Goal: Task Accomplishment & Management: Manage account settings

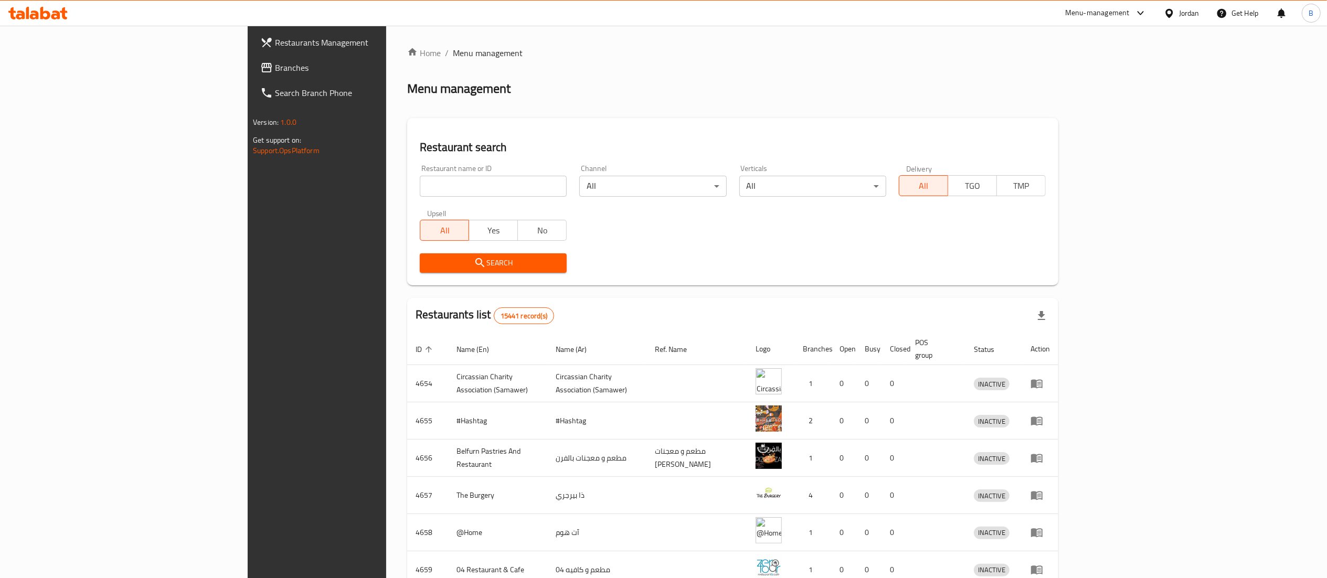
click at [275, 72] on span "Branches" at bounding box center [368, 67] width 186 height 13
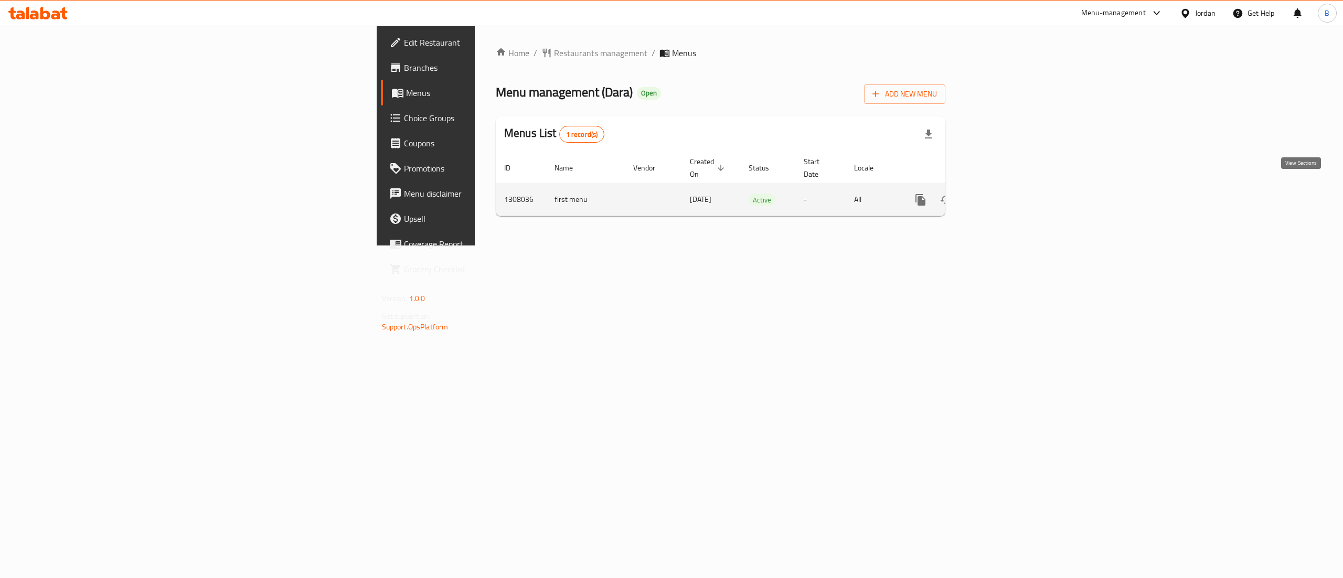
click at [1003, 194] on icon "enhanced table" at bounding box center [996, 200] width 13 height 13
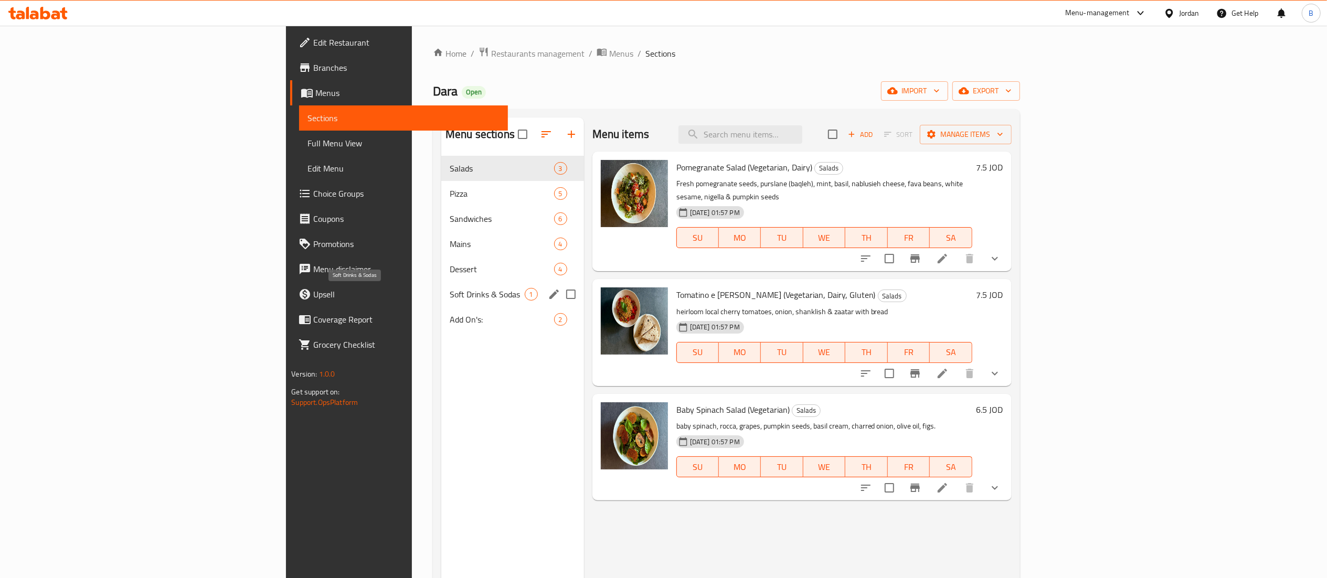
click at [450, 292] on span "Soft Drinks & Sodas" at bounding box center [487, 294] width 74 height 13
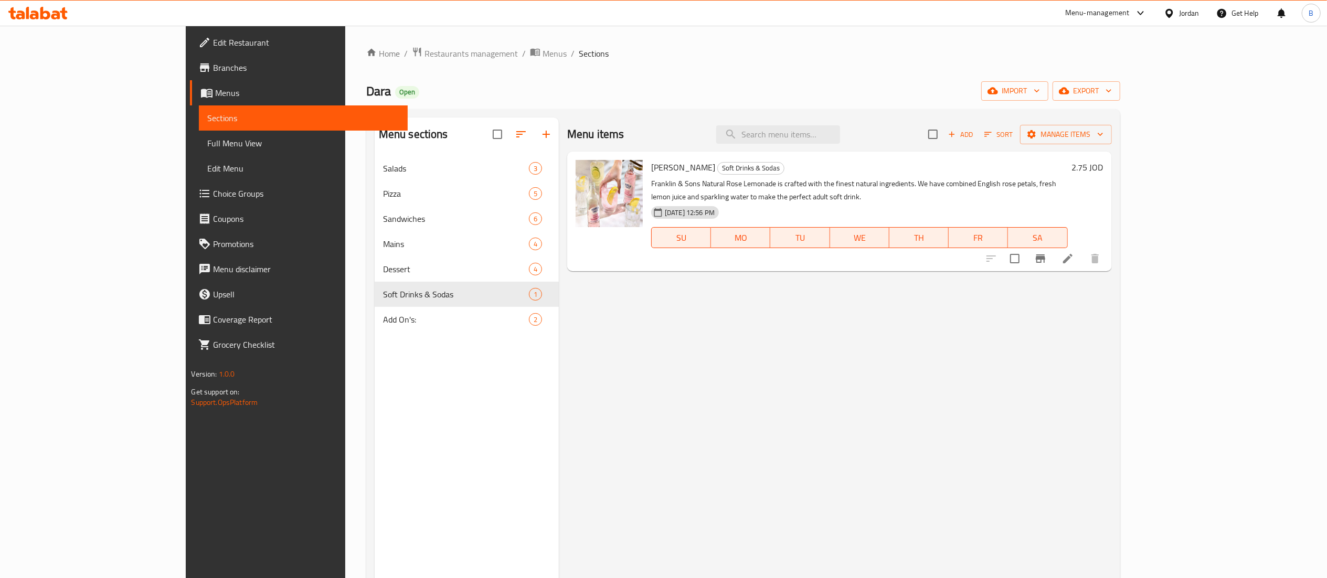
click at [977, 128] on button "Add" at bounding box center [961, 134] width 34 height 16
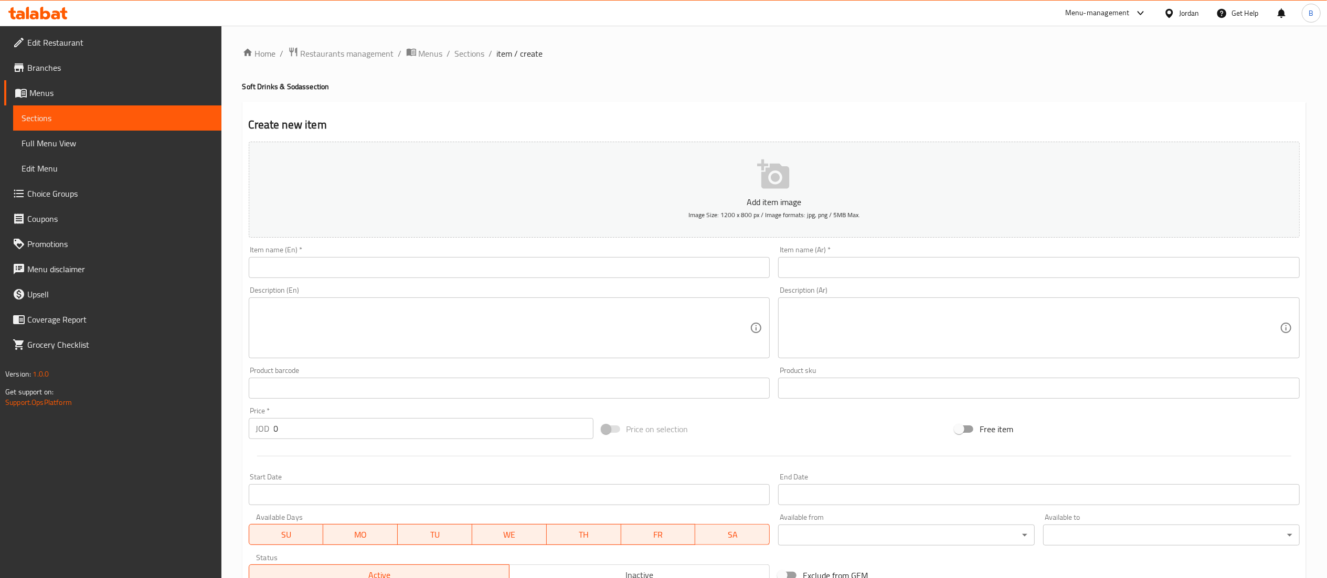
click at [864, 267] on input "text" at bounding box center [1038, 267] width 521 height 21
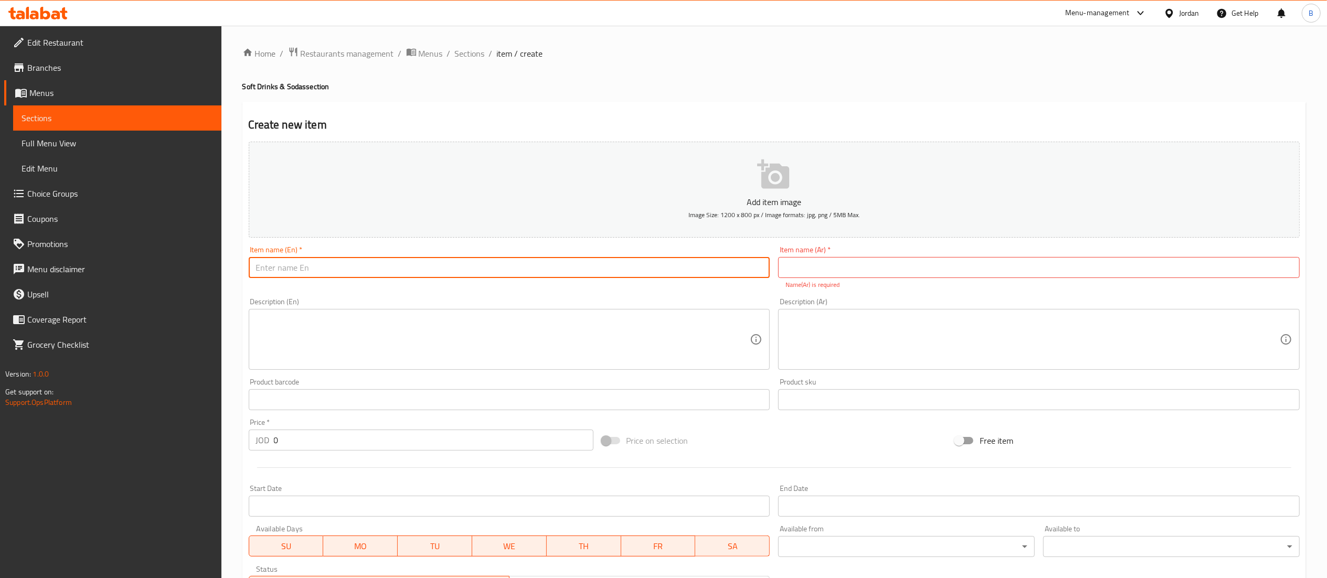
click at [661, 275] on input "text" at bounding box center [509, 267] width 521 height 21
paste input "Thomas Henry Soda"
type input "Thomas Henry Soda"
click at [869, 250] on div "Item name (Ar)   * Item name (Ar) * Name(Ar) is required" at bounding box center [1038, 268] width 521 height 44
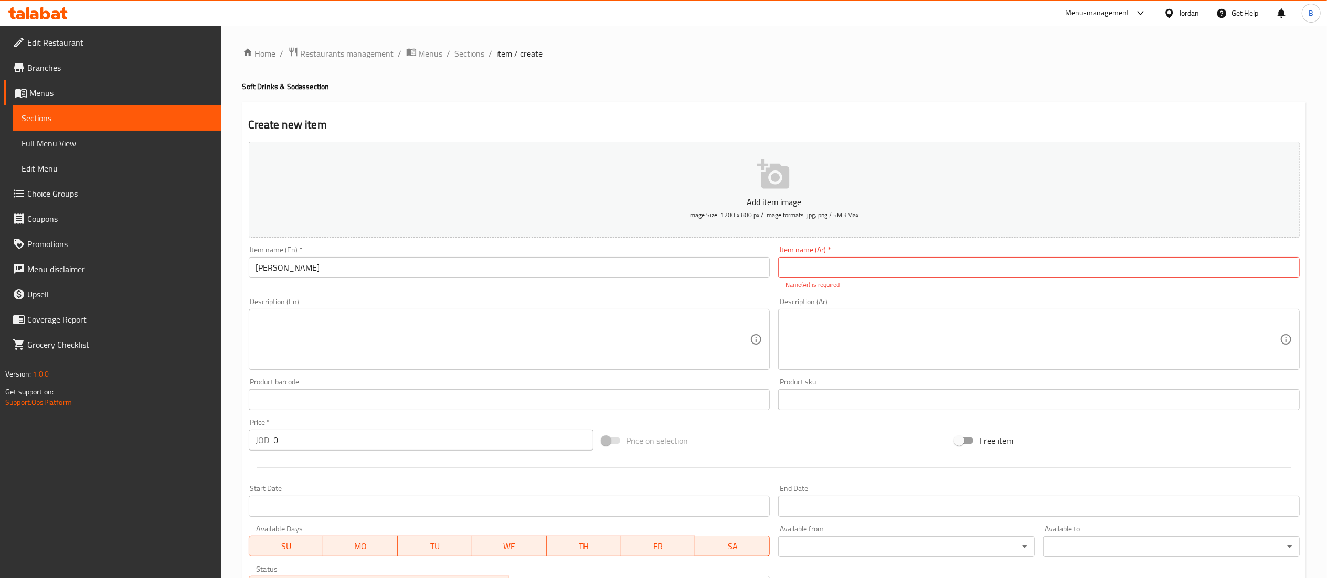
click at [867, 278] on input "text" at bounding box center [1038, 267] width 521 height 21
drag, startPoint x: 292, startPoint y: 445, endPoint x: 200, endPoint y: 434, distance: 92.4
click at [205, 434] on div "Edit Restaurant Branches Menus Sections Full Menu View Edit Menu Choice Groups …" at bounding box center [663, 389] width 1327 height 727
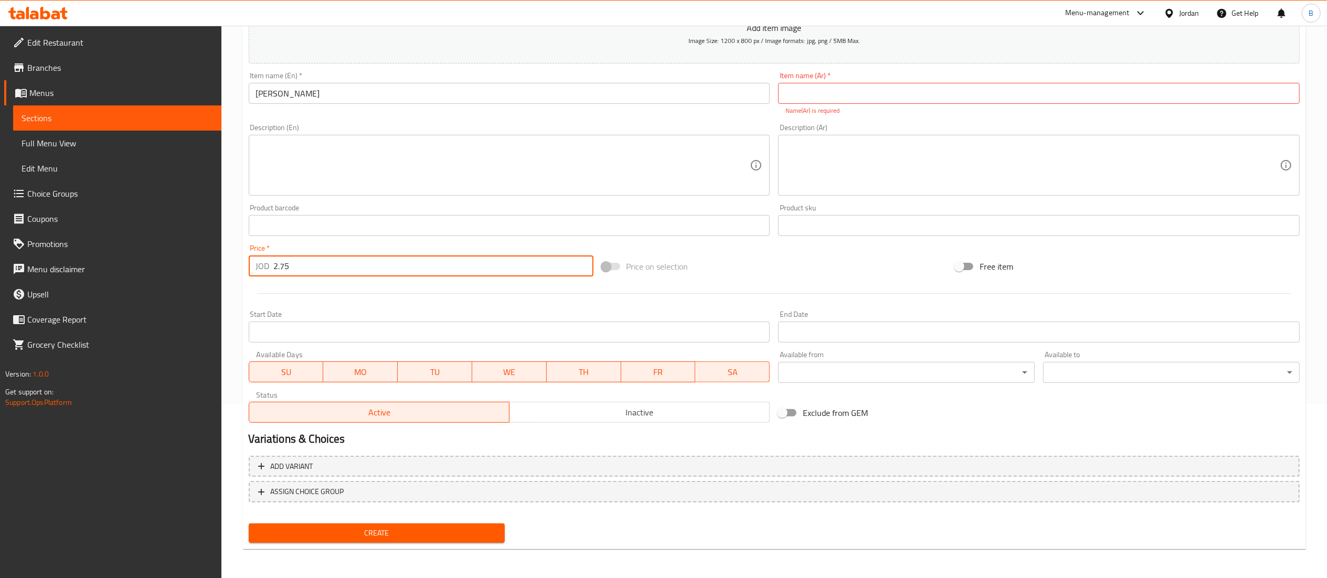
type input "2.75"
click at [405, 530] on span "Create" at bounding box center [377, 533] width 240 height 13
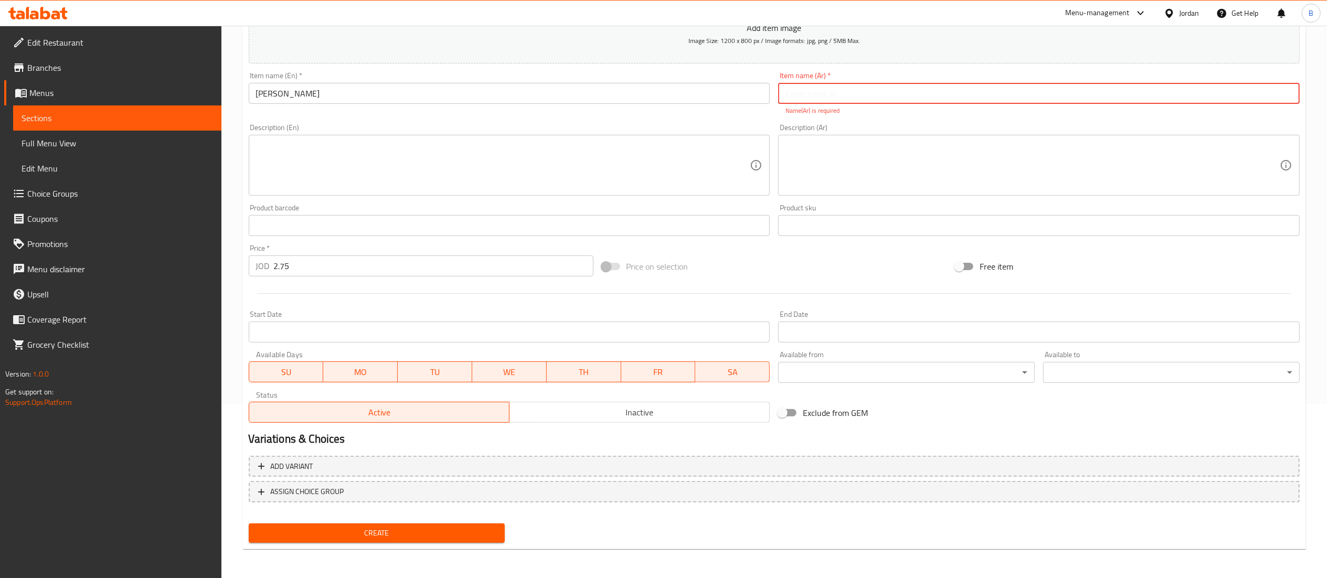
paste input "توماس هنري صودا"
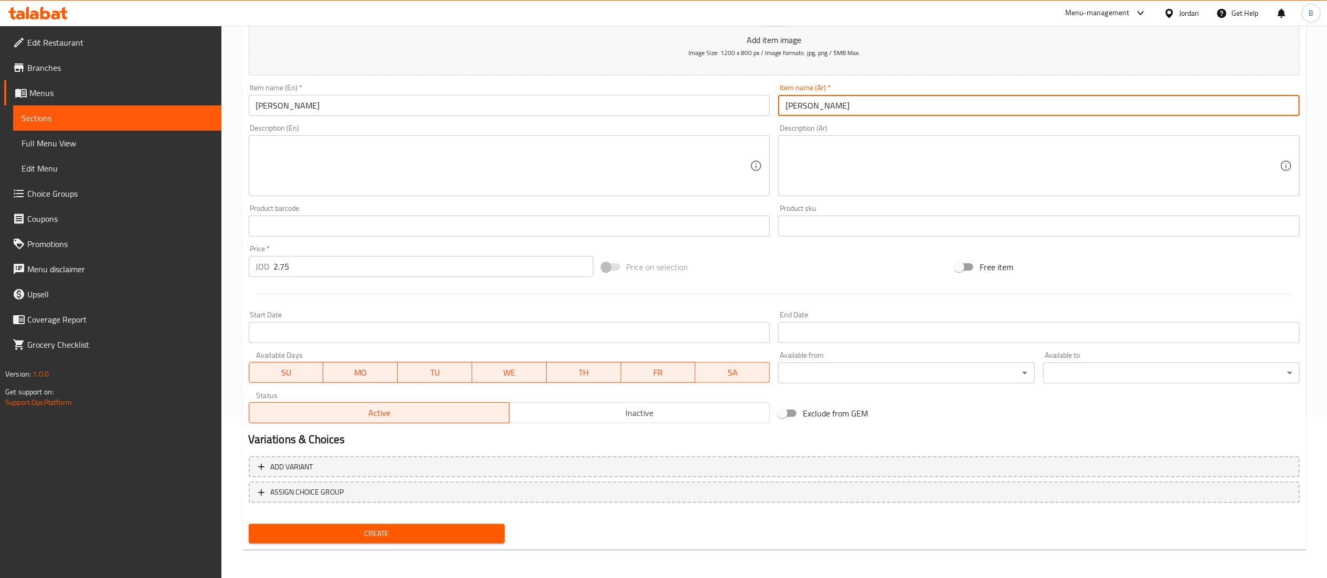
type input "توماس هنري صودا"
click at [334, 530] on span "Create" at bounding box center [377, 533] width 240 height 13
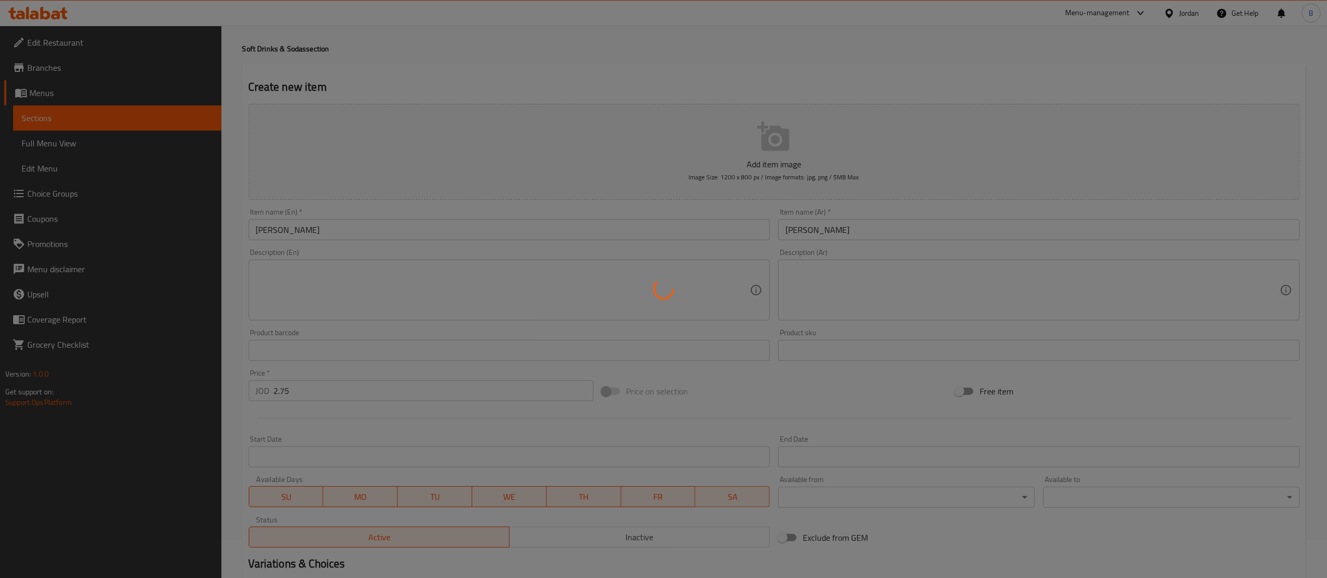
scroll to position [0, 0]
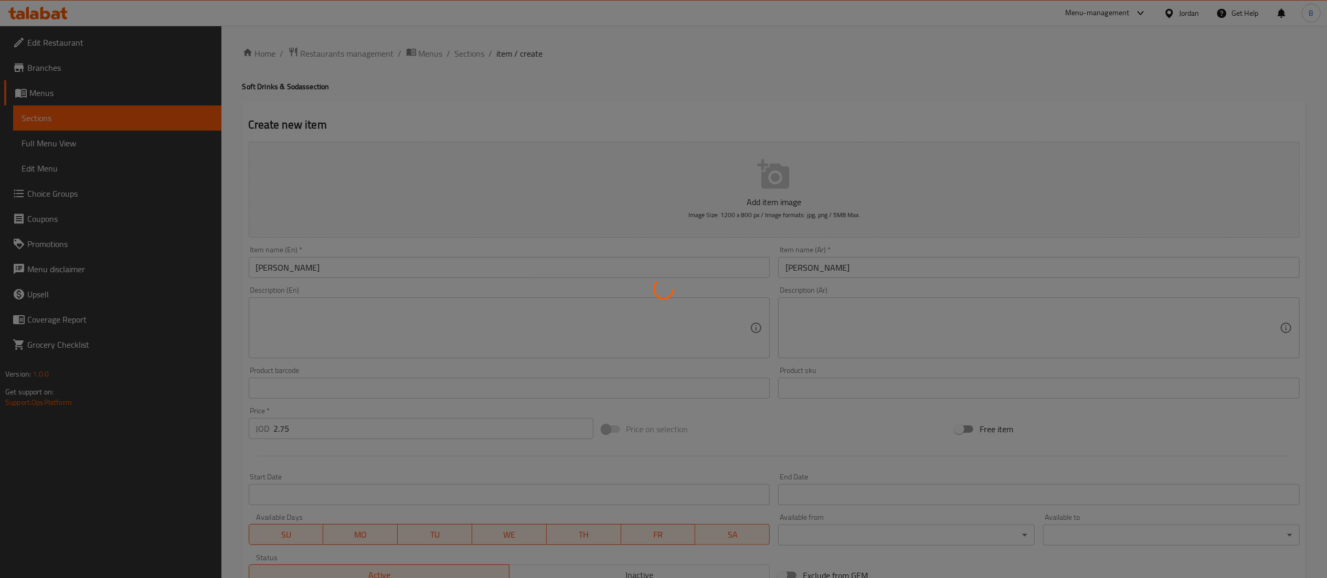
type input "0"
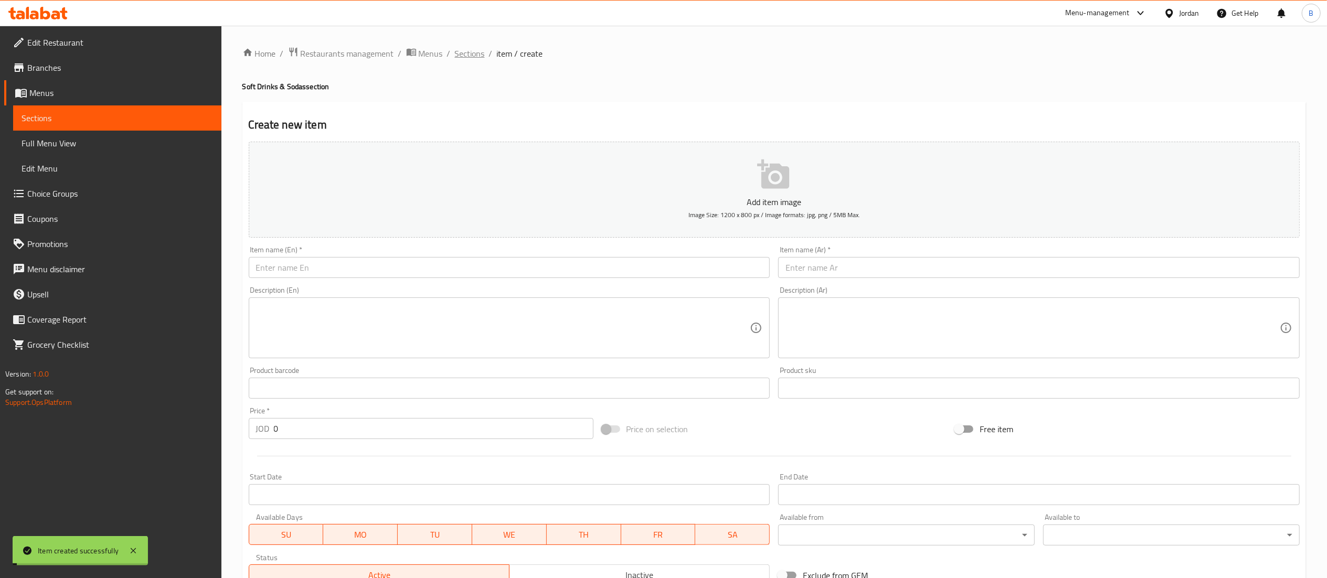
click at [471, 52] on span "Sections" at bounding box center [470, 53] width 30 height 13
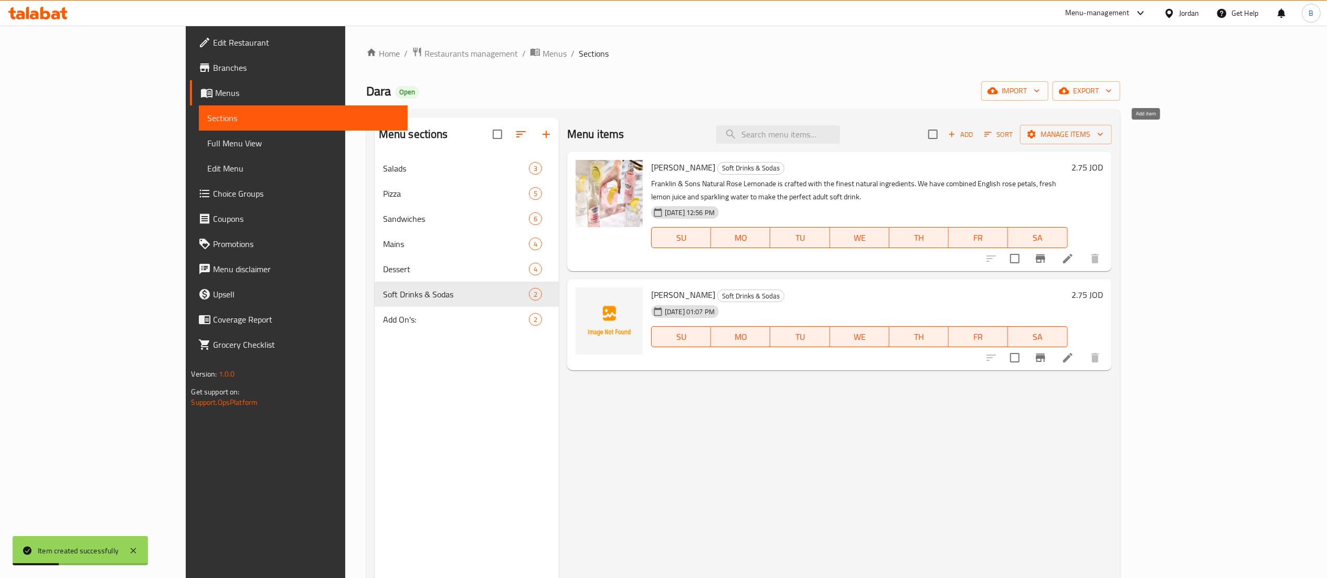
click at [956, 132] on icon "button" at bounding box center [951, 134] width 9 height 9
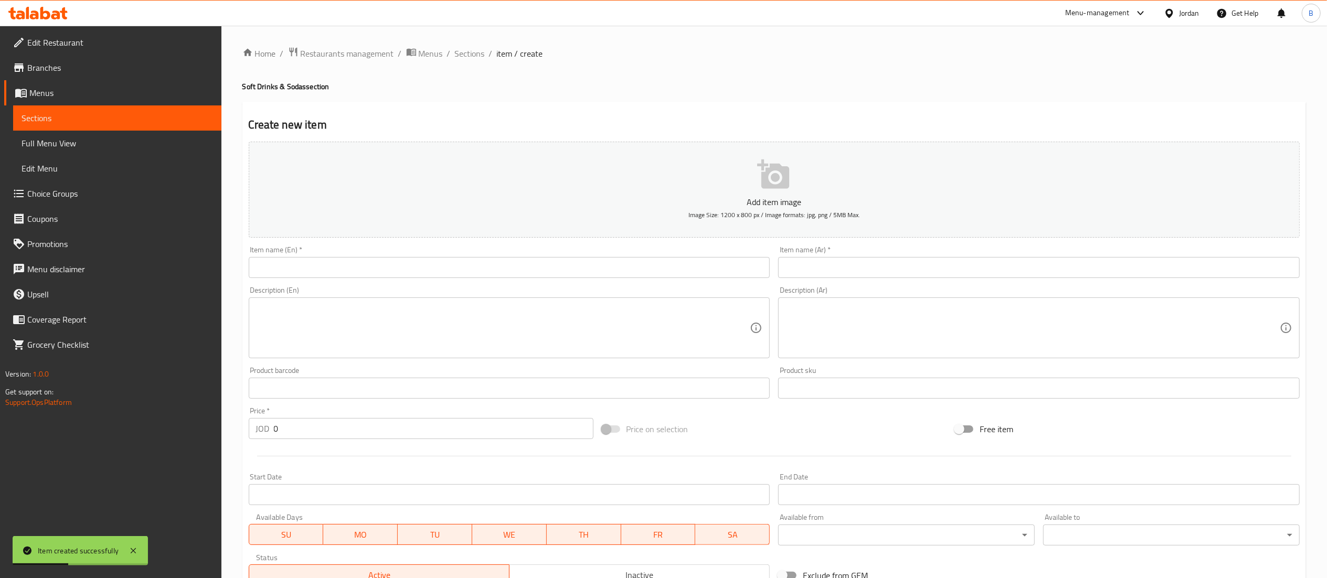
click at [466, 283] on div "Description (En) Description (En)" at bounding box center [509, 322] width 530 height 80
click at [468, 274] on input "text" at bounding box center [509, 267] width 521 height 21
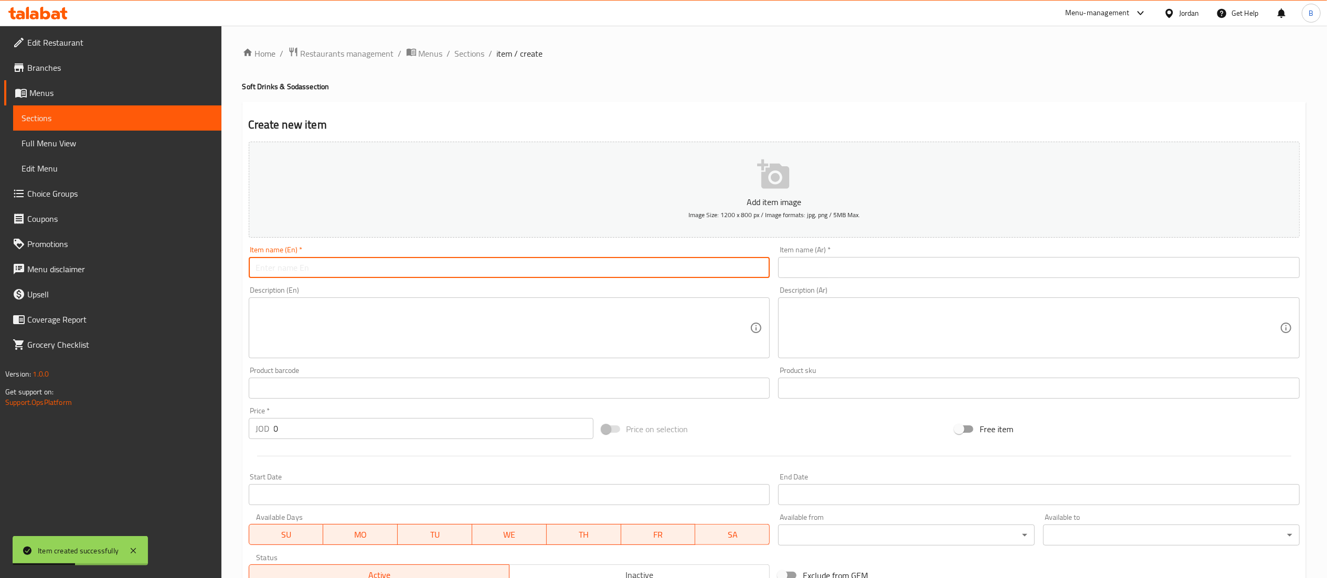
paste input "Thomas Henry Tonic"
type input "Thomas Henry Tonic"
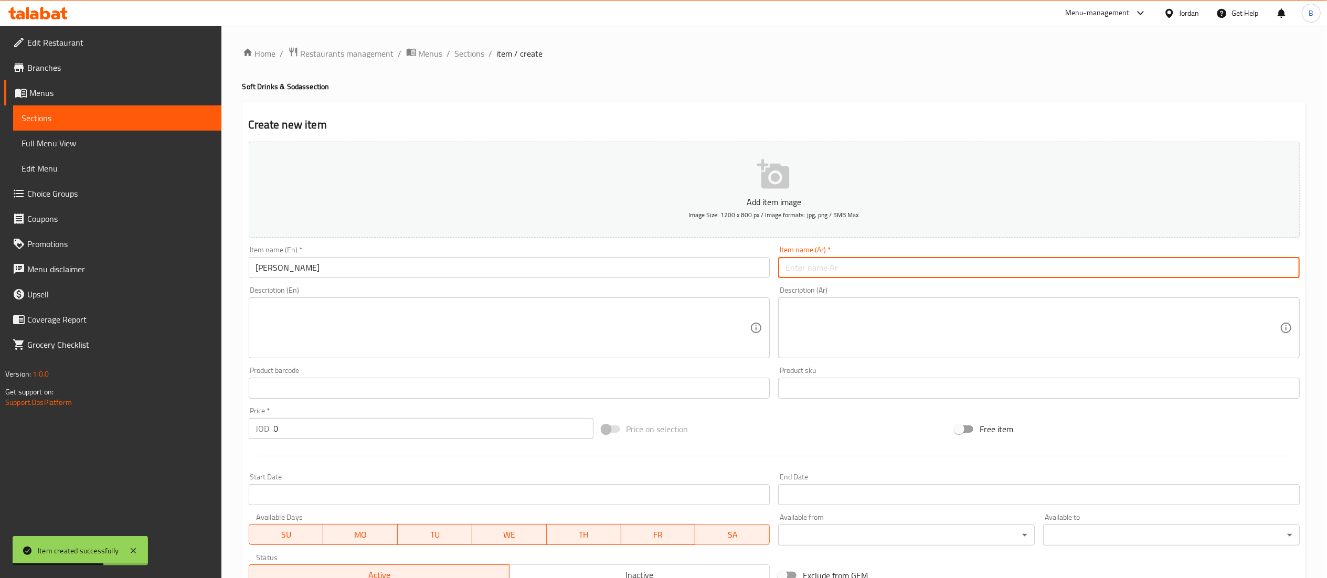
drag, startPoint x: 870, startPoint y: 258, endPoint x: 870, endPoint y: 279, distance: 20.5
click at [870, 258] on input "text" at bounding box center [1038, 267] width 521 height 21
paste input "توماس هنري تونيك"
type input "توماس هنري تونيك"
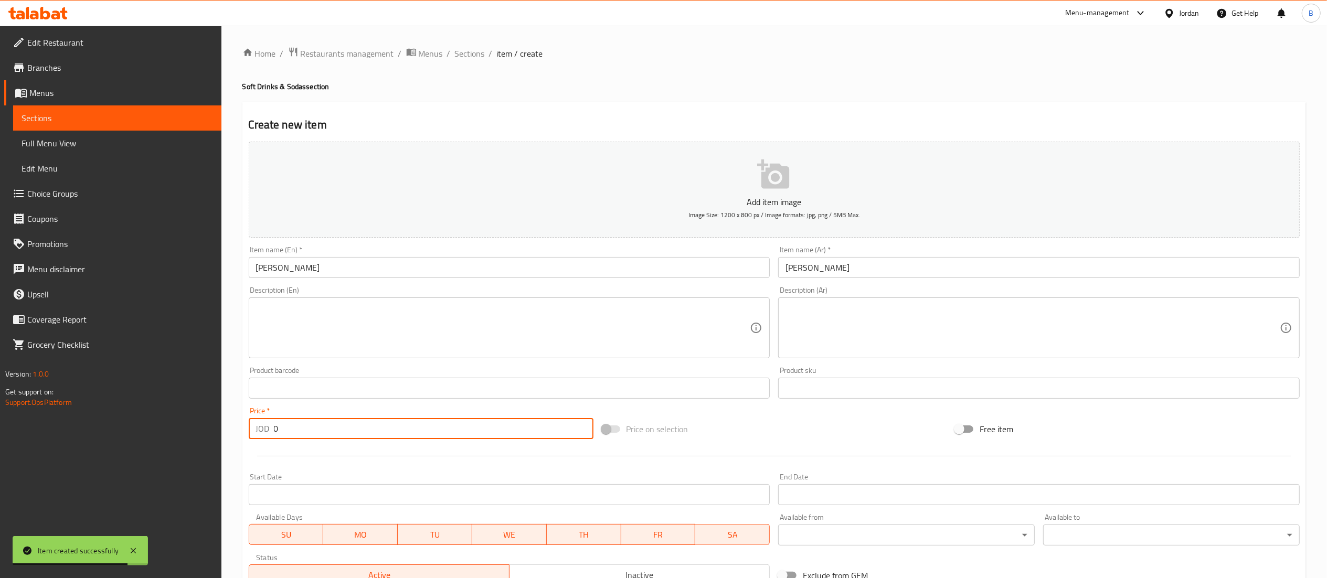
drag, startPoint x: 327, startPoint y: 438, endPoint x: 133, endPoint y: 417, distance: 195.8
click at [166, 418] on div "Edit Restaurant Branches Menus Sections Full Menu View Edit Menu Choice Groups …" at bounding box center [663, 384] width 1327 height 716
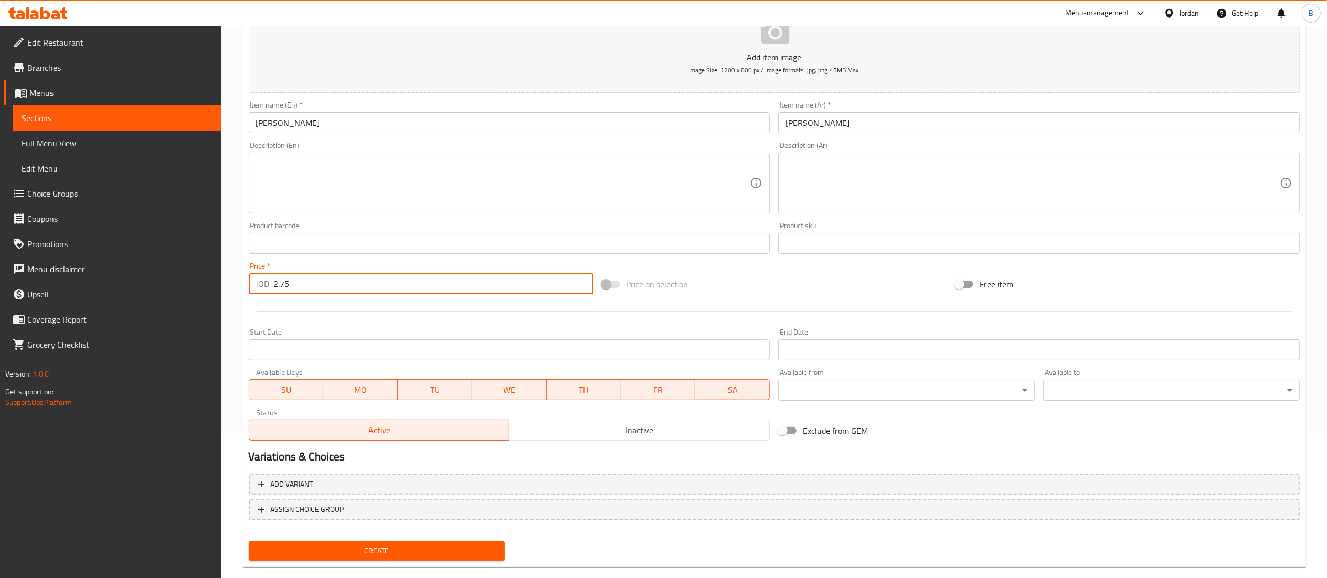
scroll to position [162, 0]
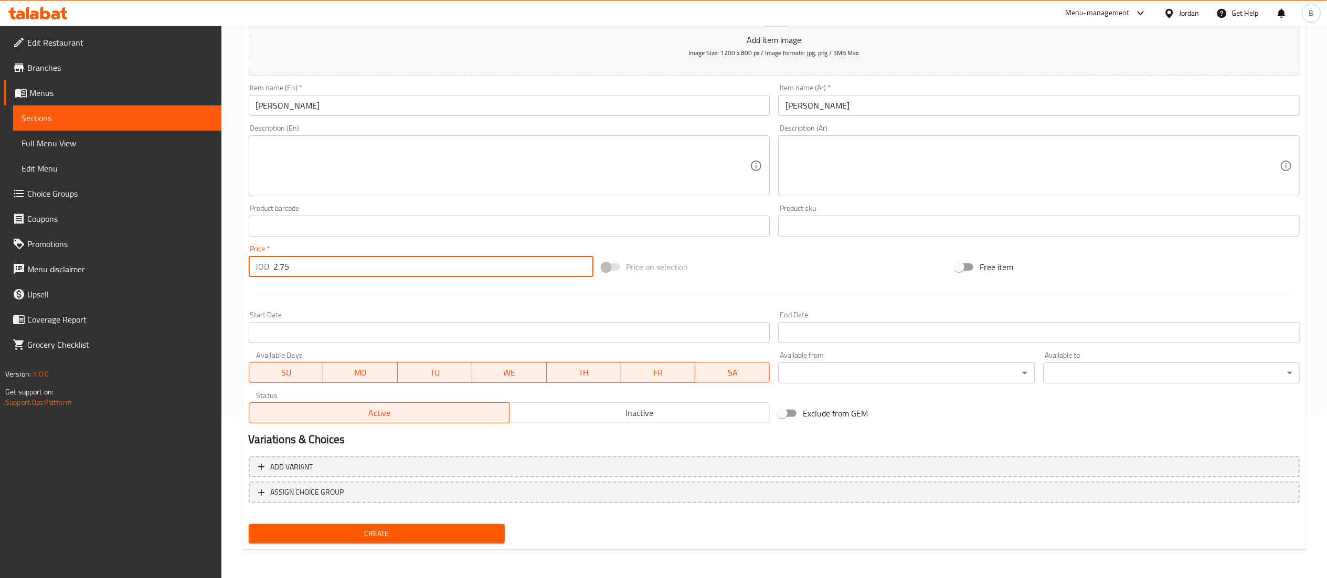
type input "2.75"
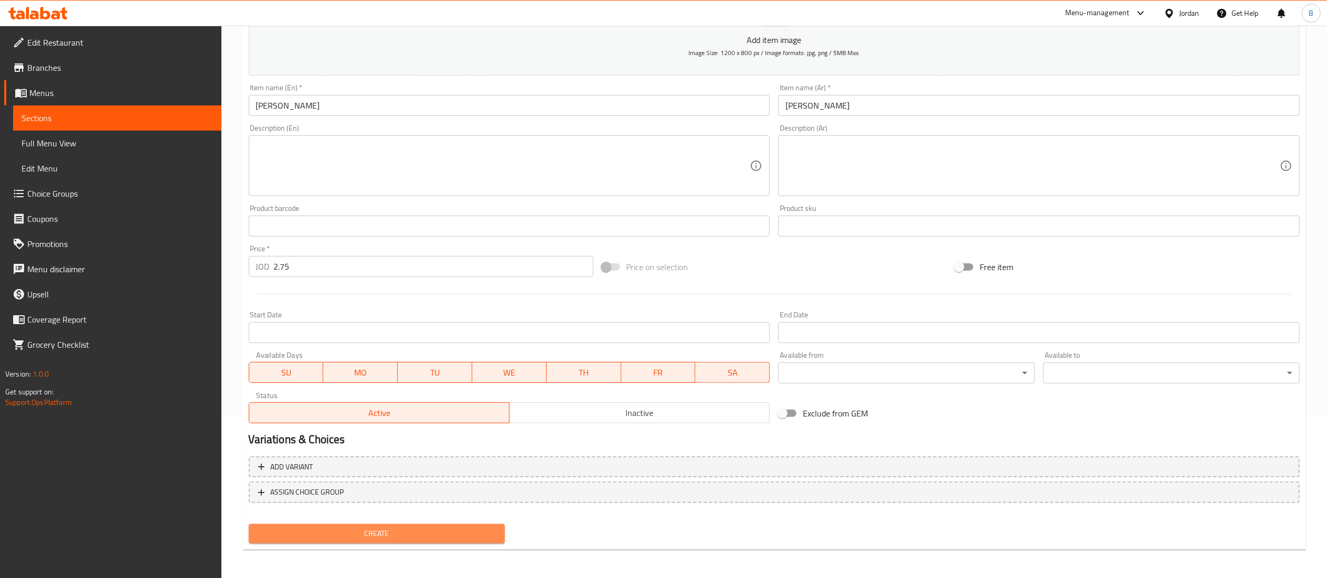
click at [401, 527] on span "Create" at bounding box center [377, 533] width 240 height 13
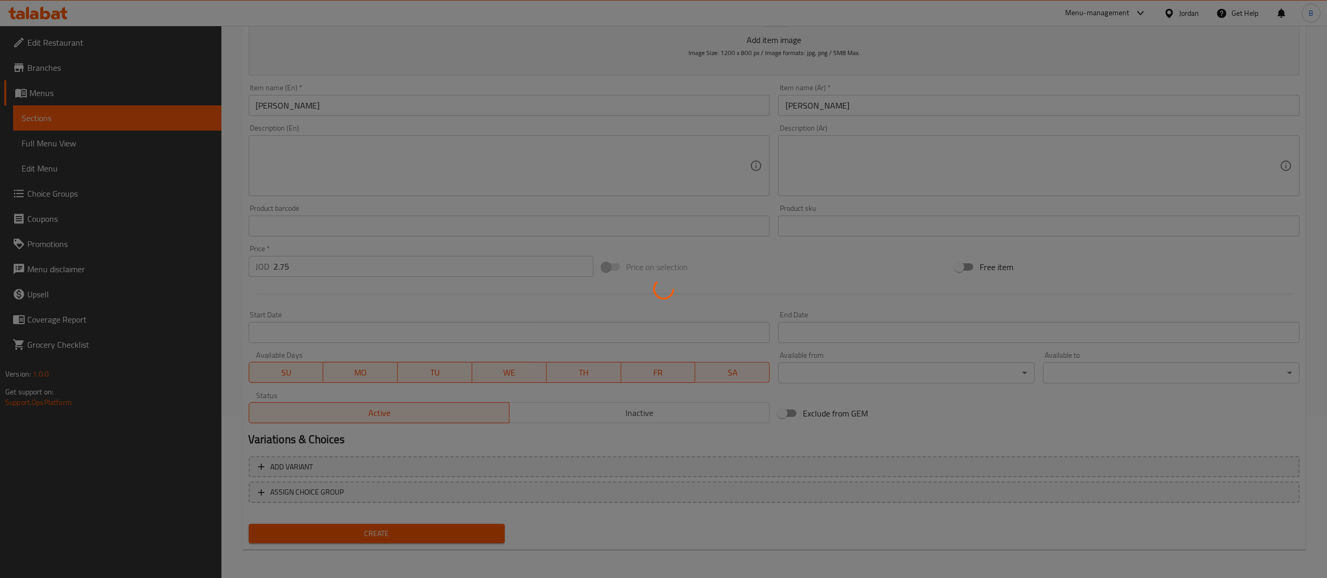
type input "0"
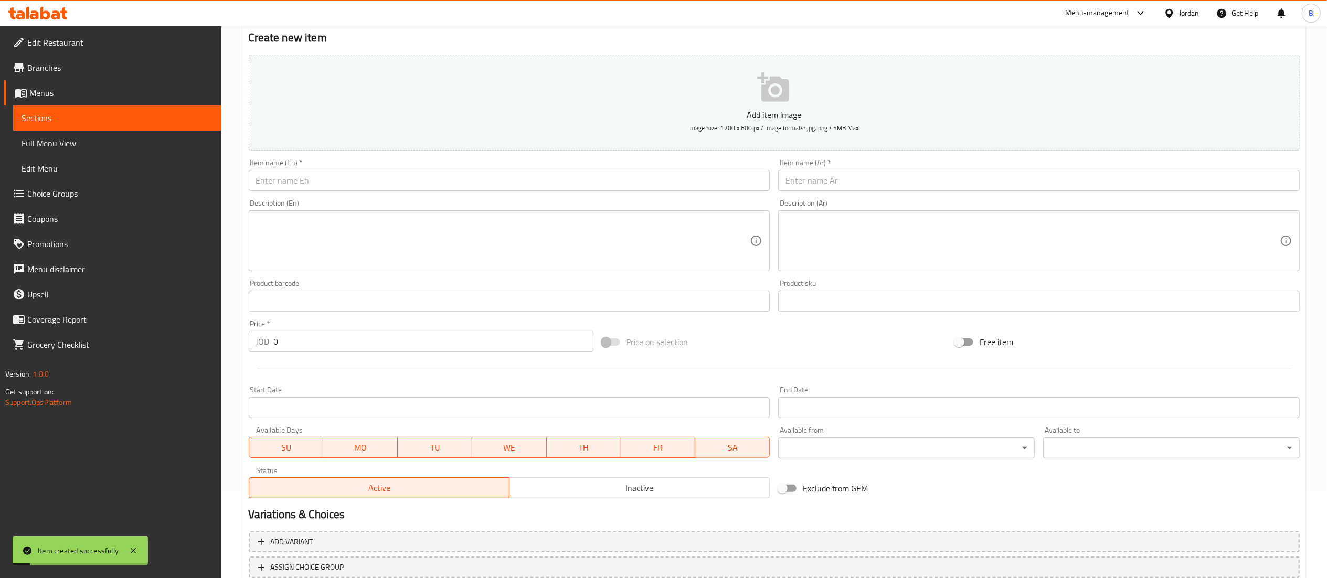
scroll to position [0, 0]
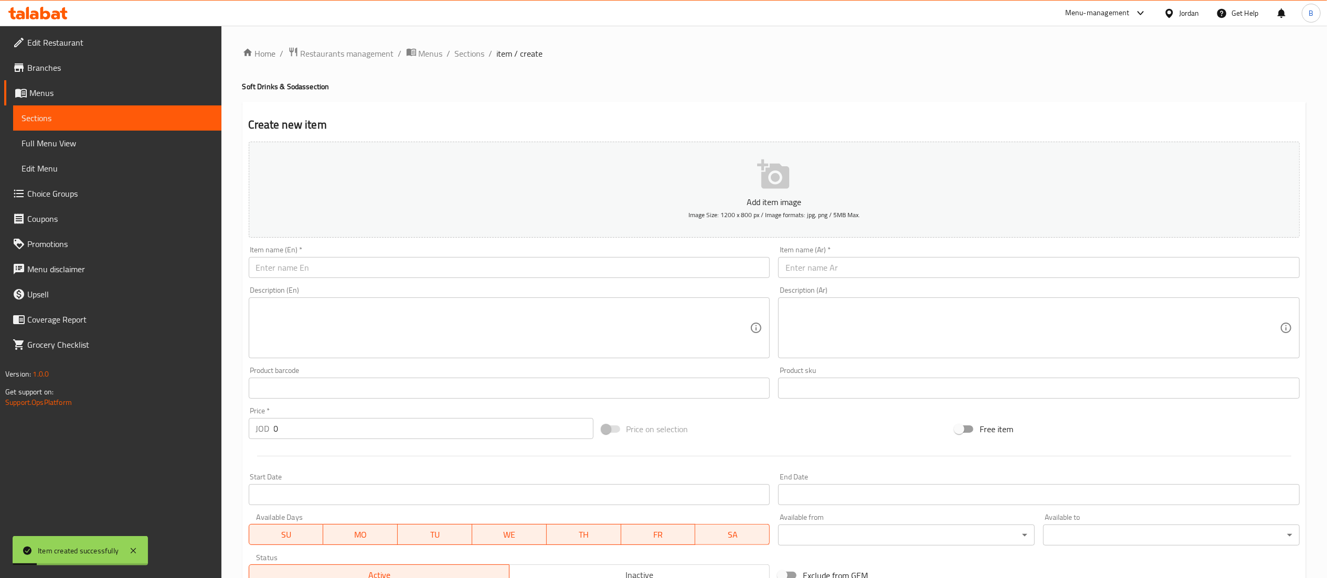
click at [355, 272] on input "text" at bounding box center [509, 267] width 521 height 21
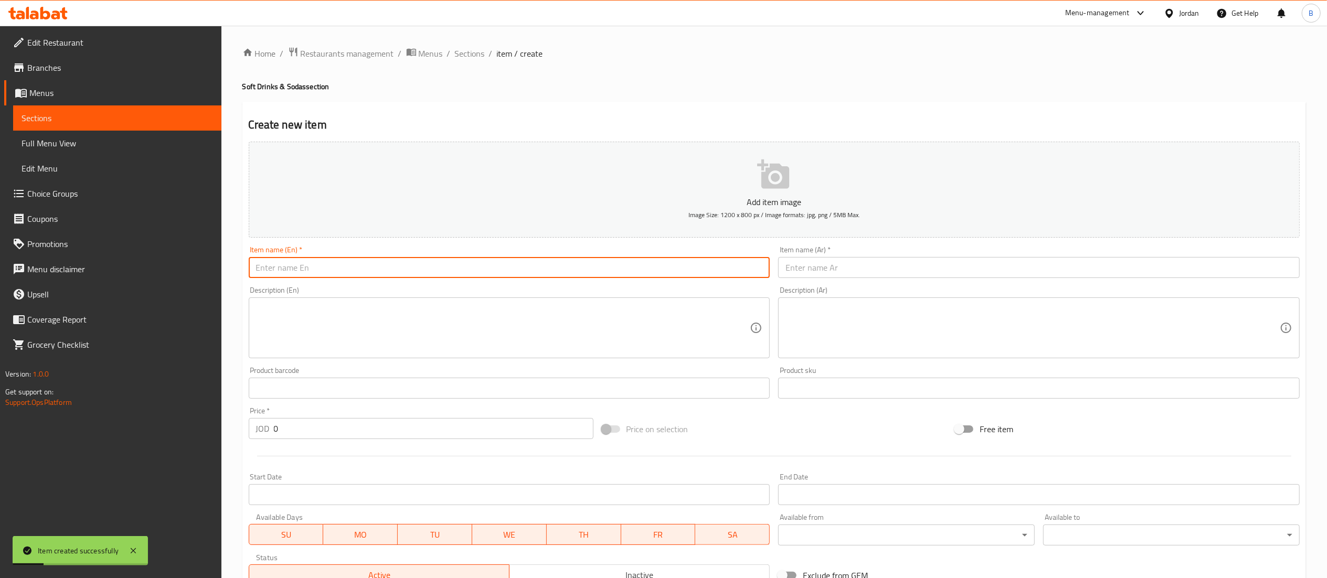
paste input "Franklin Rhubarb & Hibiscus Tonic"
type input "Franklin Rhubarb & Hibiscus Tonic"
drag, startPoint x: 846, startPoint y: 253, endPoint x: 843, endPoint y: 263, distance: 10.5
click at [844, 260] on div "Item name (Ar)   * Item name (Ar) *" at bounding box center [1038, 262] width 521 height 32
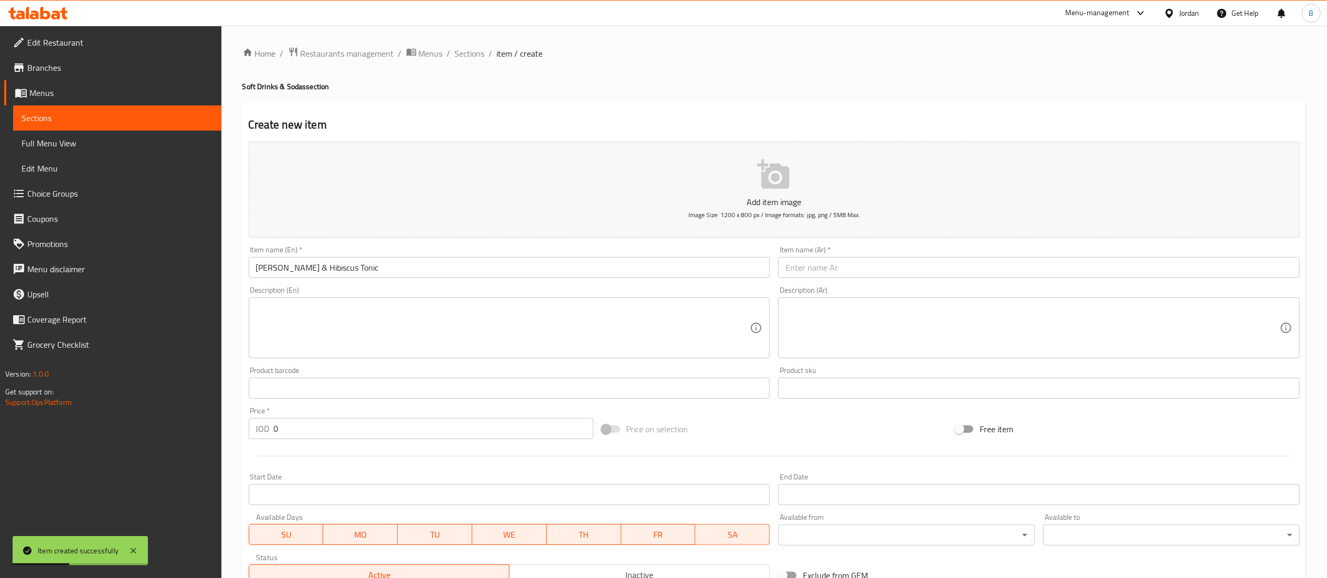
drag, startPoint x: 843, startPoint y: 263, endPoint x: 843, endPoint y: 306, distance: 43.0
click at [843, 263] on input "text" at bounding box center [1038, 267] width 521 height 21
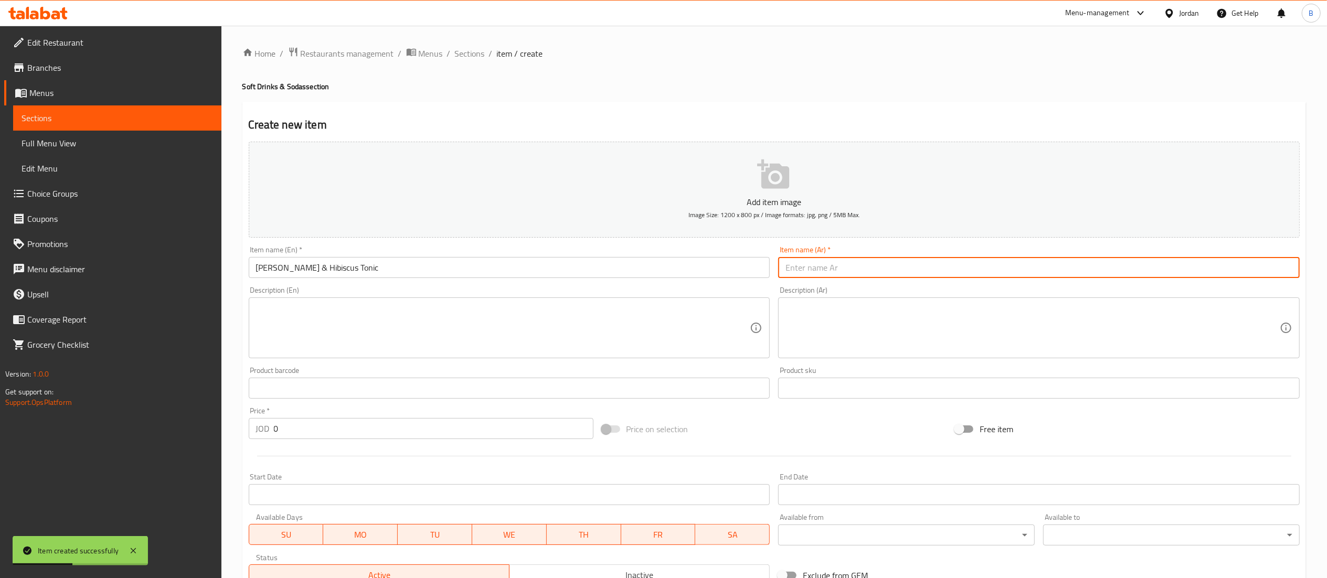
paste input "تونيك فرانكلين بالراوند والكركديه"
type input "تونيك فرانكلين بالراوند والكركديه"
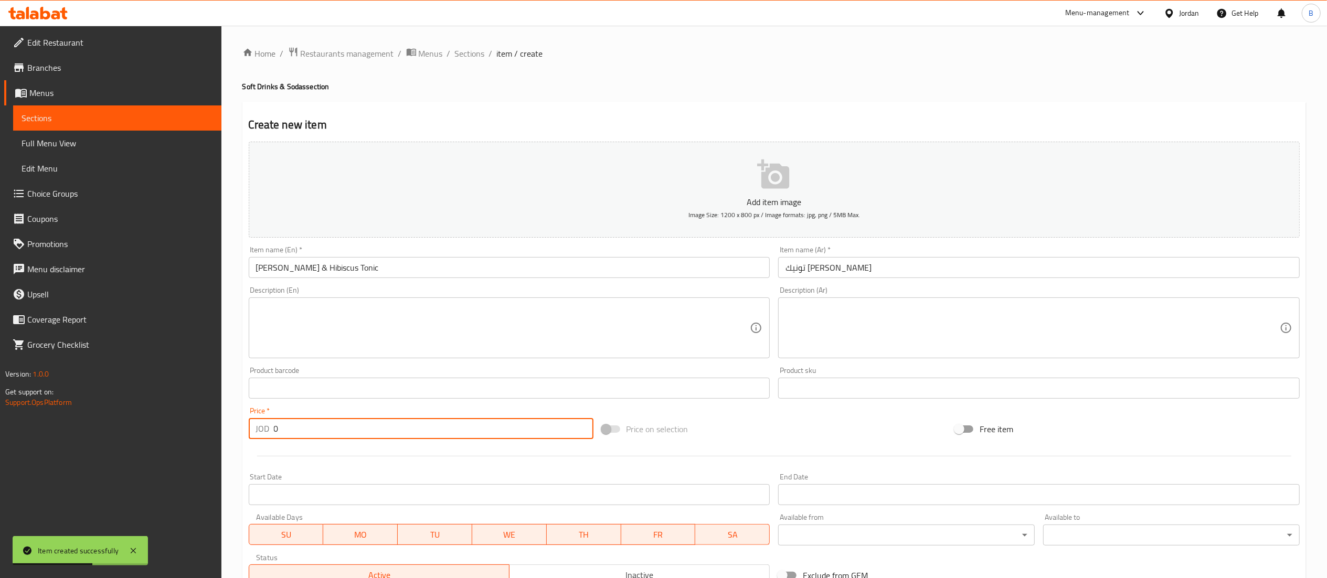
drag, startPoint x: 282, startPoint y: 421, endPoint x: 164, endPoint y: 406, distance: 119.0
click at [164, 406] on div "Edit Restaurant Branches Menus Sections Full Menu View Edit Menu Choice Groups …" at bounding box center [663, 384] width 1327 height 716
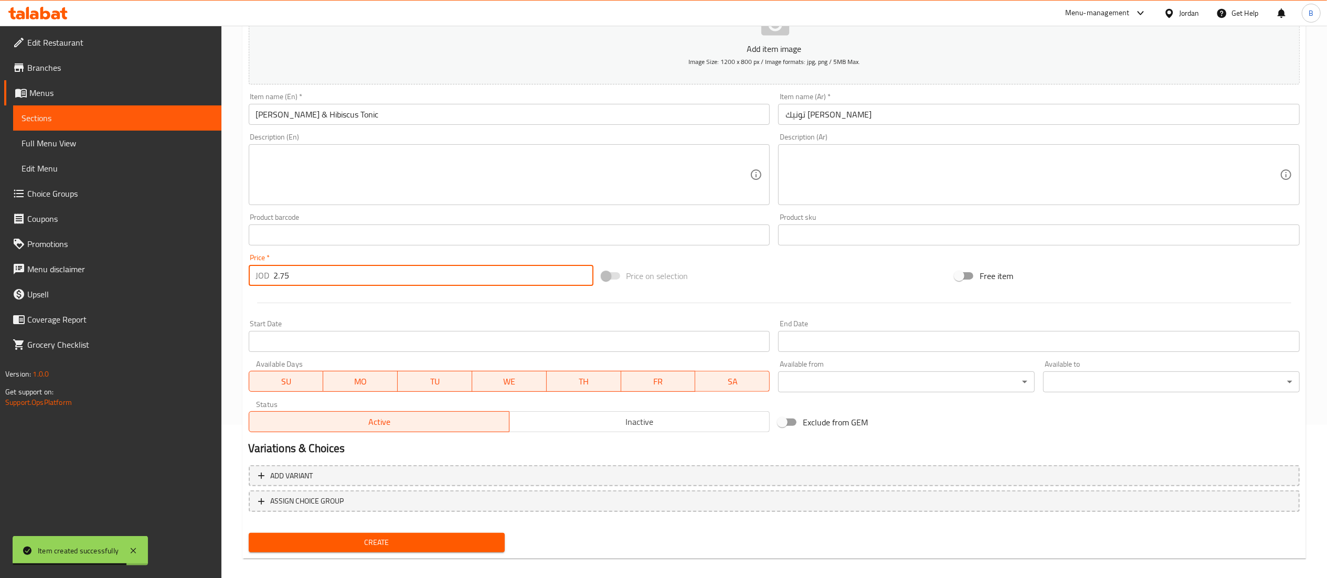
scroll to position [162, 0]
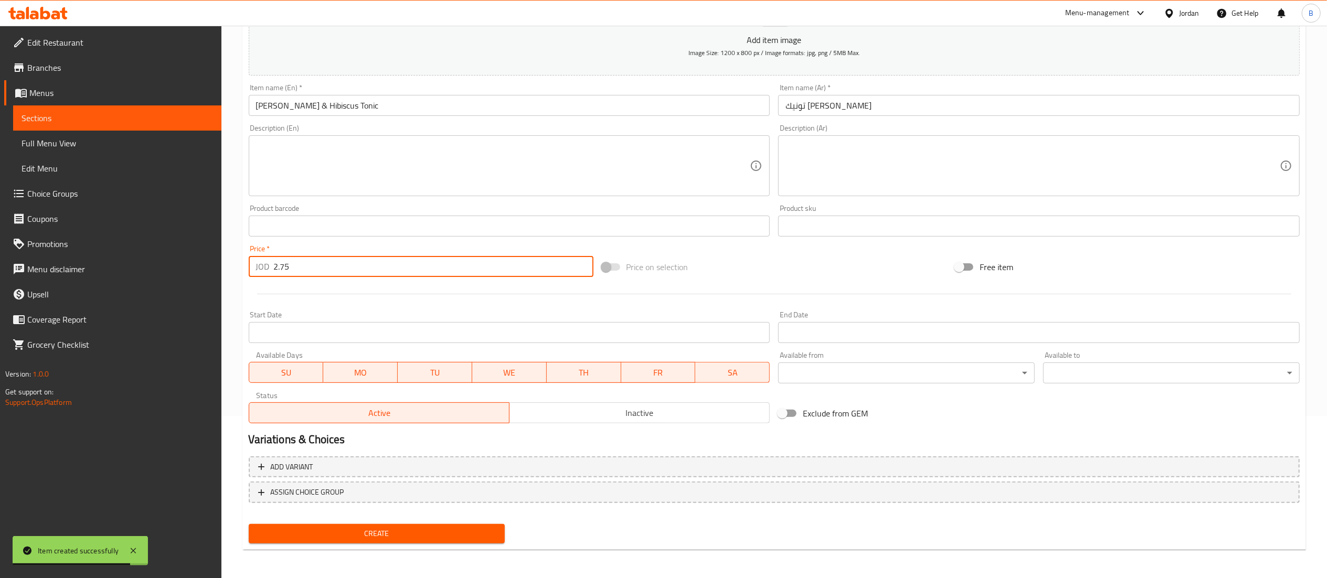
type input "2.75"
click at [416, 541] on button "Create" at bounding box center [377, 533] width 257 height 19
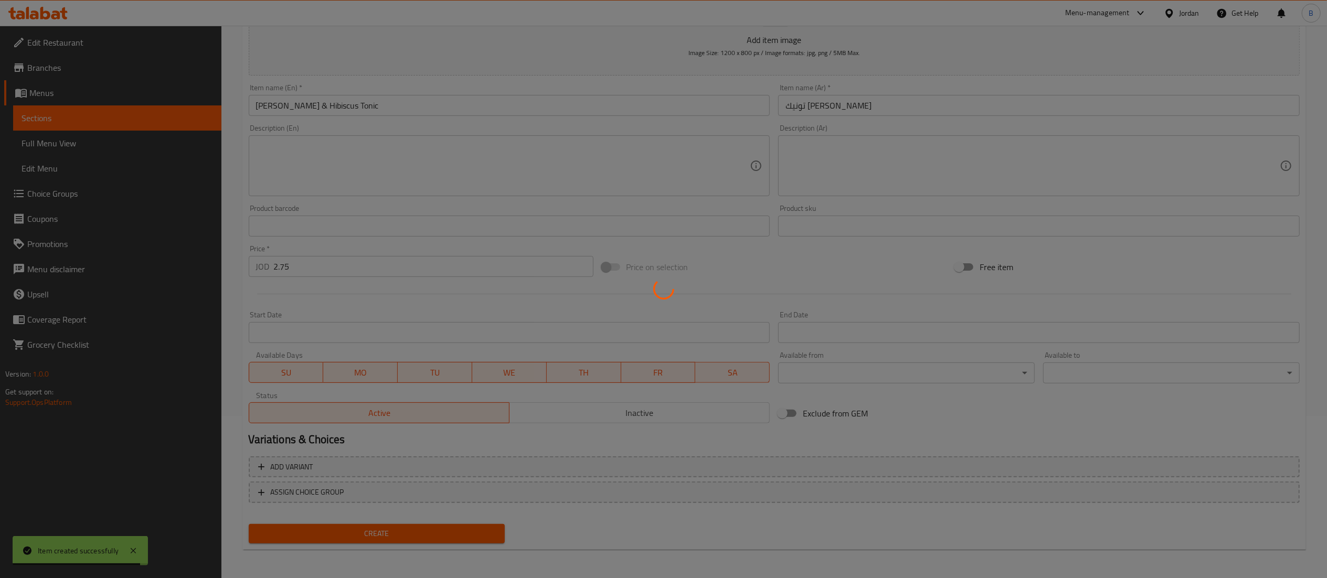
type input "0"
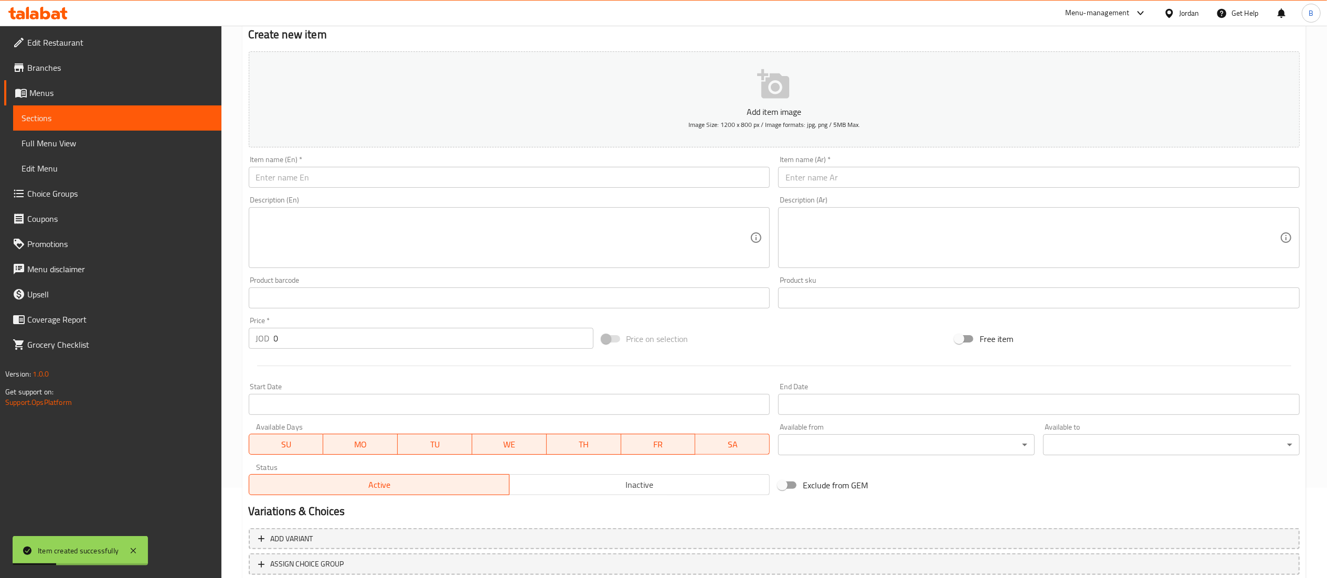
scroll to position [57, 0]
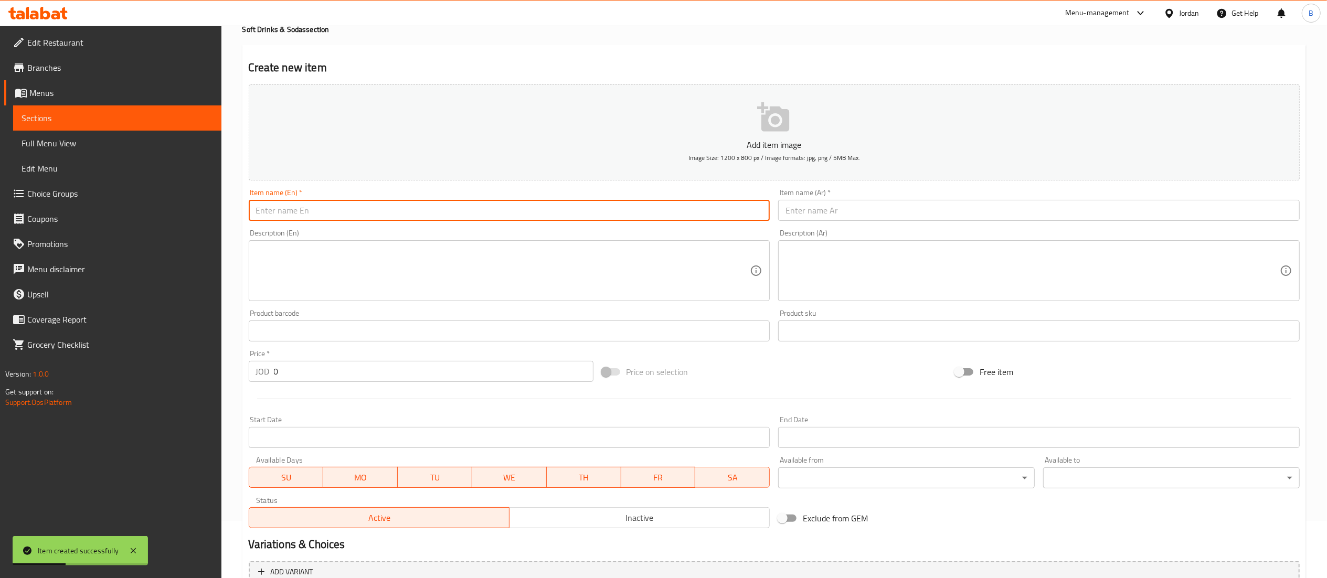
click at [673, 215] on input "text" at bounding box center [509, 210] width 521 height 21
paste input "Franklin Rosemary & Black Olive Tonic"
type input "Franklin Rosemary & Black Olive Tonic"
click at [834, 205] on input "text" at bounding box center [1038, 210] width 521 height 21
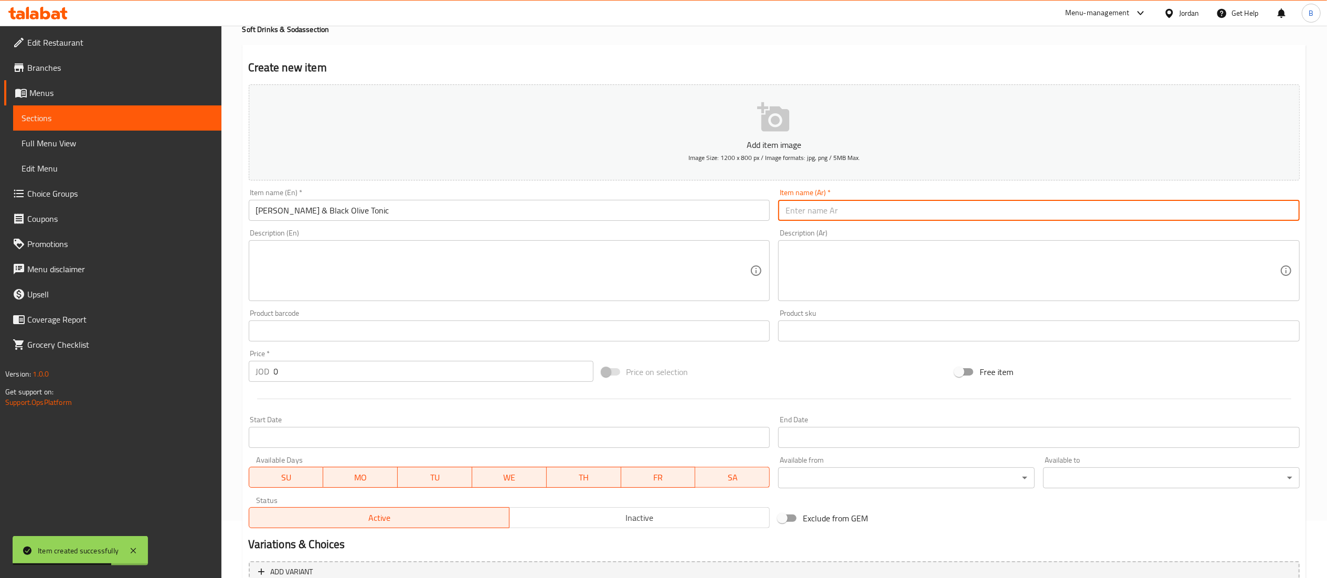
paste input "تونيك فرانكلين روزماري وزيتون أسود"
type input "تونيك فرانكلين روزماري وزيتون أسود"
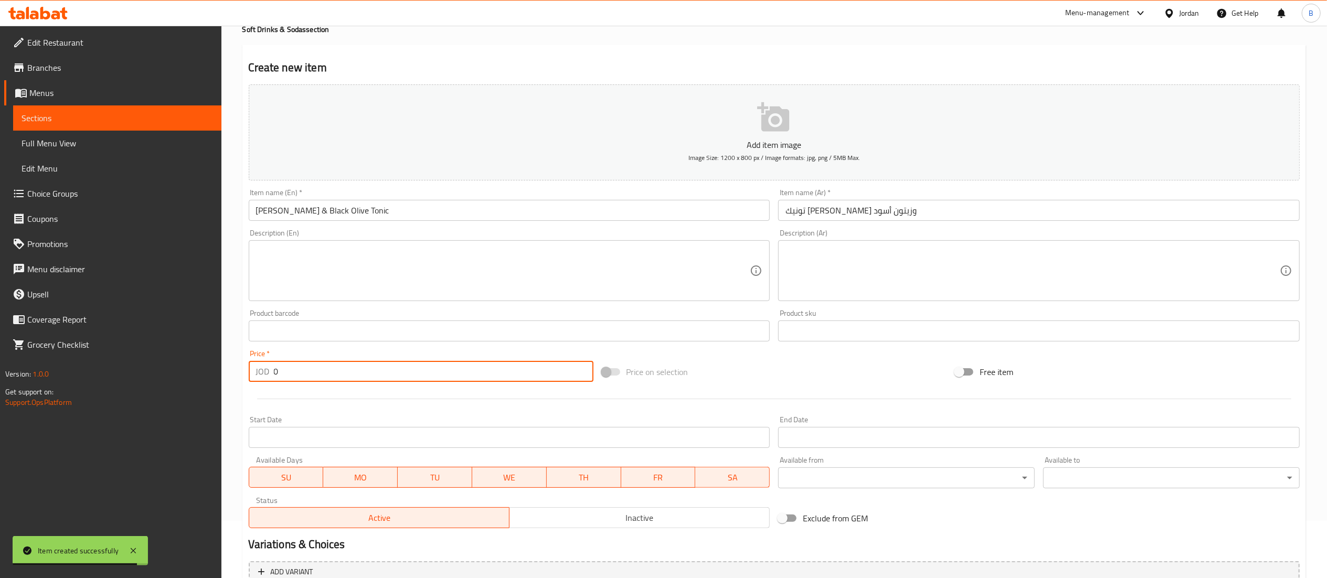
drag, startPoint x: 332, startPoint y: 369, endPoint x: 150, endPoint y: 371, distance: 181.5
click at [178, 369] on div "Edit Restaurant Branches Menus Sections Full Menu View Edit Menu Choice Groups …" at bounding box center [663, 327] width 1327 height 716
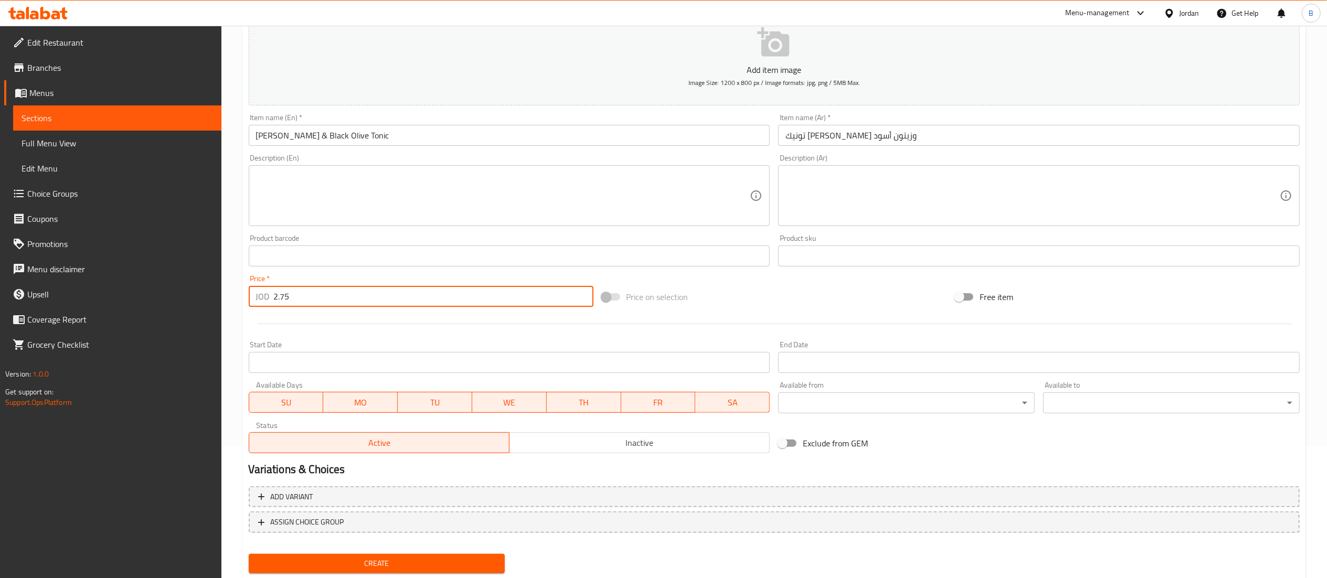
scroll to position [162, 0]
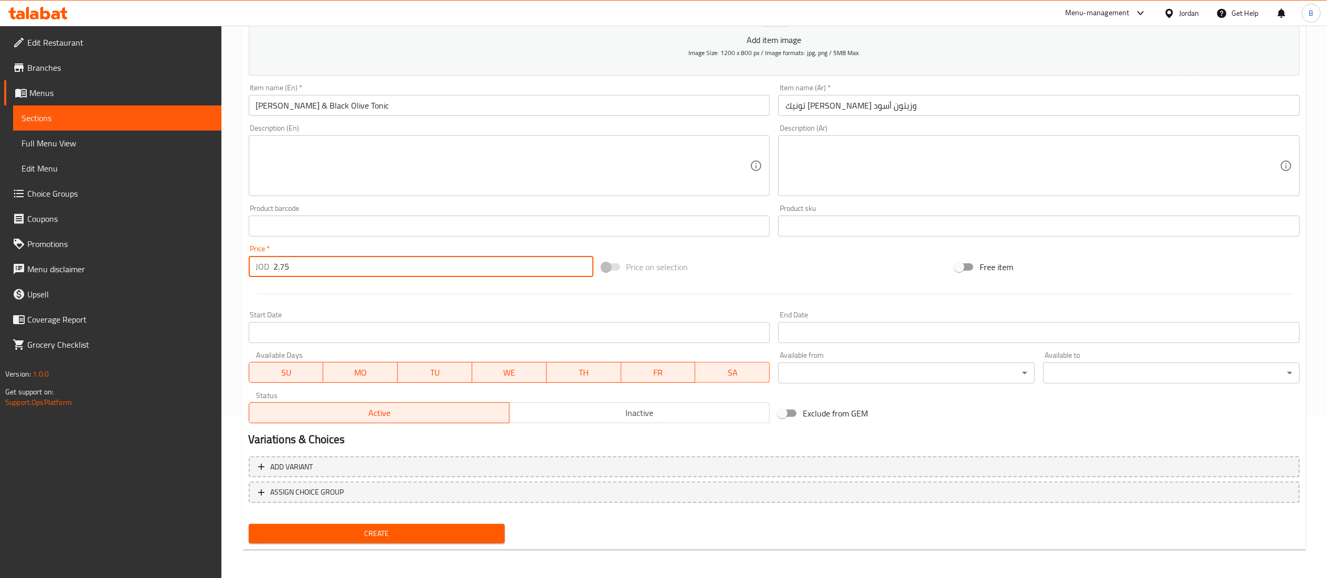
type input "2.75"
click at [410, 531] on span "Create" at bounding box center [377, 533] width 240 height 13
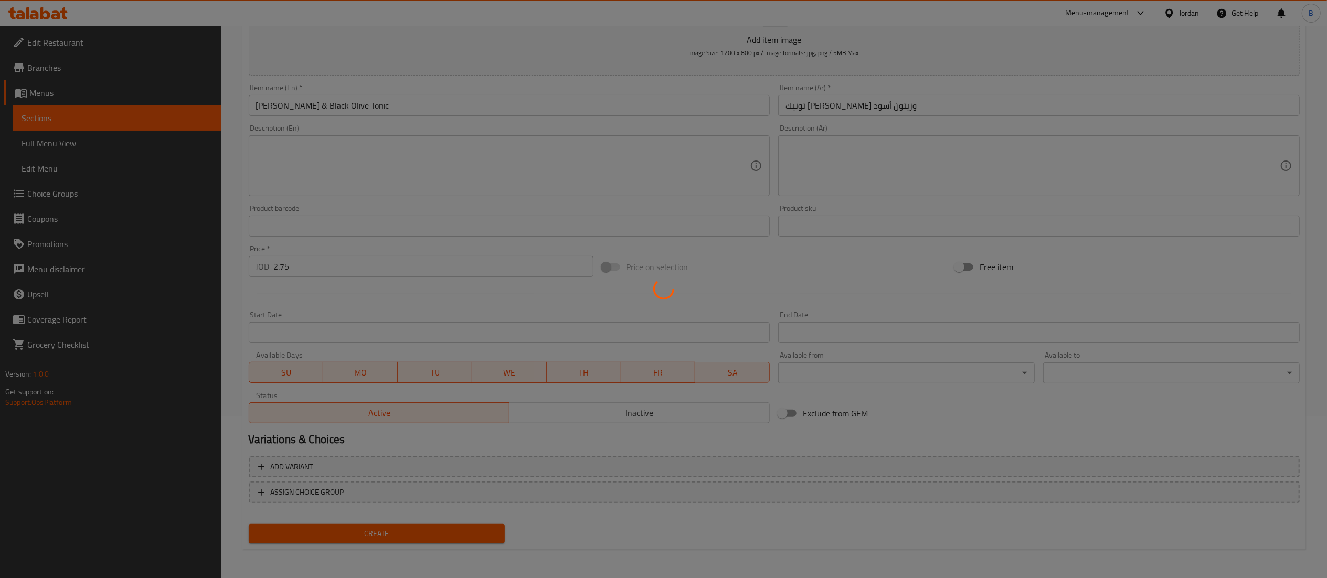
type input "0"
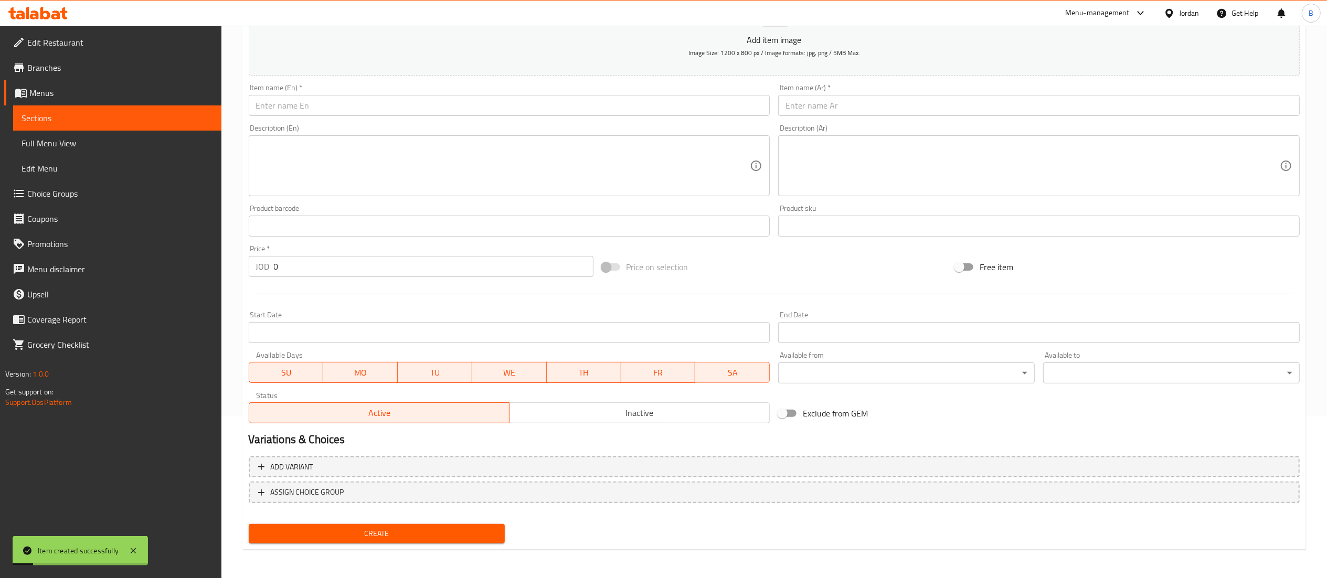
click at [568, 94] on div "Item name (En)   * Item name (En) *" at bounding box center [509, 100] width 521 height 32
click at [566, 114] on input "text" at bounding box center [509, 105] width 521 height 21
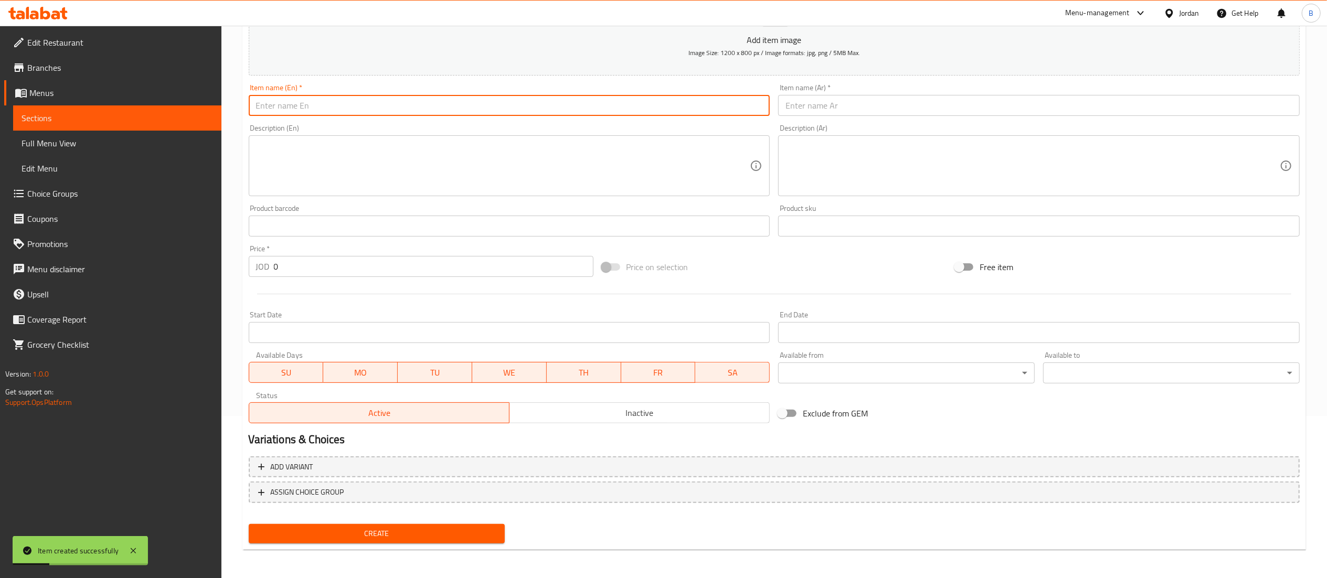
paste input "Franklin Premium Light Tonic Water"
type input "Franklin Premium Light Tonic Water"
drag, startPoint x: 824, startPoint y: 113, endPoint x: 815, endPoint y: 117, distance: 9.2
click at [824, 113] on input "text" at bounding box center [1038, 105] width 521 height 21
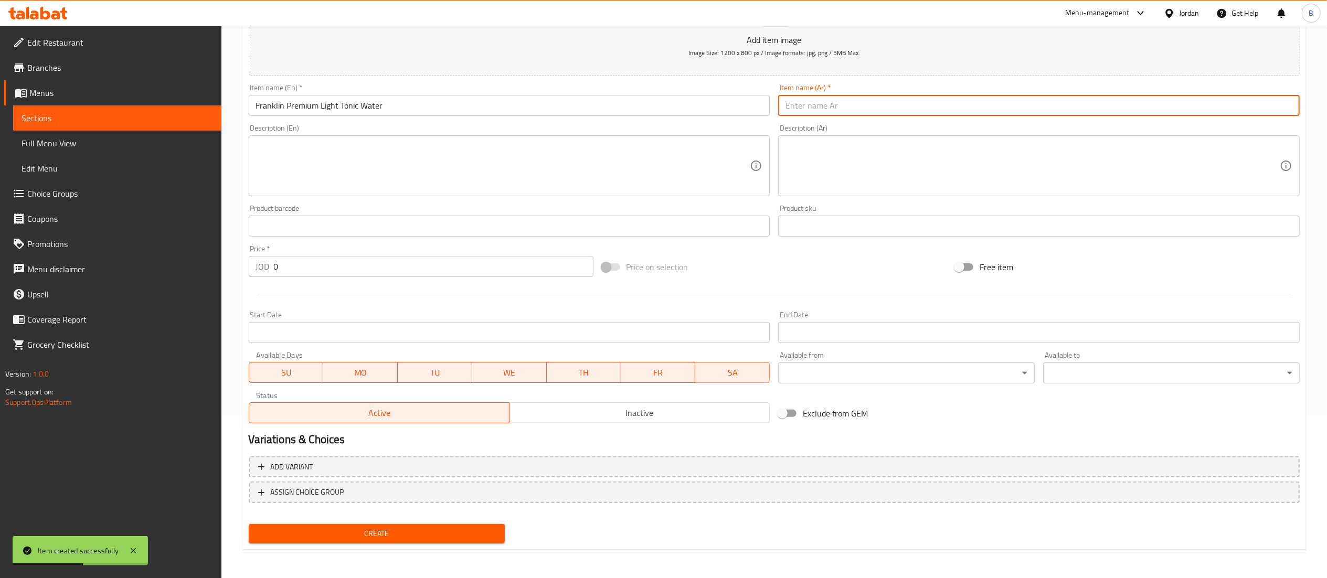
paste input "ماء فرانكلين بريميوم لايت تونيك"
type input "ماء فرانكلين بريميوم لايت تونيك"
drag, startPoint x: 398, startPoint y: 266, endPoint x: 179, endPoint y: 264, distance: 218.8
click at [212, 264] on div "Edit Restaurant Branches Menus Sections Full Menu View Edit Menu Choice Groups …" at bounding box center [663, 222] width 1327 height 716
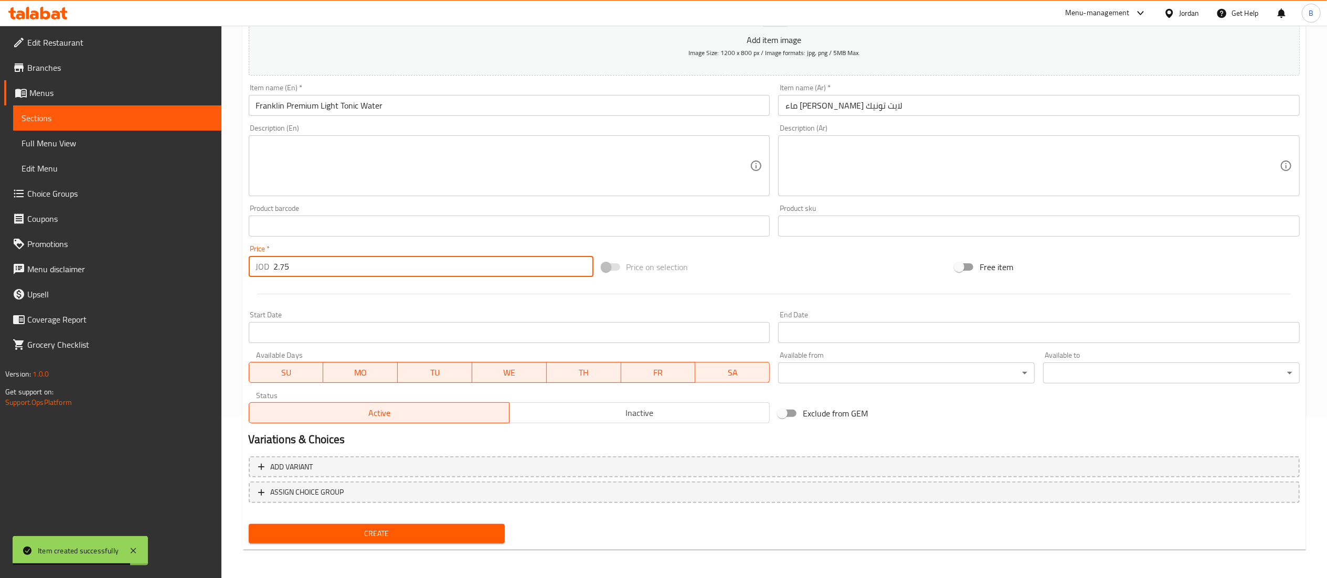
type input "2.75"
drag, startPoint x: 426, startPoint y: 526, endPoint x: 428, endPoint y: 532, distance: 7.1
click at [427, 528] on span "Create" at bounding box center [377, 533] width 240 height 13
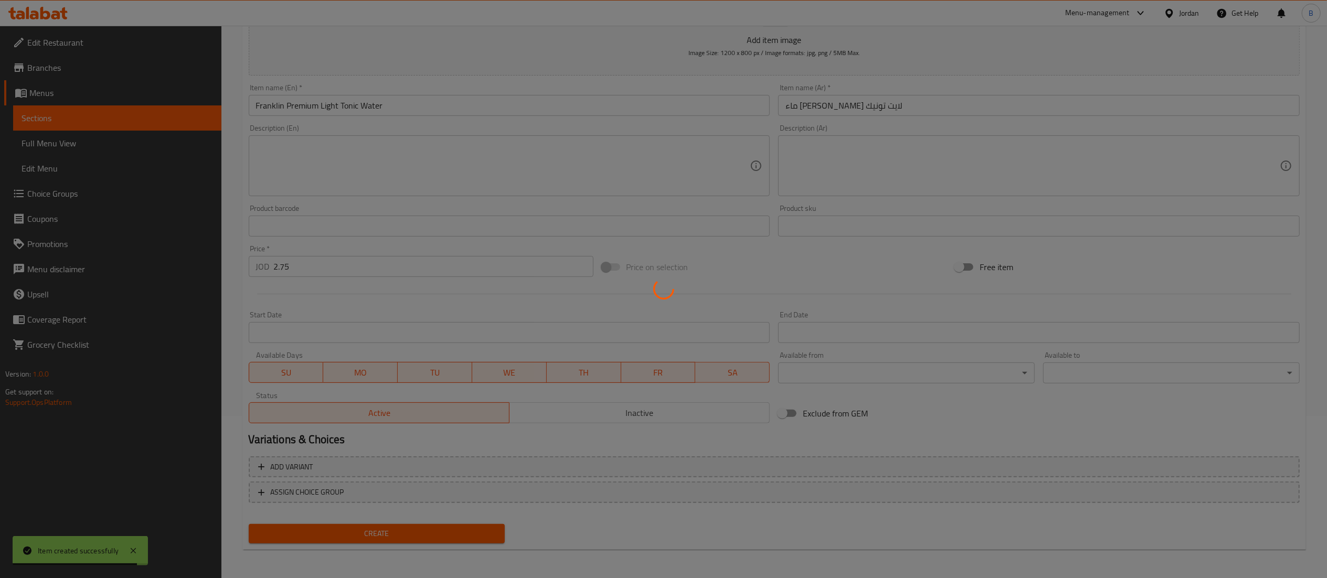
type input "0"
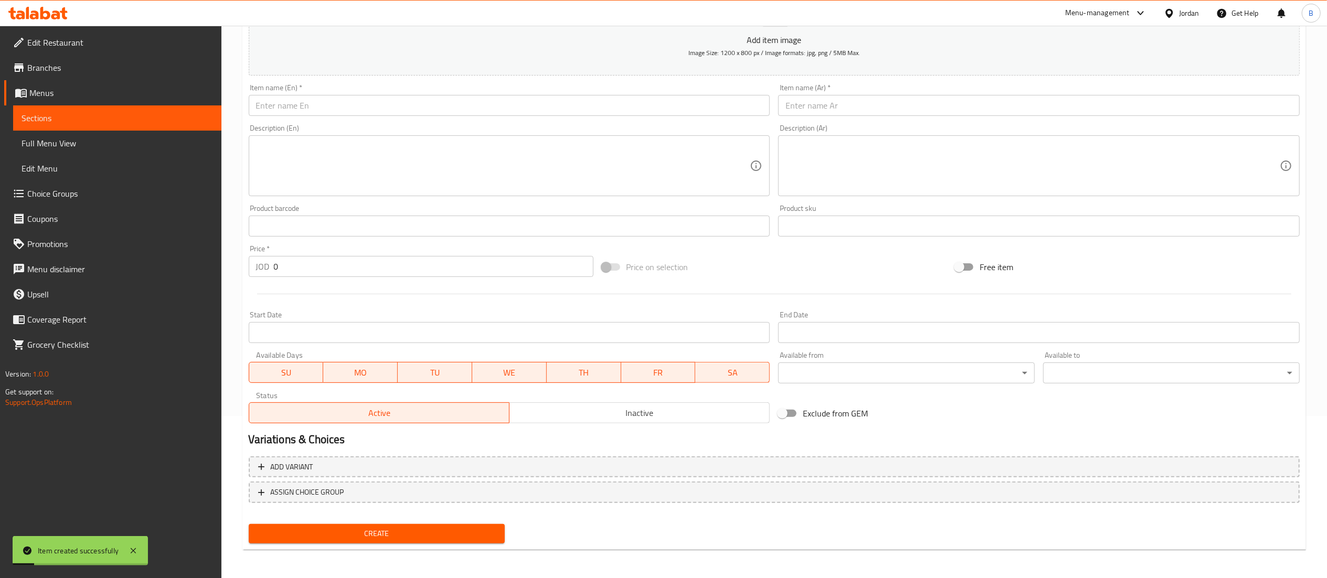
click at [529, 92] on div "Item name (En)   * Item name (En) *" at bounding box center [509, 100] width 521 height 32
click at [526, 98] on input "text" at bounding box center [509, 105] width 521 height 21
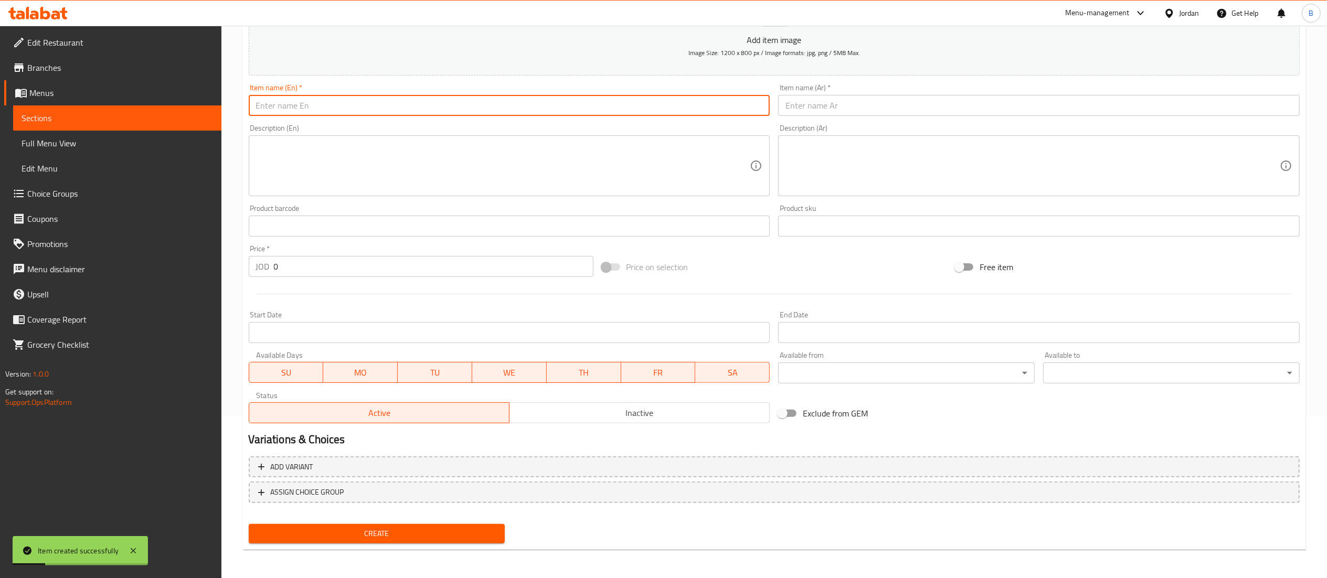
paste input "Non alcoholic beer"
type input "Non alcoholic beer"
drag, startPoint x: 868, startPoint y: 100, endPoint x: 862, endPoint y: 127, distance: 28.3
click at [868, 100] on input "text" at bounding box center [1038, 105] width 521 height 21
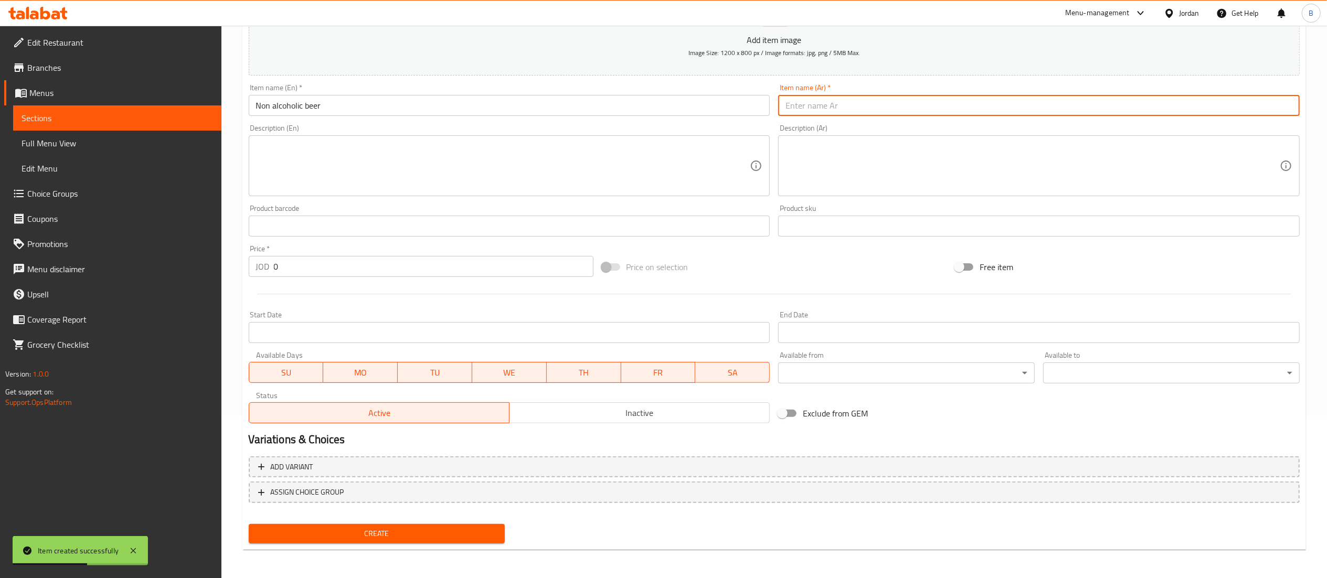
paste input "بيرة خالية من الكحول"
type input "بيرة خالية من الكحول"
drag, startPoint x: 289, startPoint y: 270, endPoint x: 204, endPoint y: 272, distance: 85.0
click at [207, 270] on div "Edit Restaurant Branches Menus Sections Full Menu View Edit Menu Choice Groups …" at bounding box center [663, 222] width 1327 height 716
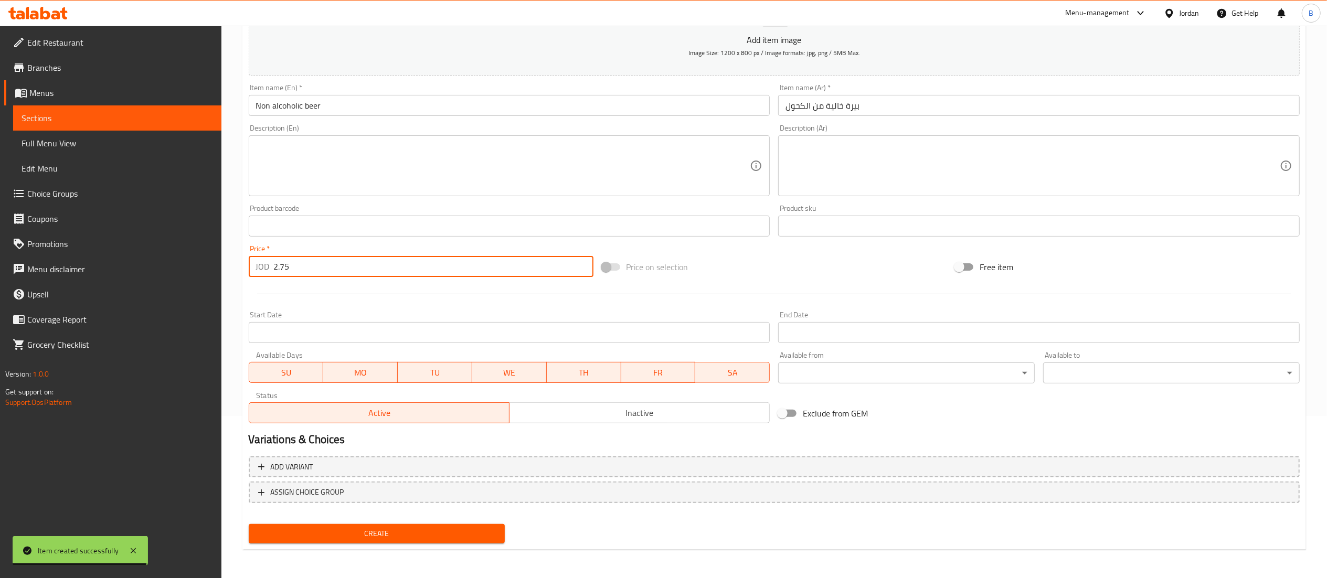
type input "2.75"
click at [448, 538] on span "Create" at bounding box center [377, 533] width 240 height 13
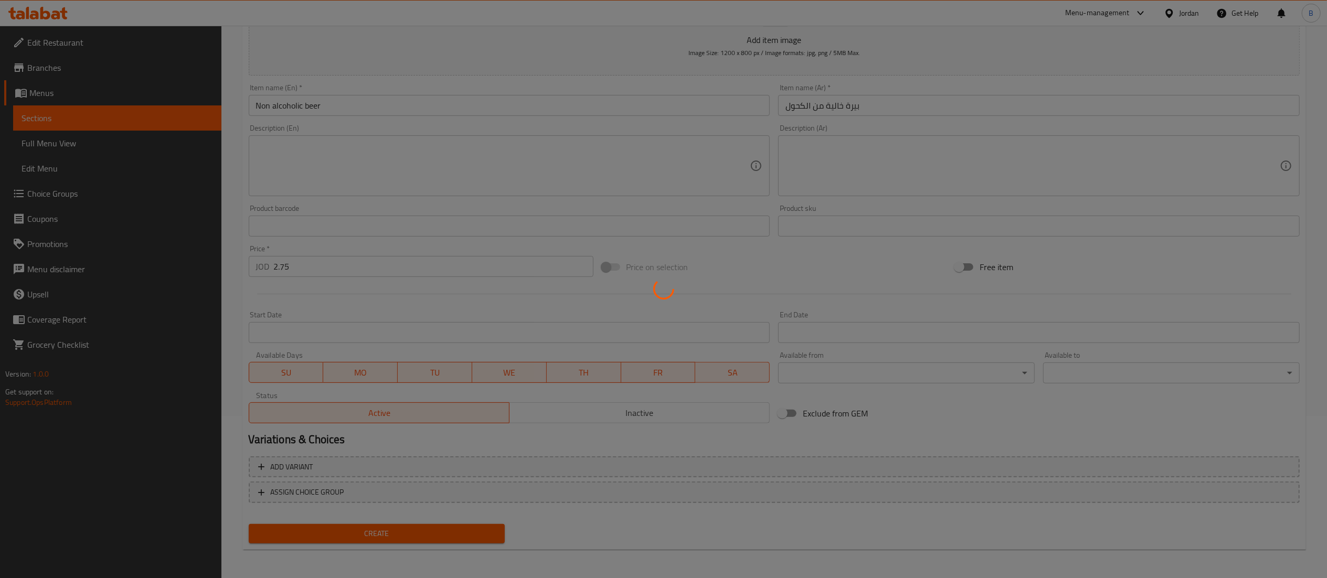
type input "0"
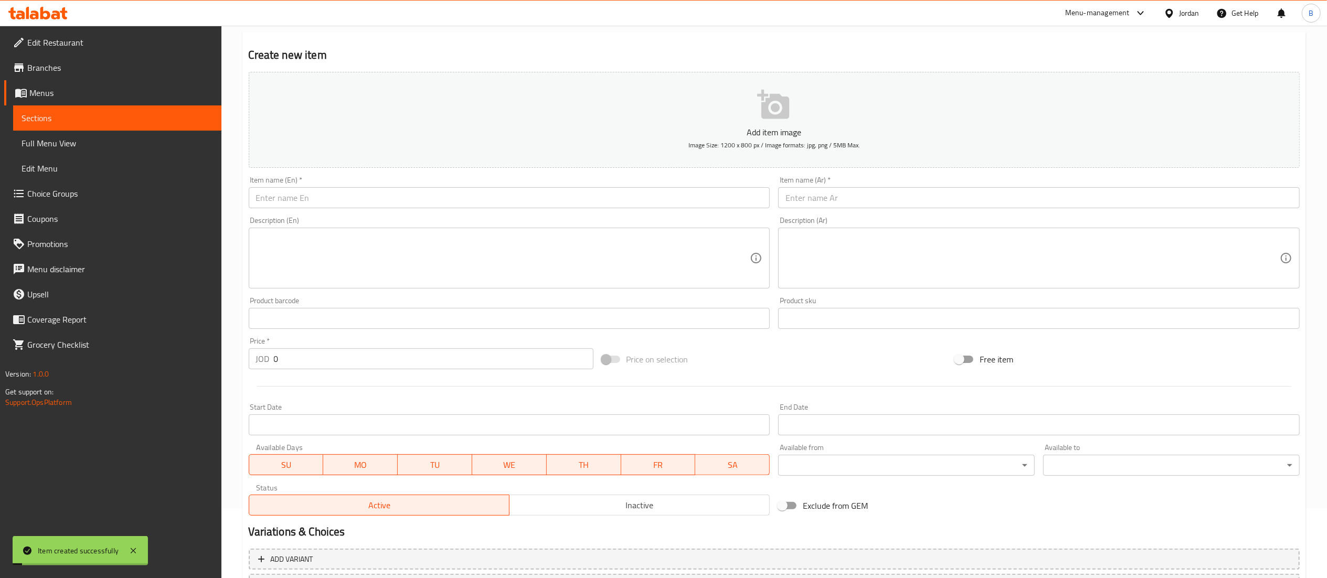
scroll to position [0, 0]
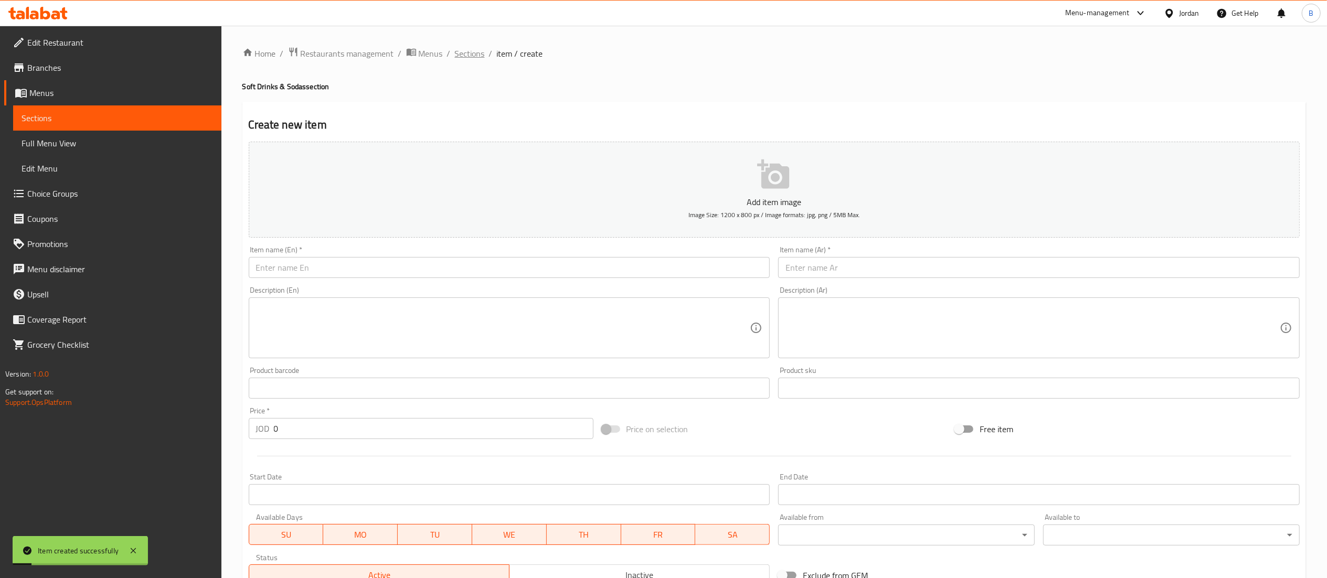
click at [462, 54] on span "Sections" at bounding box center [470, 53] width 30 height 13
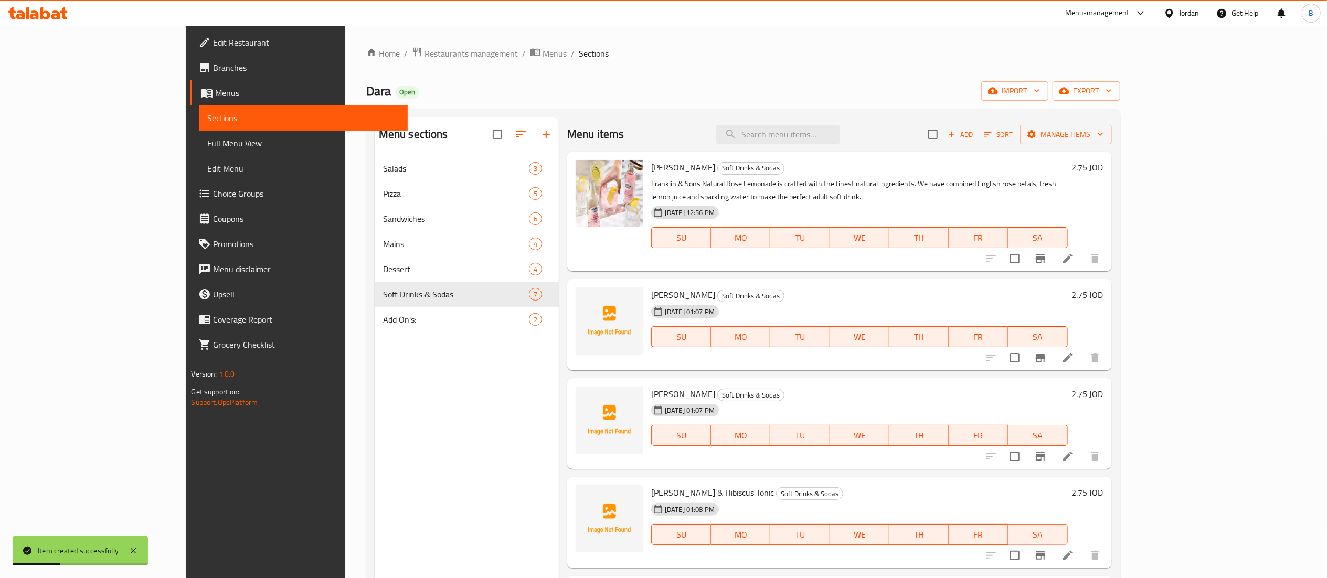
click at [975, 131] on span "Add" at bounding box center [960, 135] width 28 height 12
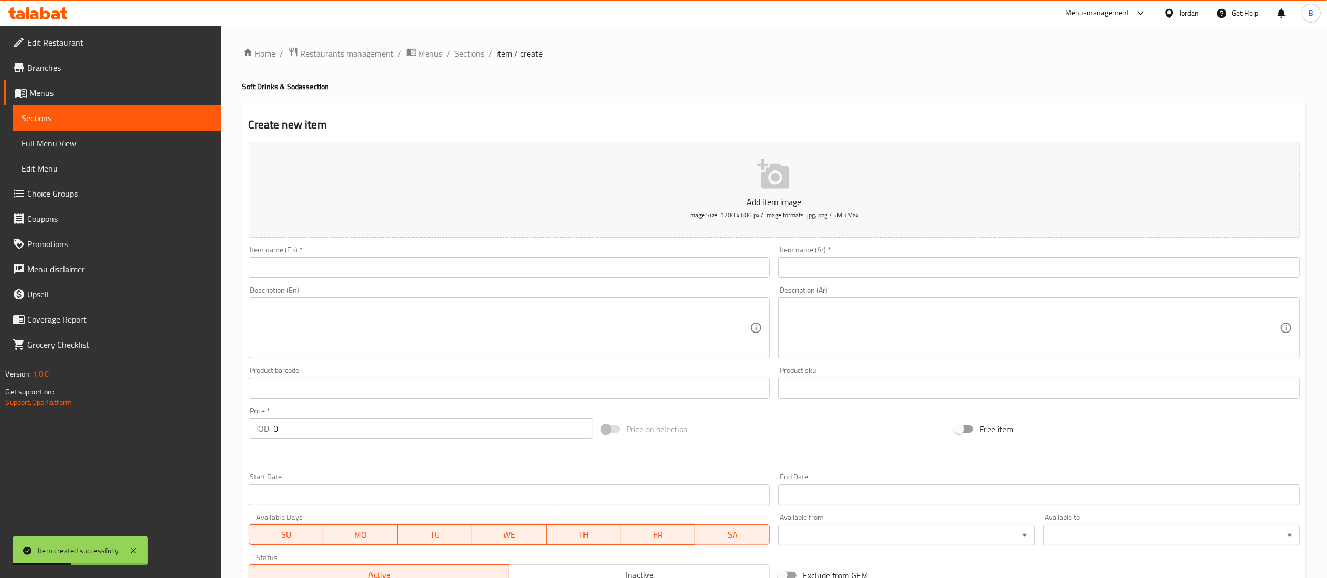
click at [939, 252] on div "Item name (Ar)   * Item name (Ar) *" at bounding box center [1038, 262] width 521 height 32
click at [713, 274] on input "text" at bounding box center [509, 267] width 521 height 21
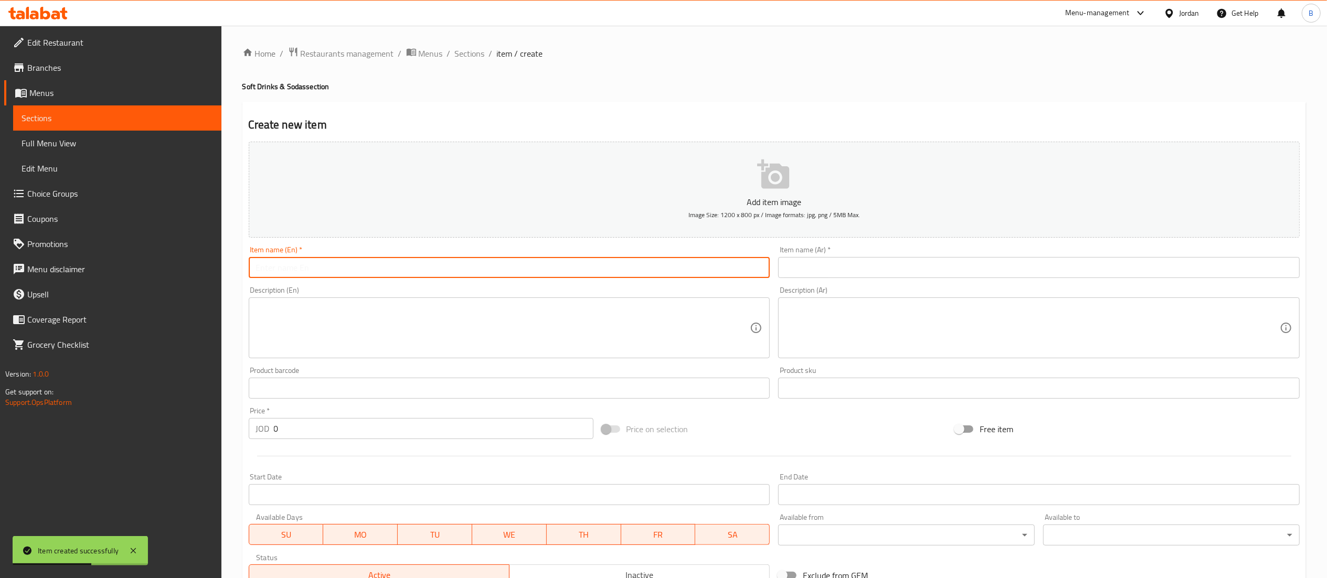
paste input "Matrix Cola"
type input "Matrix Cola"
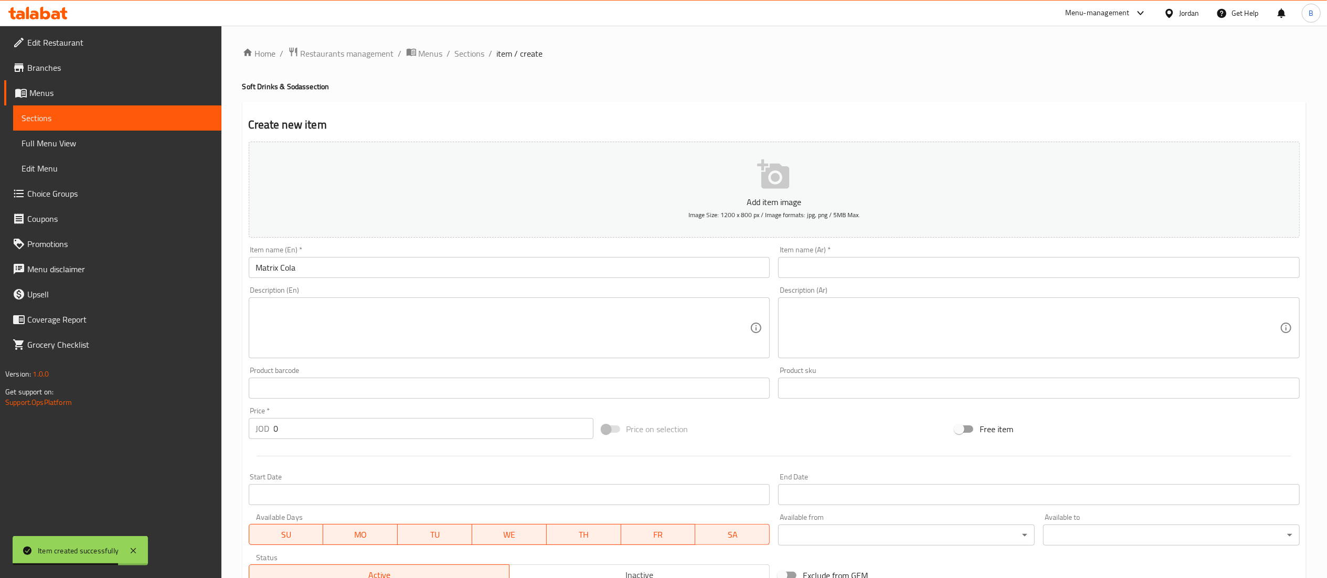
click at [919, 249] on div "Item name (Ar)   * Item name (Ar) *" at bounding box center [1038, 262] width 521 height 32
click at [918, 263] on input "text" at bounding box center [1038, 267] width 521 height 21
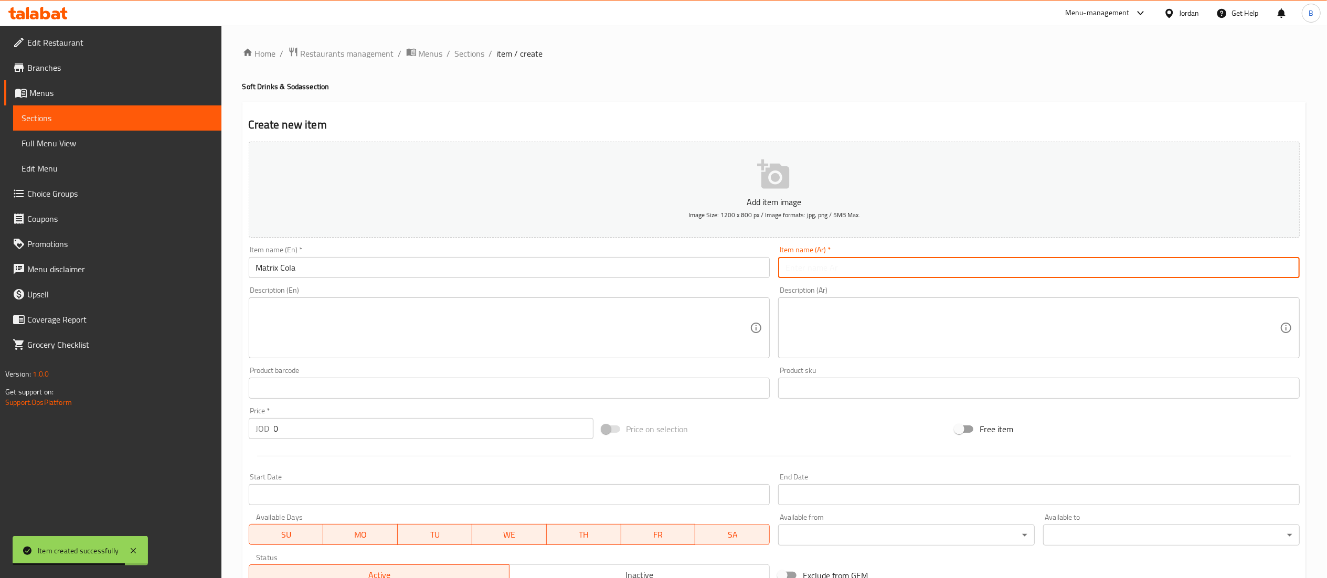
paste input "ماتريكس كولا"
type input "ماتريكس كولا"
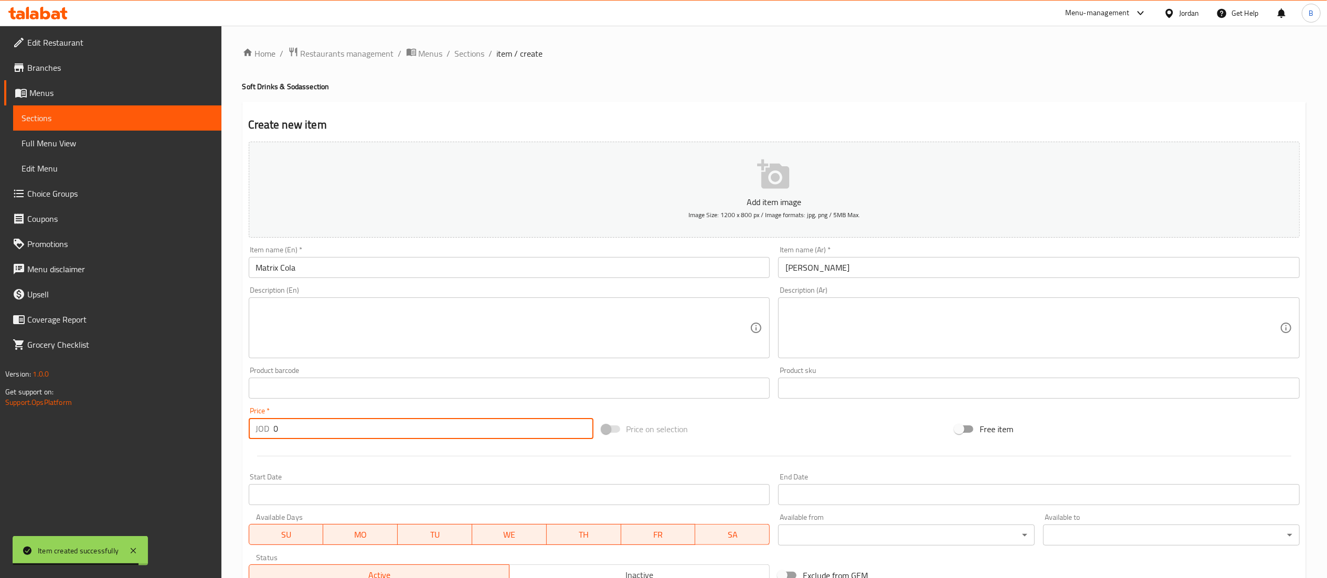
drag, startPoint x: 355, startPoint y: 434, endPoint x: 106, endPoint y: 423, distance: 249.4
click at [132, 423] on div "Edit Restaurant Branches Menus Sections Full Menu View Edit Menu Choice Groups …" at bounding box center [663, 384] width 1327 height 716
type input "3"
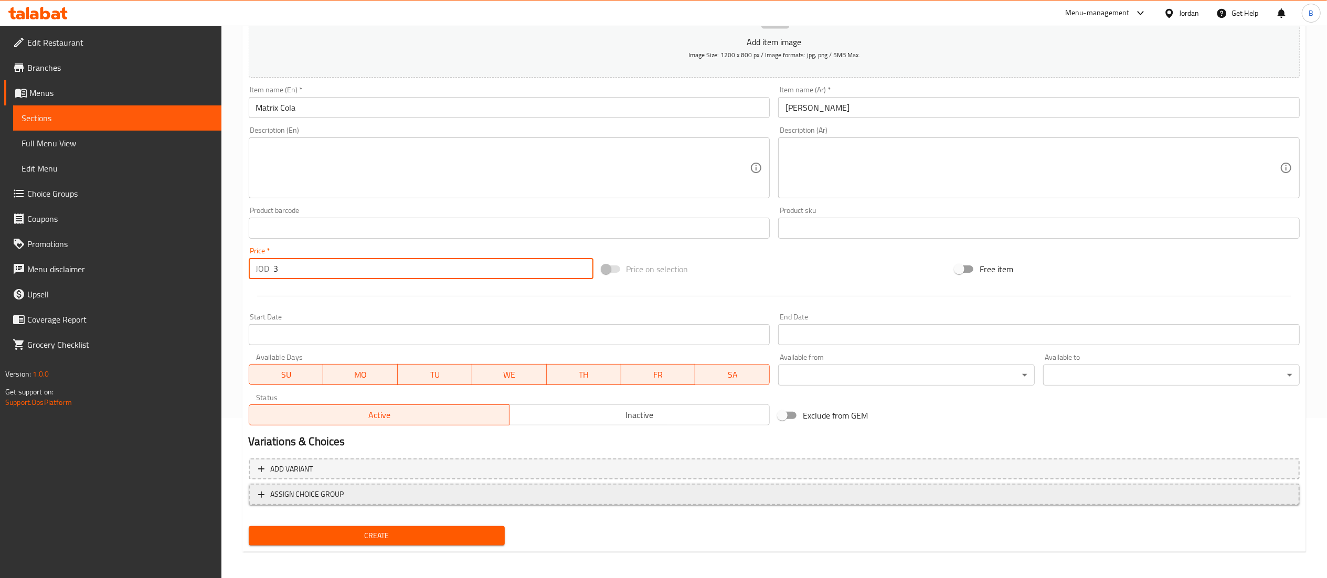
scroll to position [162, 0]
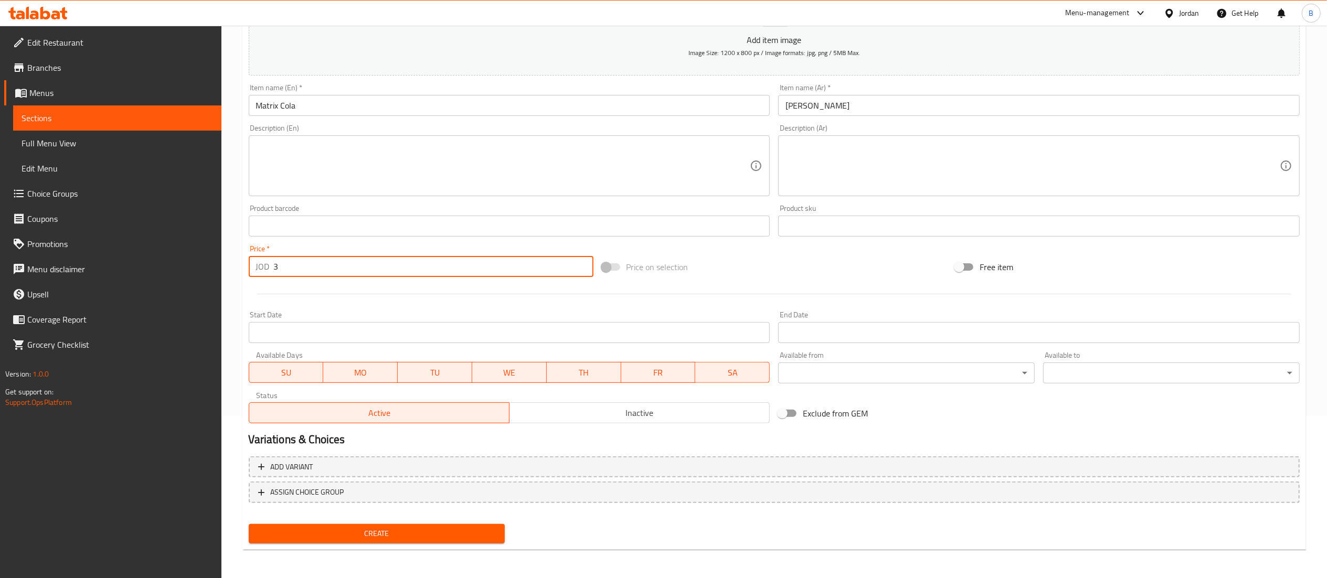
click at [437, 528] on span "Create" at bounding box center [377, 533] width 240 height 13
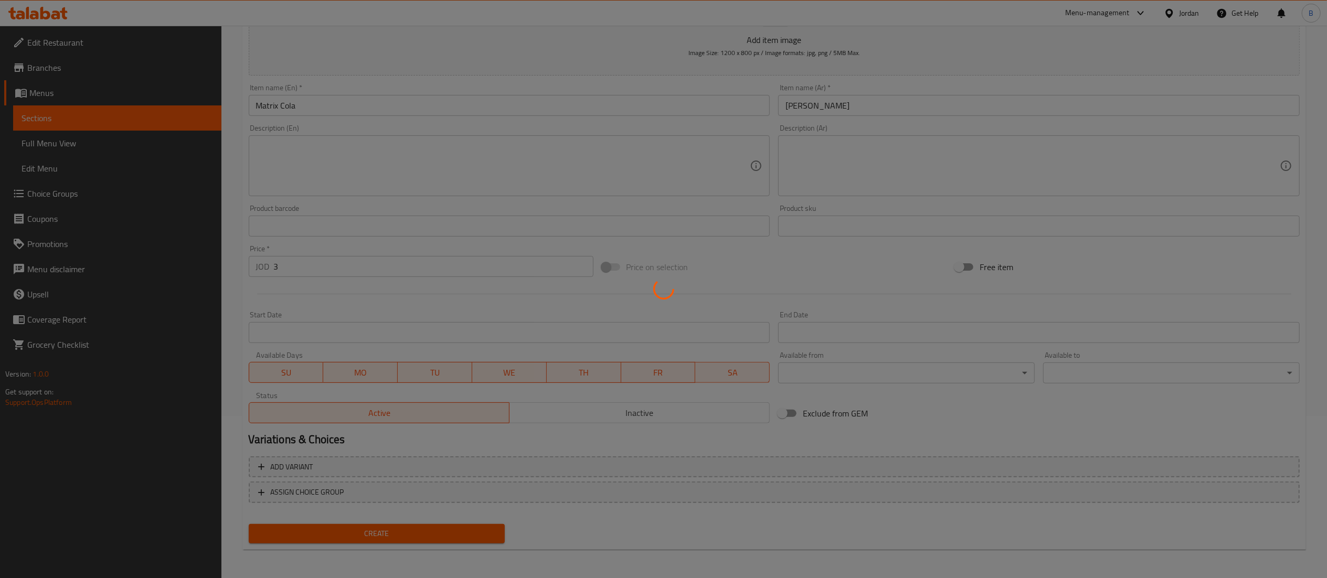
type input "0"
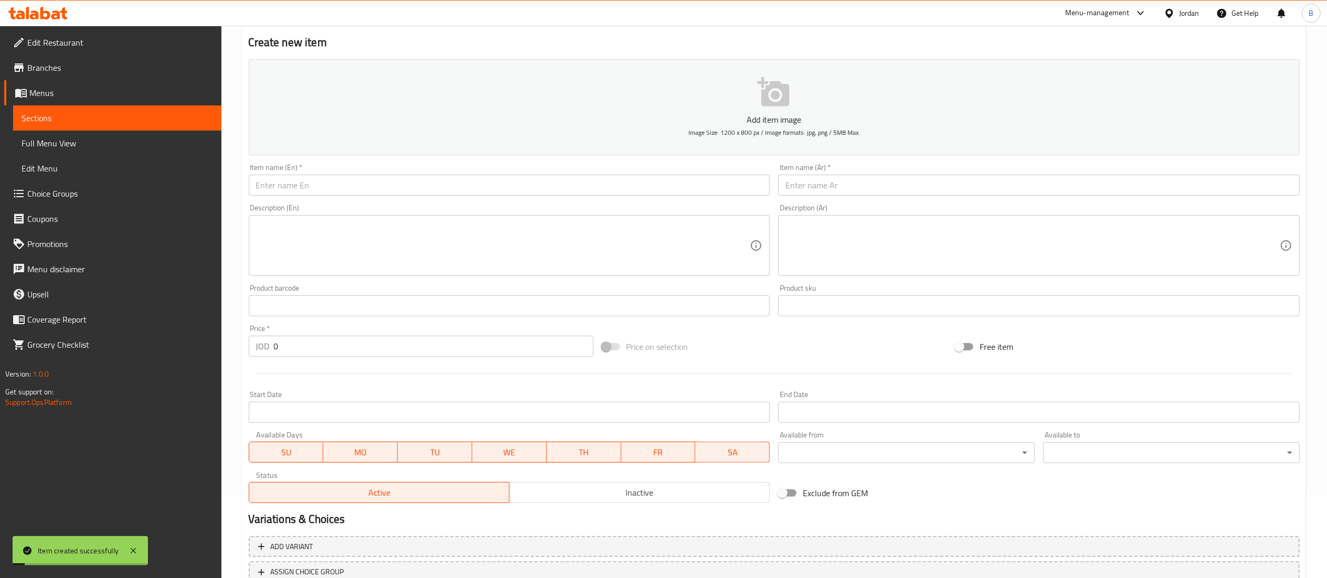
scroll to position [0, 0]
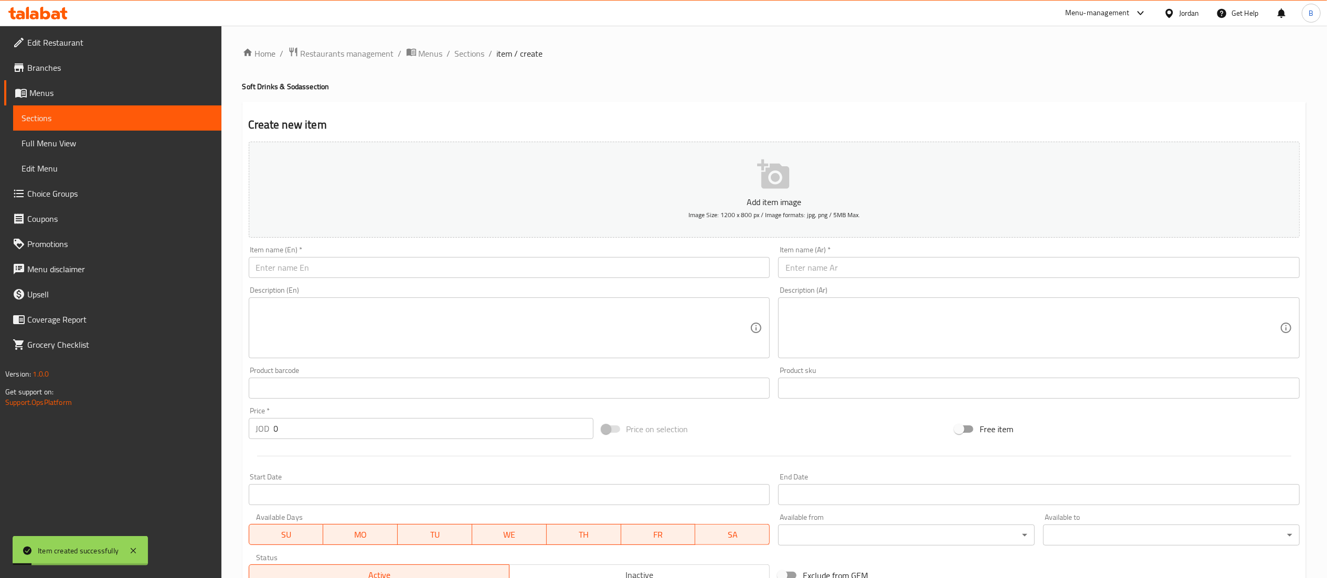
click at [549, 268] on input "text" at bounding box center [509, 267] width 521 height 21
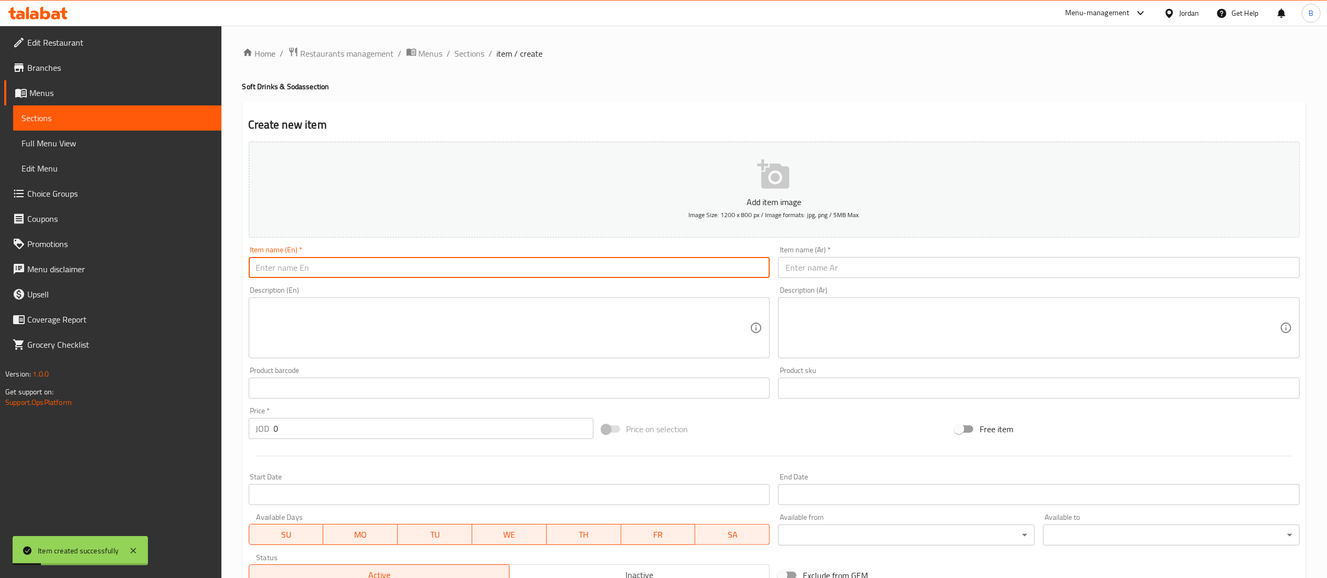
paste input "Matrix 7up"
type input "Matrix 7up"
click at [857, 268] on input "text" at bounding box center [1038, 267] width 521 height 21
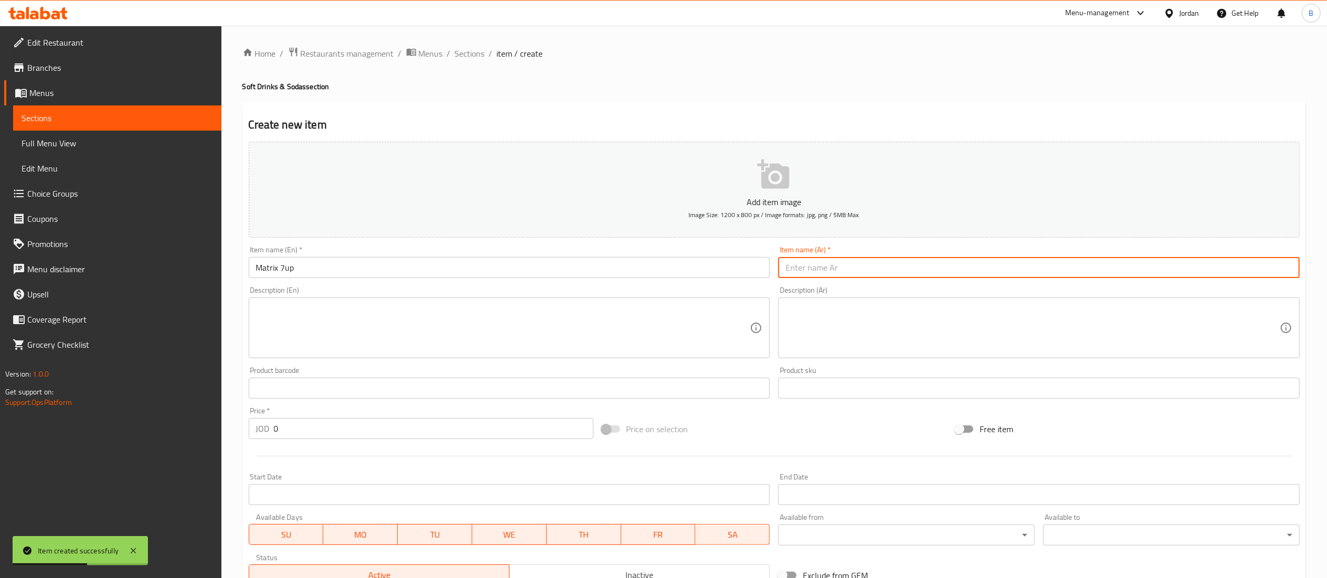
paste input "ماتريكس 7up"
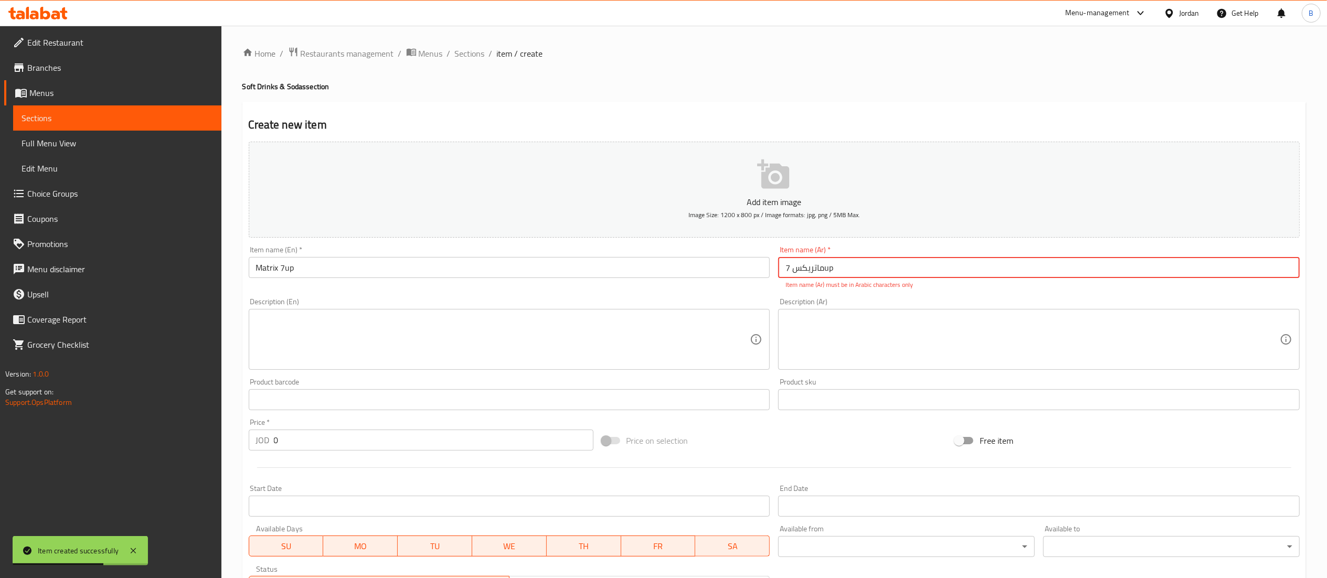
drag, startPoint x: 837, startPoint y: 272, endPoint x: 608, endPoint y: 258, distance: 230.2
click at [613, 259] on div "Add item image Image Size: 1200 x 800 px / Image formats: jpg, png / 5MB Max. I…" at bounding box center [773, 369] width 1059 height 464
click at [900, 273] on input "ماتريكس 7up" at bounding box center [1038, 267] width 521 height 21
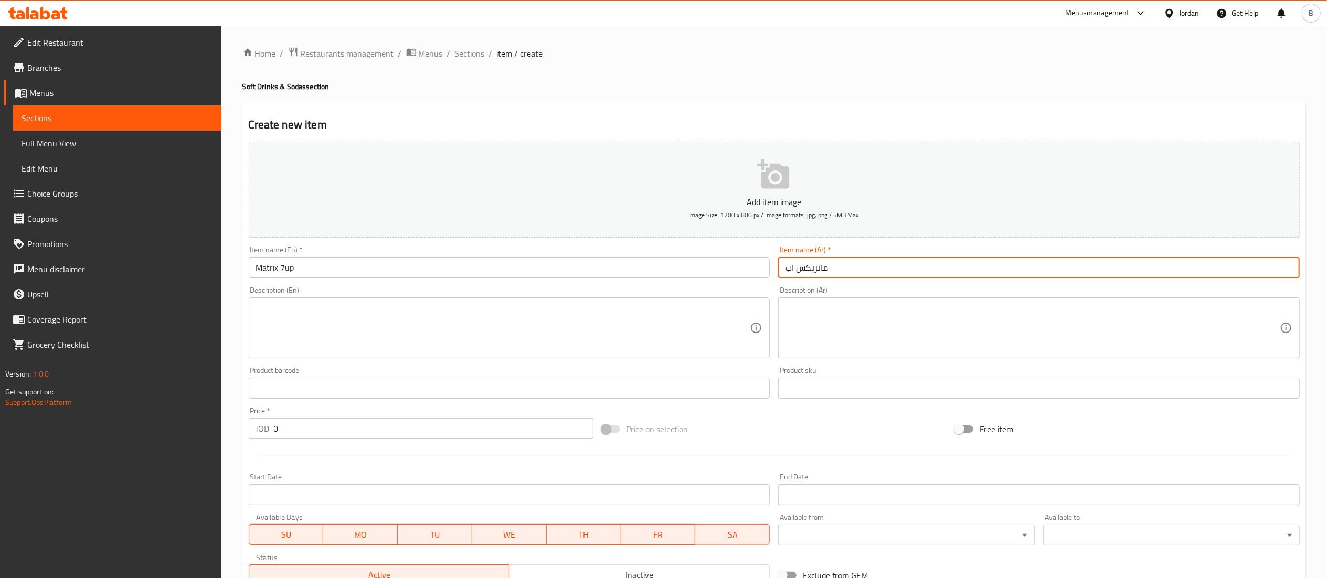
type input "ماتريكس اب"
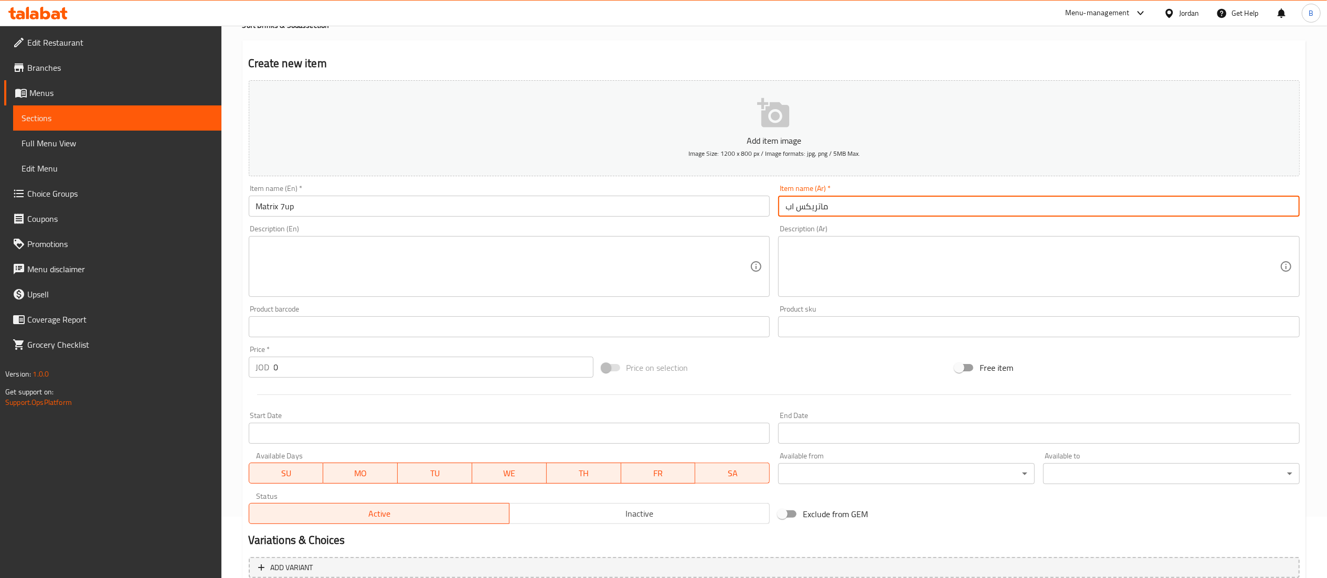
scroll to position [105, 0]
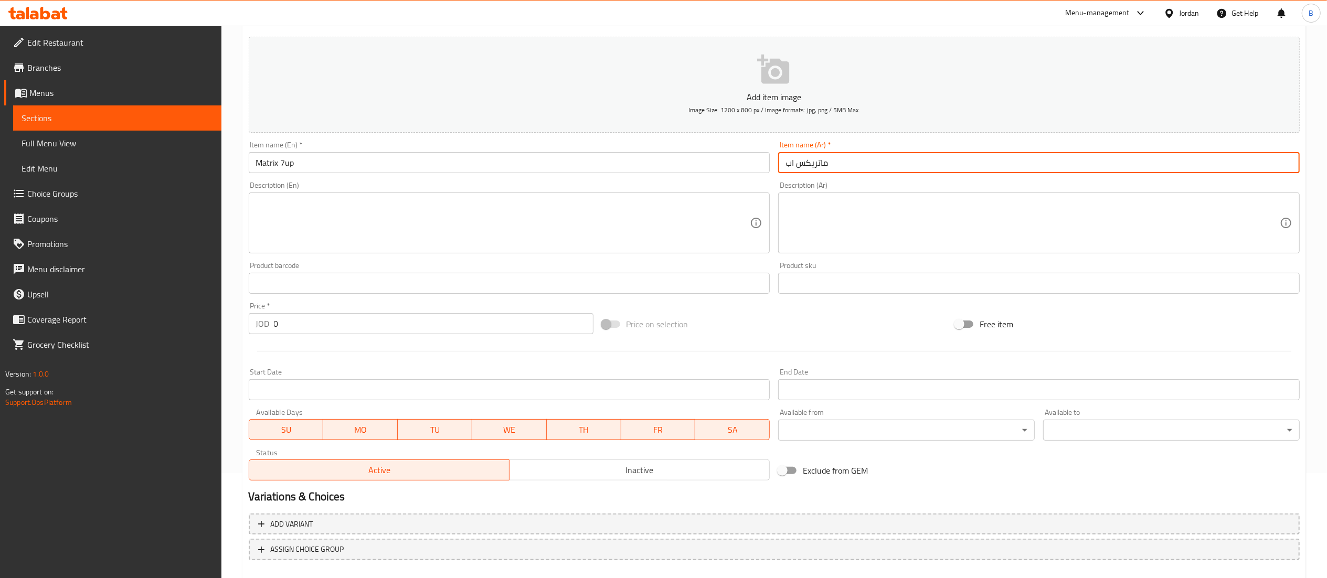
drag, startPoint x: 296, startPoint y: 323, endPoint x: 202, endPoint y: 321, distance: 94.4
click at [212, 321] on div "Edit Restaurant Branches Menus Sections Full Menu View Edit Menu Choice Groups …" at bounding box center [663, 279] width 1327 height 716
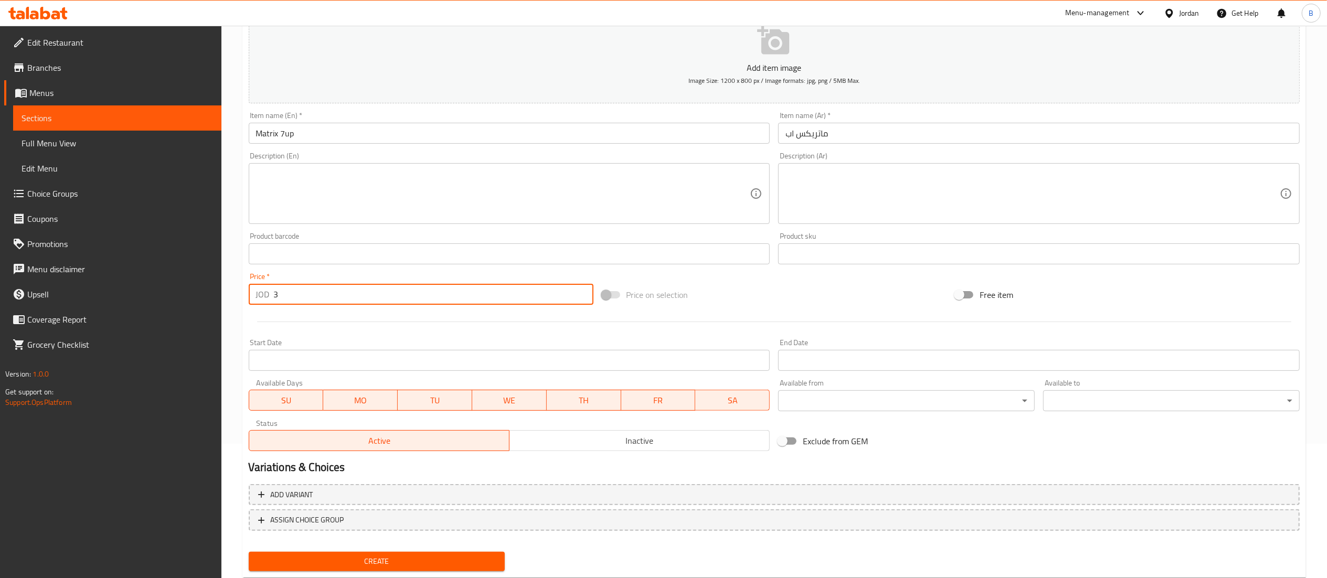
scroll to position [162, 0]
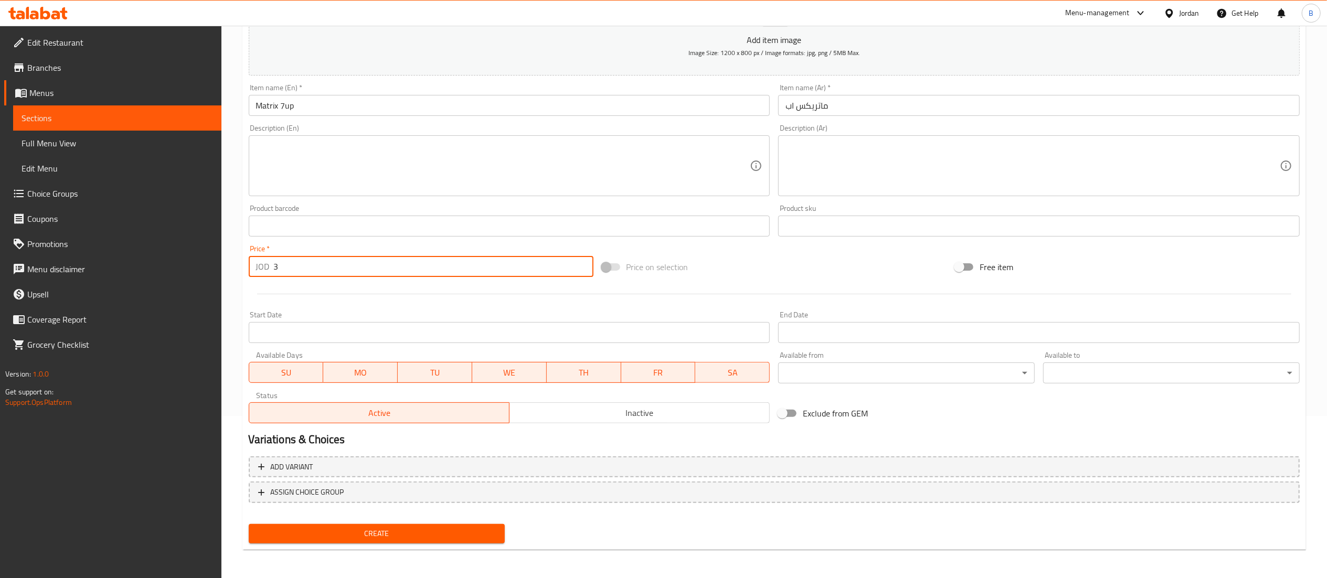
type input "3"
click at [393, 529] on span "Create" at bounding box center [377, 533] width 240 height 13
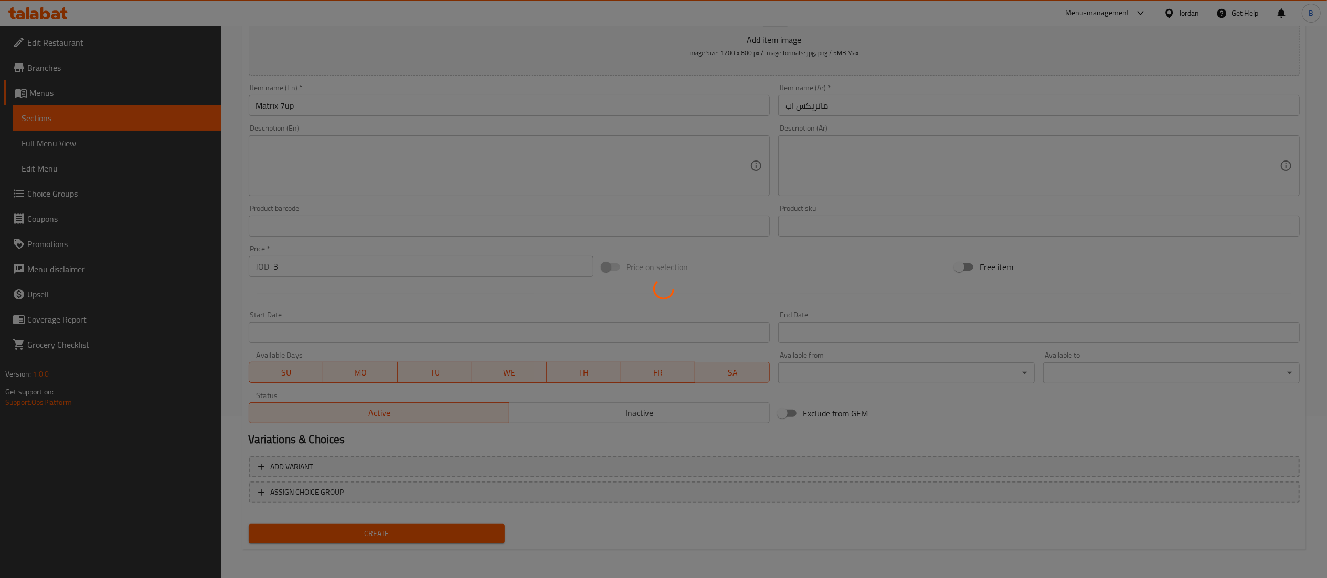
type input "0"
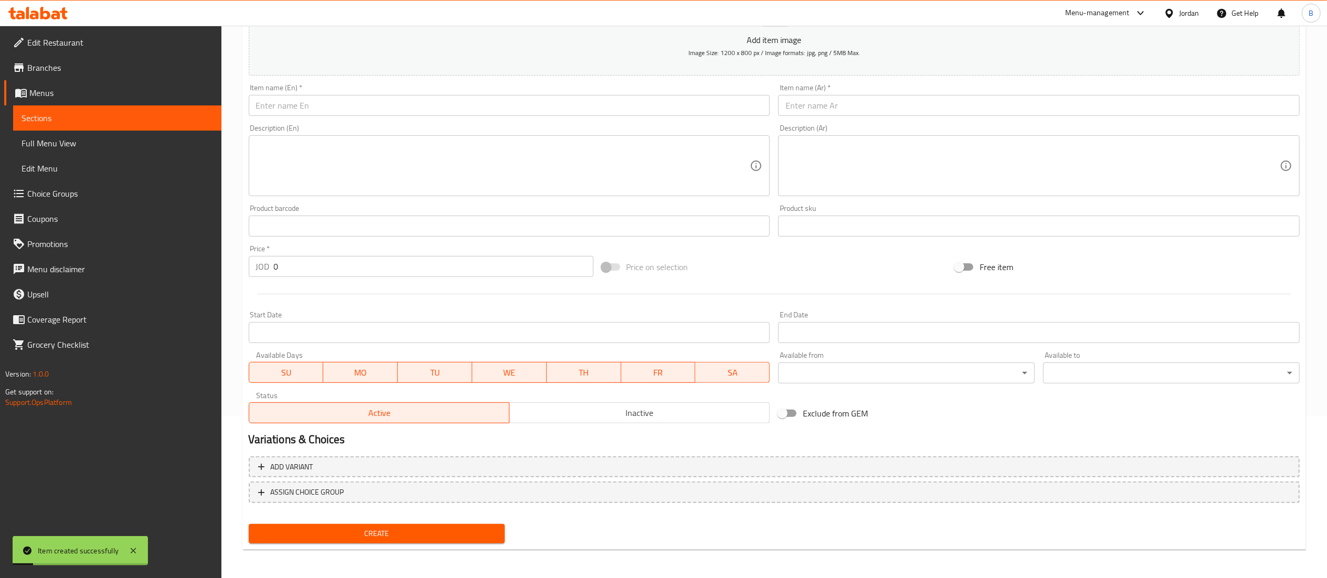
click at [519, 102] on input "text" at bounding box center [509, 105] width 521 height 21
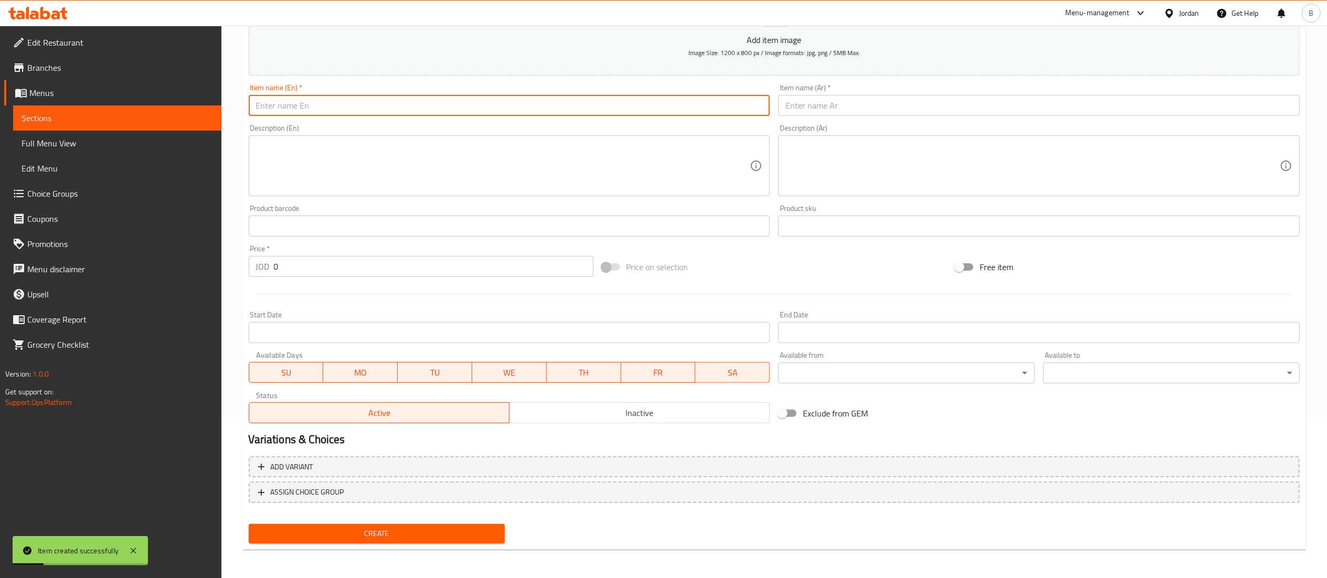
paste input "D.Matrix Cola"
type input "D.Matrix Cola"
click at [831, 114] on input "text" at bounding box center [1038, 105] width 521 height 21
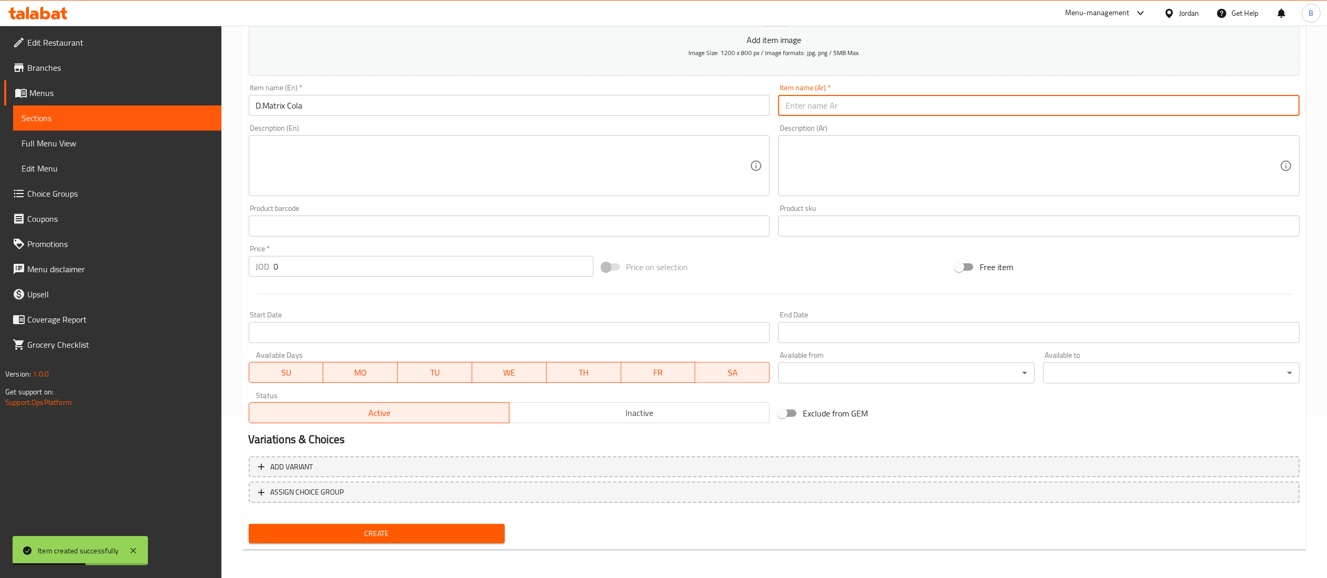
paste input "د. ماتريكس كولا"
type input "د. ماتريكس كولا"
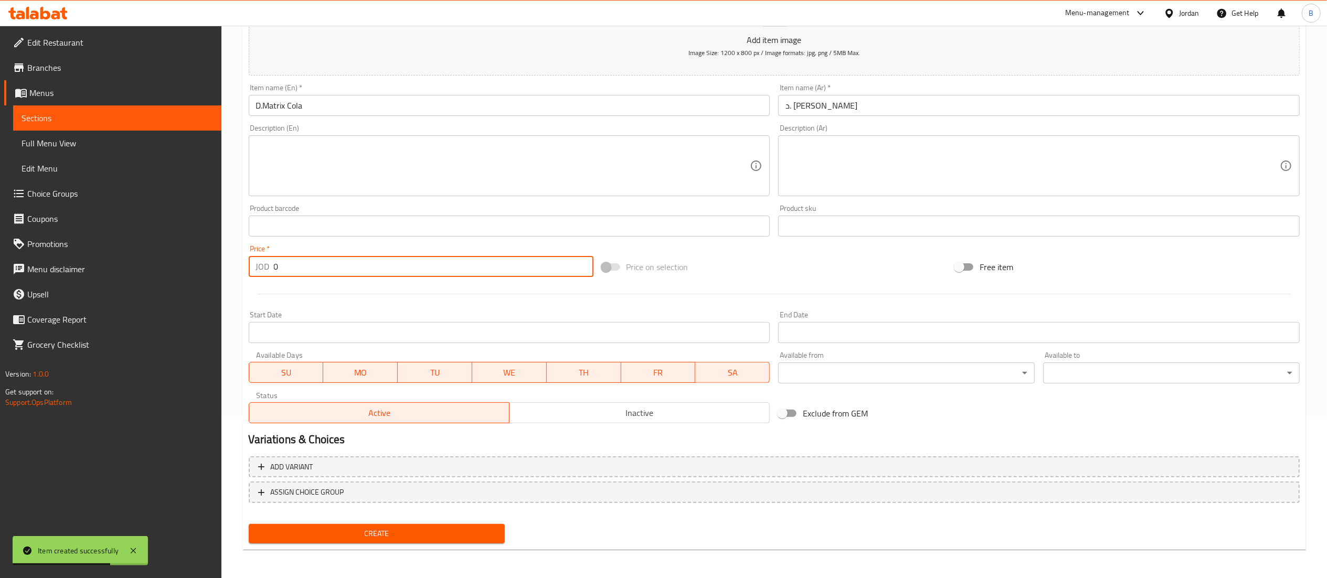
drag, startPoint x: 298, startPoint y: 271, endPoint x: 202, endPoint y: 268, distance: 96.1
click at [204, 268] on div "Edit Restaurant Branches Menus Sections Full Menu View Edit Menu Choice Groups …" at bounding box center [663, 222] width 1327 height 716
type input "3"
click at [423, 536] on span "Create" at bounding box center [377, 533] width 240 height 13
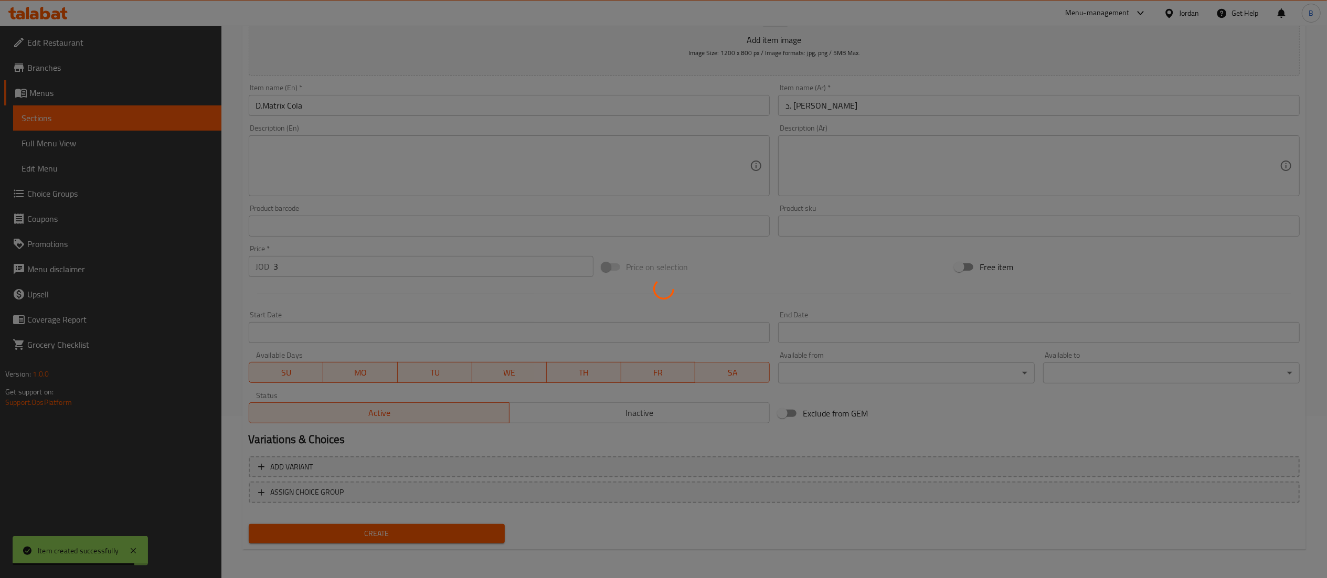
type input "0"
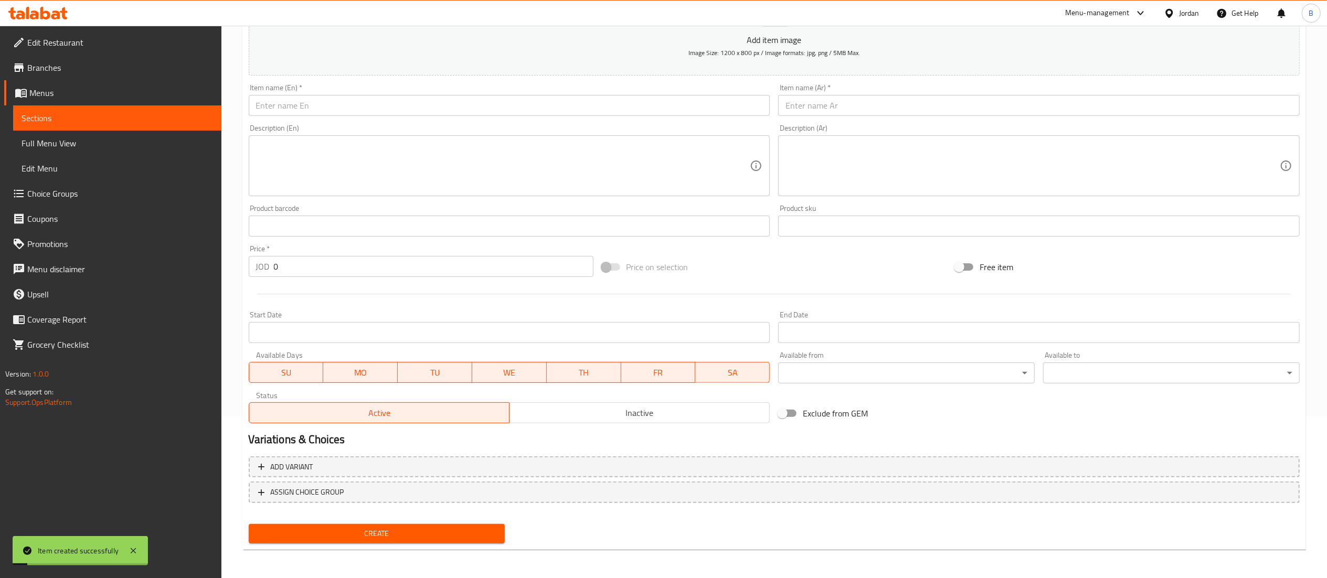
click at [568, 104] on input "text" at bounding box center [509, 105] width 521 height 21
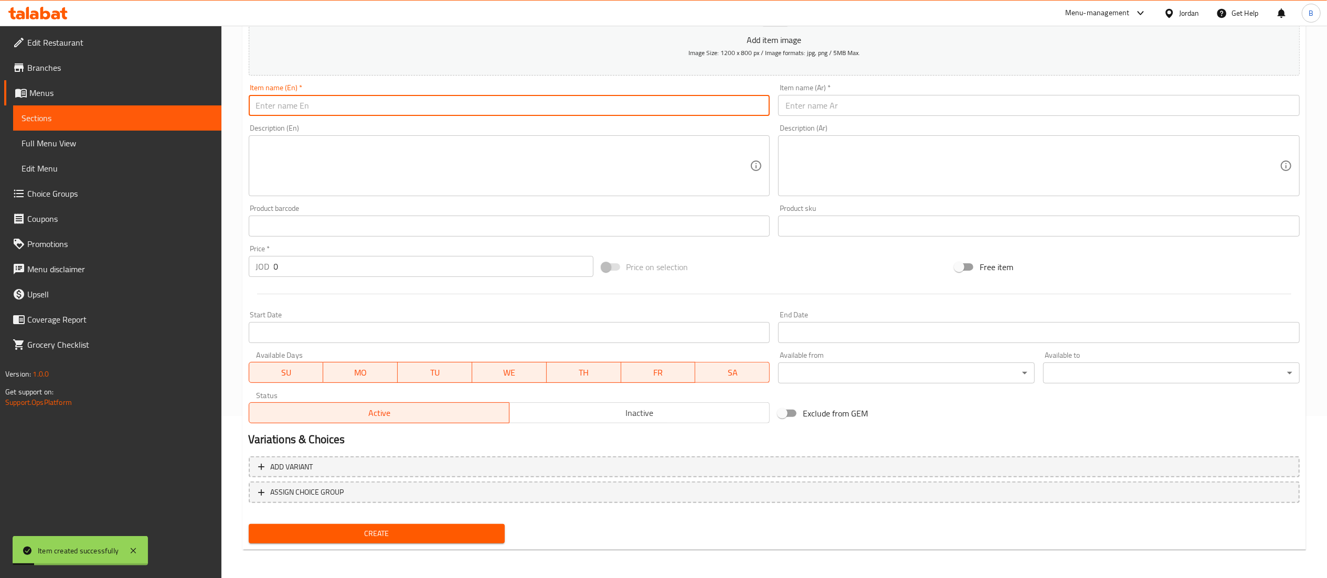
paste input "D.Matrix 7up"
type input "D.Matrix 7up"
click at [857, 121] on div "Description (Ar) Description (Ar)" at bounding box center [1039, 160] width 530 height 80
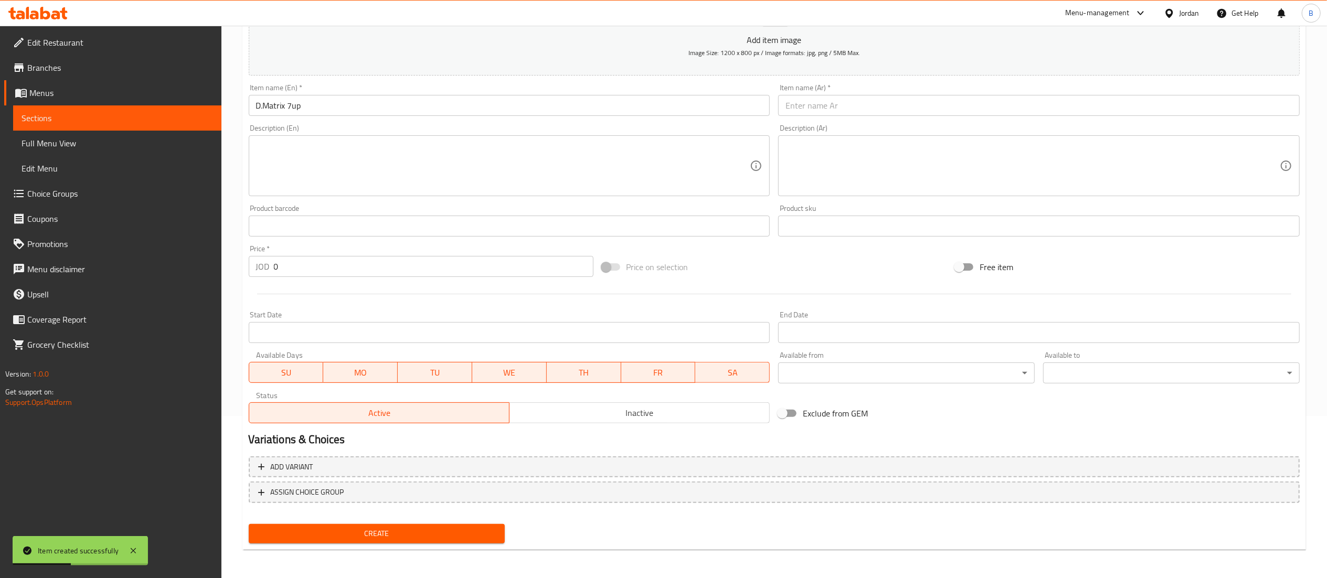
click at [873, 108] on input "text" at bounding box center [1038, 105] width 521 height 21
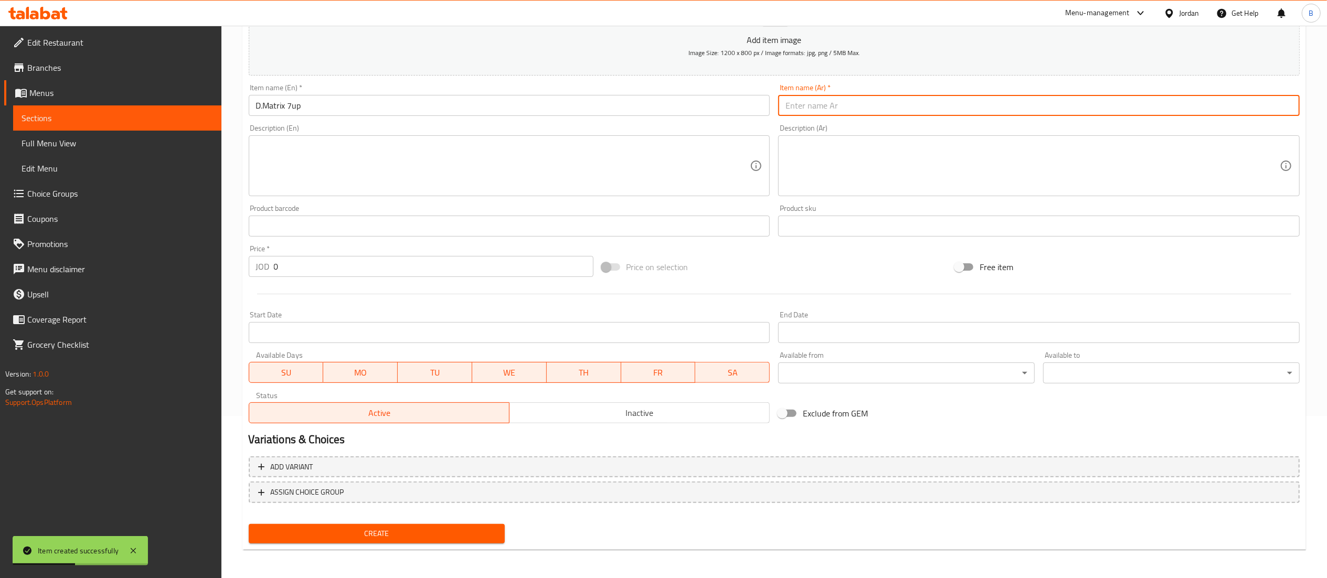
paste input "د. ماتريكس 7up"
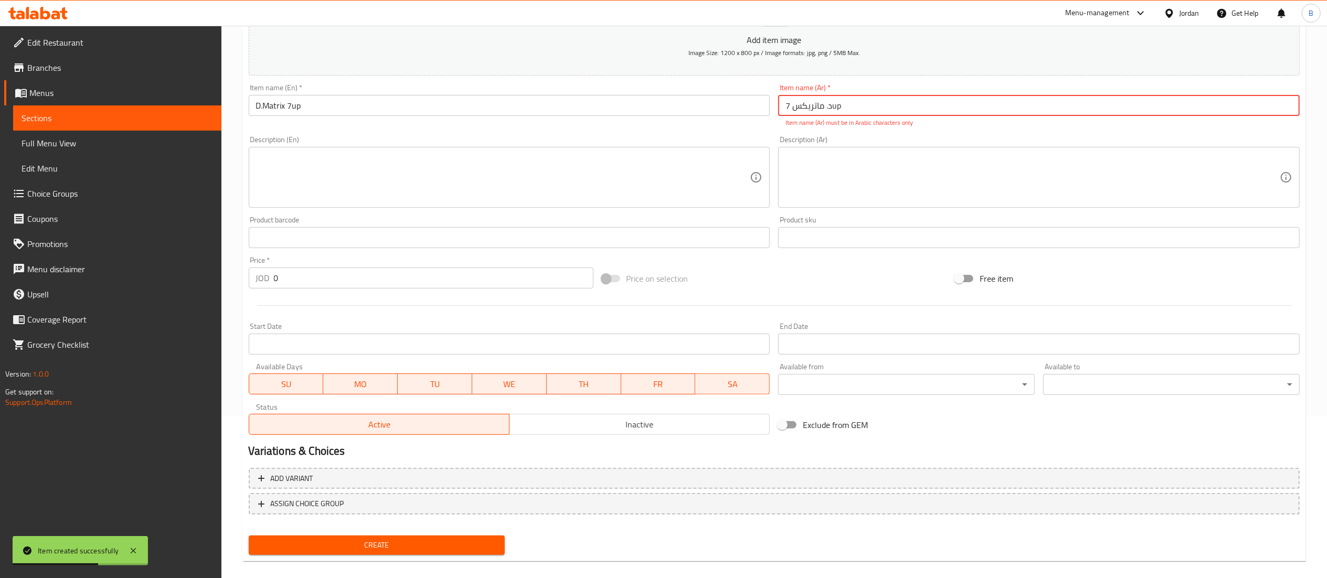
drag, startPoint x: 849, startPoint y: 106, endPoint x: 679, endPoint y: 106, distance: 170.0
click at [707, 106] on div "Add item image Image Size: 1200 x 800 px / Image formats: jpg, png / 5MB Max. I…" at bounding box center [773, 207] width 1059 height 464
click at [867, 114] on input "د. ماتريكس 7up" at bounding box center [1038, 105] width 521 height 21
click at [857, 101] on input "د. ماتريكس 7up" at bounding box center [1038, 105] width 521 height 21
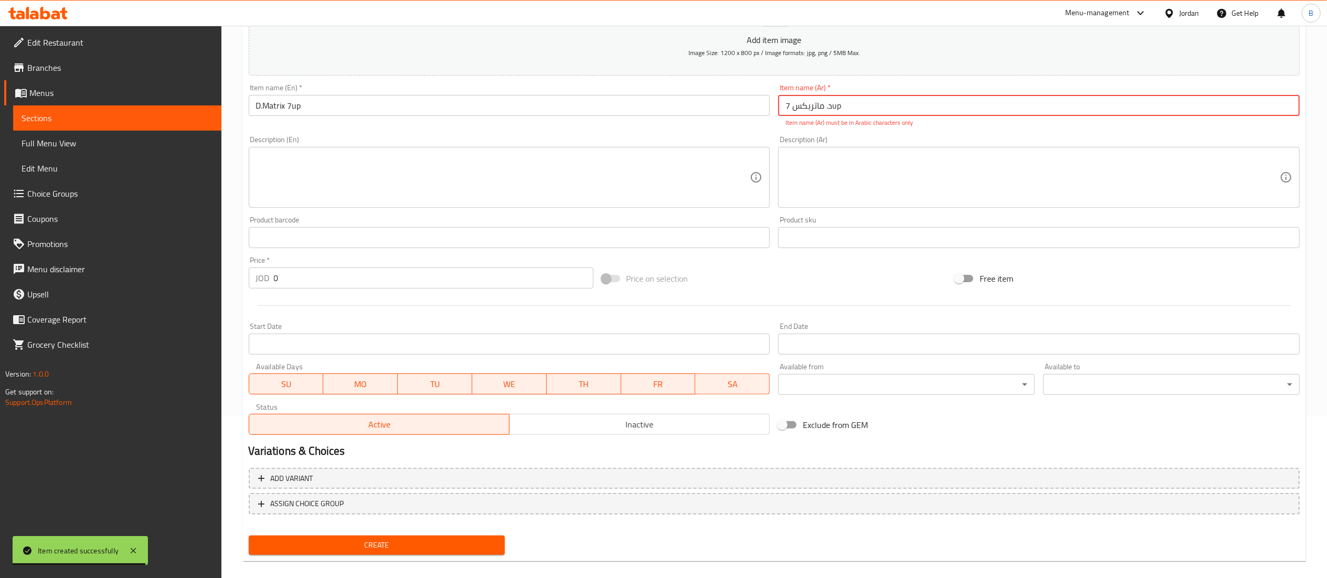
click at [857, 101] on input "د. ماتريكس 7up" at bounding box center [1038, 105] width 521 height 21
drag, startPoint x: 850, startPoint y: 101, endPoint x: 833, endPoint y: 107, distance: 18.4
click at [833, 107] on input "د. ماتريكس 7up" at bounding box center [1038, 105] width 521 height 21
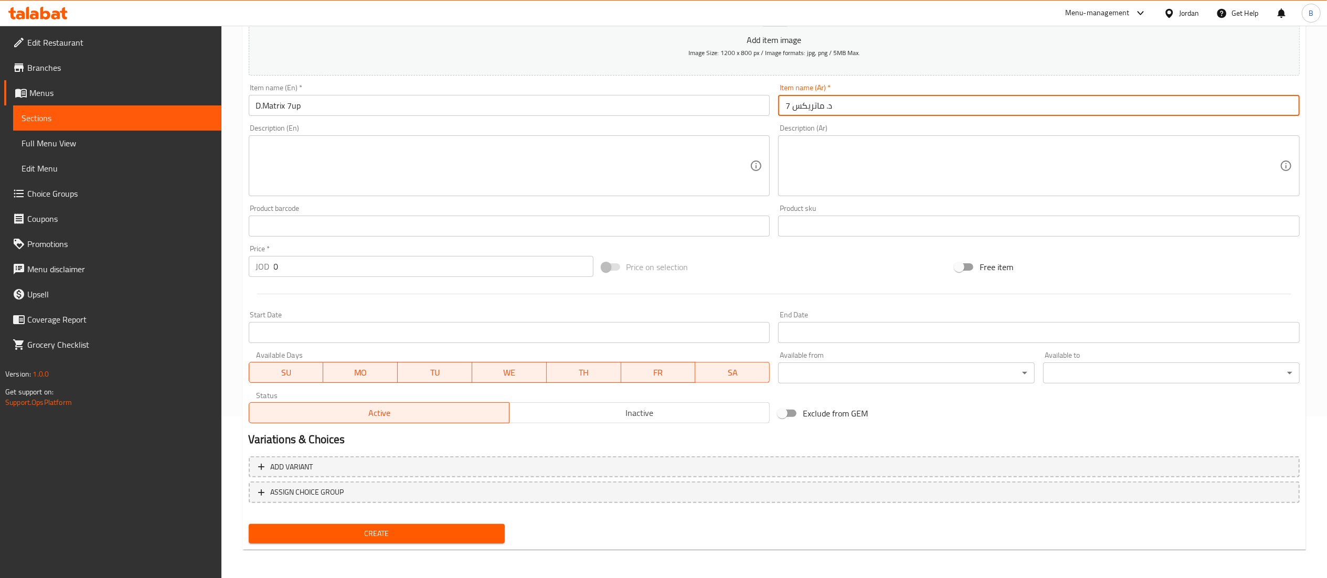
drag, startPoint x: 789, startPoint y: 106, endPoint x: 775, endPoint y: 106, distance: 13.6
click at [775, 106] on div "Item name (Ar)   * د. ماتريكس 7 Item name (Ar) *" at bounding box center [1039, 100] width 530 height 40
type input "د. ماتريكس اب"
drag, startPoint x: 303, startPoint y: 272, endPoint x: 195, endPoint y: 262, distance: 108.0
click at [196, 262] on div "Edit Restaurant Branches Menus Sections Full Menu View Edit Menu Choice Groups …" at bounding box center [663, 222] width 1327 height 716
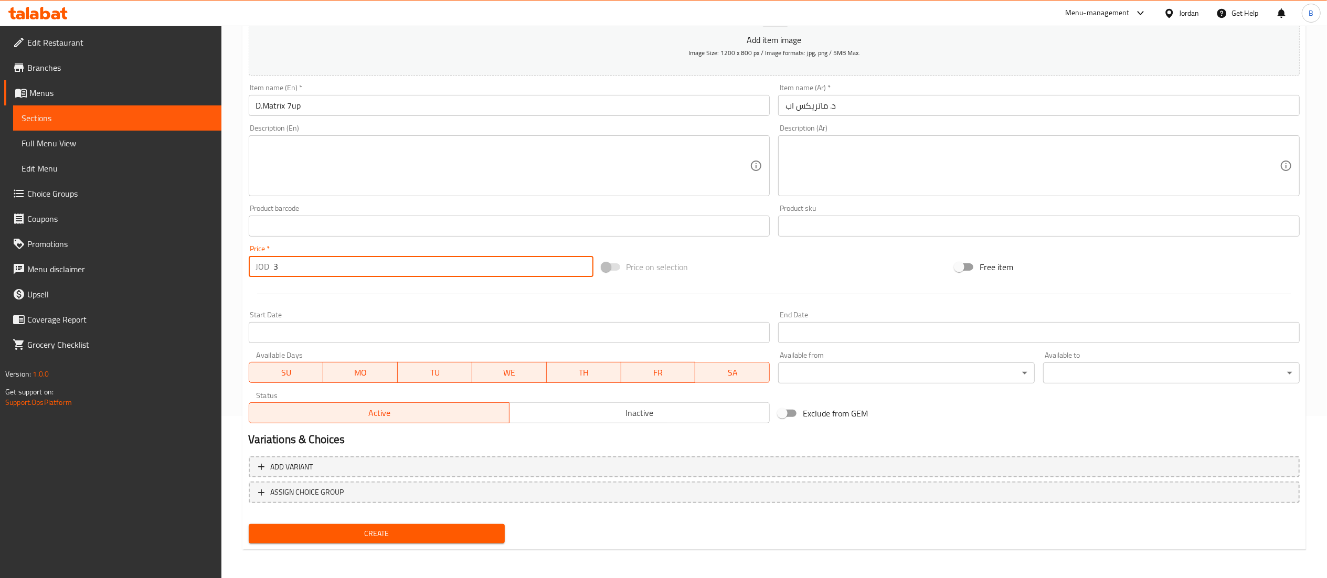
type input "3"
drag, startPoint x: 426, startPoint y: 527, endPoint x: 612, endPoint y: 564, distance: 189.5
click at [426, 527] on span "Create" at bounding box center [377, 533] width 240 height 13
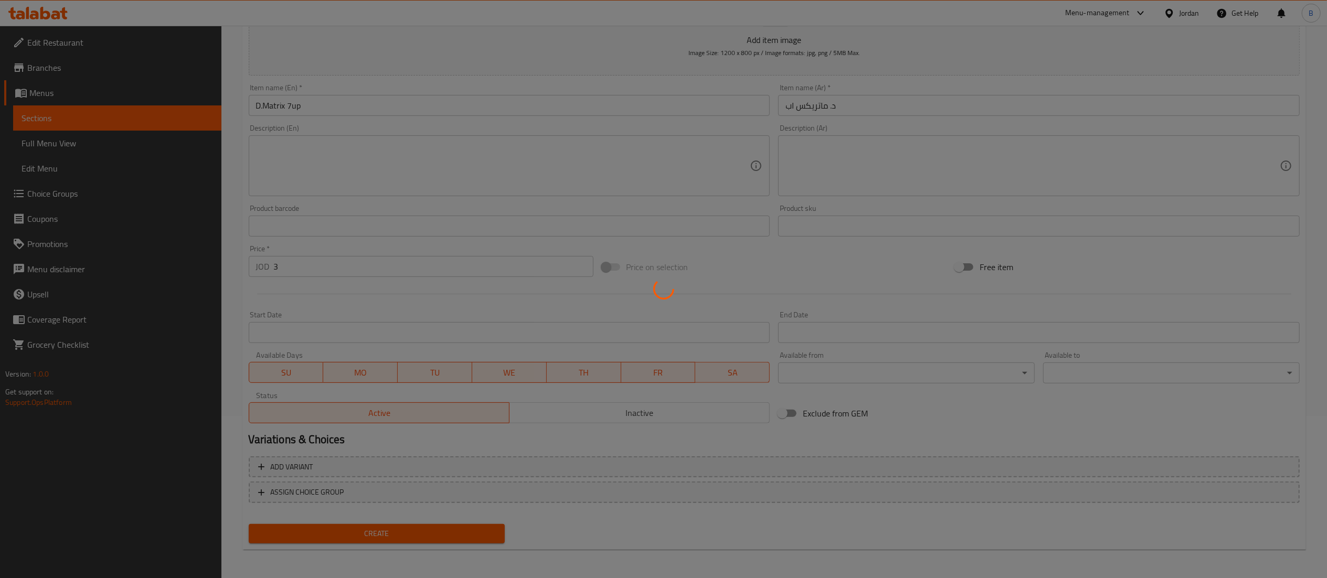
type input "0"
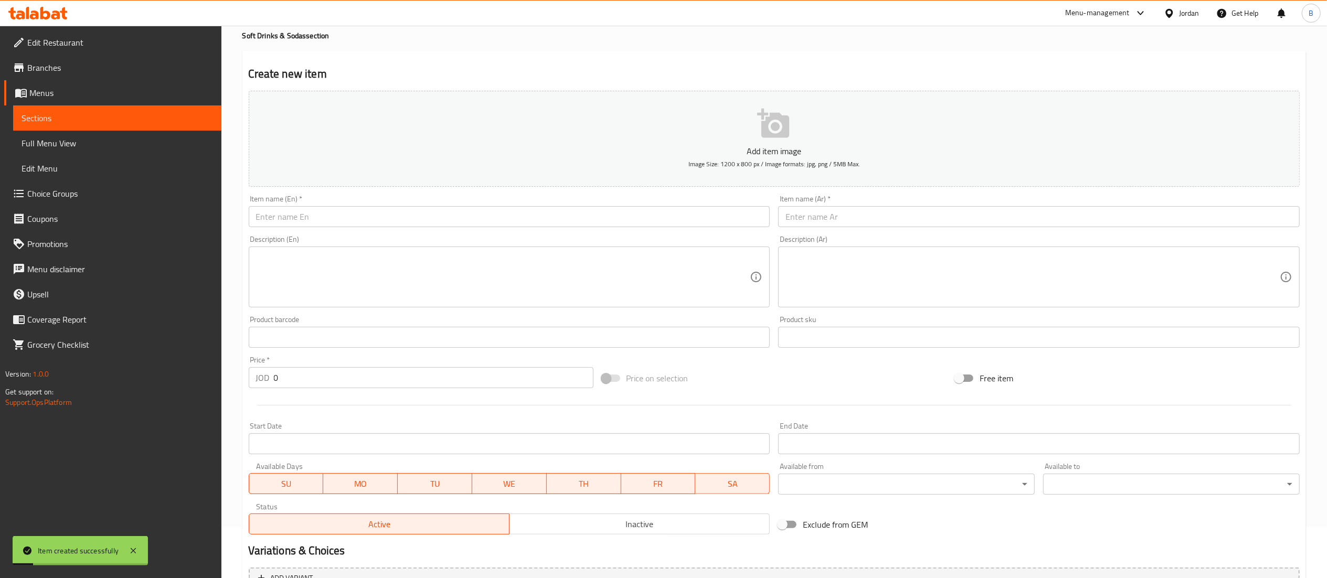
scroll to position [0, 0]
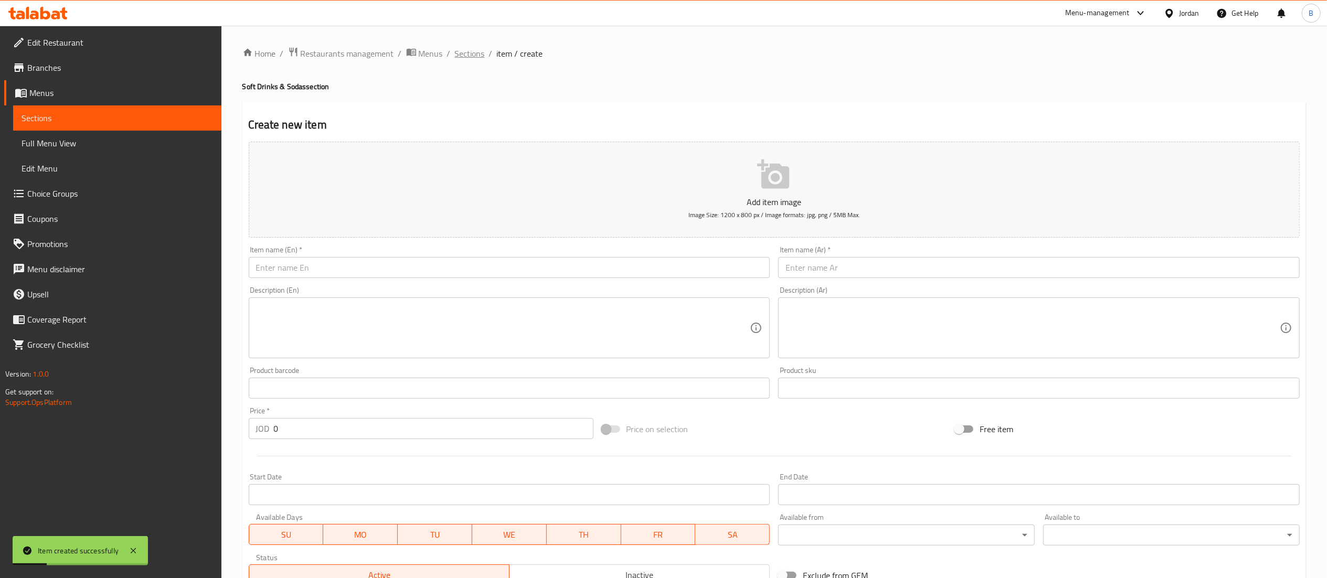
click at [473, 59] on span "Sections" at bounding box center [470, 53] width 30 height 13
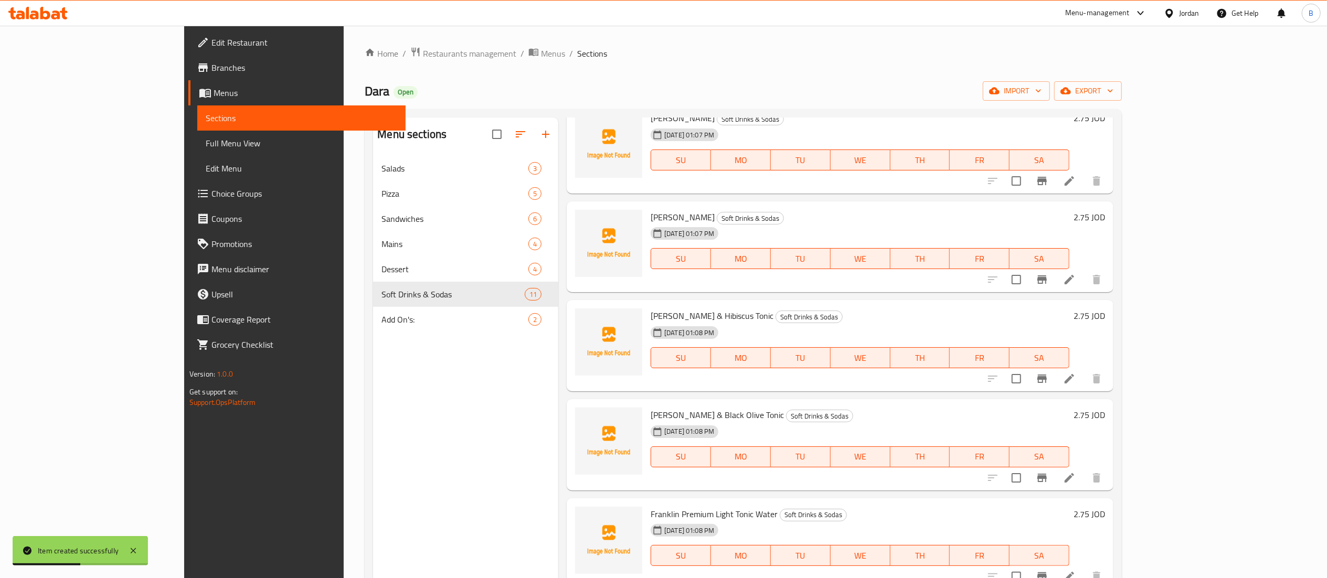
scroll to position [210, 0]
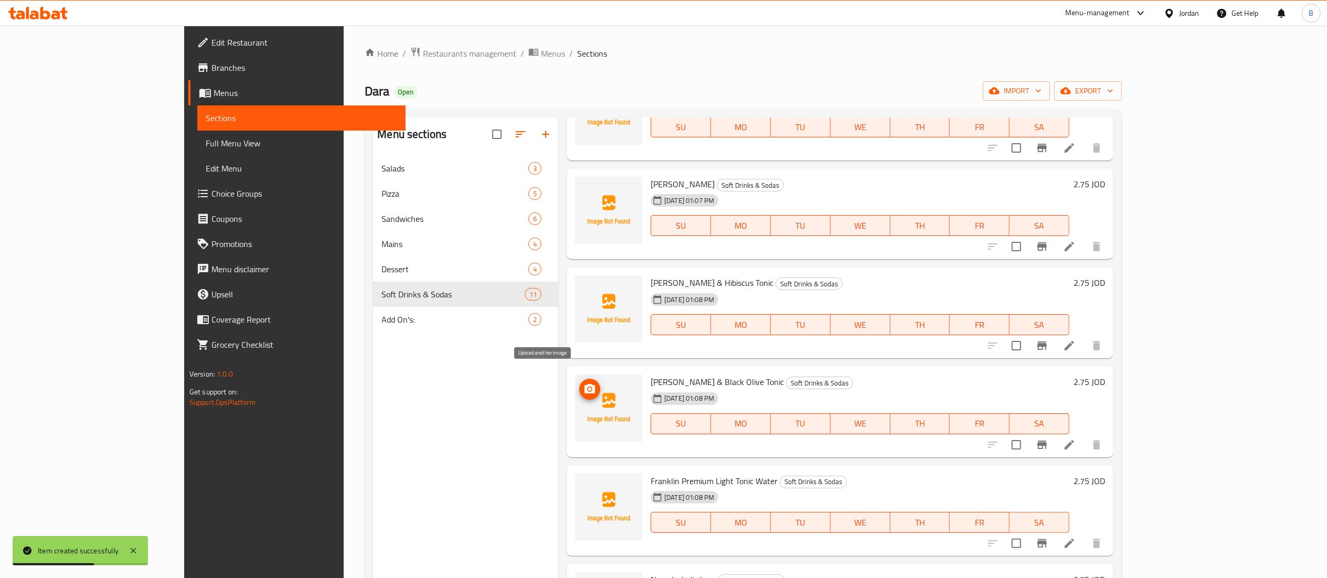
click at [583, 383] on icon "upload picture" at bounding box center [589, 389] width 13 height 13
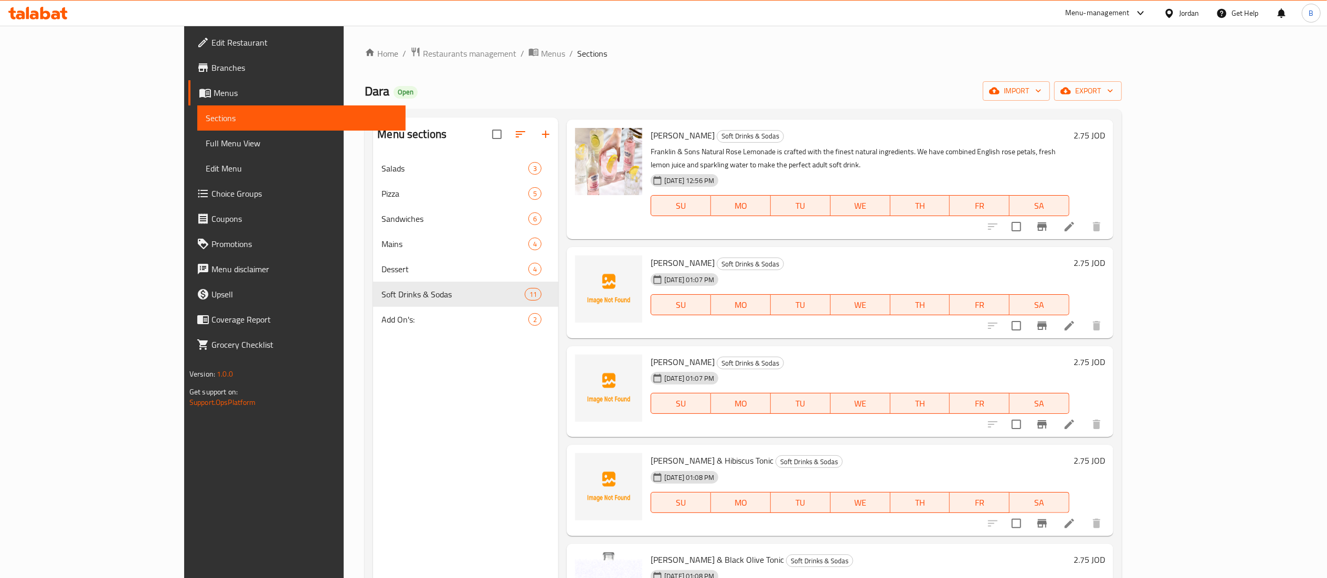
scroll to position [0, 0]
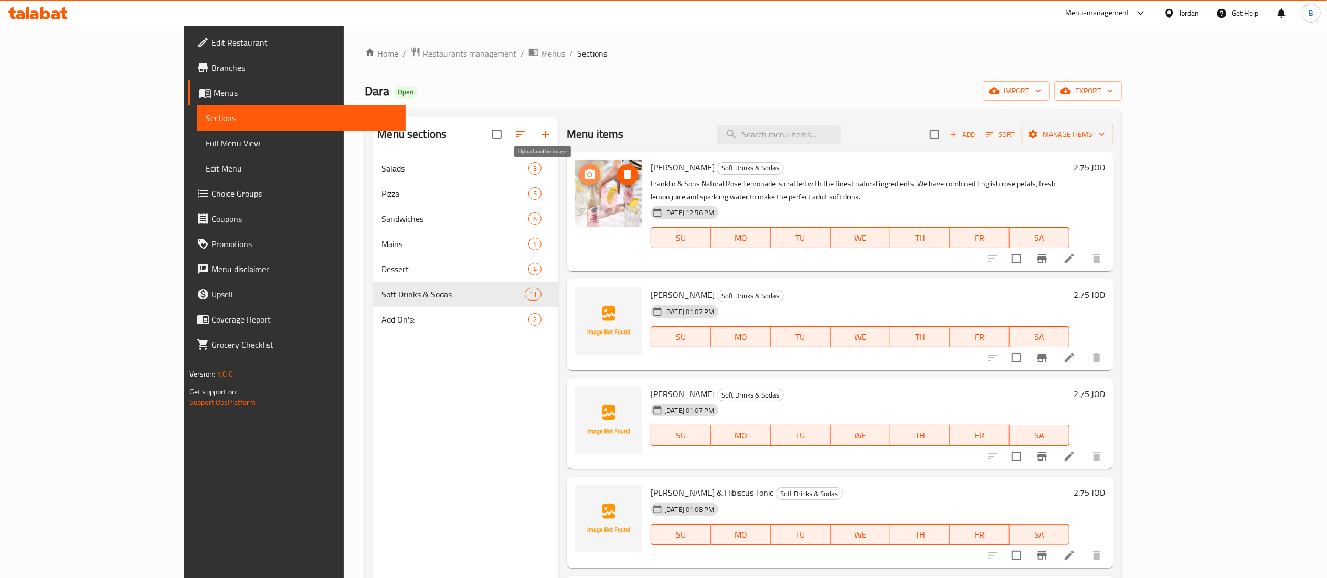
click at [584, 178] on icon "upload picture" at bounding box center [589, 173] width 10 height 9
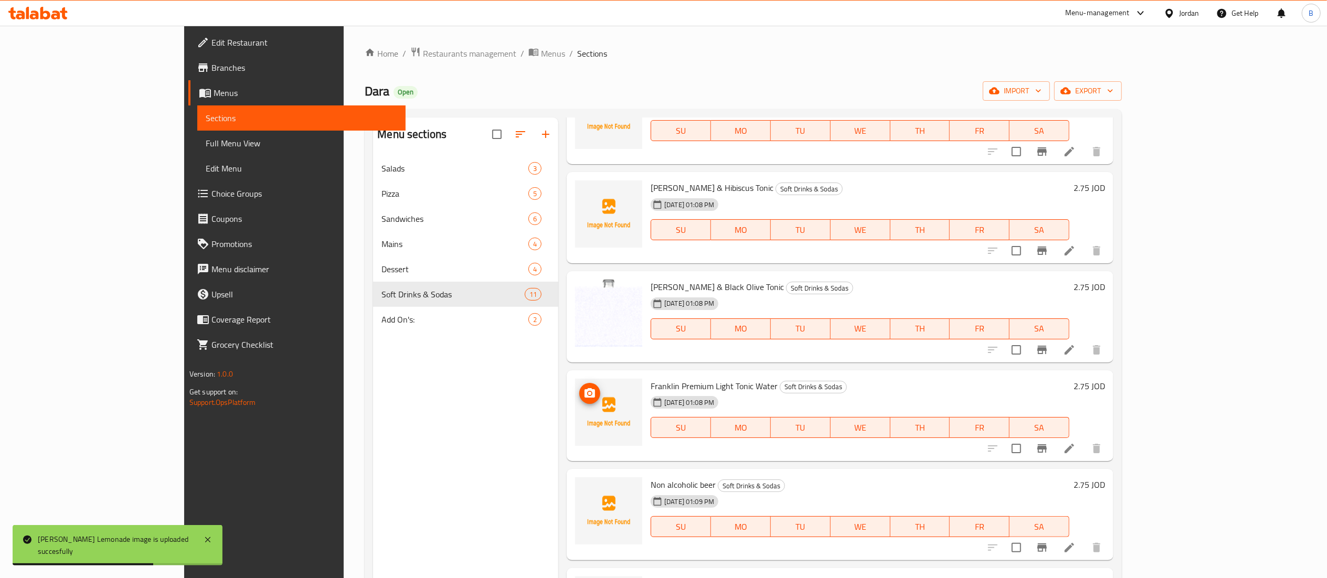
scroll to position [315, 0]
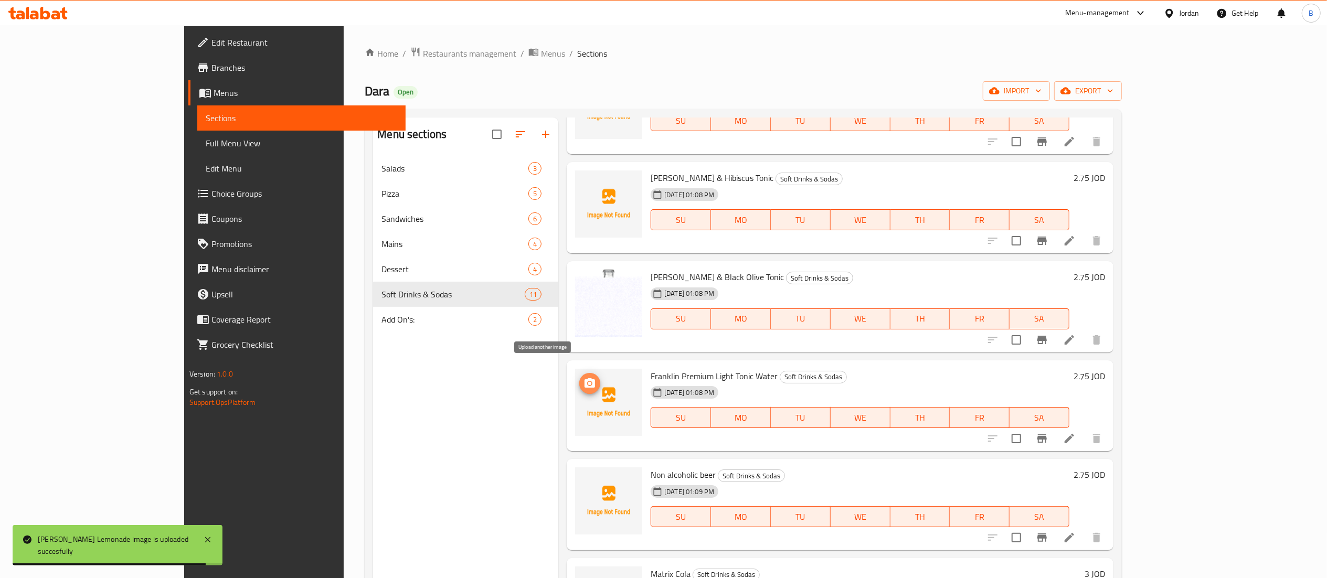
click at [584, 378] on icon "upload picture" at bounding box center [589, 382] width 10 height 9
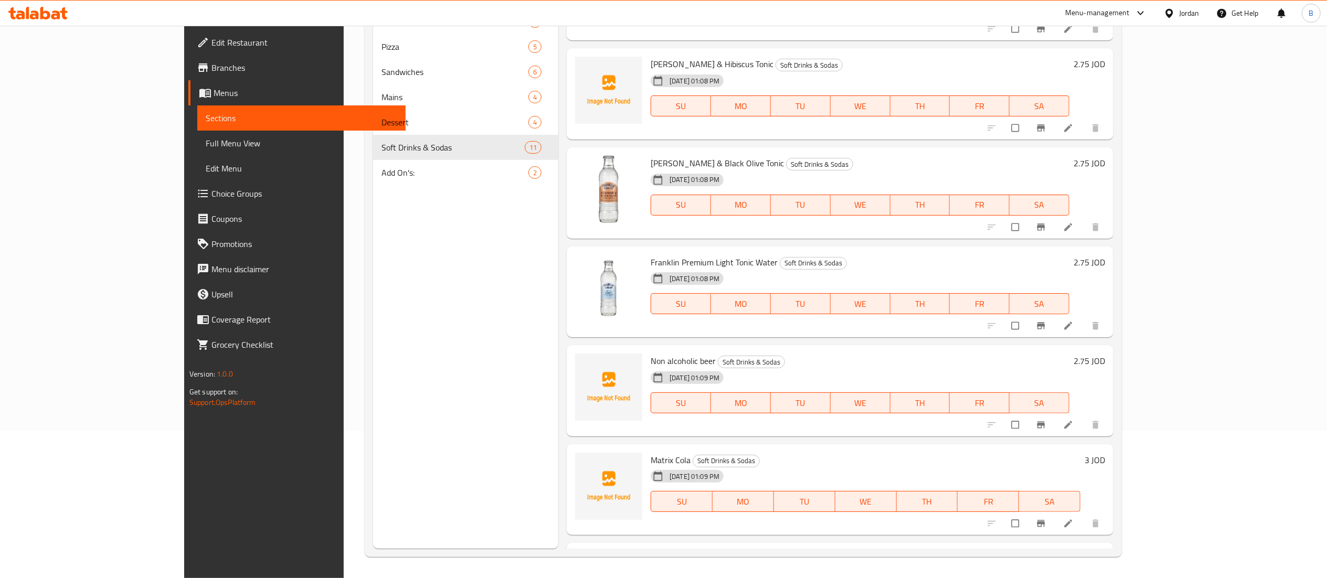
scroll to position [237, 0]
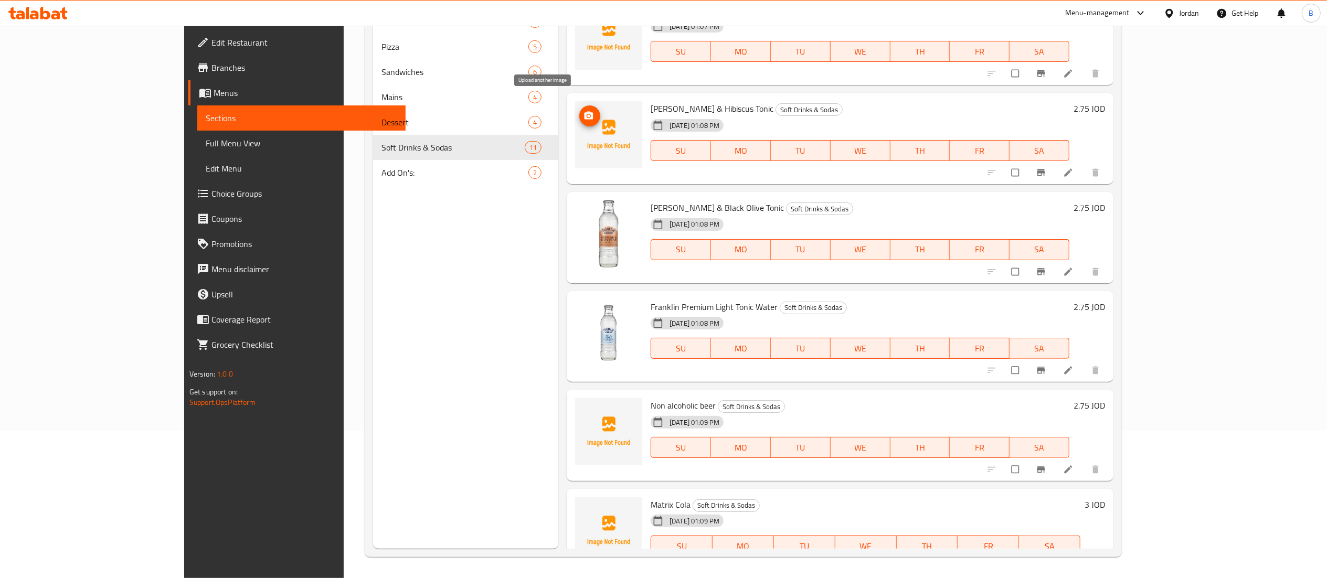
click at [579, 105] on button "upload picture" at bounding box center [589, 115] width 21 height 21
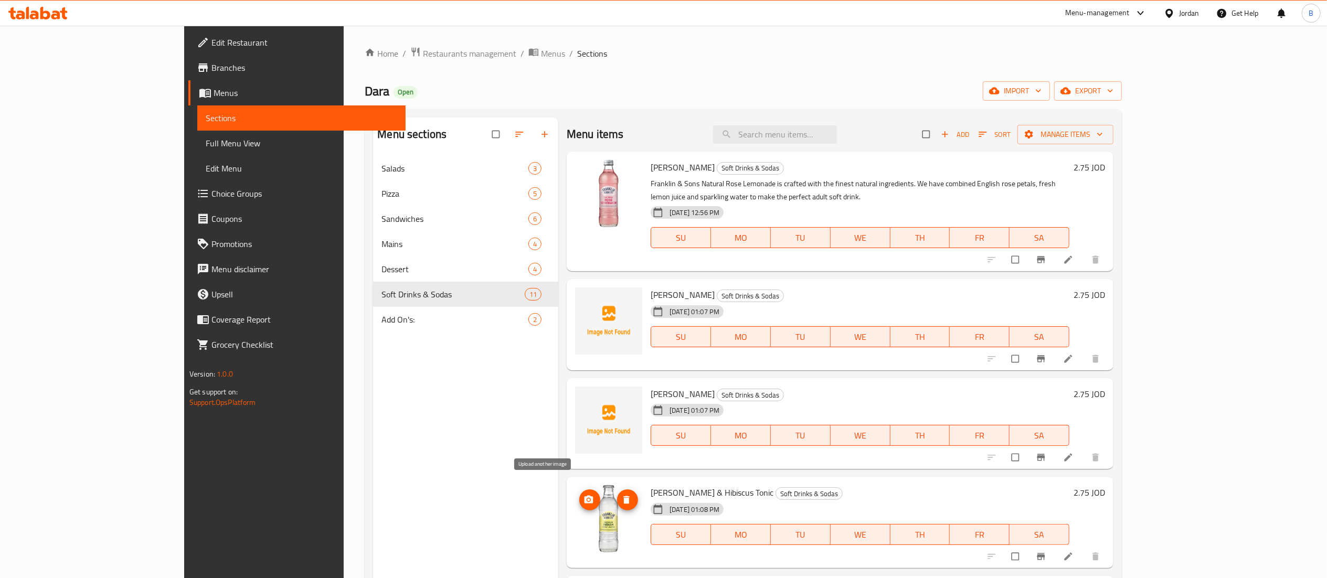
click at [584, 496] on icon "upload picture" at bounding box center [588, 500] width 9 height 8
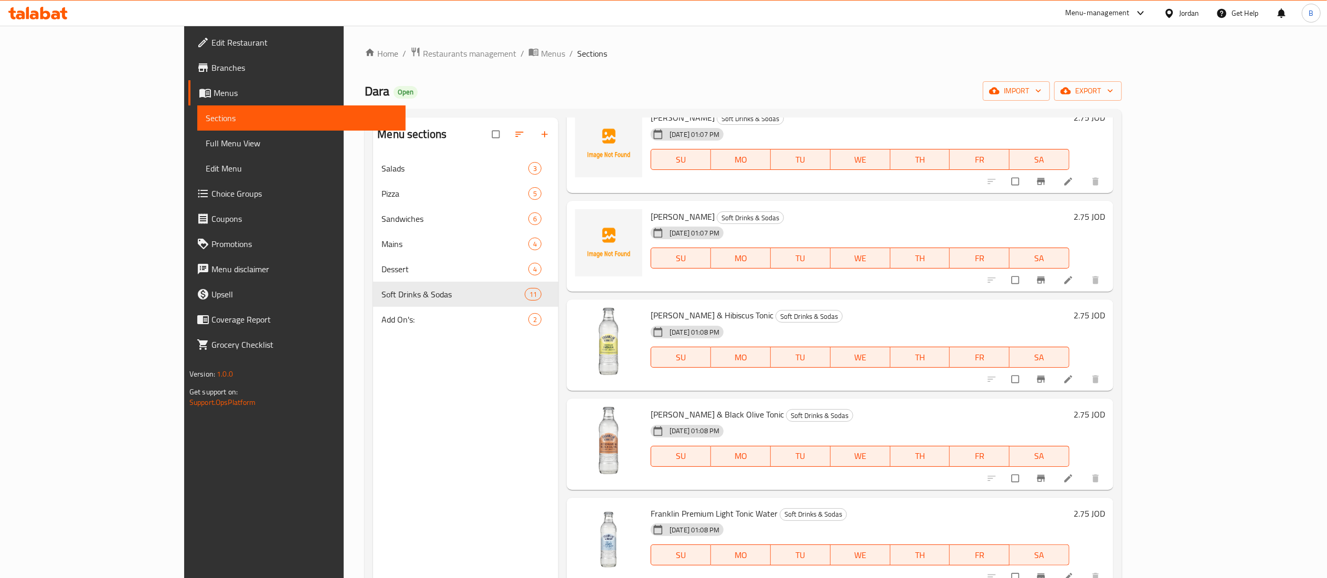
scroll to position [210, 0]
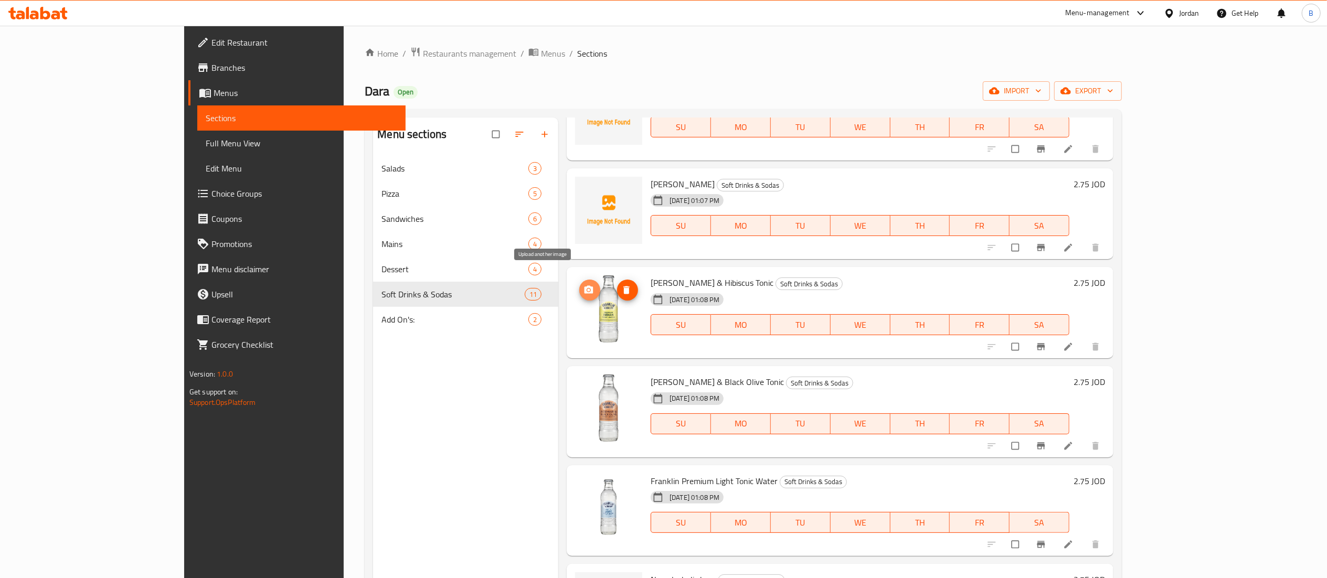
click at [584, 286] on icon "upload picture" at bounding box center [588, 290] width 9 height 8
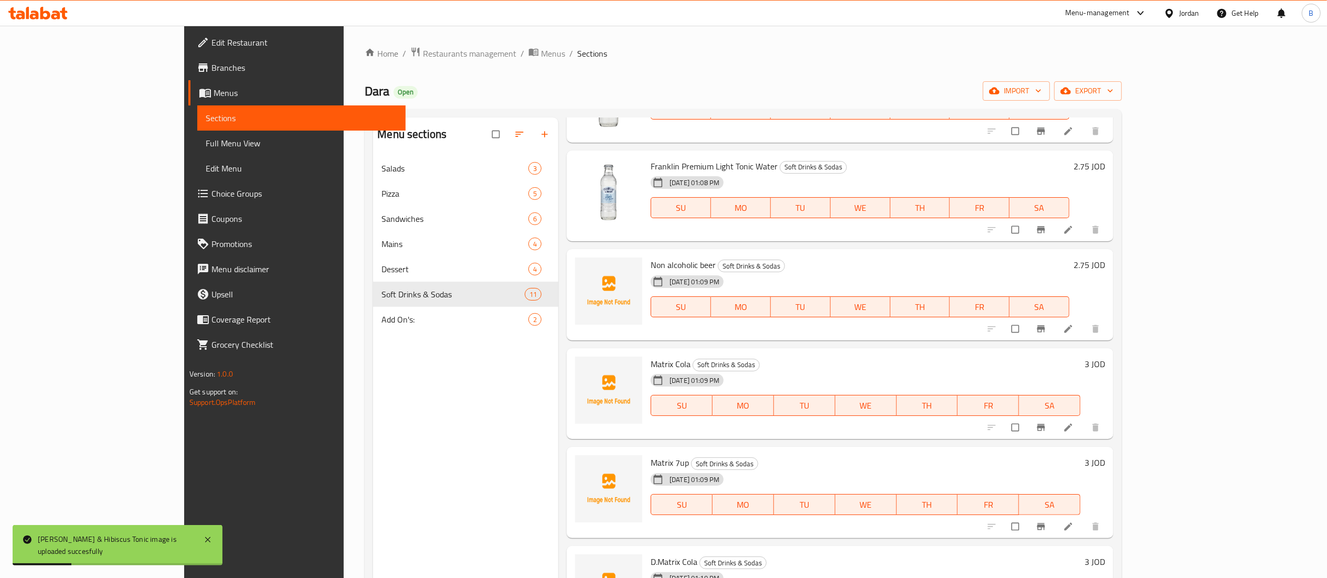
scroll to position [552, 0]
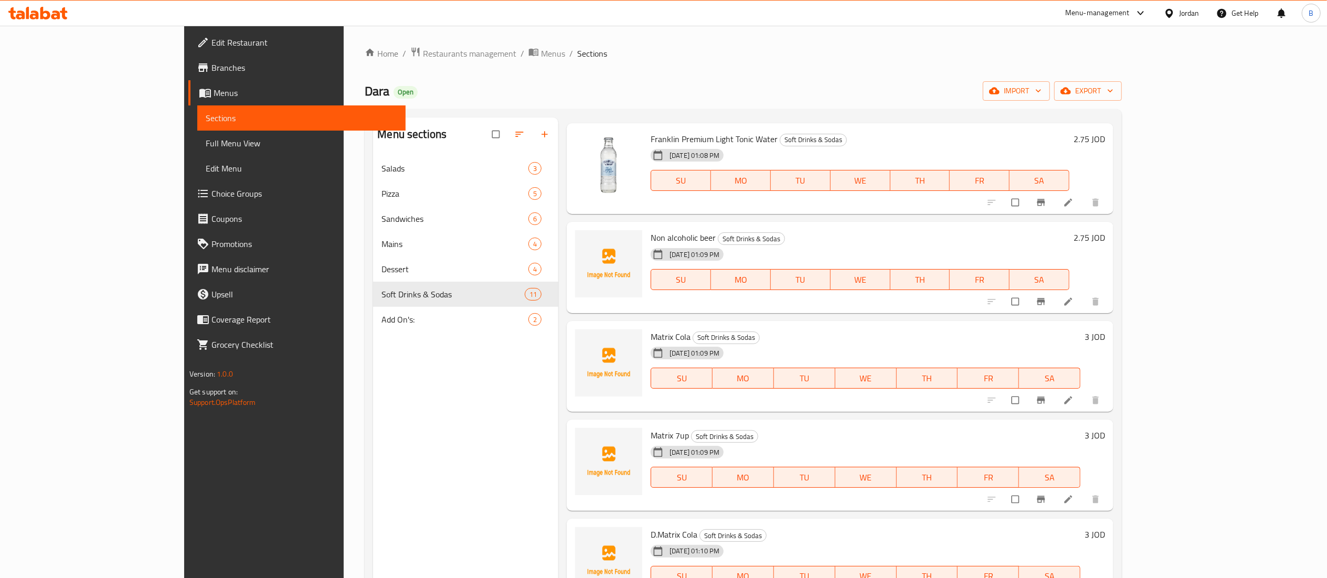
click at [53, 16] on icon at bounding box center [55, 14] width 9 height 9
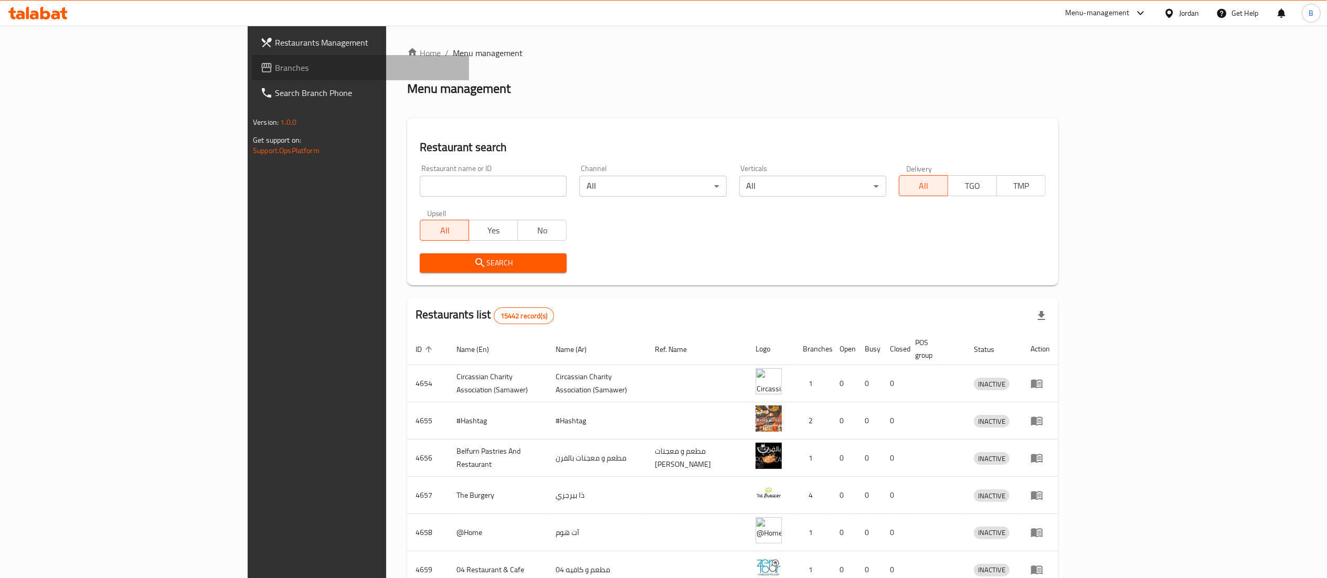
click at [275, 61] on span "Branches" at bounding box center [368, 67] width 186 height 13
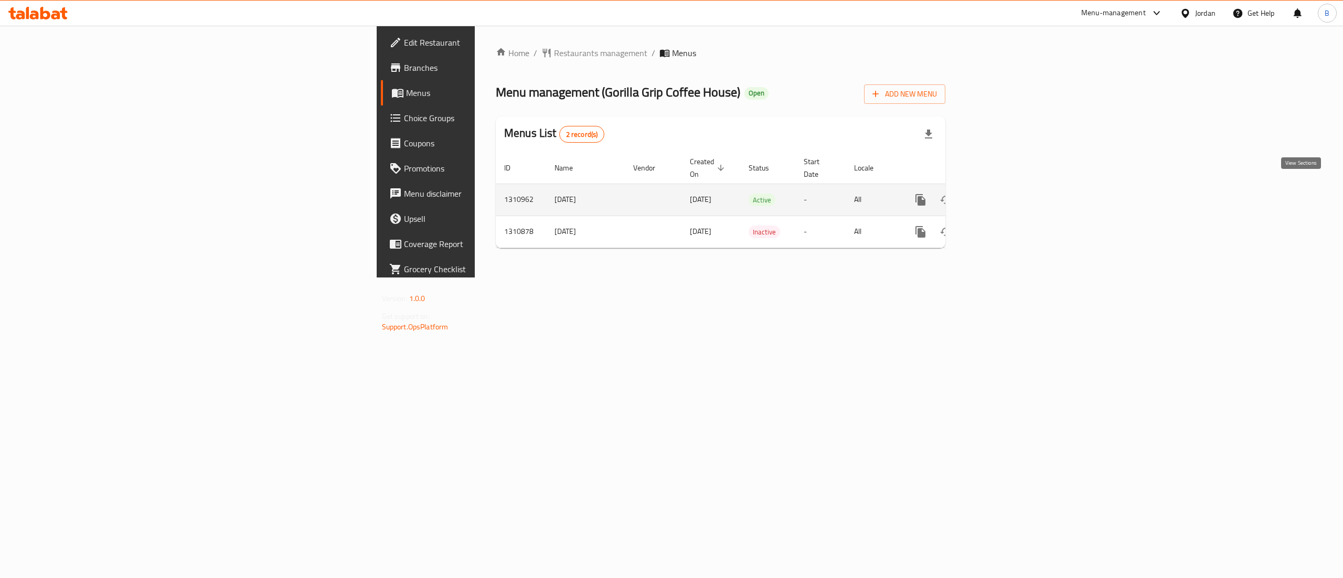
click at [1003, 194] on icon "enhanced table" at bounding box center [996, 200] width 13 height 13
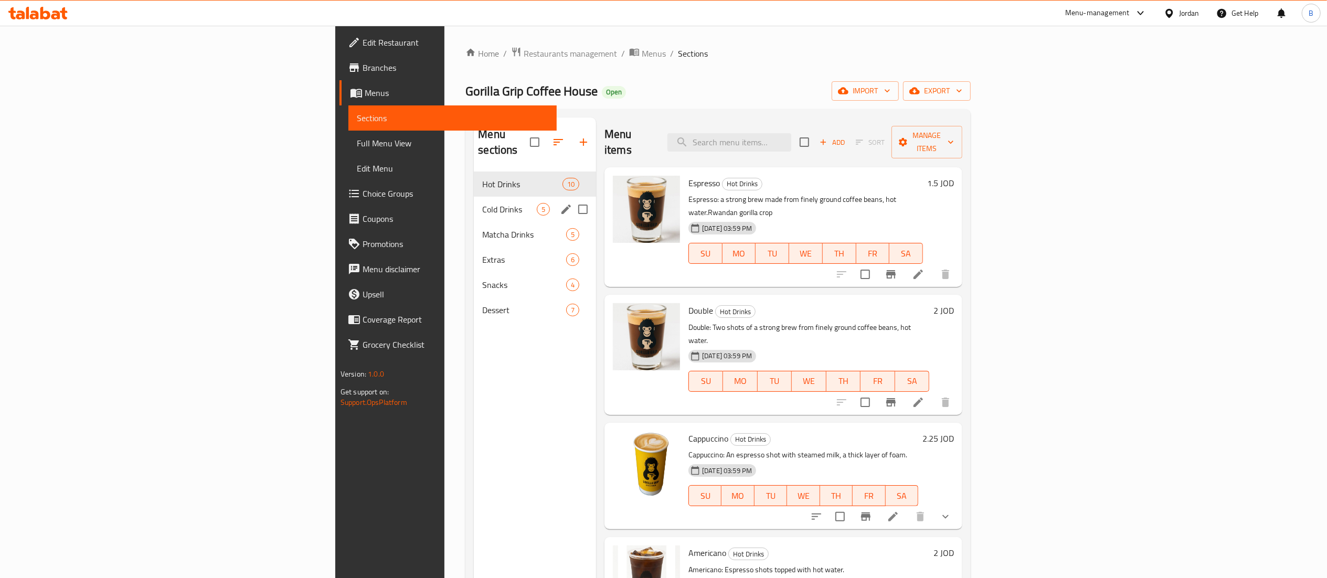
click at [474, 203] on div "Cold Drinks 5" at bounding box center [535, 209] width 122 height 25
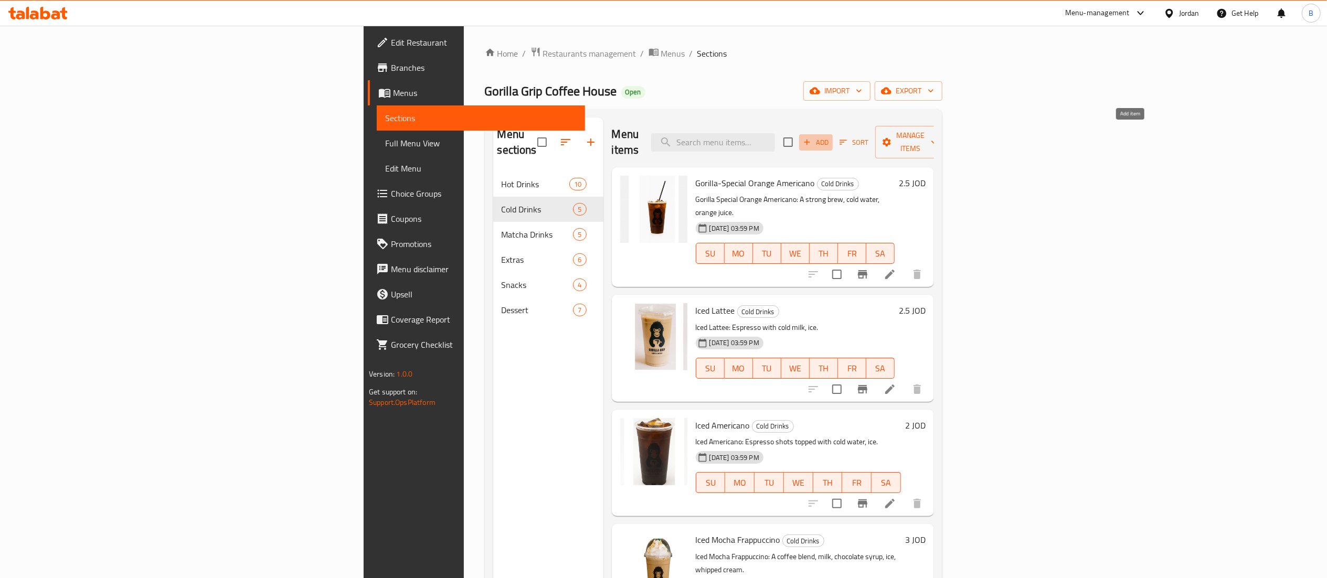
click at [830, 136] on span "Add" at bounding box center [816, 142] width 28 height 12
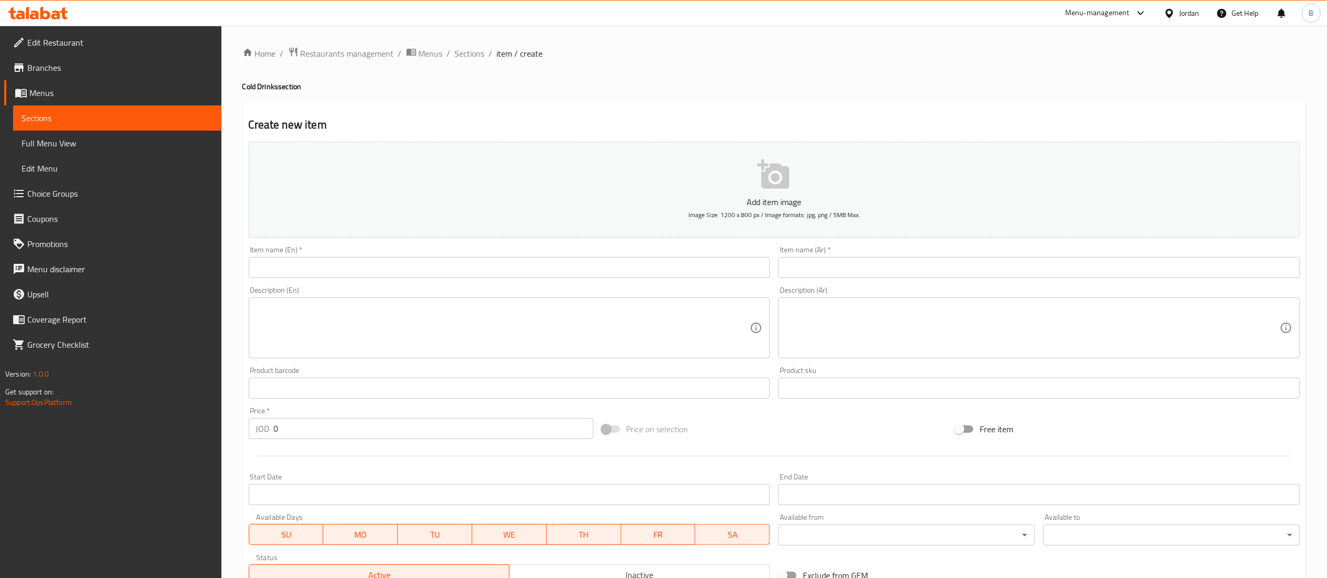
click at [562, 260] on input "text" at bounding box center [509, 267] width 521 height 21
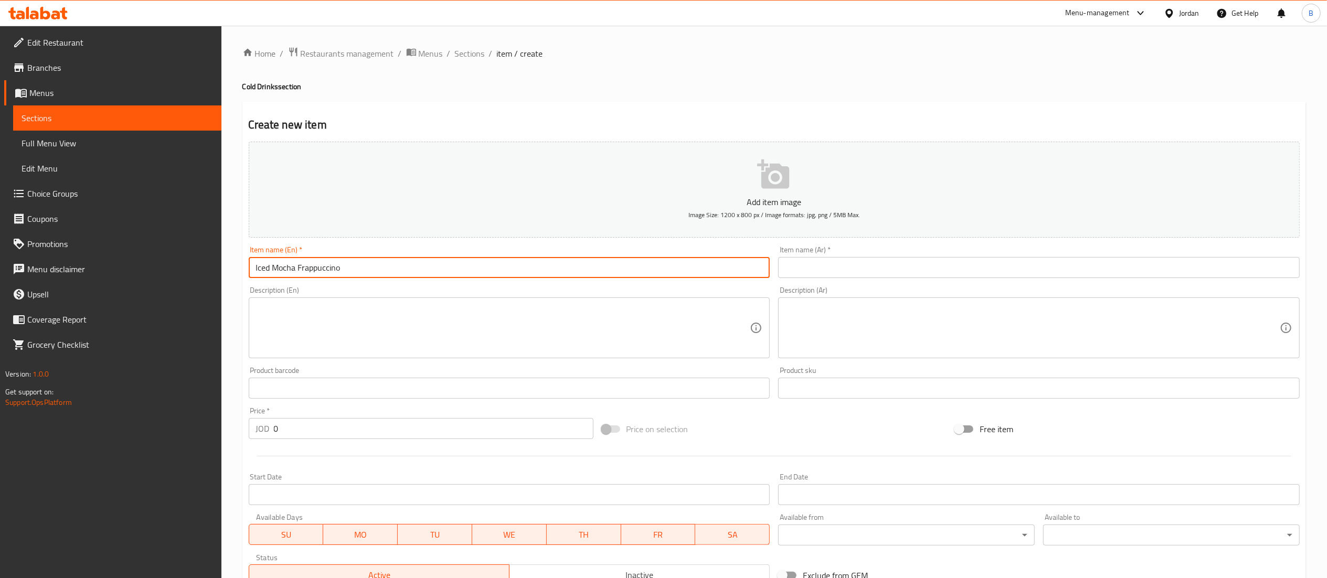
drag, startPoint x: 498, startPoint y: 272, endPoint x: 0, endPoint y: 264, distance: 498.4
click at [0, 264] on div "Edit Restaurant Branches Menus Sections Full Menu View Edit Menu Choice Groups …" at bounding box center [663, 384] width 1327 height 716
type input "Iced Mocha Frappuccino"
click at [867, 262] on input "text" at bounding box center [1038, 267] width 521 height 21
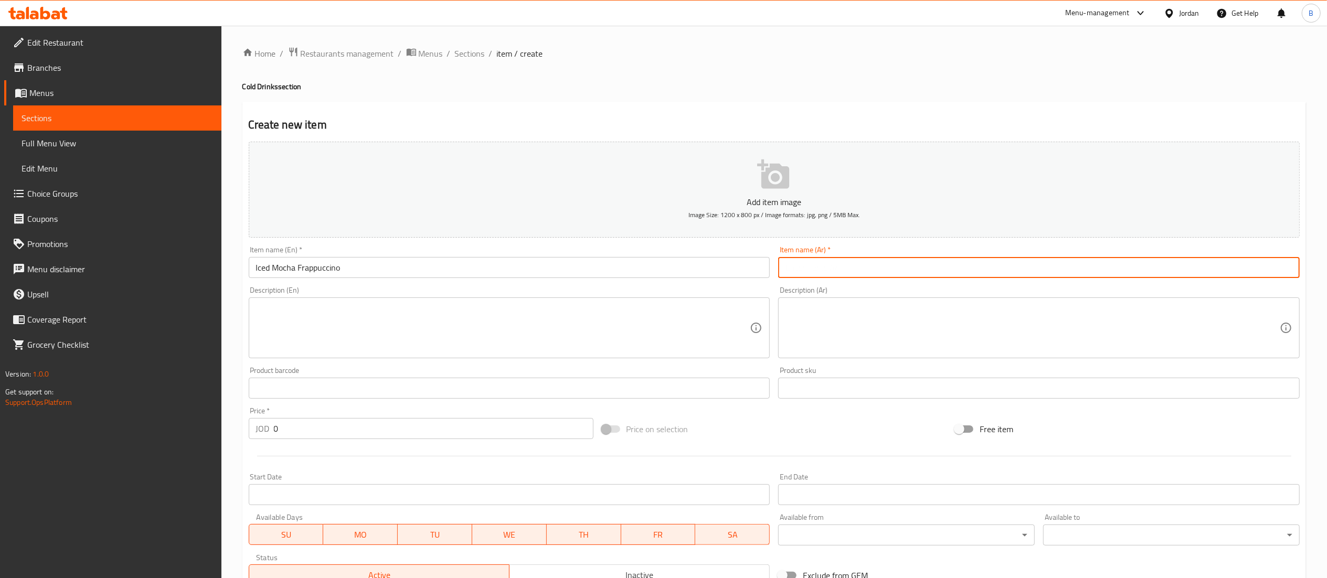
paste input "موكا فرابوتشينو مثلج"
type input "موكا فرابوتشينو مثلج"
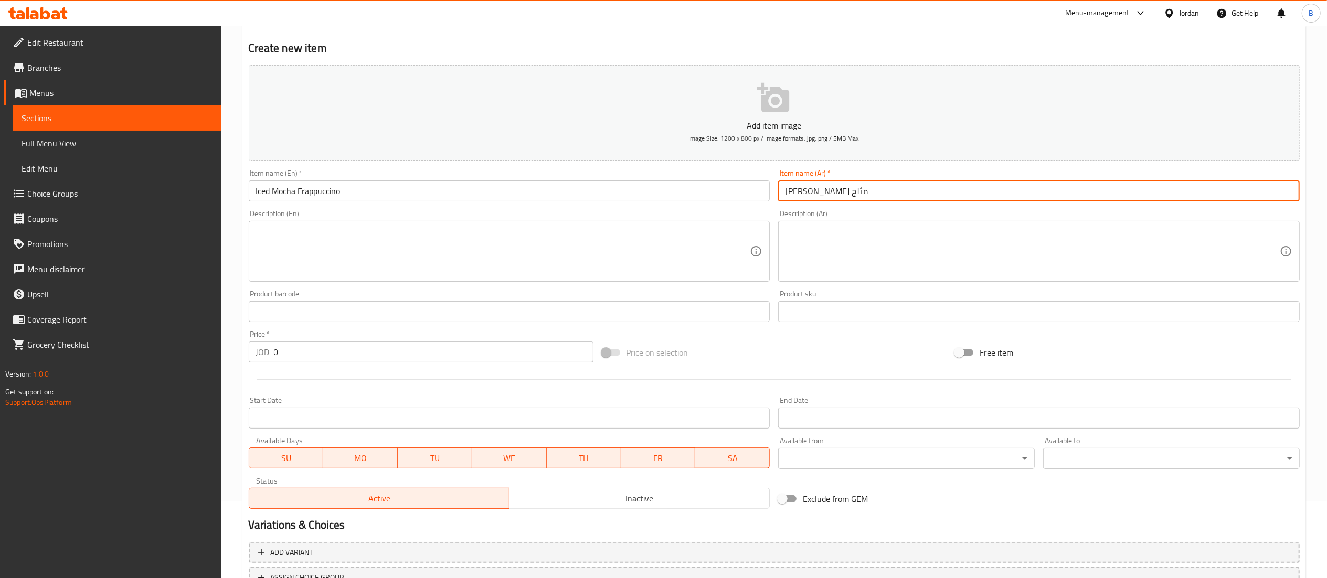
scroll to position [105, 0]
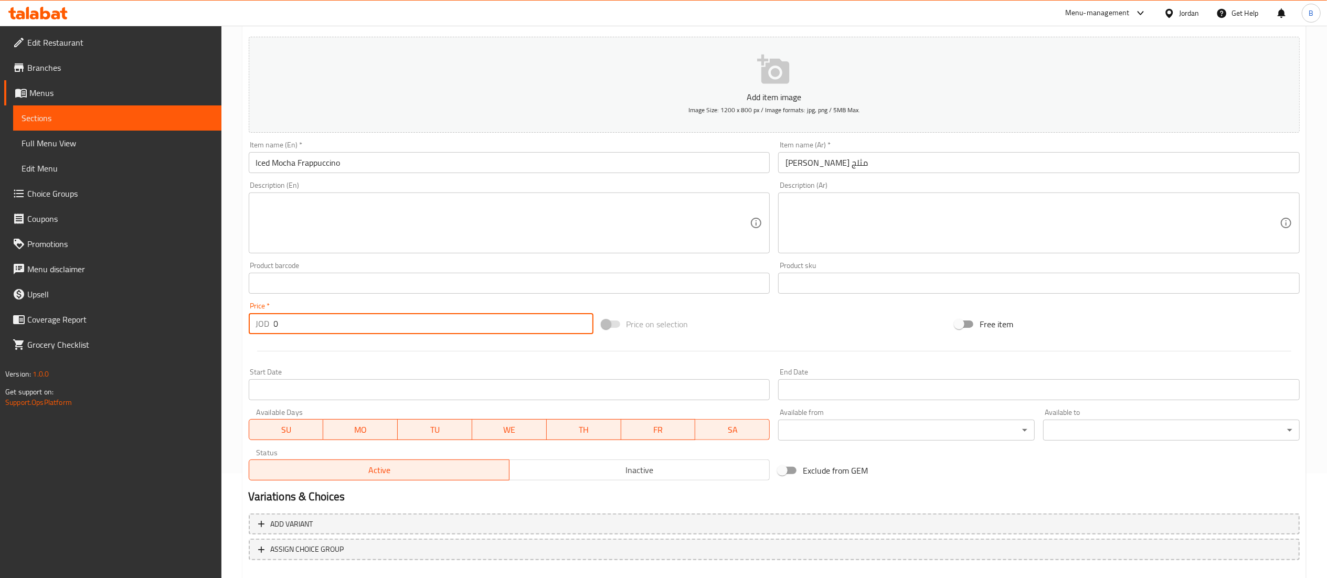
drag, startPoint x: 297, startPoint y: 334, endPoint x: 212, endPoint y: 332, distance: 84.5
click at [229, 332] on div "Home / Restaurants management / Menus / Sections / item / create Cold Drinks se…" at bounding box center [773, 279] width 1105 height 716
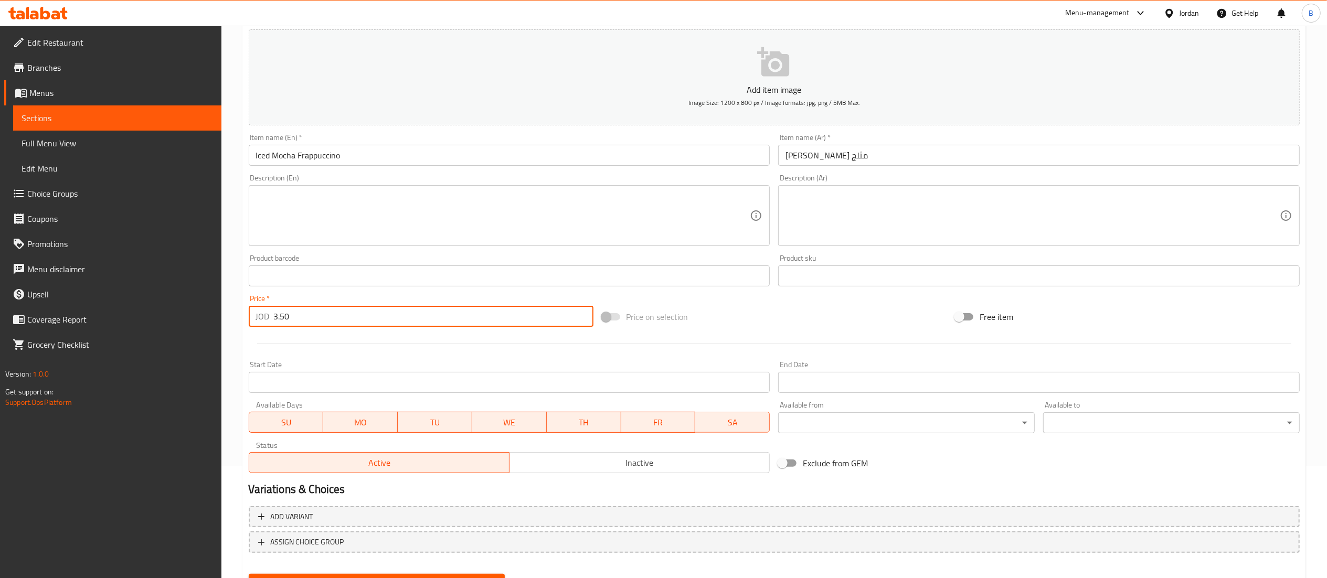
scroll to position [162, 0]
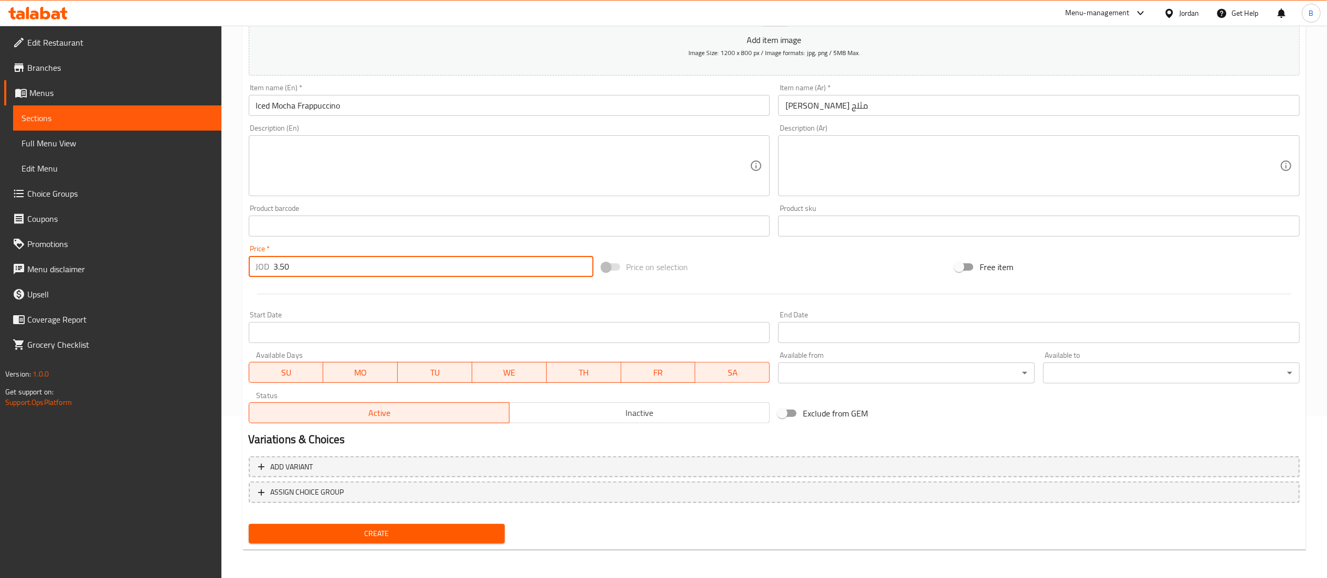
type input "3.50"
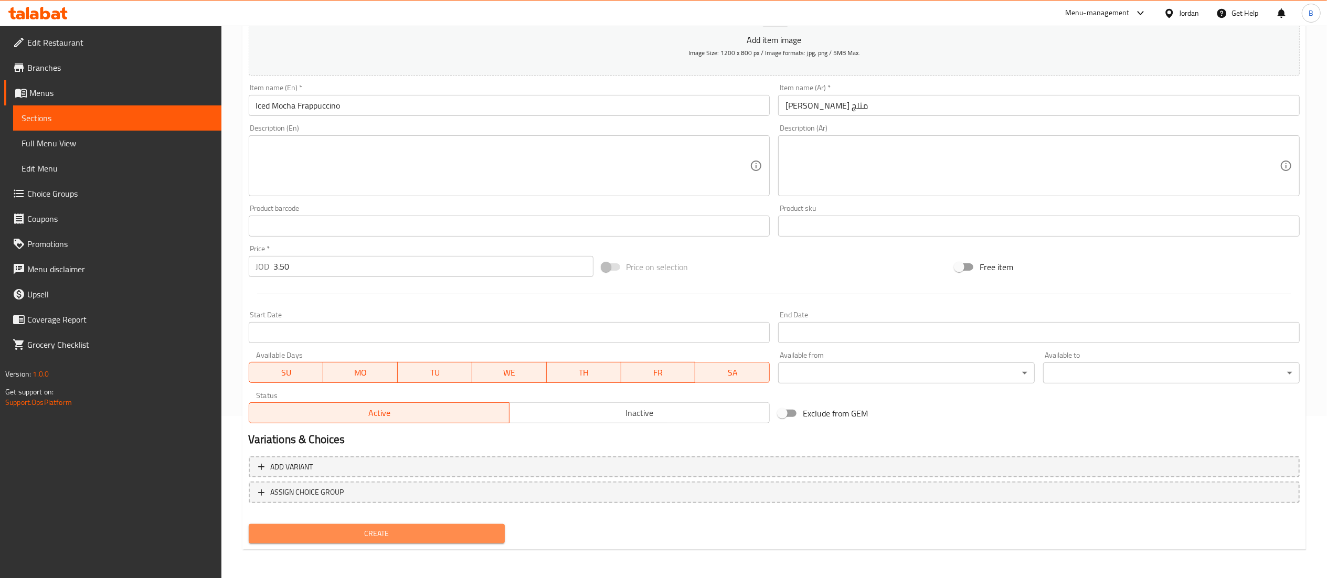
click at [381, 536] on span "Create" at bounding box center [377, 533] width 240 height 13
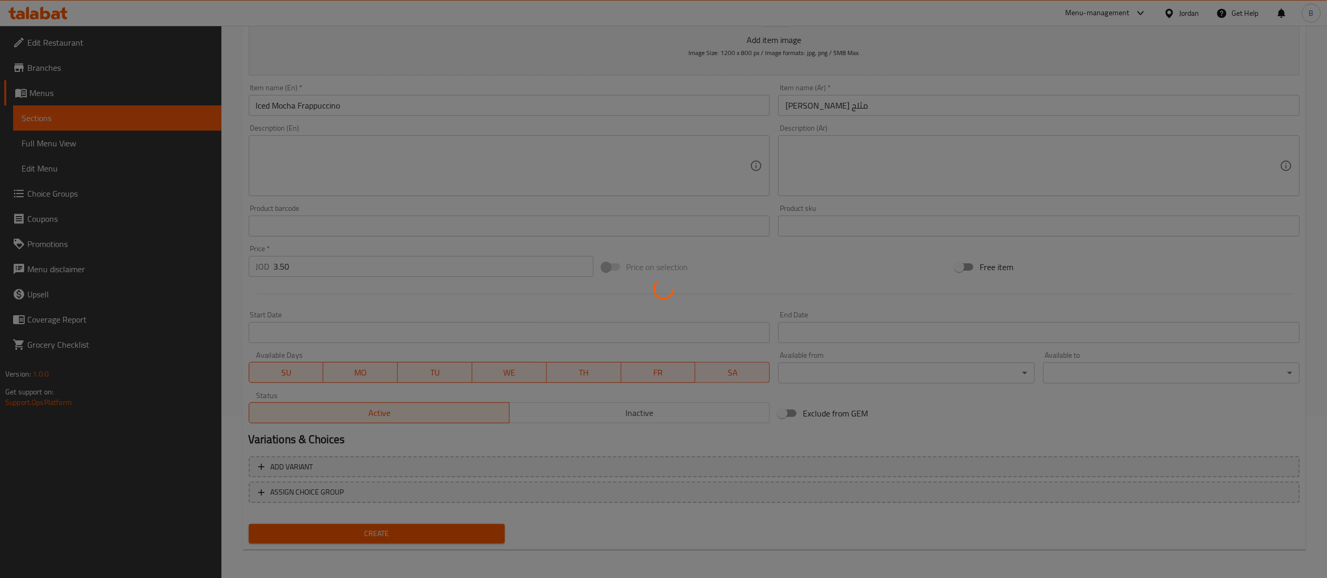
type input "0"
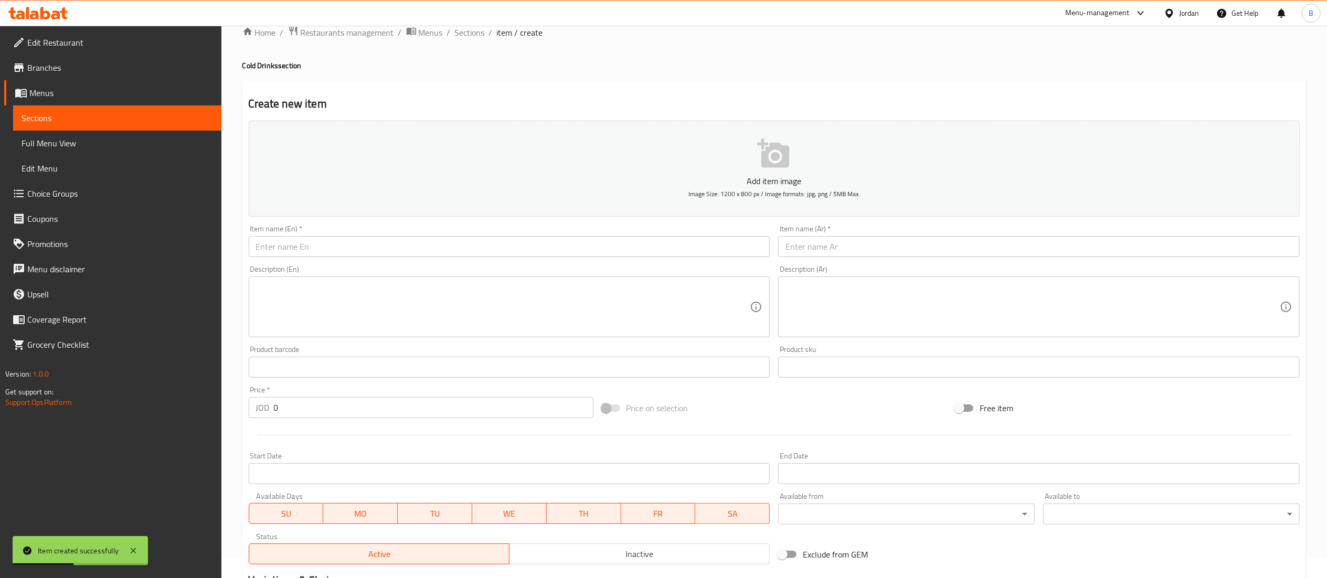
scroll to position [0, 0]
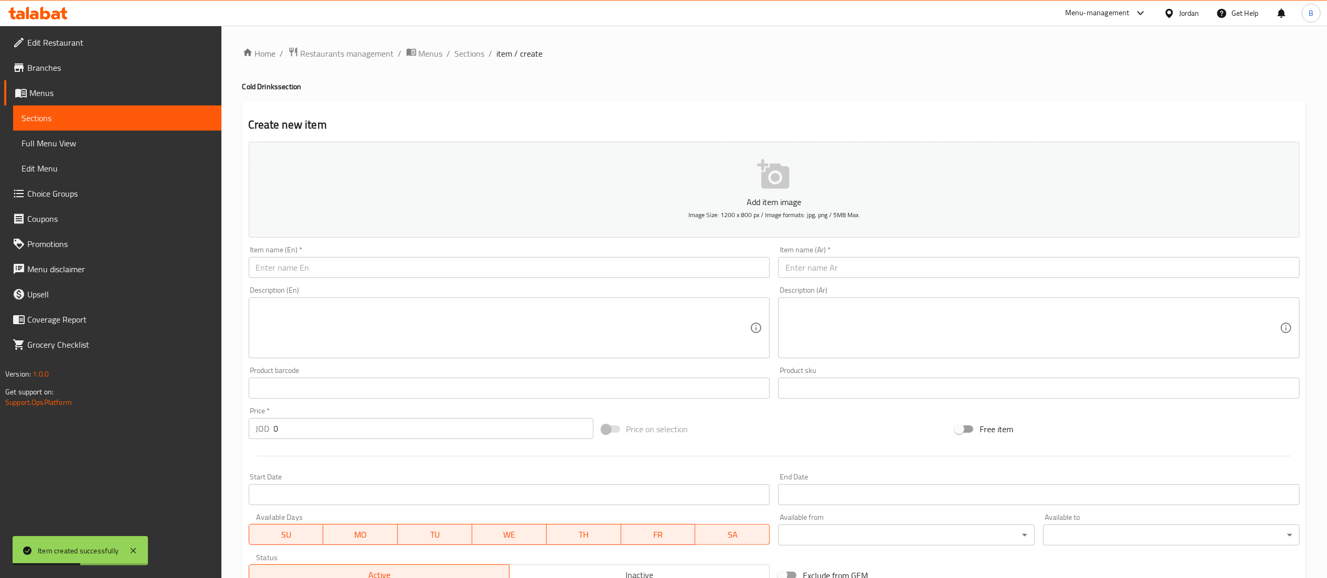
click at [426, 267] on input "text" at bounding box center [509, 267] width 521 height 21
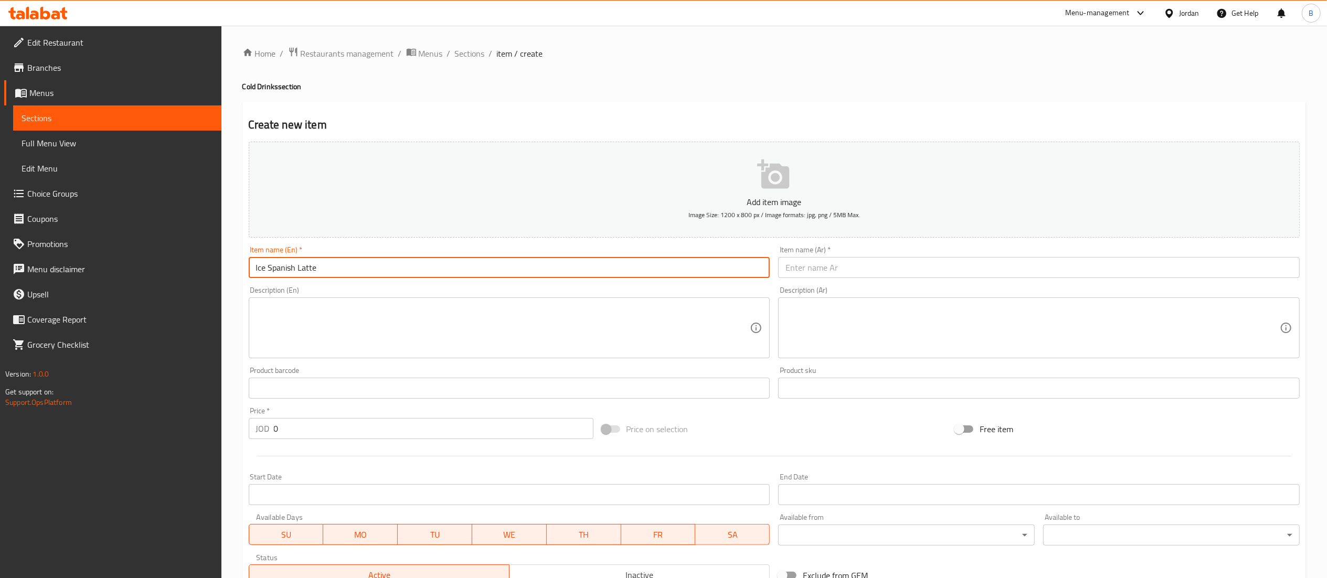
drag, startPoint x: 615, startPoint y: 278, endPoint x: 0, endPoint y: 279, distance: 615.4
click at [0, 279] on div "Edit Restaurant Branches Menus Sections Full Menu View Edit Menu Choice Groups …" at bounding box center [663, 384] width 1327 height 716
type input "Ice Spanish Latte"
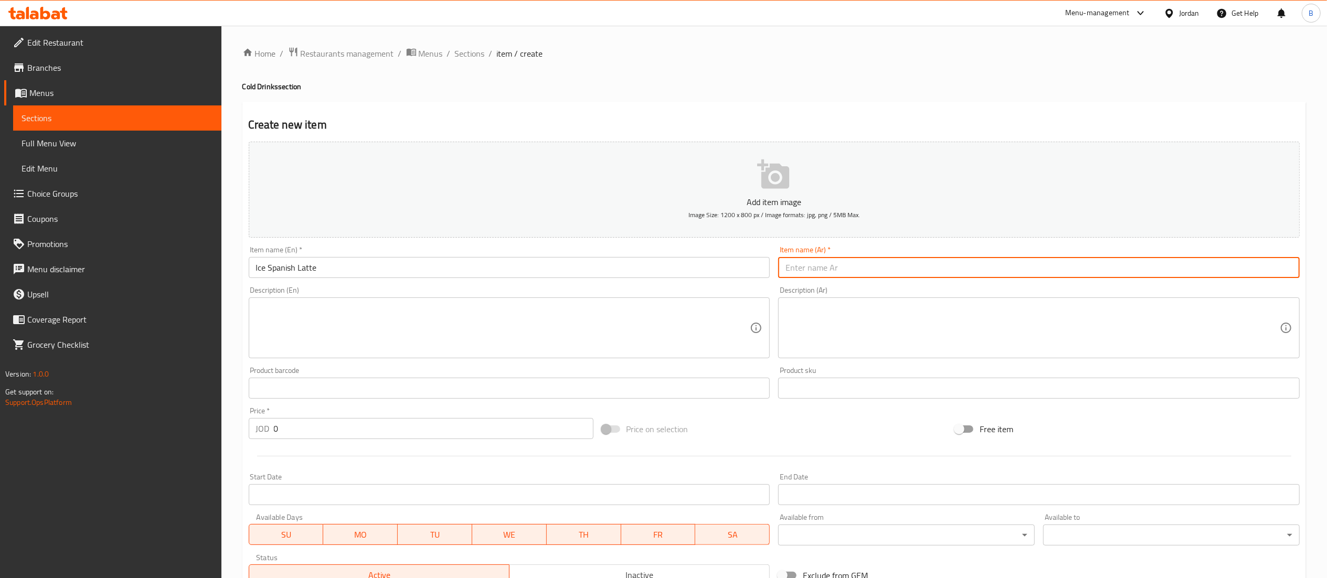
click at [907, 272] on input "text" at bounding box center [1038, 267] width 521 height 21
paste input "لاتيه إسباني مثلج"
type input "لاتيه إسباني مثلج"
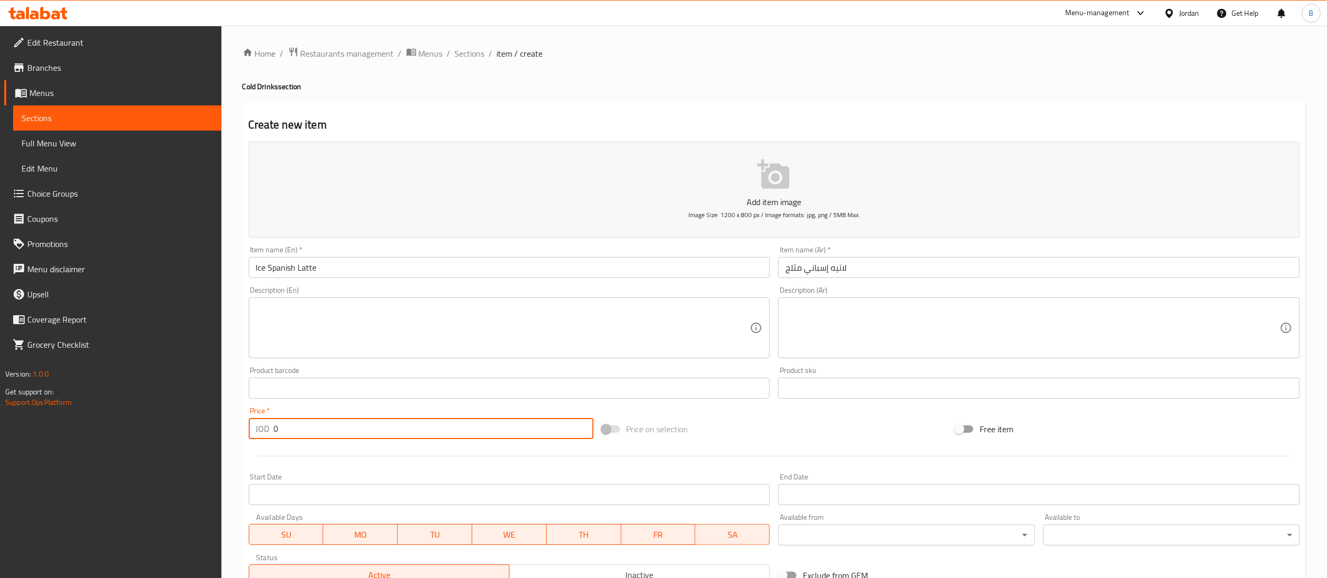
drag, startPoint x: 315, startPoint y: 429, endPoint x: 105, endPoint y: 431, distance: 209.9
click at [126, 430] on div "Edit Restaurant Branches Menus Sections Full Menu View Edit Menu Choice Groups …" at bounding box center [663, 384] width 1327 height 716
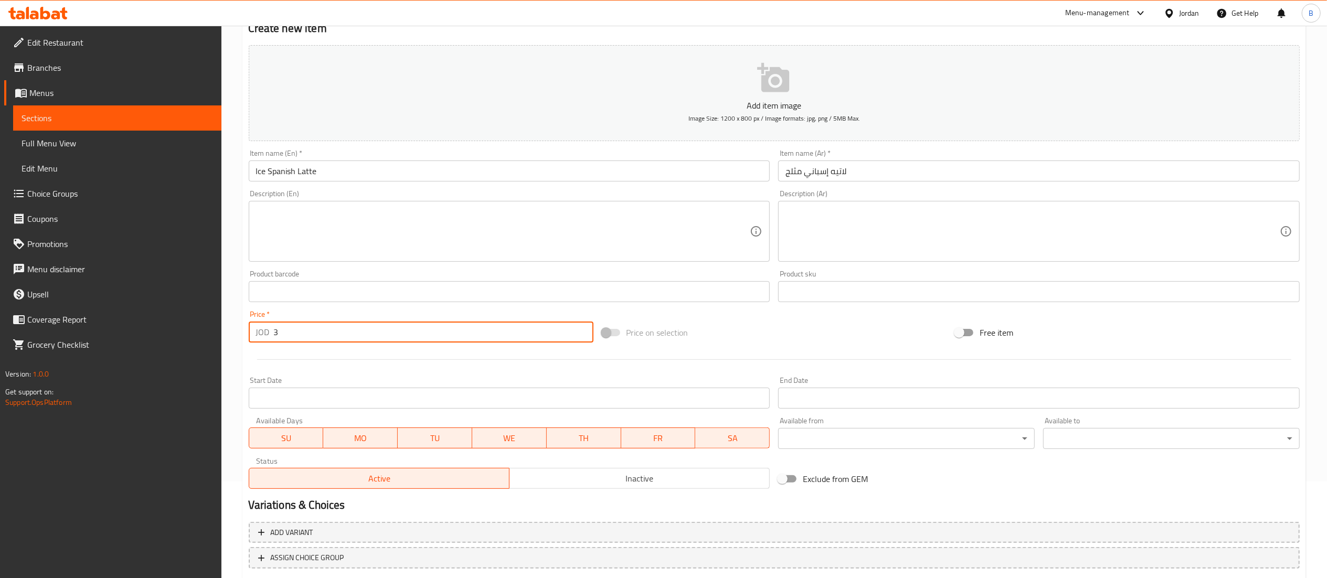
scroll to position [162, 0]
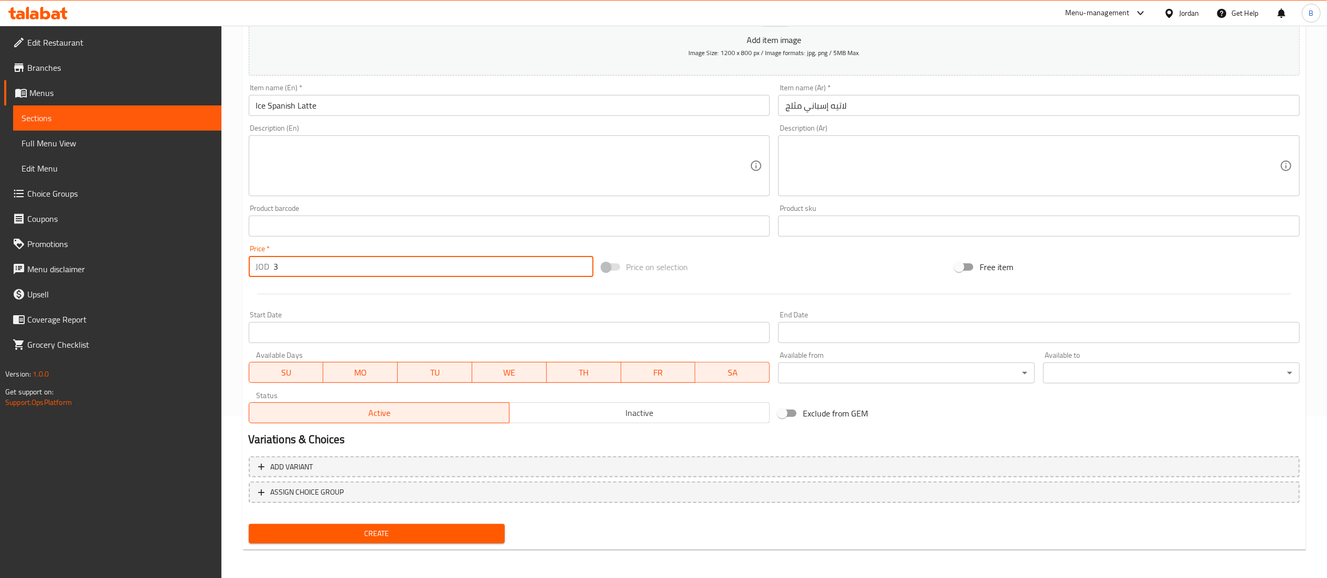
type input "3"
click at [401, 521] on div "Create" at bounding box center [376, 534] width 265 height 28
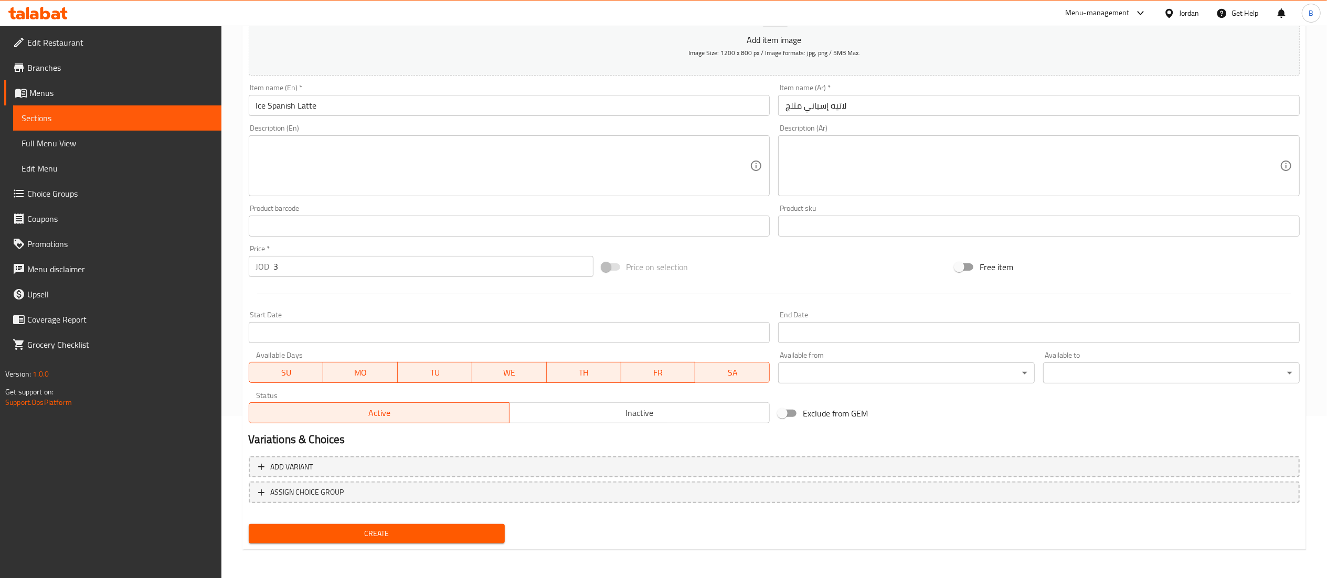
click at [399, 535] on span "Create" at bounding box center [377, 533] width 240 height 13
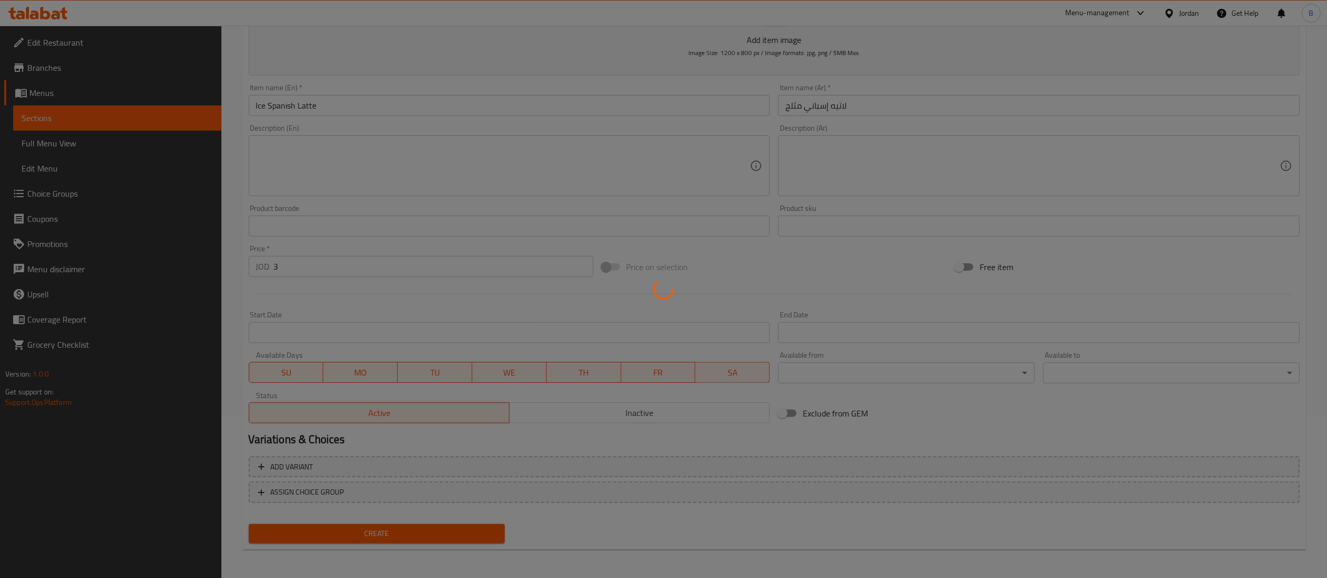
type input "0"
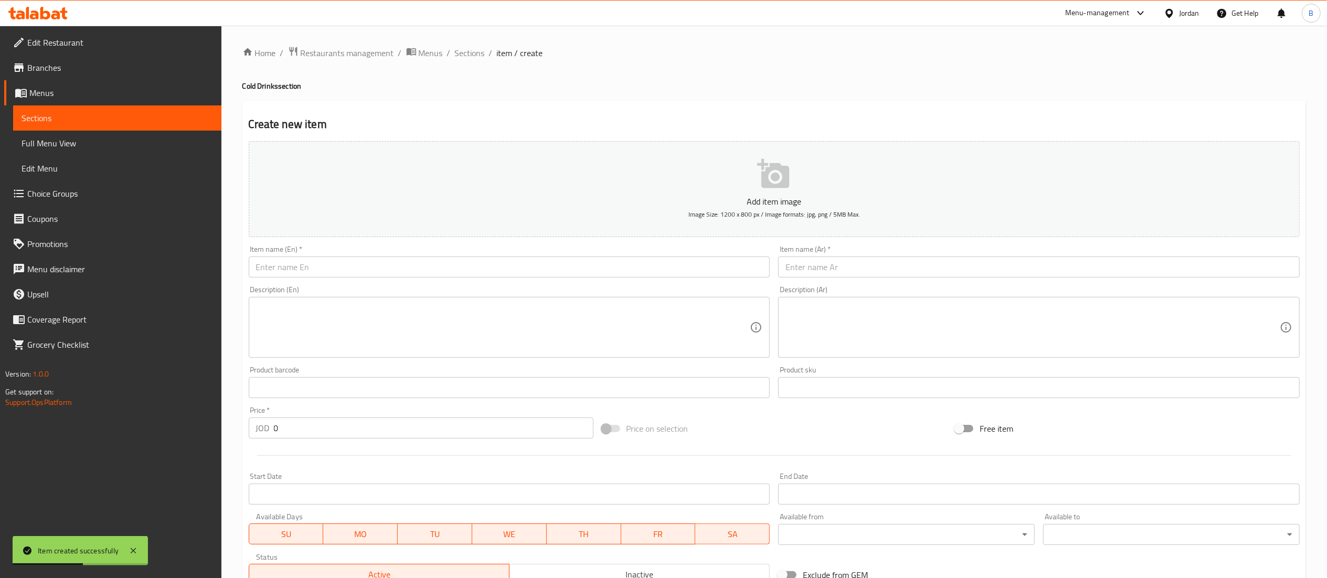
scroll to position [0, 0]
click at [472, 52] on span "Sections" at bounding box center [470, 53] width 30 height 13
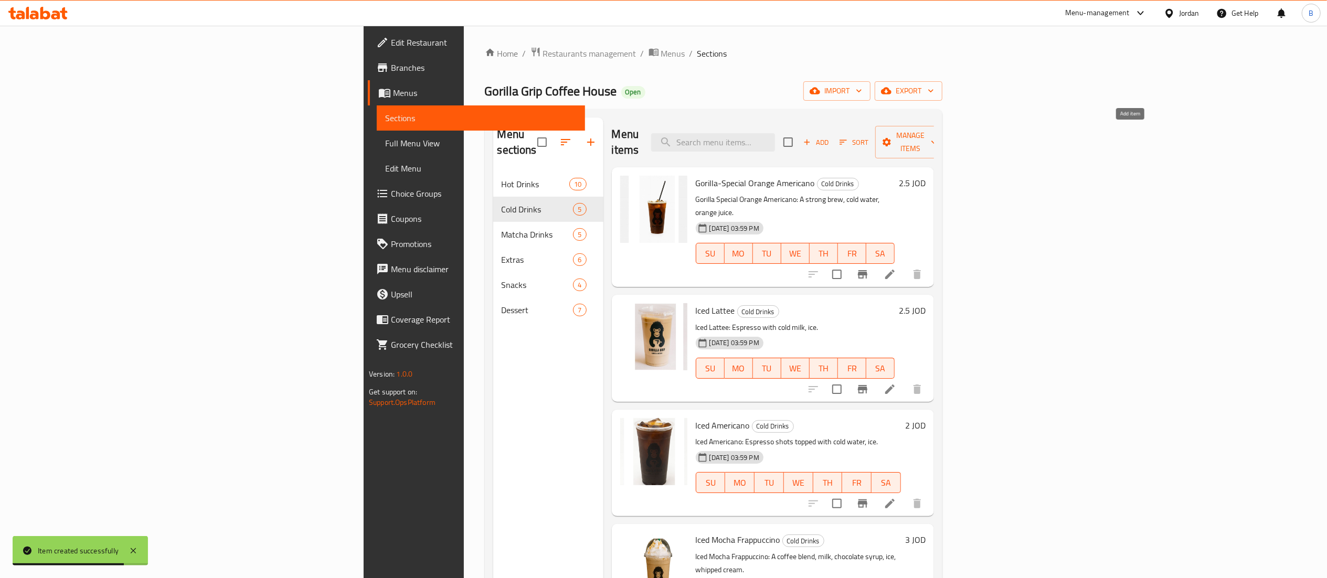
click at [830, 136] on span "Add" at bounding box center [816, 142] width 28 height 12
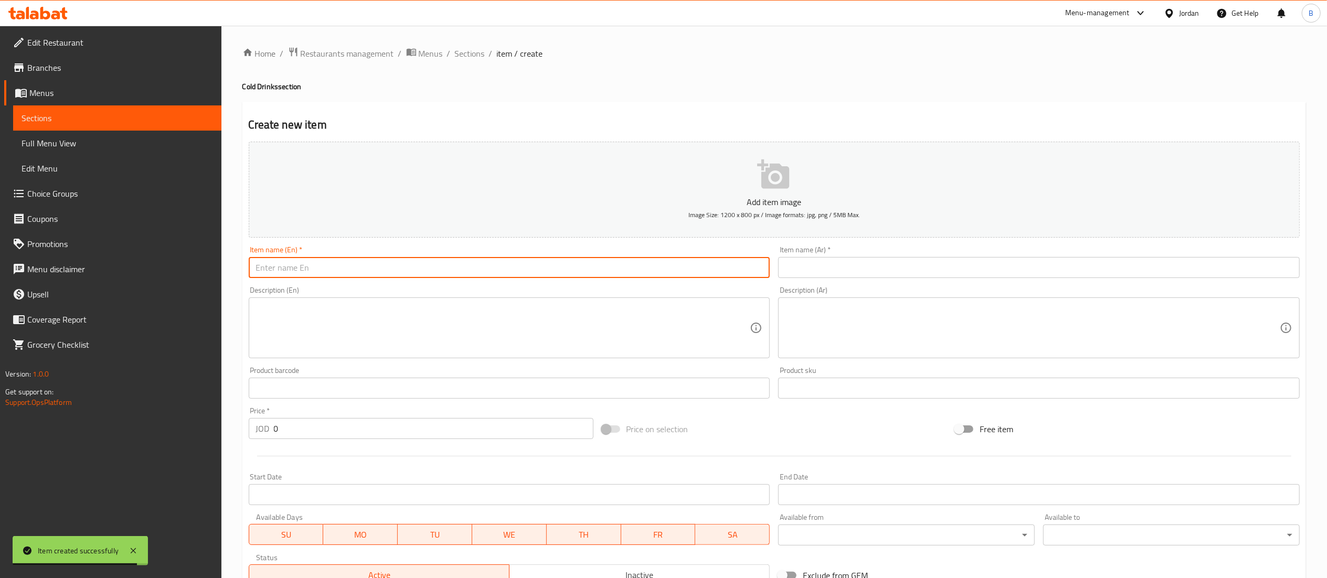
click at [464, 270] on input "text" at bounding box center [509, 267] width 521 height 21
type input "c"
type input "Caramel Frappuccino"
drag, startPoint x: 406, startPoint y: 270, endPoint x: 151, endPoint y: 270, distance: 255.0
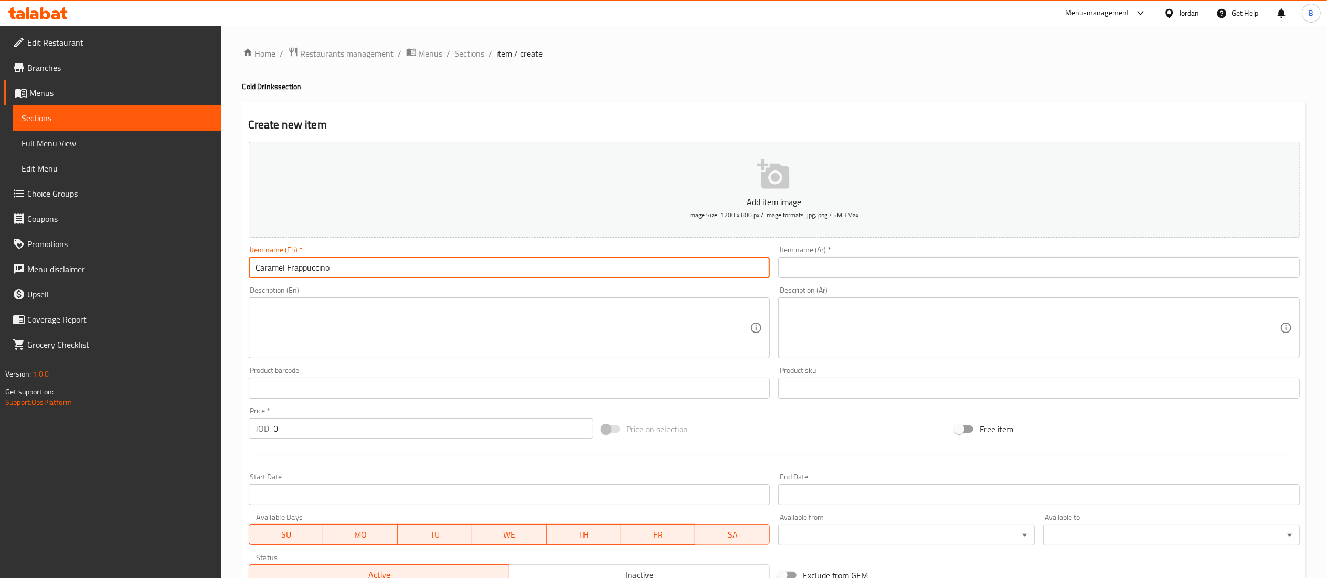
click at [153, 270] on div "Edit Restaurant Branches Menus Sections Full Menu View Edit Menu Choice Groups …" at bounding box center [663, 384] width 1327 height 716
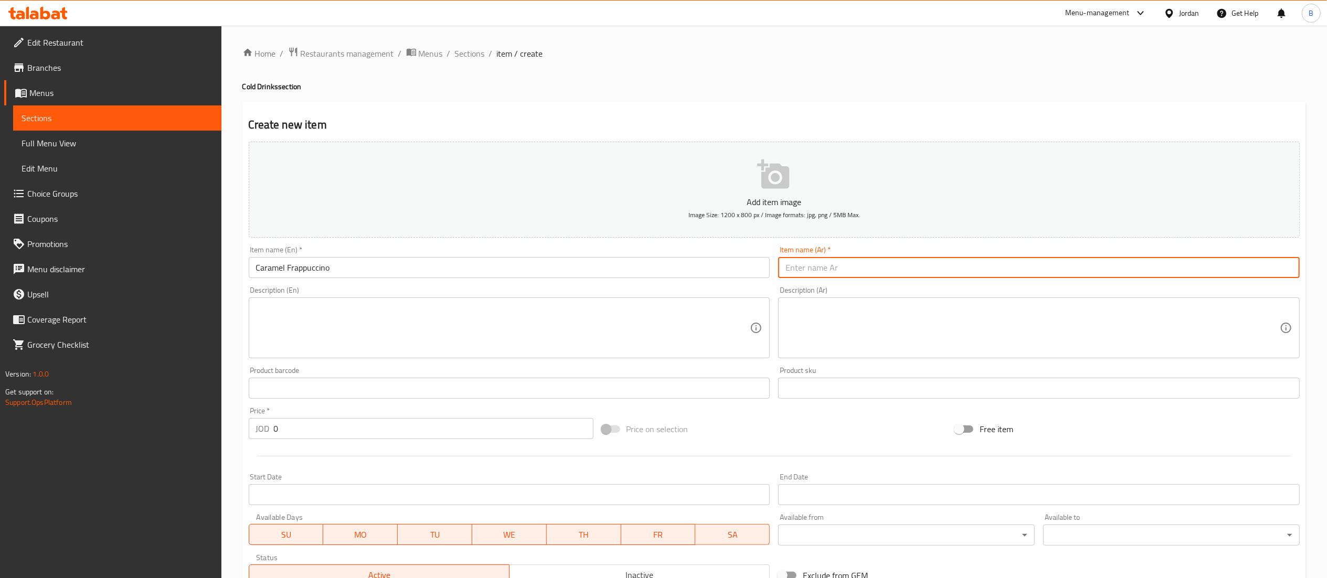
click at [843, 272] on input "text" at bounding box center [1038, 267] width 521 height 21
paste input "فرابوتشينو الكراميل"
type input "فرابوتشينو الكراميل"
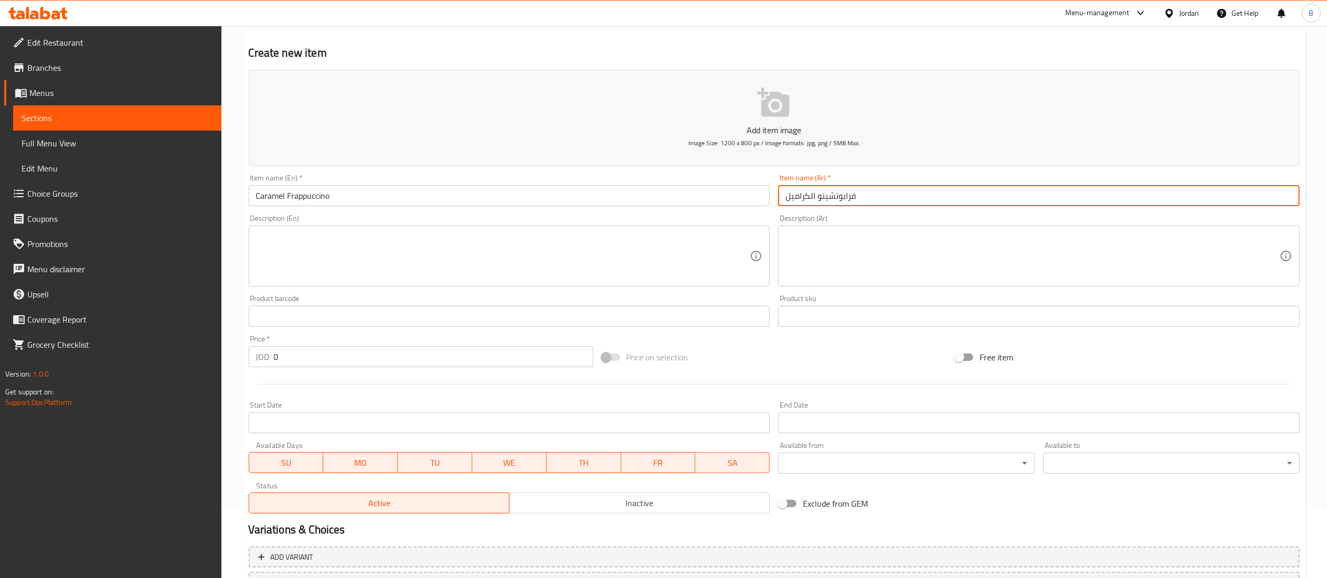
scroll to position [105, 0]
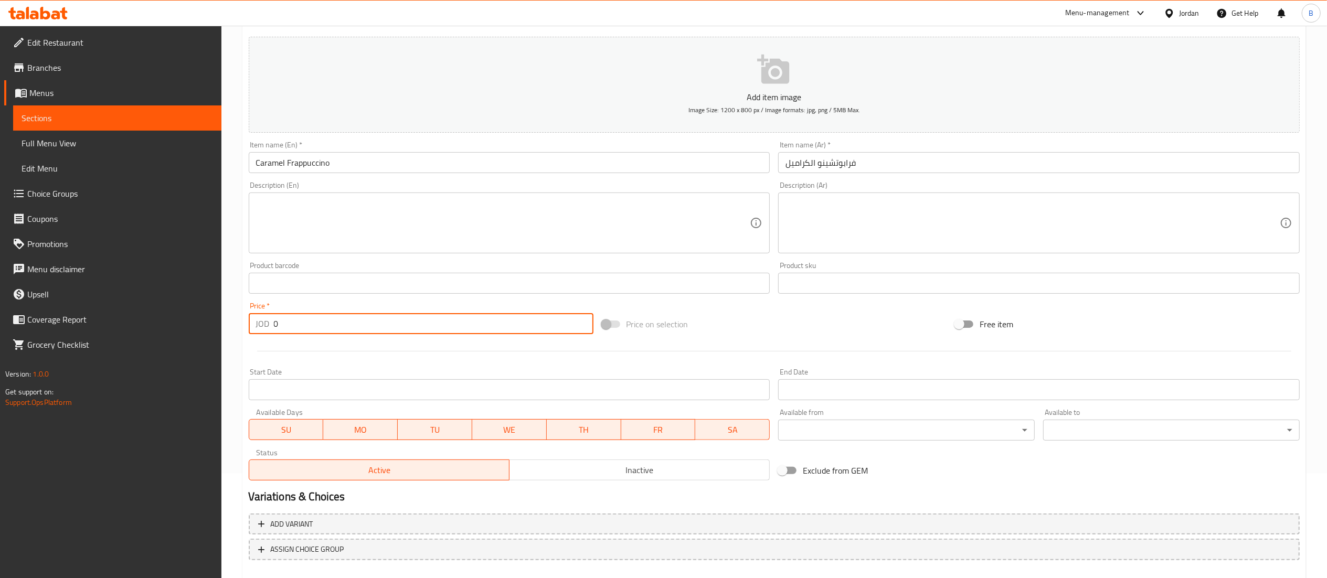
drag, startPoint x: 334, startPoint y: 331, endPoint x: 45, endPoint y: 325, distance: 289.1
click at [74, 325] on div "Edit Restaurant Branches Menus Sections Full Menu View Edit Menu Choice Groups …" at bounding box center [663, 279] width 1327 height 716
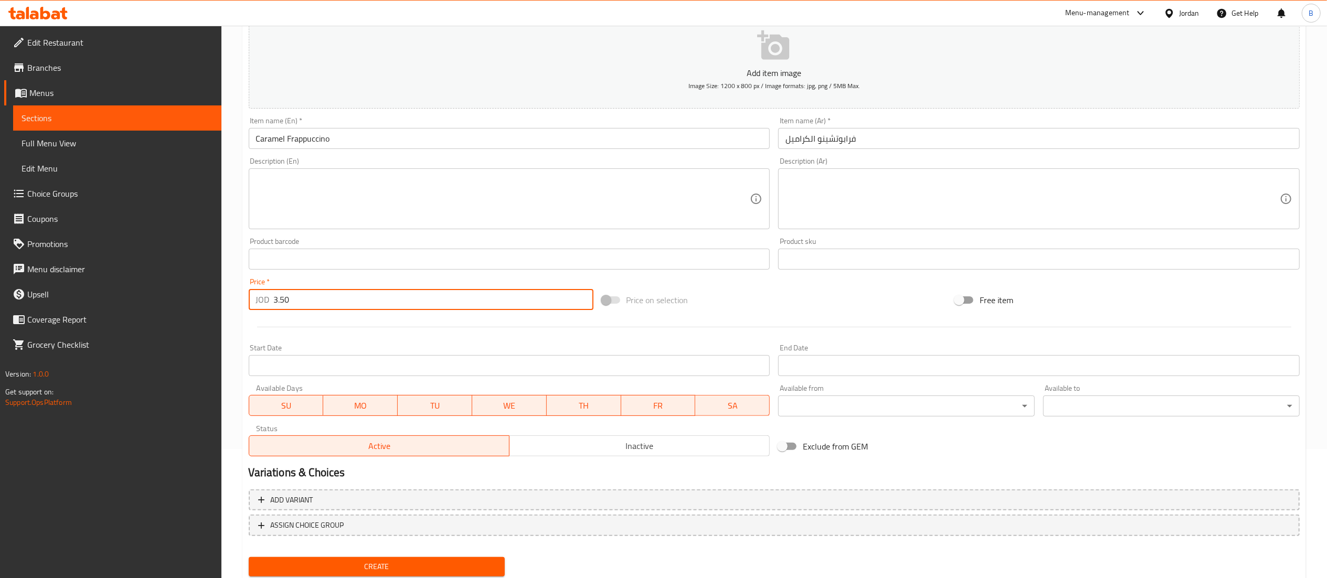
scroll to position [162, 0]
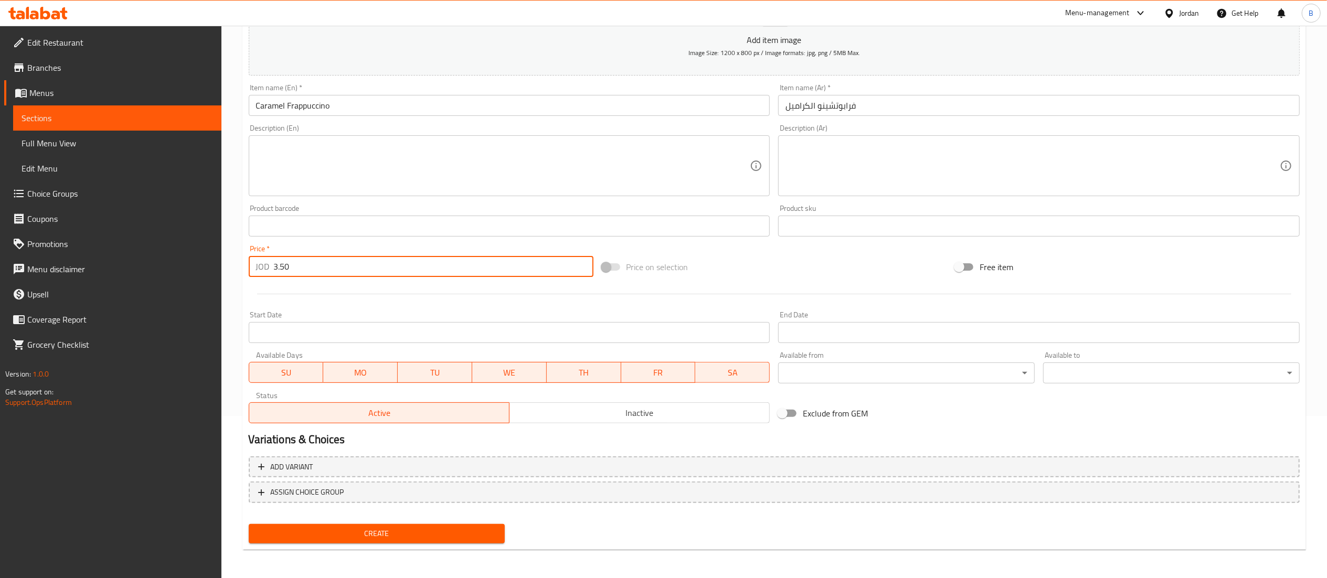
type input "3.50"
click at [393, 524] on button "Create" at bounding box center [377, 533] width 257 height 19
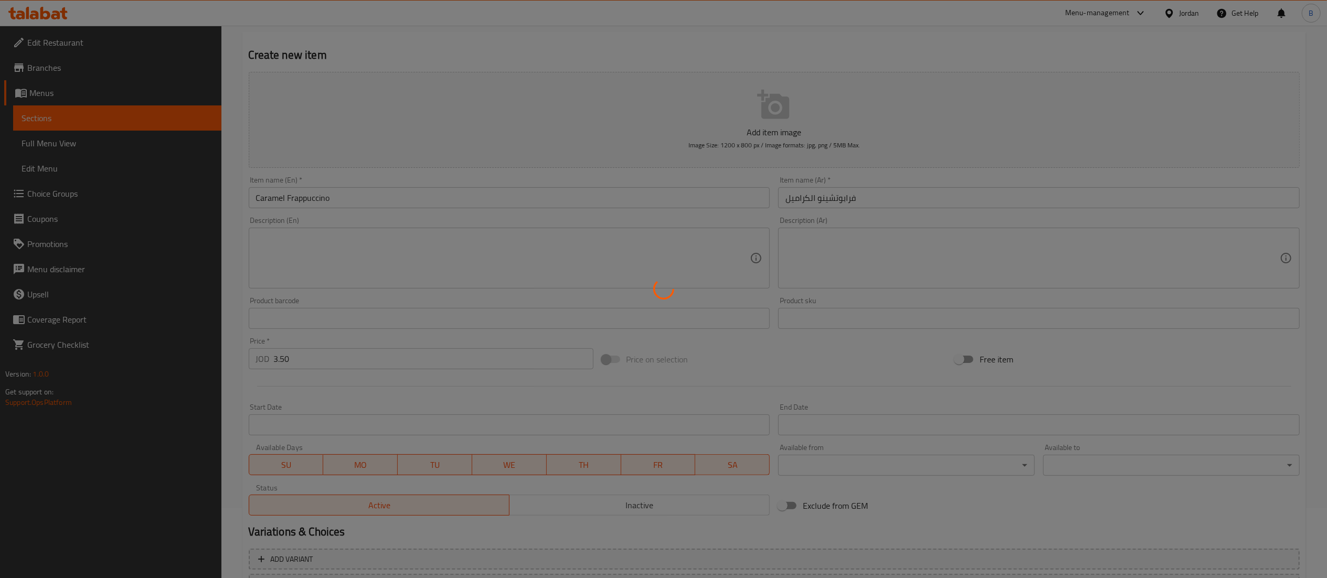
scroll to position [0, 0]
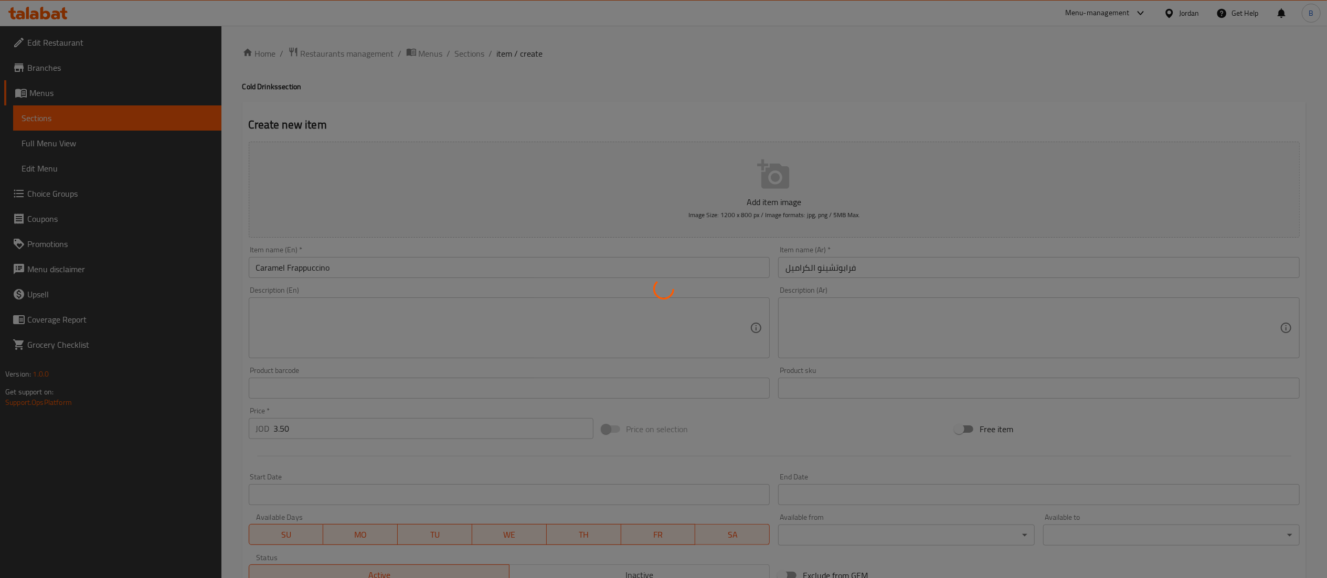
type input "0"
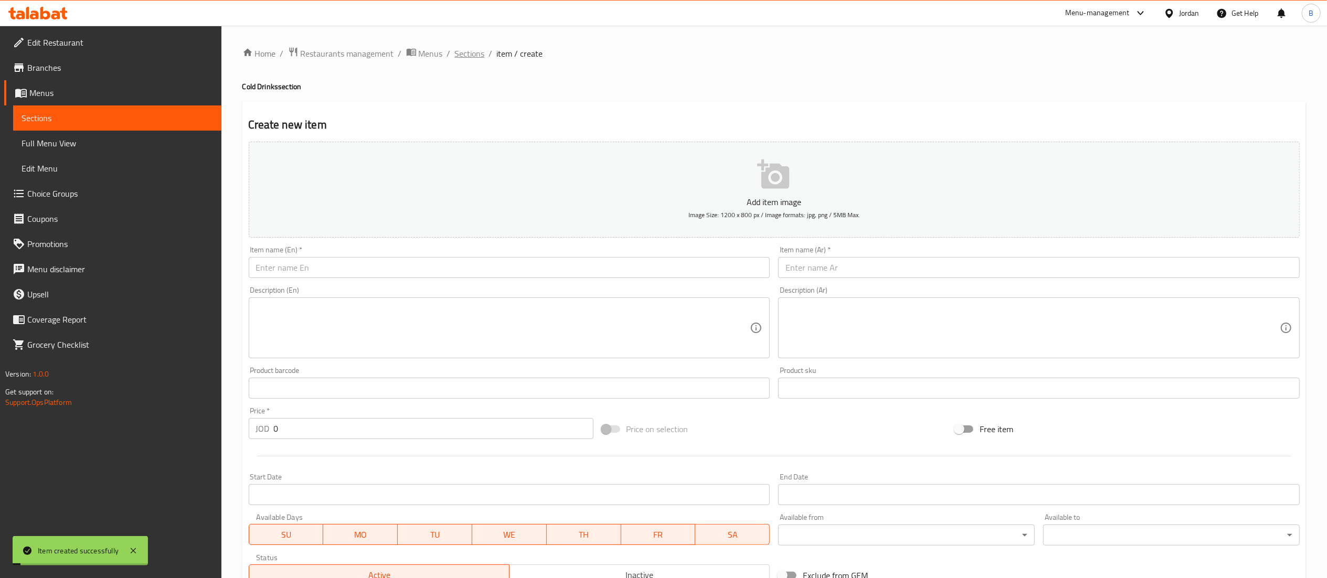
click at [478, 58] on span "Sections" at bounding box center [470, 53] width 30 height 13
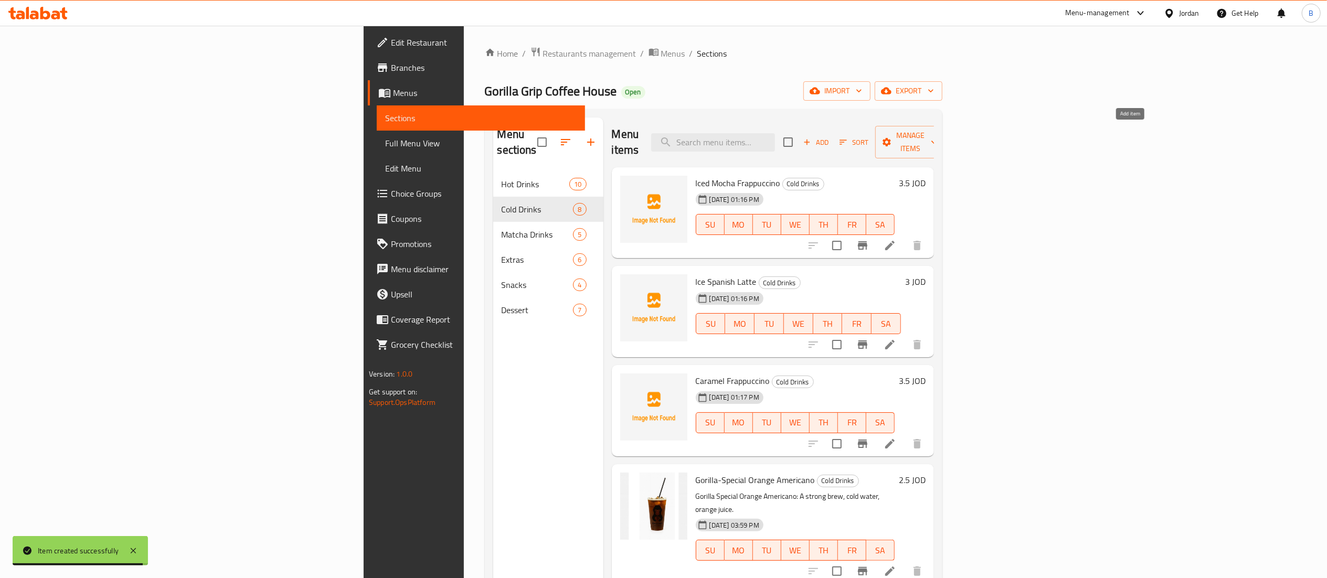
click at [830, 136] on span "Add" at bounding box center [816, 142] width 28 height 12
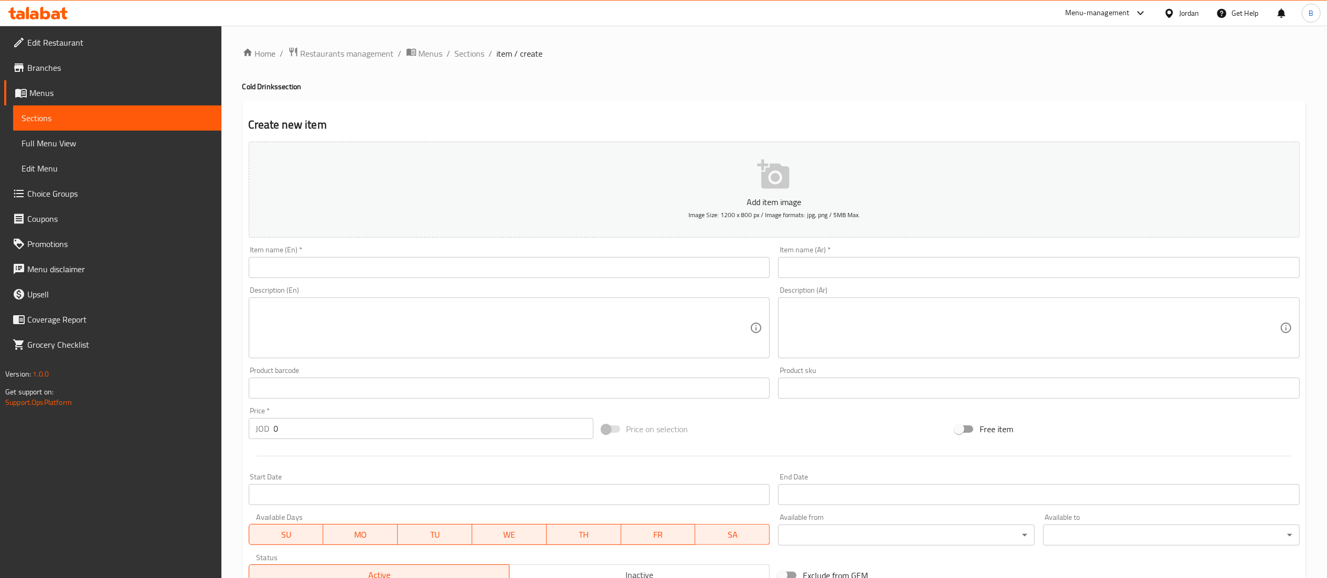
click at [609, 258] on input "text" at bounding box center [509, 267] width 521 height 21
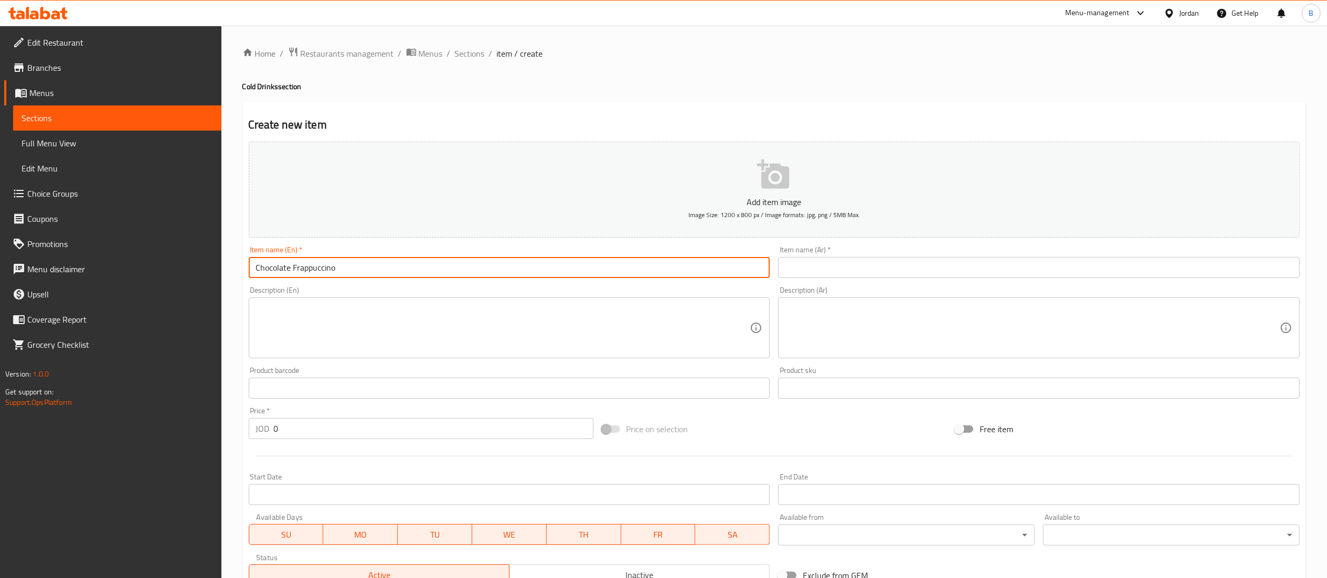
drag, startPoint x: 361, startPoint y: 268, endPoint x: 183, endPoint y: 272, distance: 177.9
click at [183, 272] on div "Edit Restaurant Branches Menus Sections Full Menu View Edit Menu Choice Groups …" at bounding box center [663, 384] width 1327 height 716
type input "Chocolate Frappuccino"
click at [844, 269] on input "text" at bounding box center [1038, 267] width 521 height 21
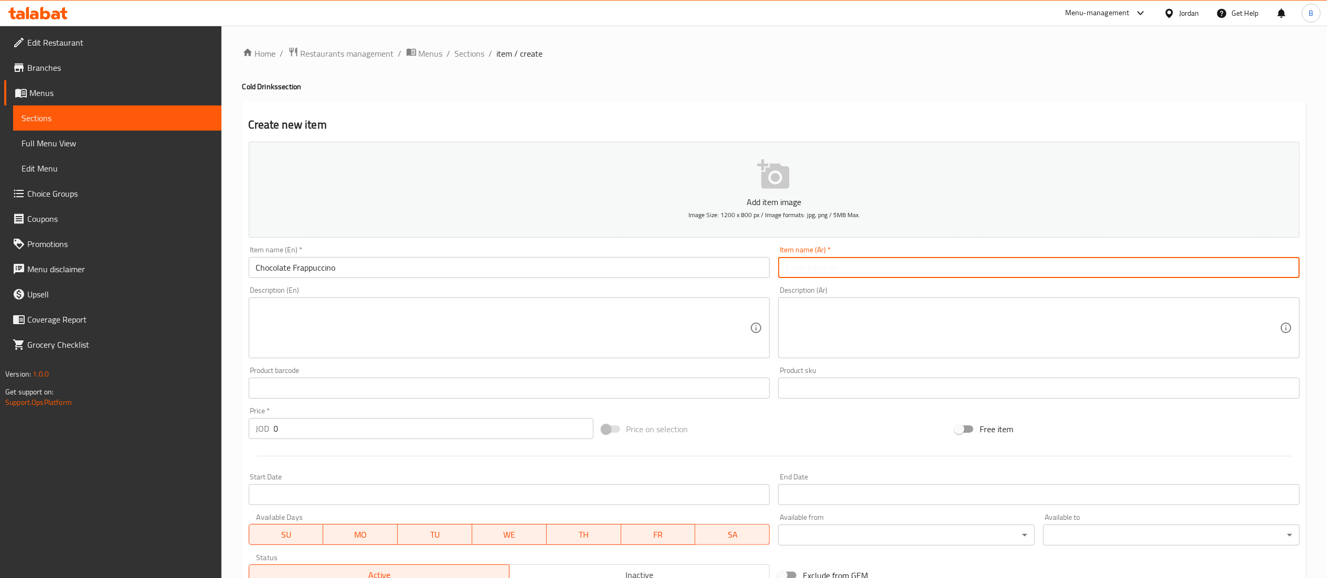
paste input "فرابوتشينو الشوكولاتة"
type input "فرابوتشينو الشوكولاتة"
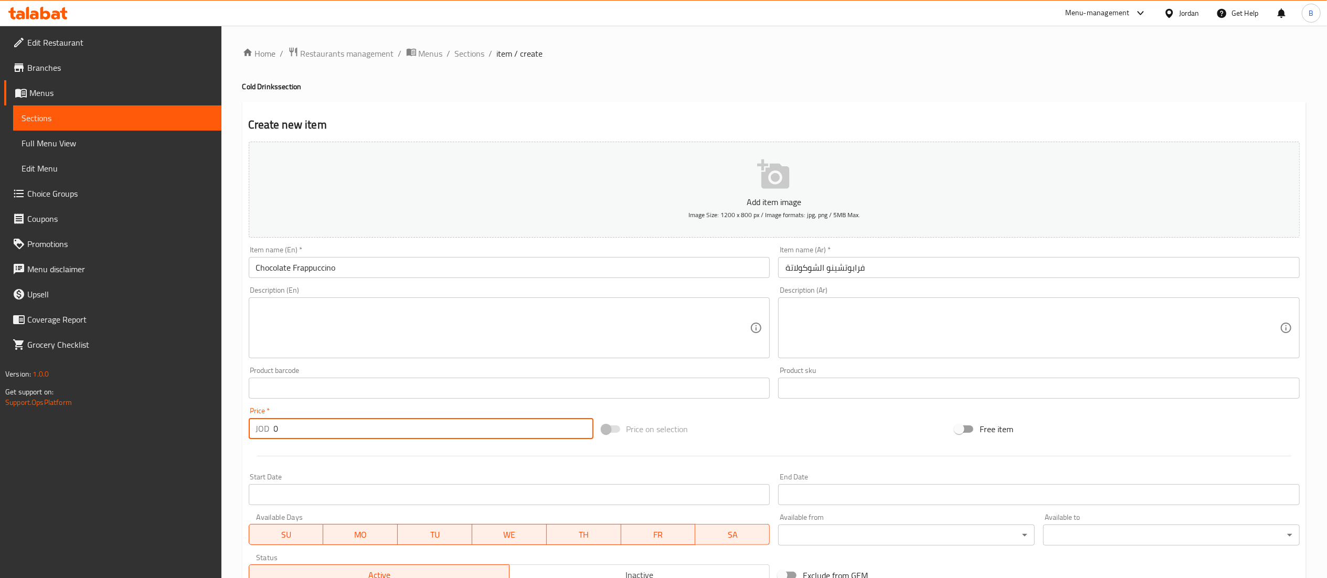
drag, startPoint x: 318, startPoint y: 436, endPoint x: 235, endPoint y: 419, distance: 84.7
click at [235, 419] on div "Home / Restaurants management / Menus / Sections / item / create Cold Drinks se…" at bounding box center [773, 384] width 1105 height 716
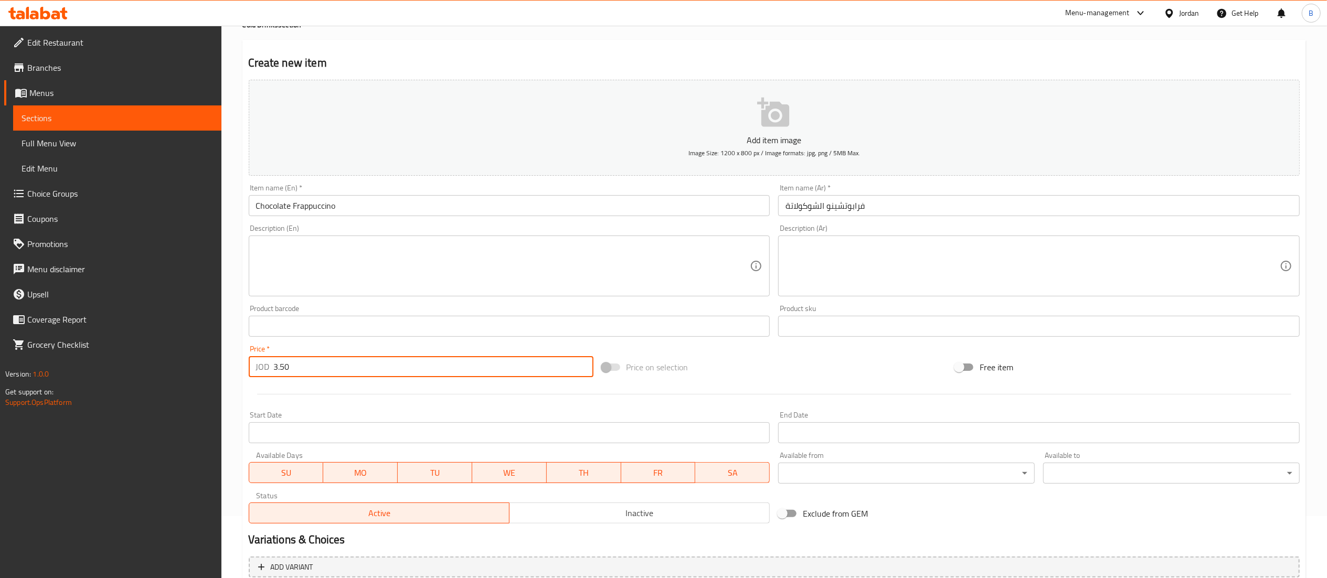
scroll to position [162, 0]
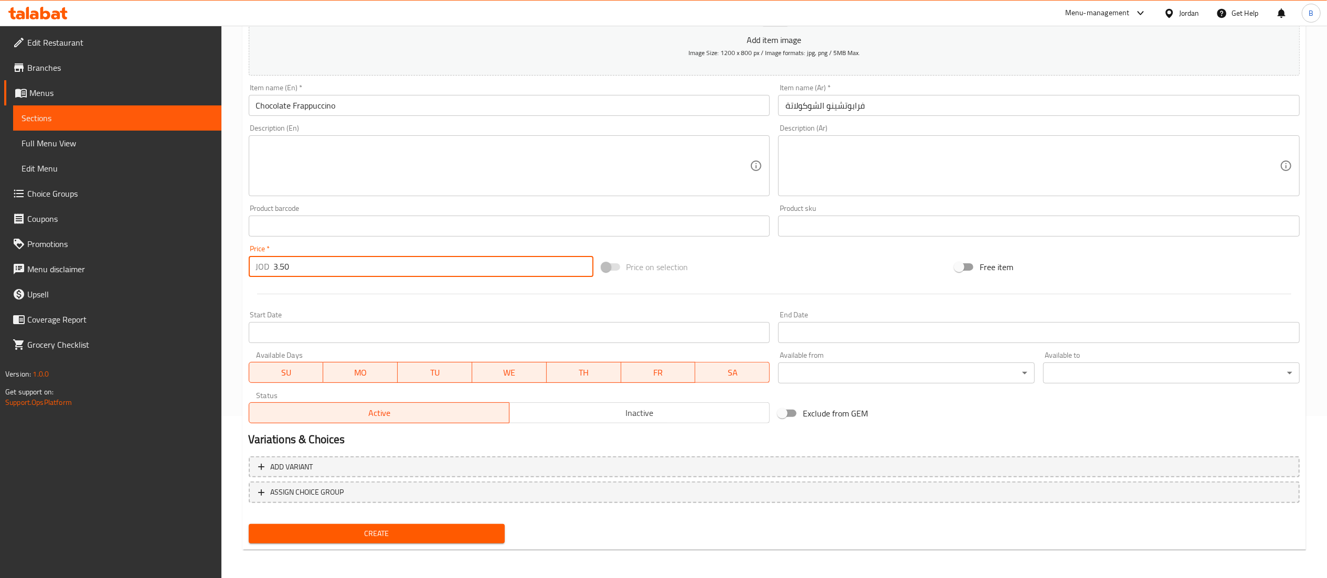
type input "3.50"
click at [403, 532] on span "Create" at bounding box center [377, 533] width 240 height 13
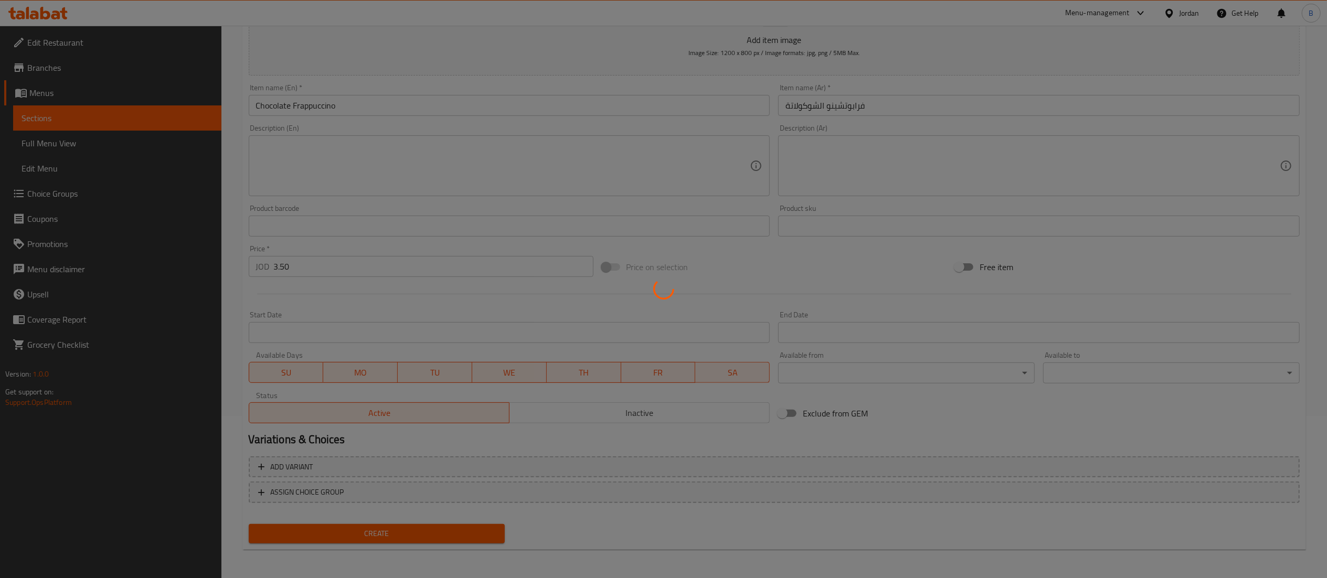
type input "0"
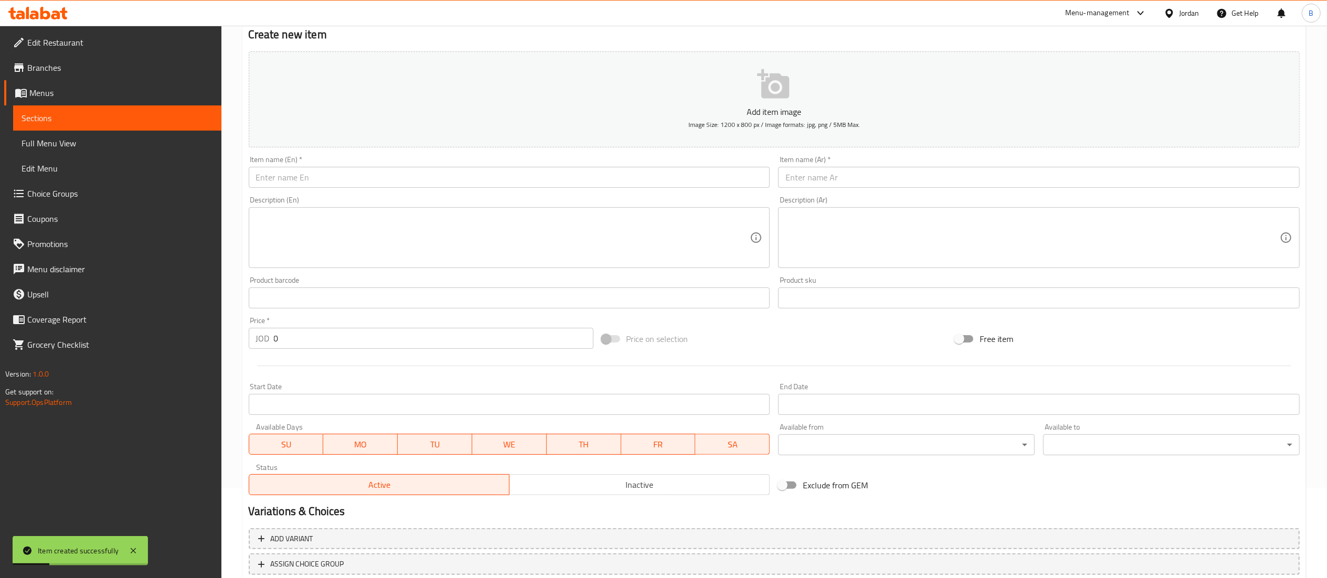
scroll to position [57, 0]
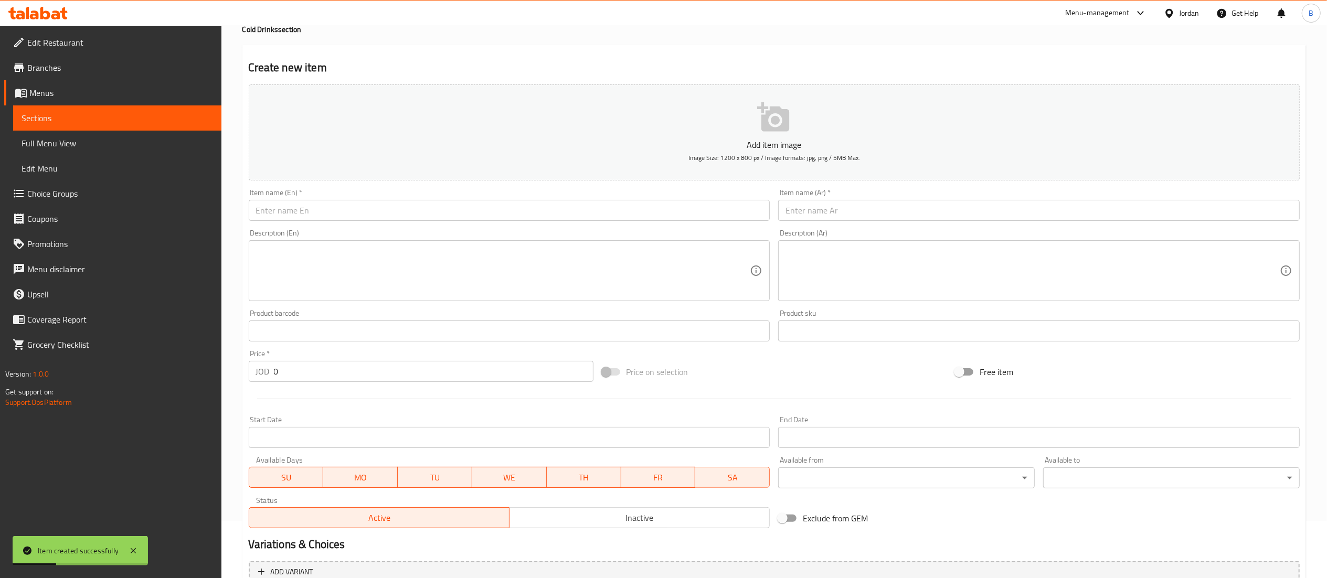
click at [349, 203] on input "text" at bounding box center [509, 210] width 521 height 21
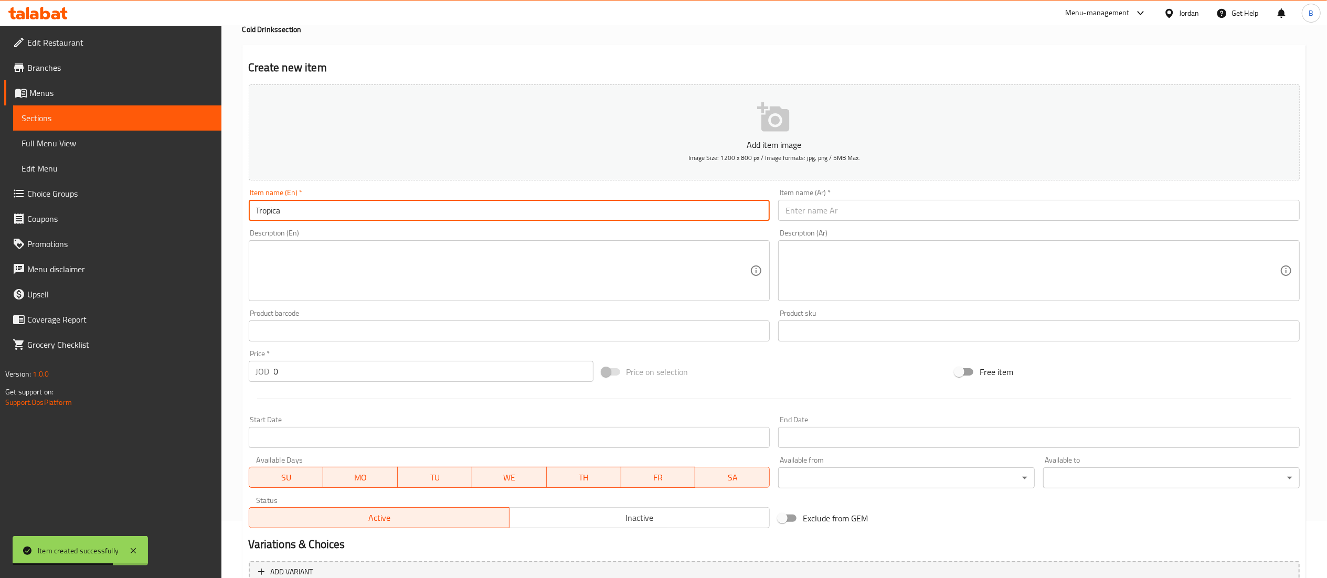
type input "Tropica"
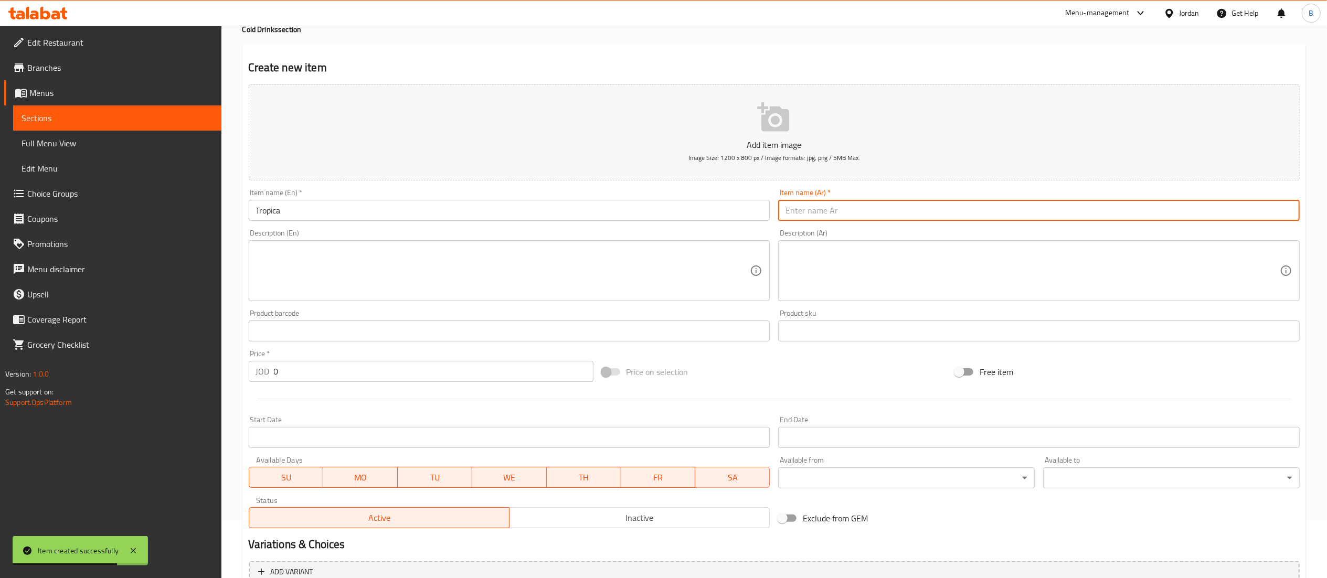
click at [803, 209] on input "text" at bounding box center [1038, 210] width 521 height 21
click at [801, 207] on input "تربيكا" at bounding box center [1038, 210] width 521 height 21
type input "تروبيكا"
drag, startPoint x: 324, startPoint y: 379, endPoint x: 19, endPoint y: 363, distance: 305.2
click at [19, 363] on div "Edit Restaurant Branches Menus Sections Full Menu View Edit Menu Choice Groups …" at bounding box center [663, 327] width 1327 height 716
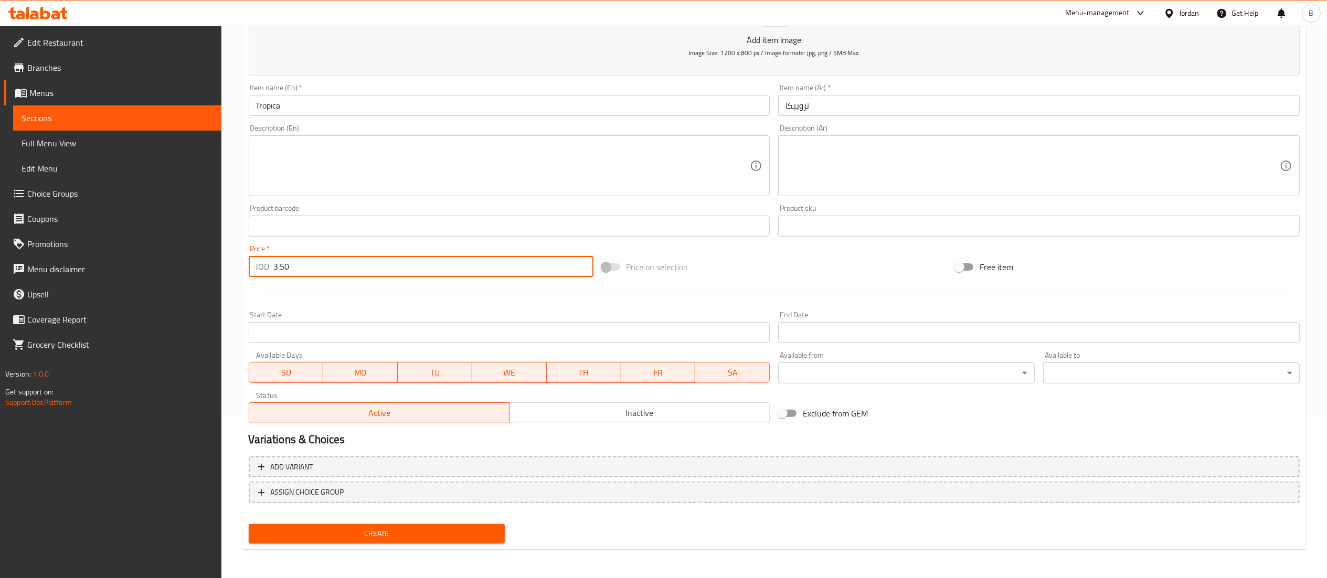
type input "3.50"
click at [375, 528] on span "Create" at bounding box center [377, 533] width 240 height 13
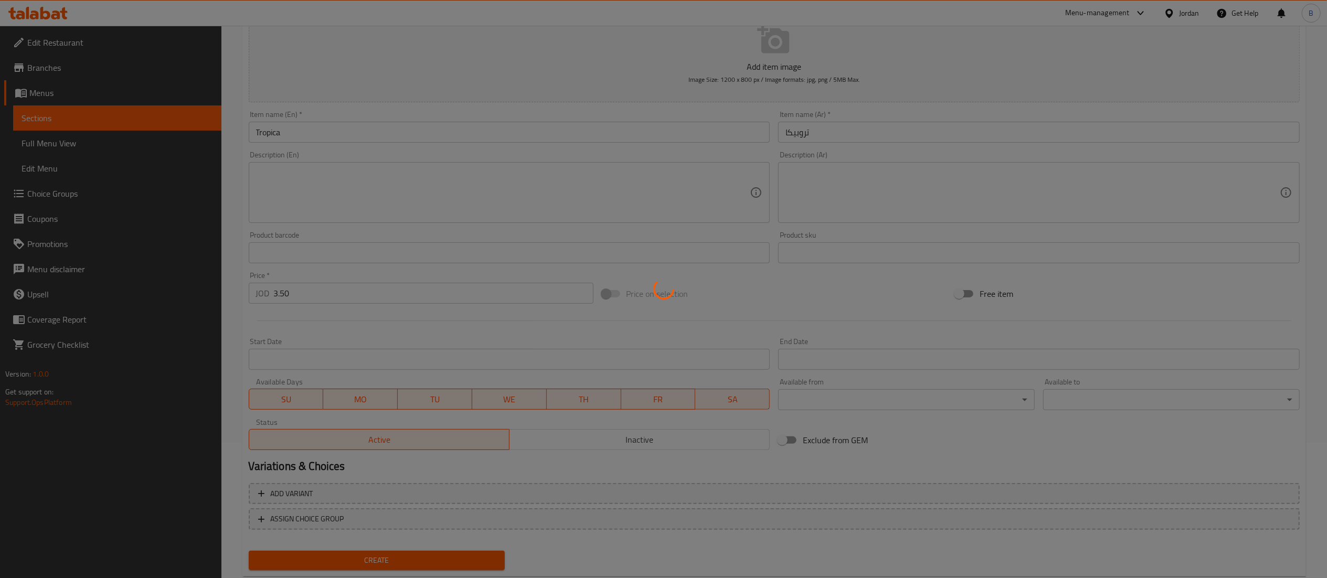
scroll to position [0, 0]
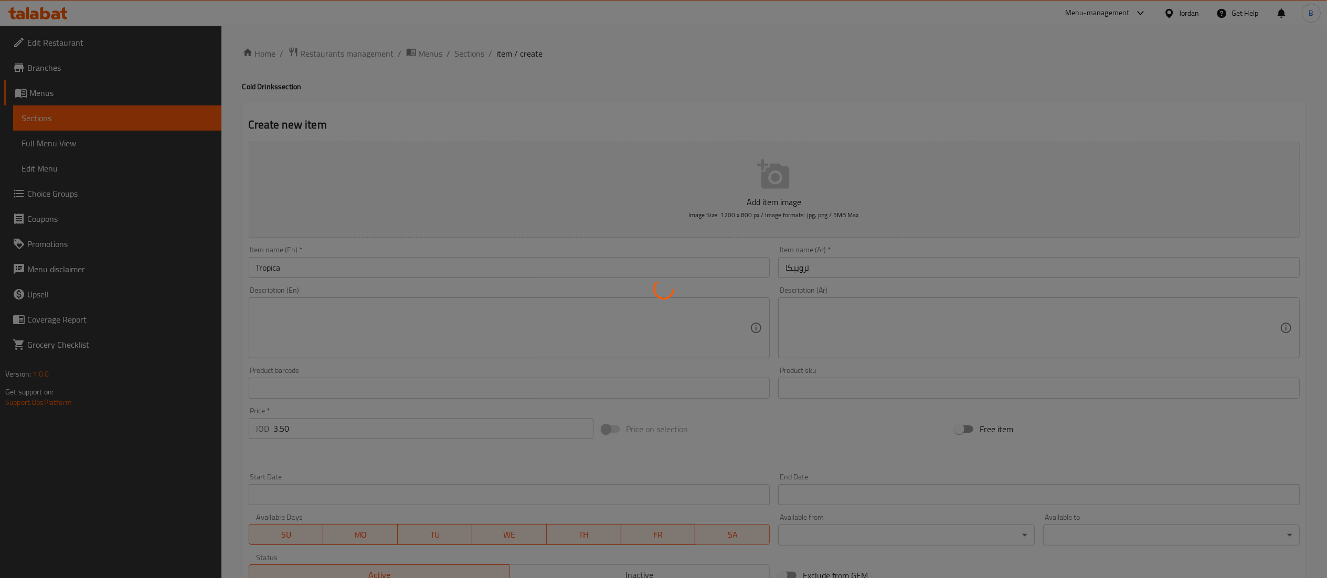
type input "0"
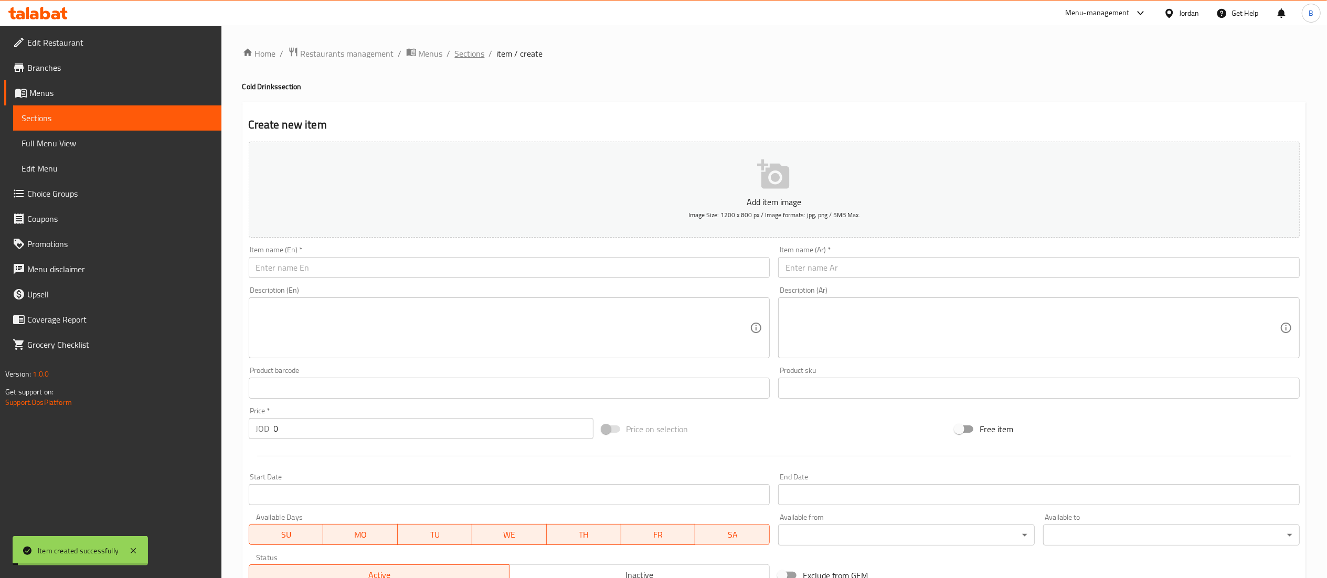
click at [459, 51] on span "Sections" at bounding box center [470, 53] width 30 height 13
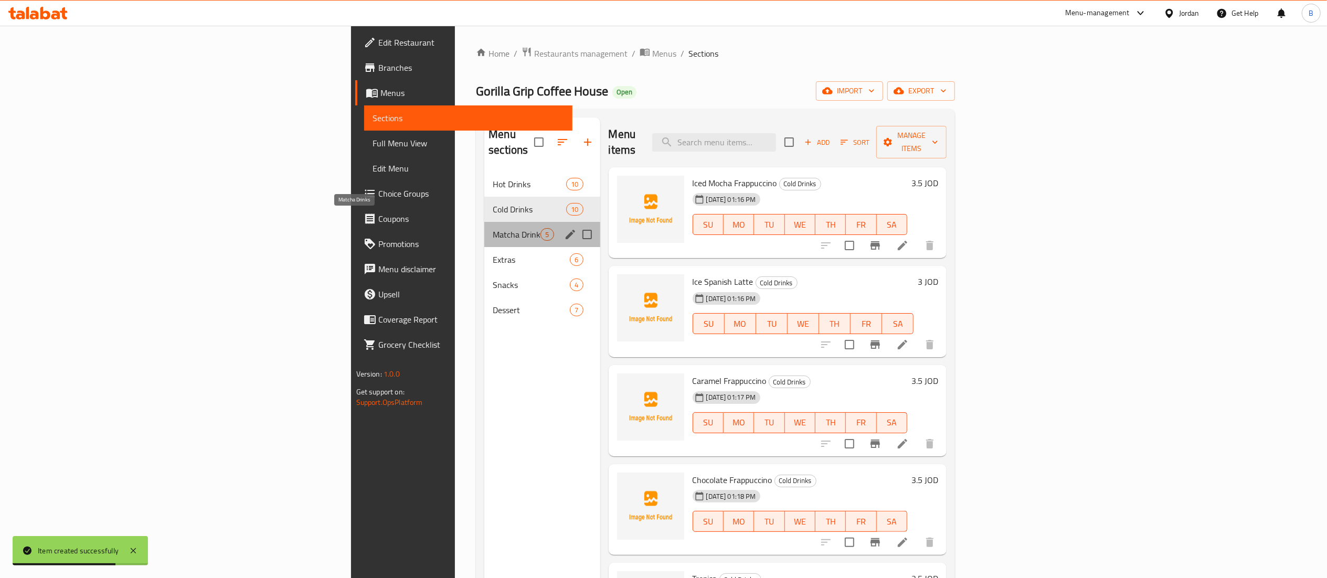
click at [493, 228] on span "Matcha Drinks" at bounding box center [517, 234] width 48 height 13
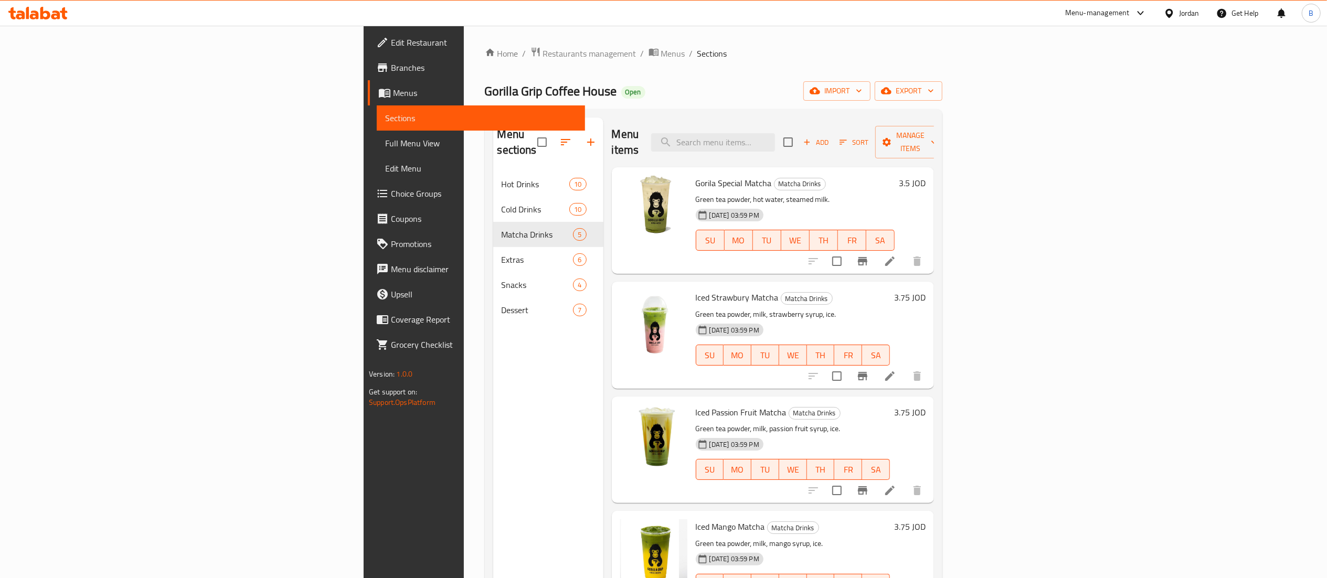
click at [830, 136] on span "Add" at bounding box center [816, 142] width 28 height 12
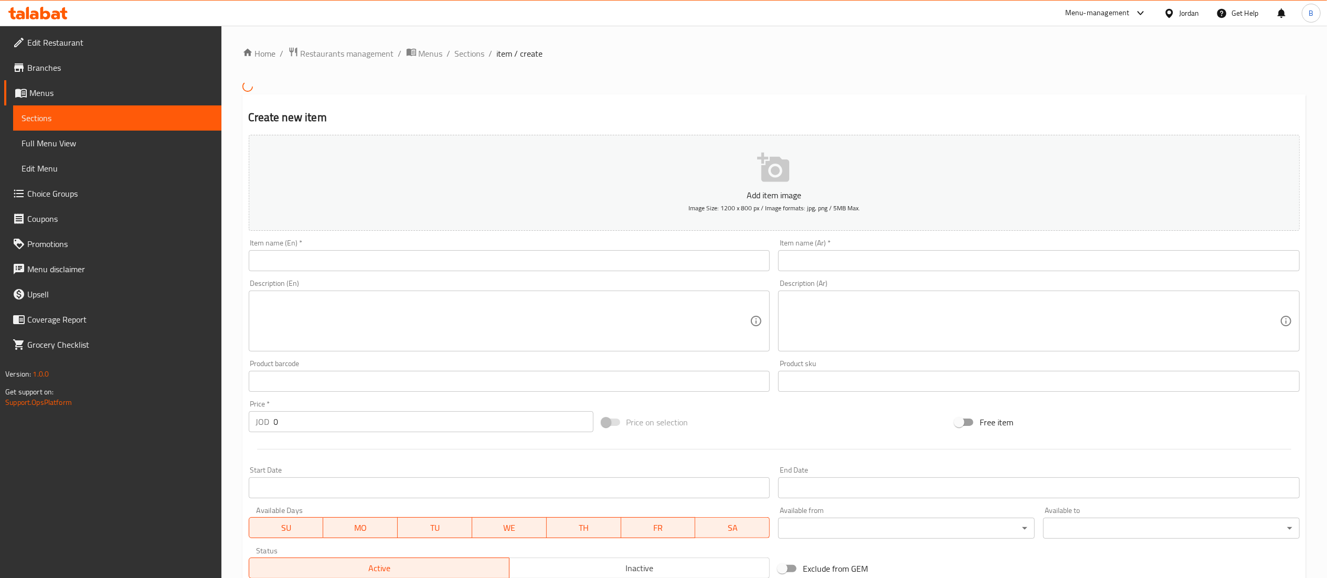
drag, startPoint x: 569, startPoint y: 260, endPoint x: 582, endPoint y: 273, distance: 18.5
click at [569, 260] on input "text" at bounding box center [509, 260] width 521 height 21
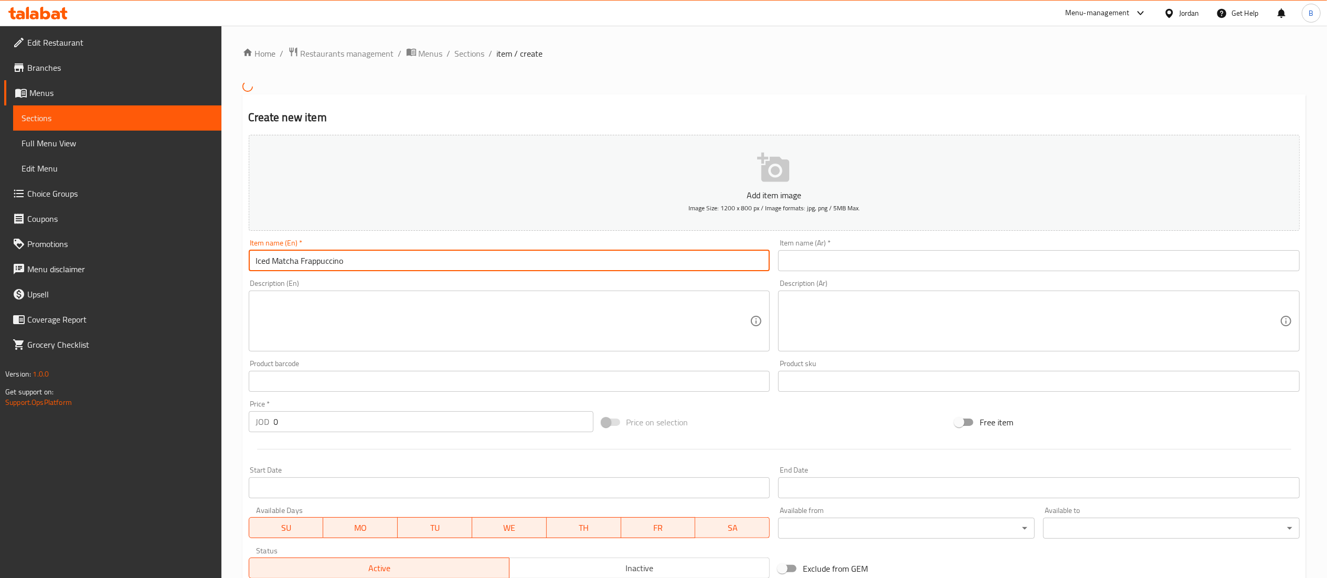
drag, startPoint x: 444, startPoint y: 263, endPoint x: 80, endPoint y: 279, distance: 363.9
click at [80, 279] on div "Edit Restaurant Branches Menus Sections Full Menu View Edit Menu Choice Groups …" at bounding box center [663, 380] width 1327 height 709
type input "Iced Matcha Frappuccino"
click at [864, 262] on input "text" at bounding box center [1038, 260] width 521 height 21
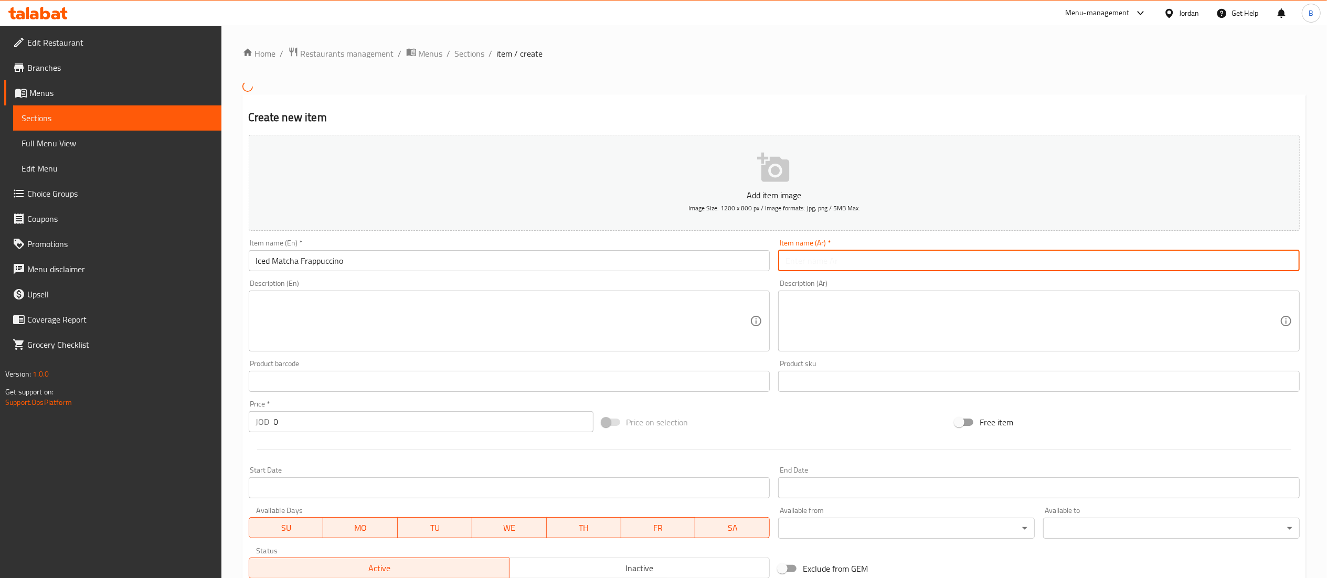
paste input "فرابوتشينو ماتشا مثلج"
type input "فرابوتشينو ماتشا مثلج"
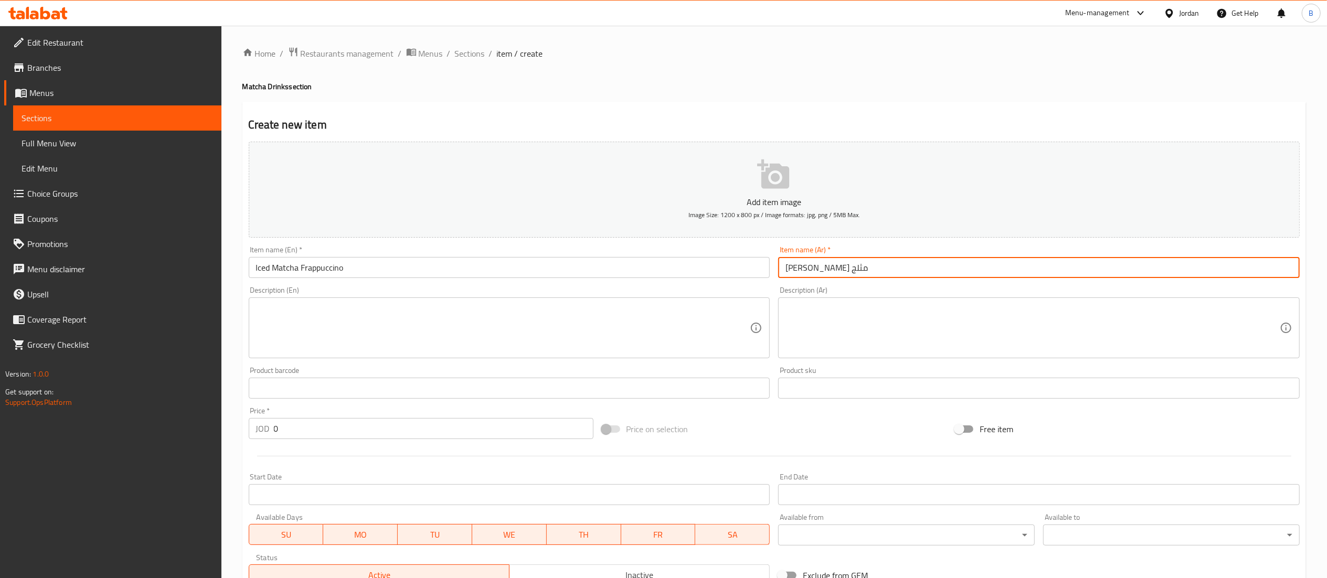
drag, startPoint x: 317, startPoint y: 432, endPoint x: 142, endPoint y: 429, distance: 175.8
click at [175, 429] on div "Edit Restaurant Branches Menus Sections Full Menu View Edit Menu Choice Groups …" at bounding box center [663, 384] width 1327 height 716
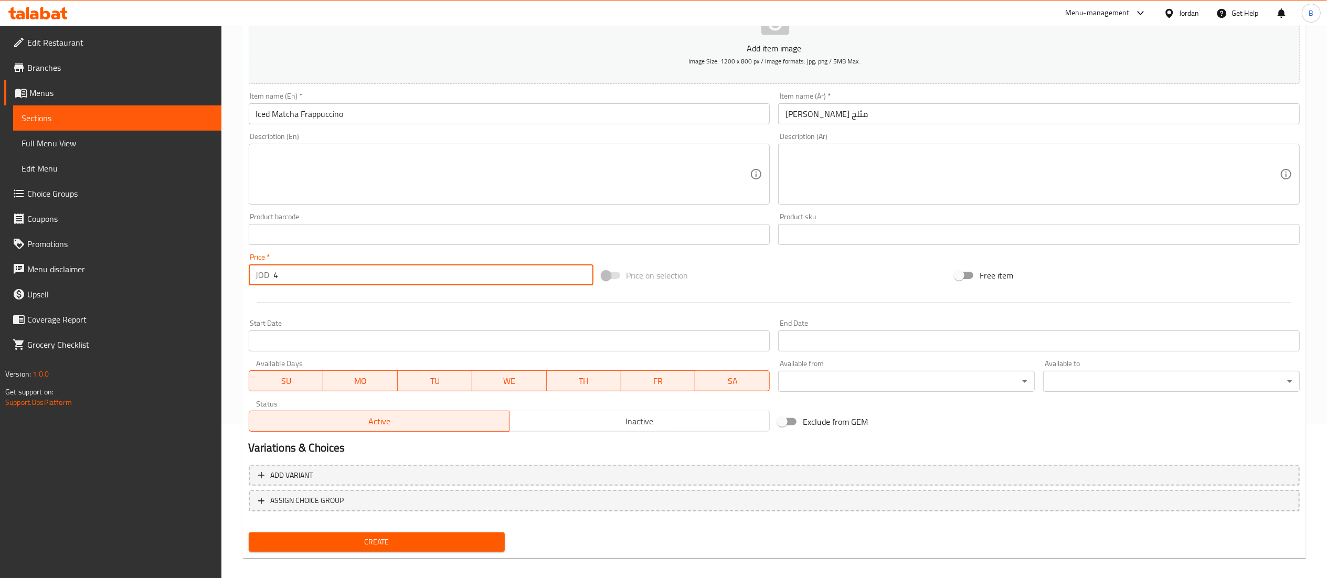
scroll to position [162, 0]
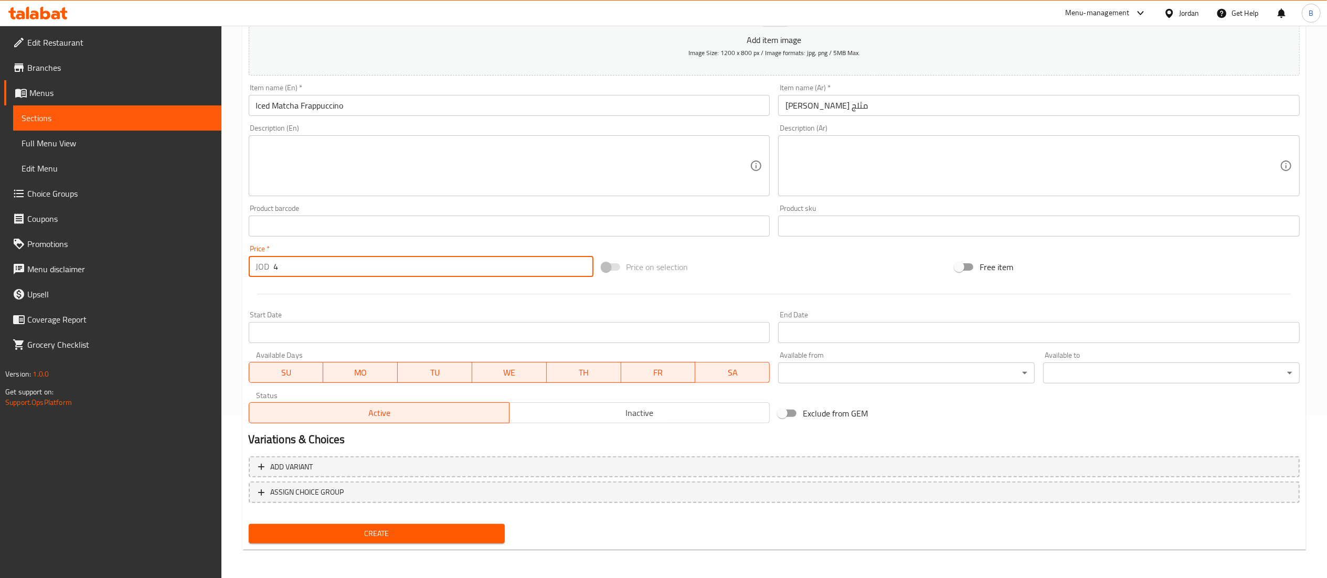
type input "4"
click at [412, 531] on span "Create" at bounding box center [377, 533] width 240 height 13
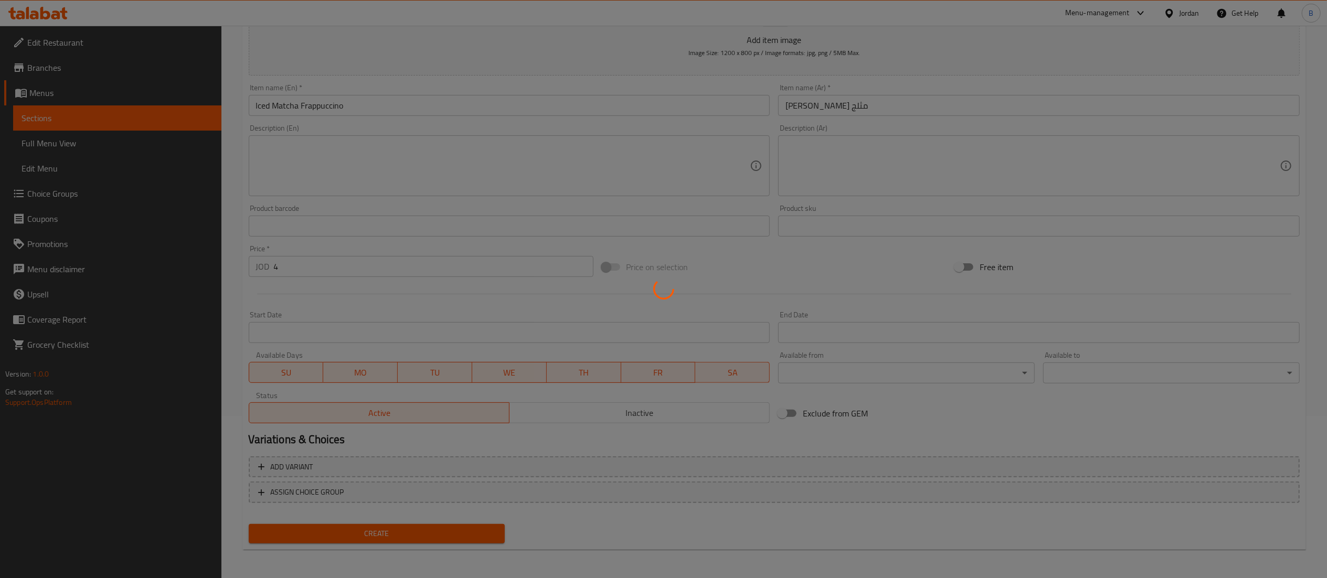
type input "0"
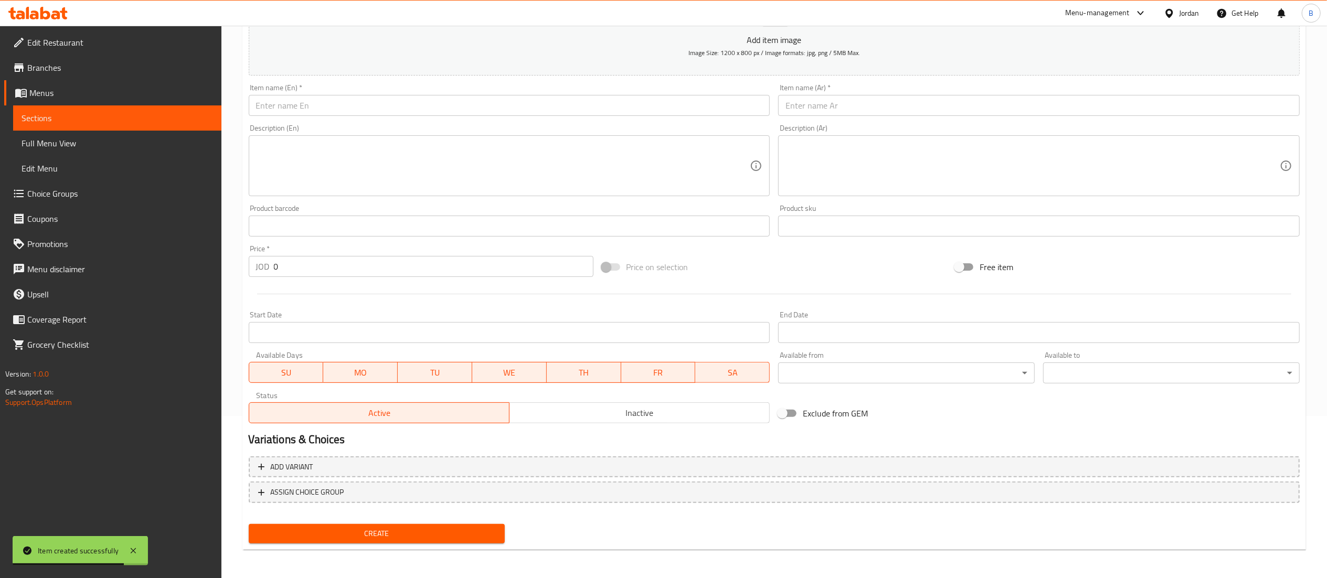
click at [50, 17] on icon at bounding box center [37, 13] width 59 height 13
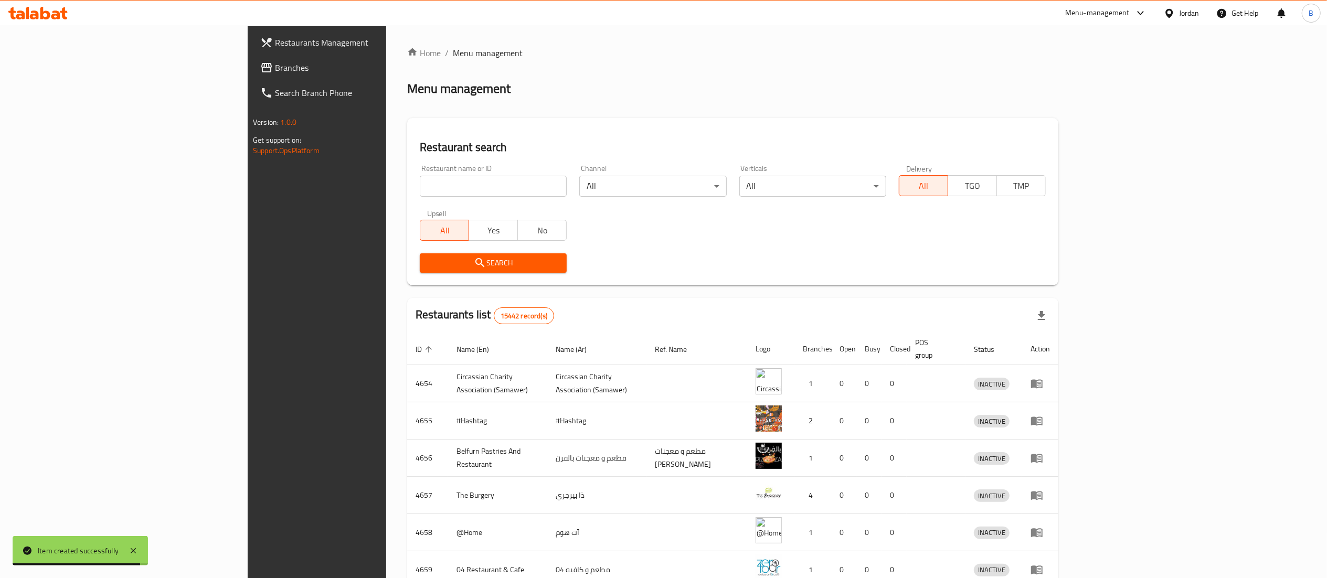
click at [275, 66] on span "Branches" at bounding box center [368, 67] width 186 height 13
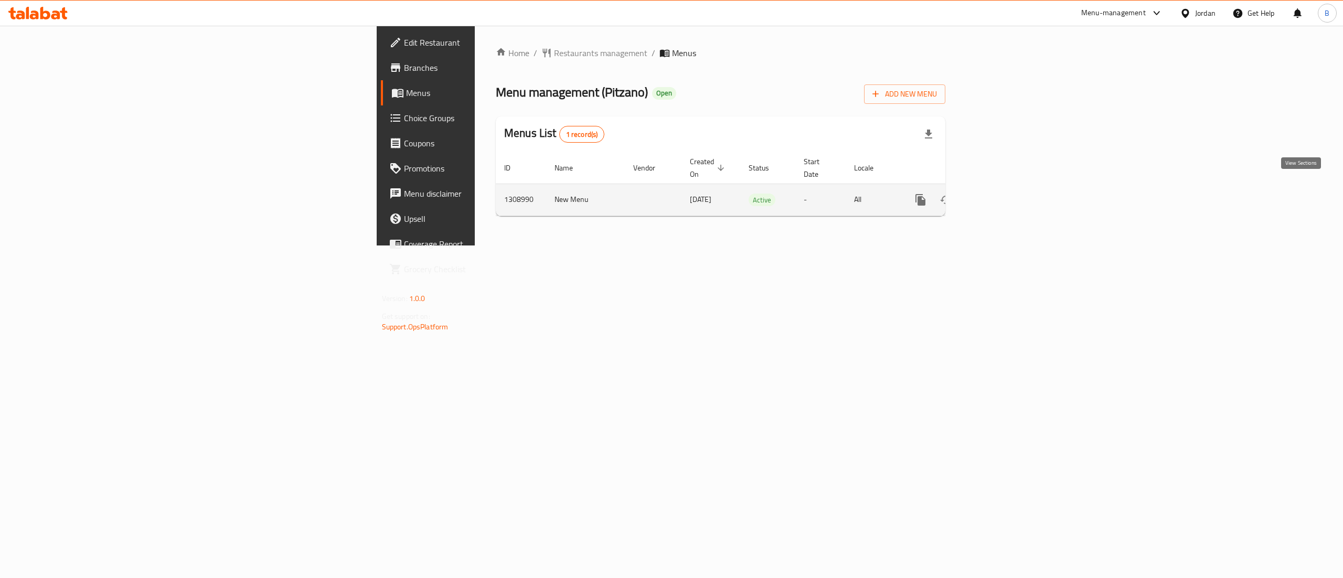
click at [1001, 195] on icon "enhanced table" at bounding box center [996, 199] width 9 height 9
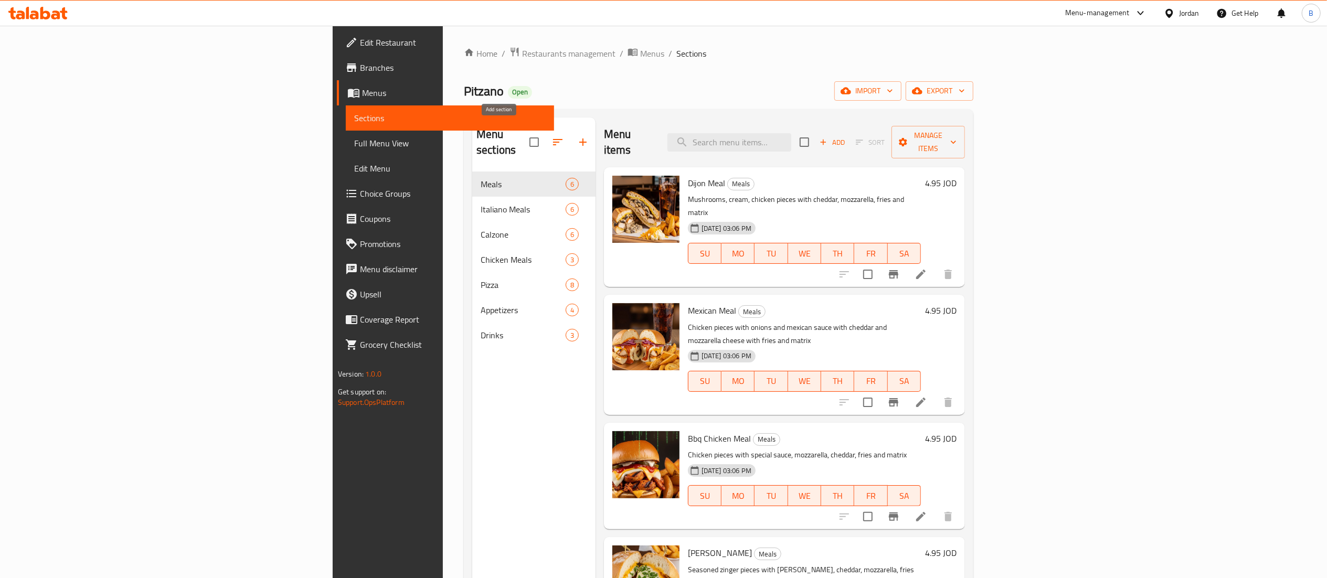
click at [579, 139] on icon "button" at bounding box center [582, 142] width 7 height 7
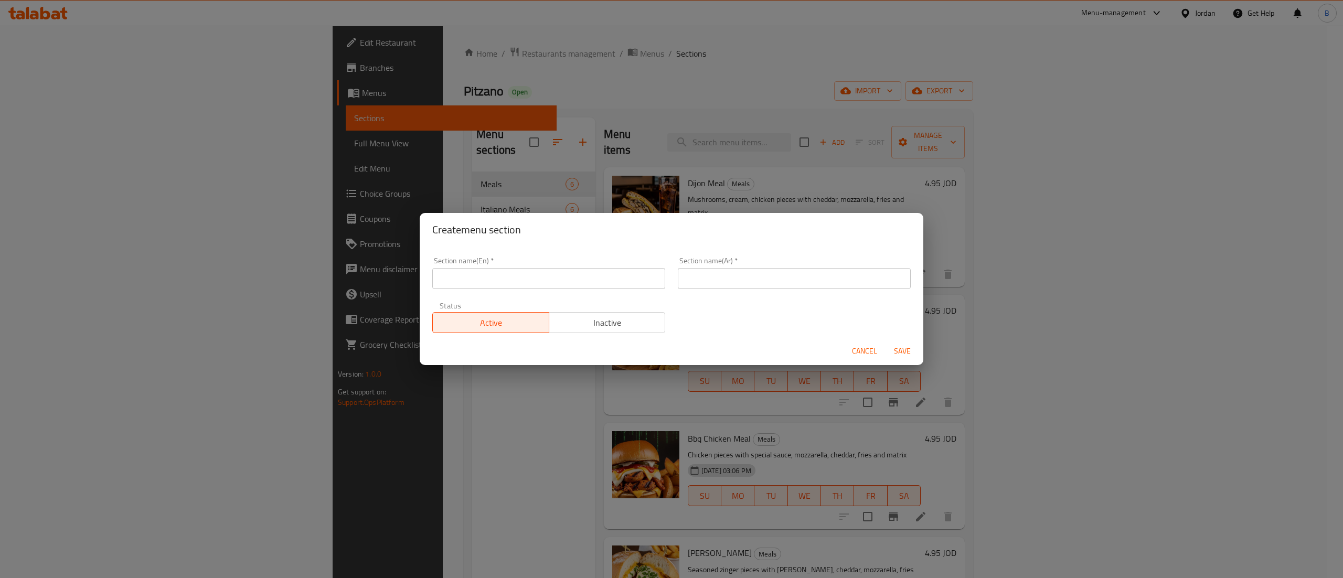
click at [479, 296] on div "Status Active Inactive" at bounding box center [549, 317] width 246 height 44
click at [484, 291] on div "Section name(En)   * Section name(En) *" at bounding box center [549, 273] width 246 height 45
click at [497, 279] on input "text" at bounding box center [548, 278] width 233 height 21
type input "Offers"
click at [826, 285] on input "text" at bounding box center [794, 278] width 233 height 21
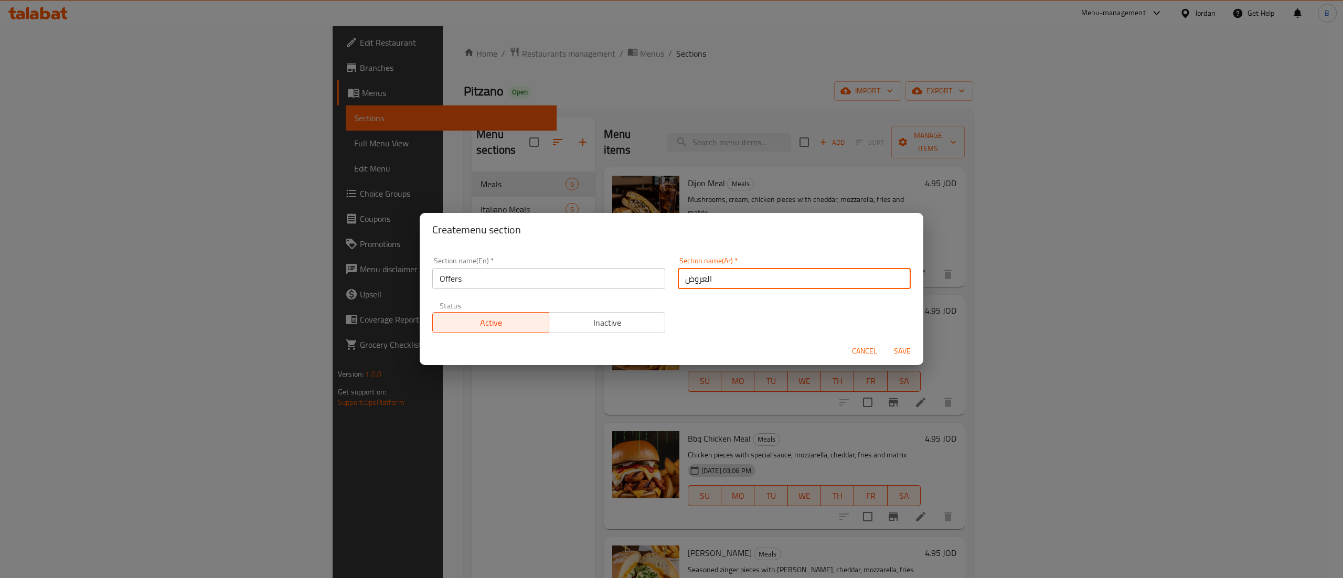
type input "العروض"
click at [899, 350] on span "Save" at bounding box center [902, 351] width 25 height 13
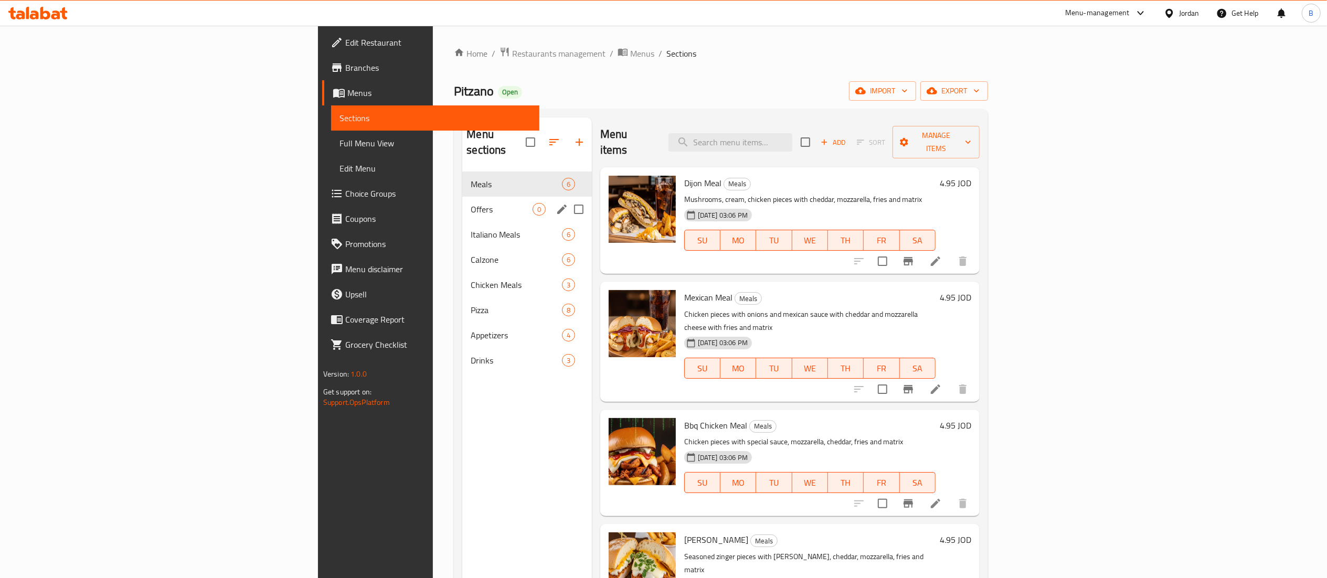
click at [462, 197] on div "Offers 0" at bounding box center [526, 209] width 129 height 25
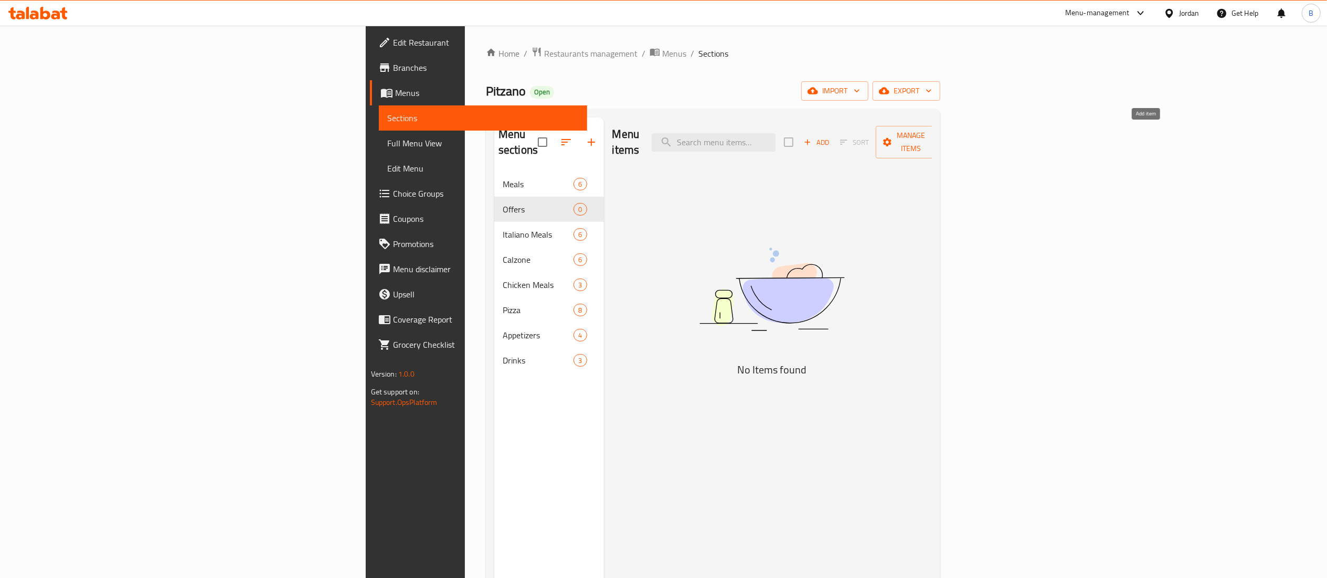
click at [833, 142] on button "Add" at bounding box center [817, 142] width 34 height 16
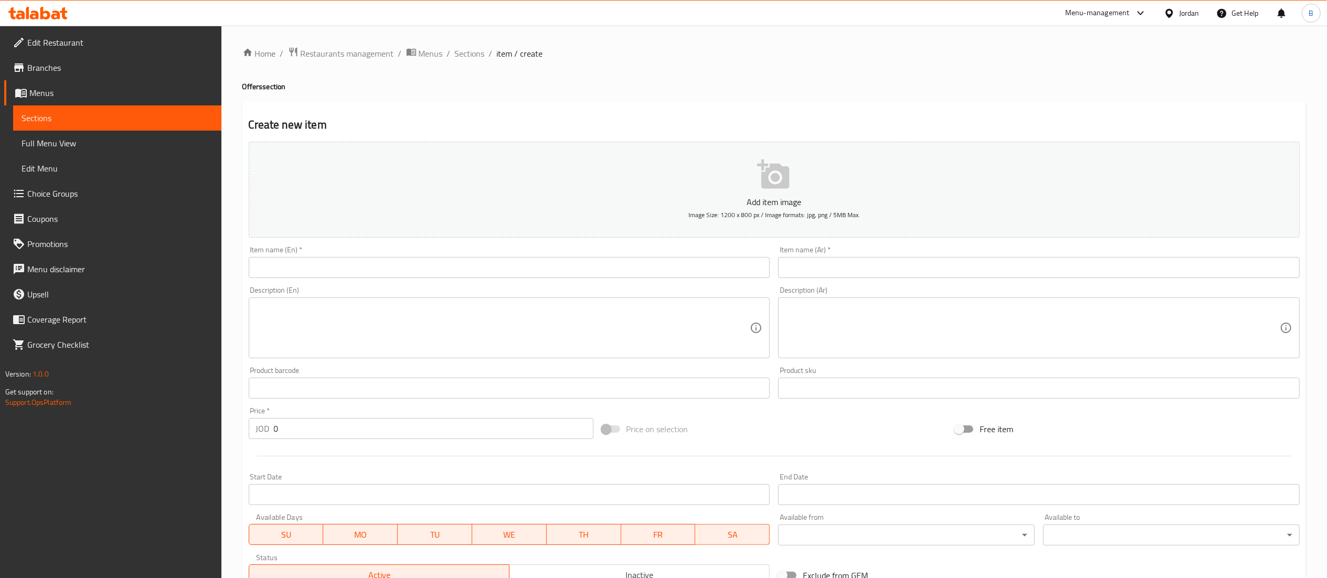
click at [546, 272] on input "text" at bounding box center [509, 267] width 521 height 21
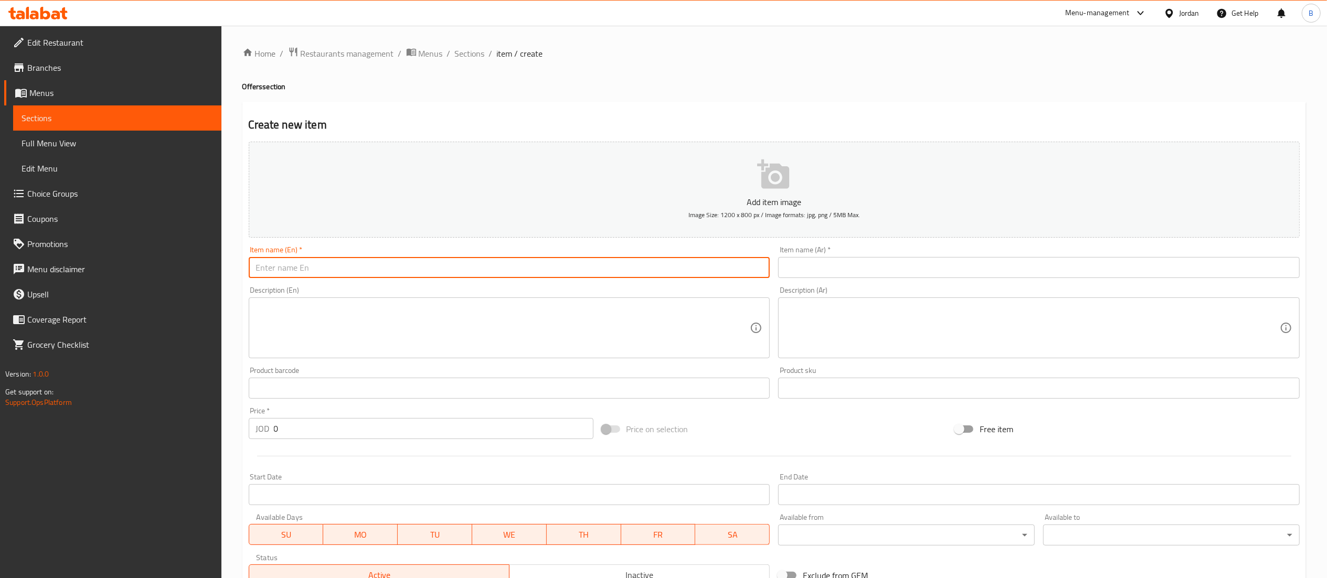
paste input "Combo1"
type input "Combo1"
click at [859, 272] on input "text" at bounding box center [1038, 267] width 521 height 21
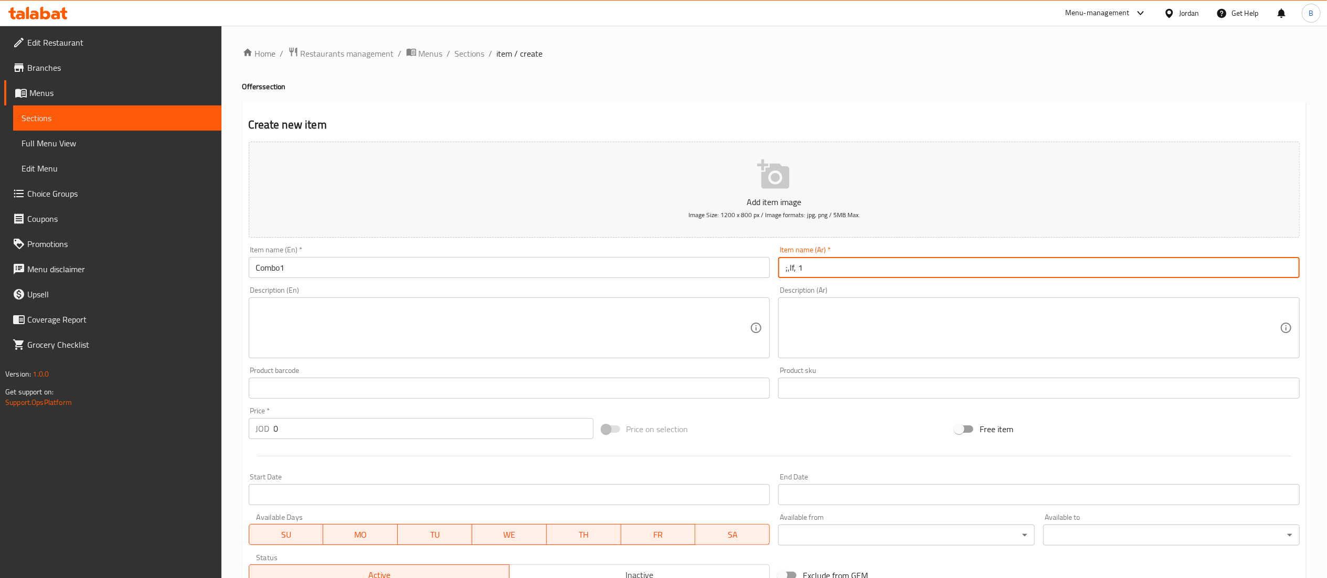
click at [729, 283] on div "Add item image Image Size: 1200 x 800 px / Image formats: jpg, png / 5MB Max. I…" at bounding box center [773, 363] width 1059 height 452
type input "كومبو 1"
click at [932, 338] on textarea at bounding box center [1032, 328] width 494 height 50
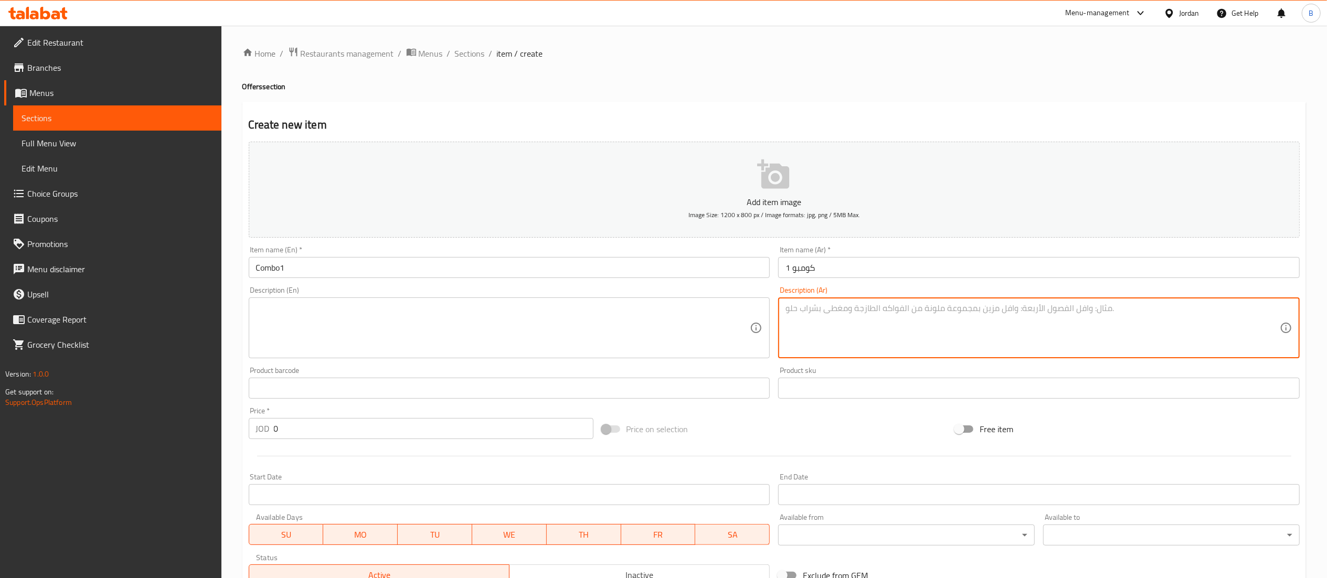
paste textarea "25 قطعه شاورما"
paste textarea "25 قطعه زنجر تورتلا"
paste textarea "2 شاورما إيطالي"
drag, startPoint x: 853, startPoint y: 343, endPoint x: 763, endPoint y: 297, distance: 101.4
click at [763, 297] on div "Add item image Image Size: 1200 x 800 px / Image formats: jpg, png / 5MB Max. I…" at bounding box center [773, 363] width 1059 height 452
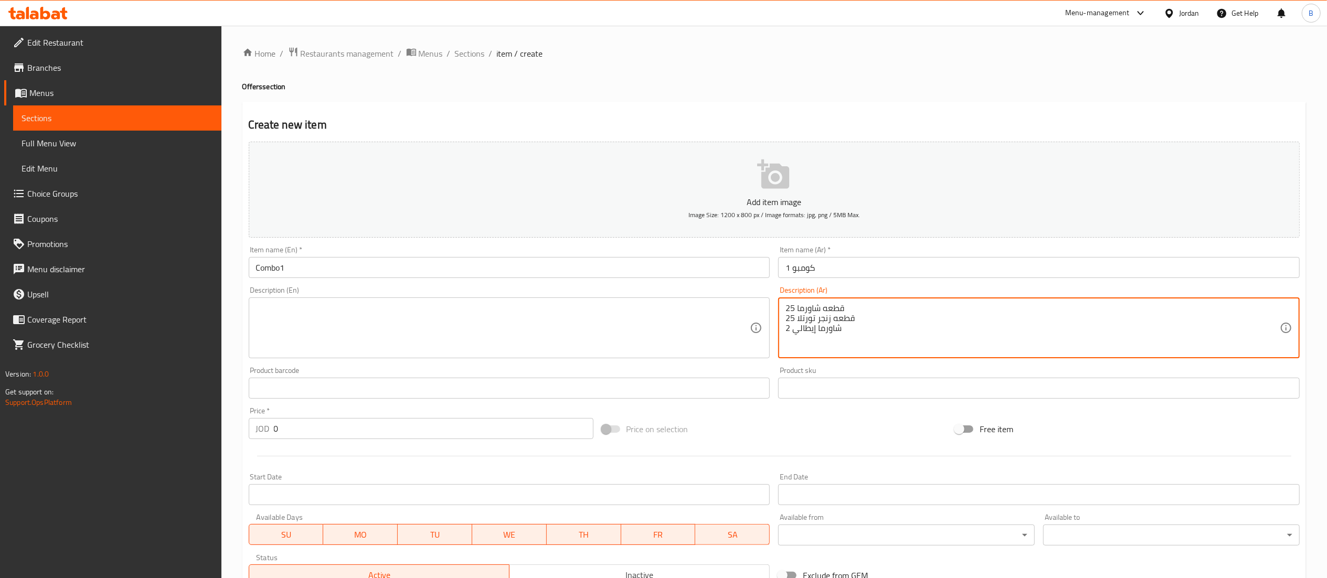
type textarea "25 قطعه شاورما 25 قطعه زنجر تورتلا 2 شاورما إيطالي"
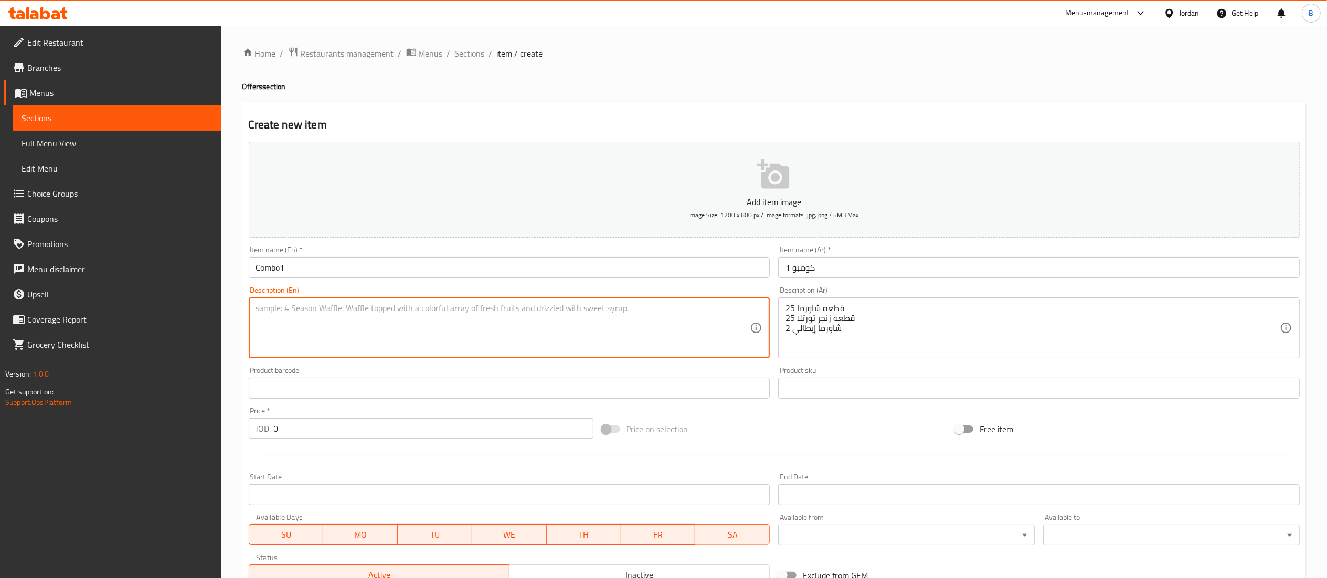
click at [421, 335] on textarea at bounding box center [503, 328] width 494 height 50
paste textarea "25 pieces of shawarma 25 pieces of zinger tortilla 2 pieces of Italian shawarma"
type textarea "25 pieces of shawarma 25 pieces of zinger tortilla 2 pieces of Italian shawarma"
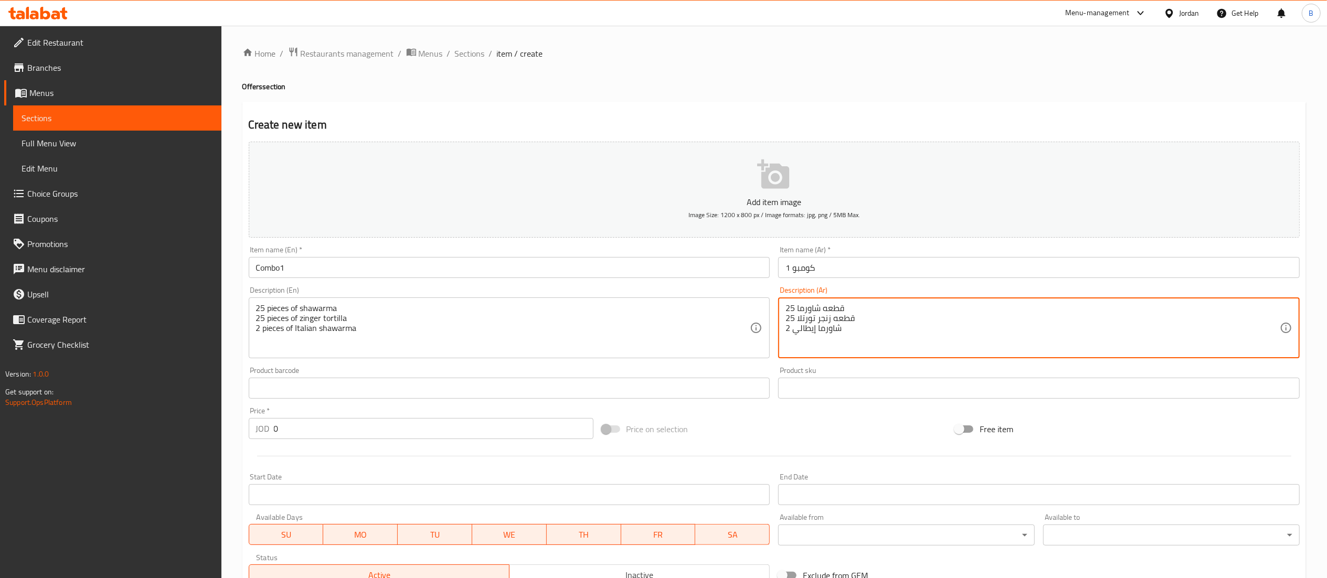
paste textarea "كالزوني بطاطا ثوم ولتر ماتركس"
click at [903, 342] on textarea "25 قطعه شاورما 25 قطعه زنجر تورتلا 2 شاورما إيطالي كالزوني بطاطا ثوم ولتر ماتركس" at bounding box center [1032, 328] width 494 height 50
drag, startPoint x: 903, startPoint y: 342, endPoint x: 741, endPoint y: 304, distance: 167.0
click at [741, 304] on div "Add item image Image Size: 1200 x 800 px / Image formats: jpg, png / 5MB Max. I…" at bounding box center [773, 363] width 1059 height 452
click at [806, 312] on textarea "25 قطعه شاورما 25 قطعه زنجر تورتلا 2 شاورما إيطالي كالزوني بطاطا ثوم ولتر ماتركس" at bounding box center [1032, 328] width 494 height 50
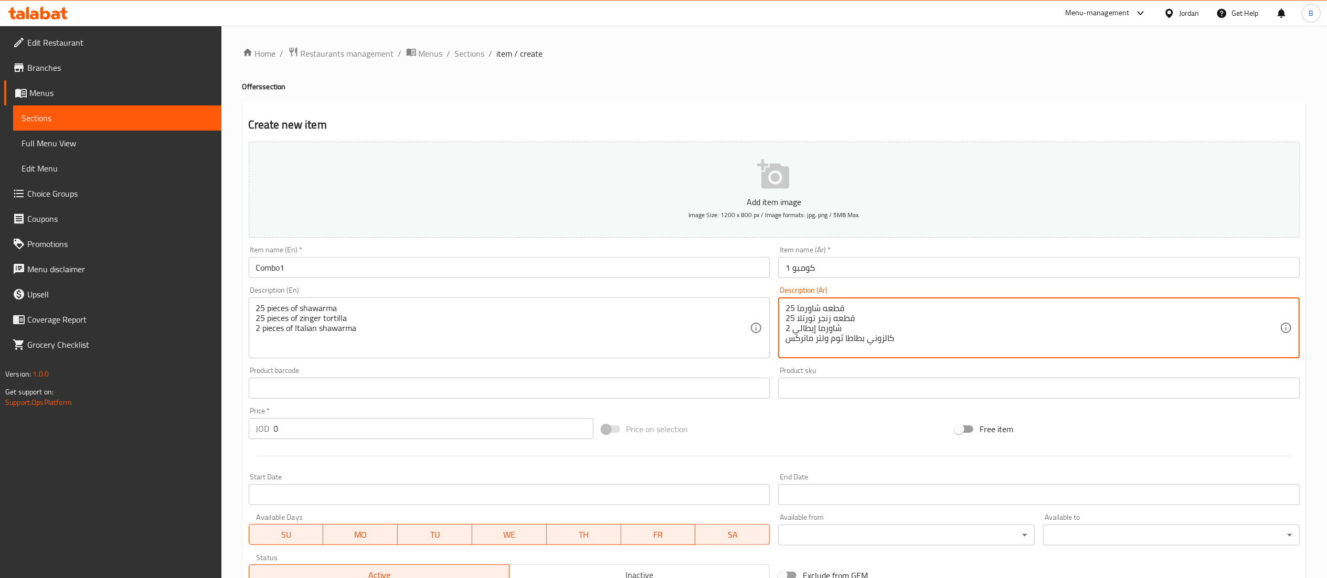
click at [806, 312] on textarea "25 قطعه شاورما 25 قطعه زنجر تورتلا 2 شاورما إيطالي كالزوني بطاطا ثوم ولتر ماتركس" at bounding box center [1032, 328] width 494 height 50
click at [798, 304] on textarea "25 قطعه شاورما 25 قطعه زنجر تورتلا 2 شاورما إيطالي كالزوني بطاطا ثوم ولتر ماتركس" at bounding box center [1032, 328] width 494 height 50
type textarea "25 قطعه شاورما 25 قطعه زنجر تورتلا 2 شاورما إيطالي كالزوني بطاطا ثوم ولتر ماتركس"
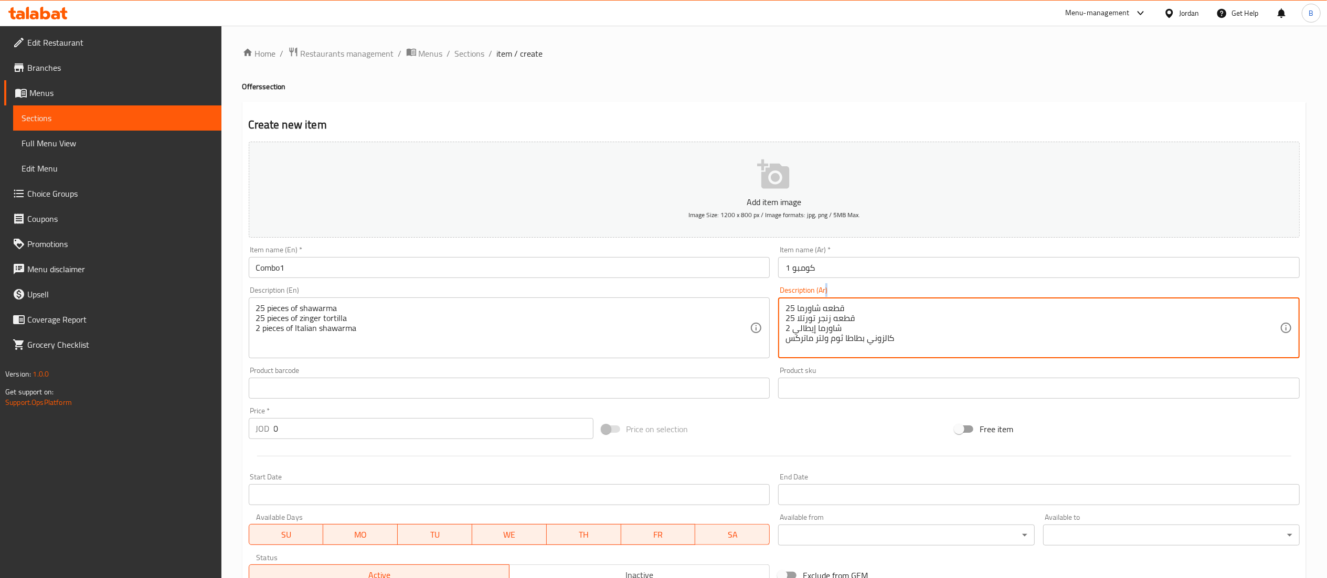
click at [798, 303] on div "25 قطعه شاورما 25 قطعه زنجر تورتلا 2 شاورما إيطالي كالزوني بطاطا ثوم ولتر ماترك…" at bounding box center [1038, 327] width 521 height 61
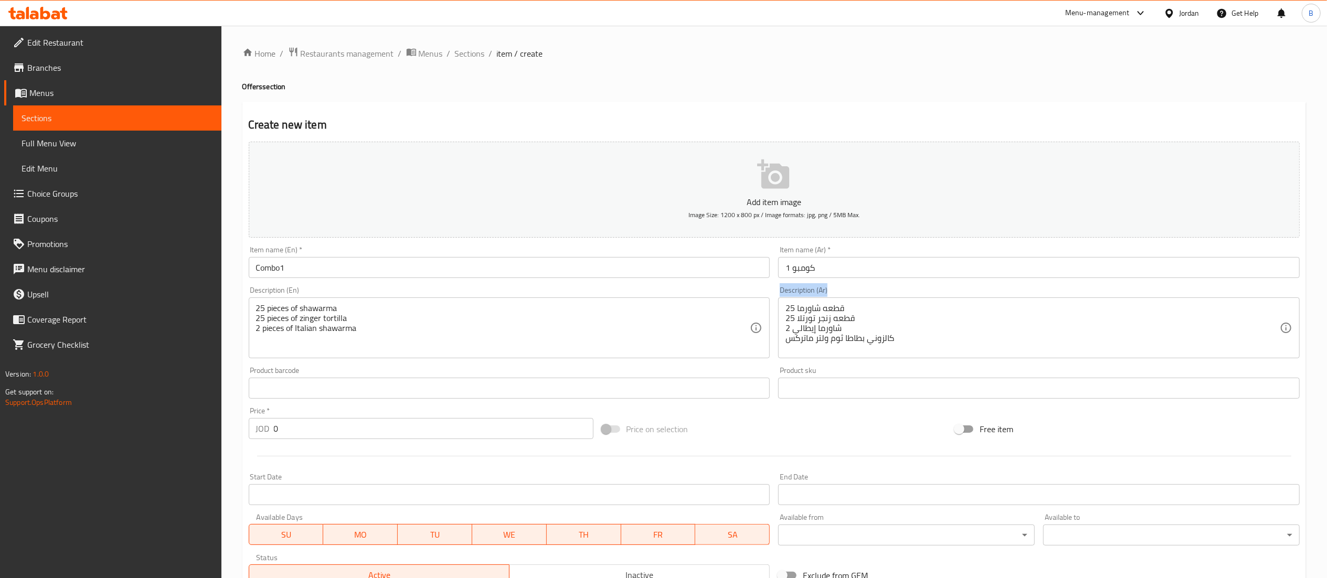
click at [798, 306] on div "25 قطعه شاورما 25 قطعه زنجر تورتلا 2 شاورما إيطالي كالزوني بطاطا ثوم ولتر ماترك…" at bounding box center [1038, 327] width 521 height 61
drag, startPoint x: 785, startPoint y: 306, endPoint x: 853, endPoint y: 343, distance: 76.5
click at [853, 343] on div "25 قطعه شاورما 25 قطعه زنجر تورتلا 2 شاورما إيطالي كالزوني بطاطا ثوم ولتر ماترك…" at bounding box center [1038, 327] width 521 height 61
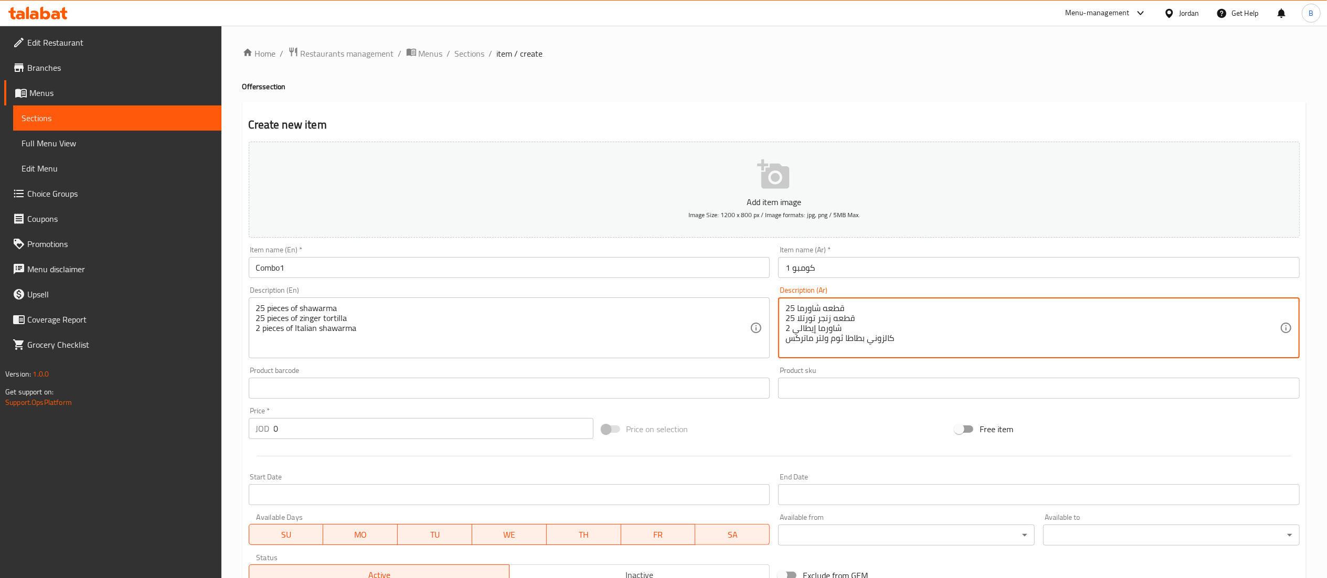
drag, startPoint x: 896, startPoint y: 341, endPoint x: 766, endPoint y: 302, distance: 135.8
click at [766, 302] on div "Add item image Image Size: 1200 x 800 px / Image formats: jpg, png / 5MB Max. I…" at bounding box center [773, 363] width 1059 height 452
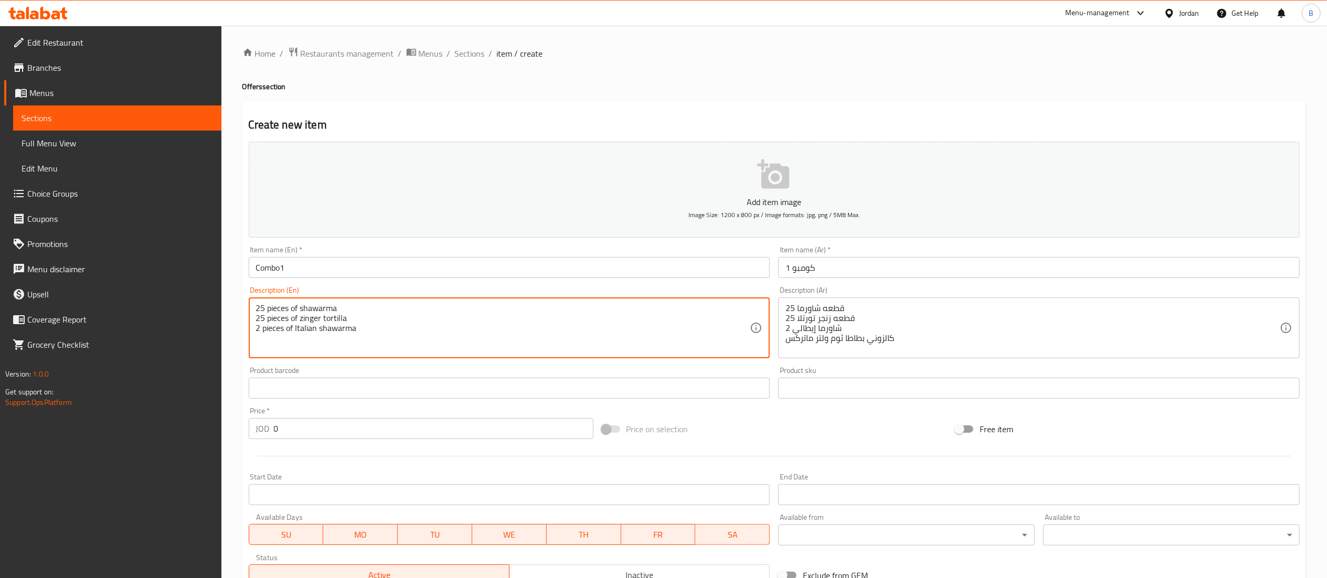
drag, startPoint x: 439, startPoint y: 350, endPoint x: 169, endPoint y: 295, distance: 275.2
paste textarea "s 2 Italian shawarma Garlic potato calzones and a liter of Matrix"
type textarea "25 pieces of shawarma 25 pieces of zinger tortillas 2 Italian shawarma Garlic p…"
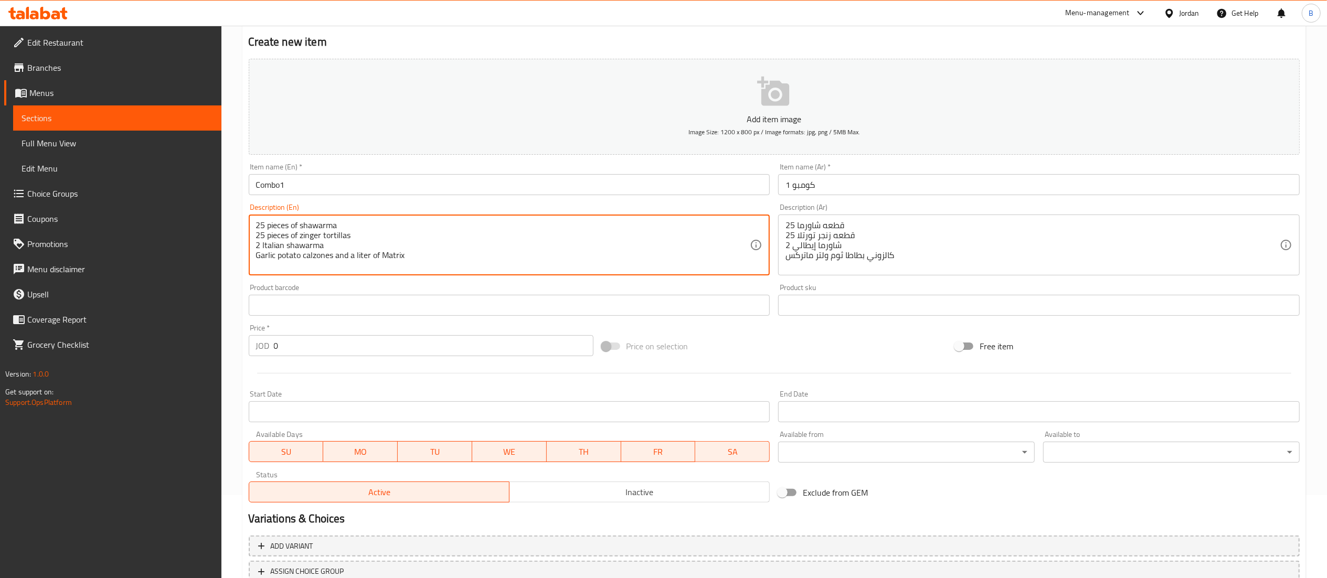
scroll to position [162, 0]
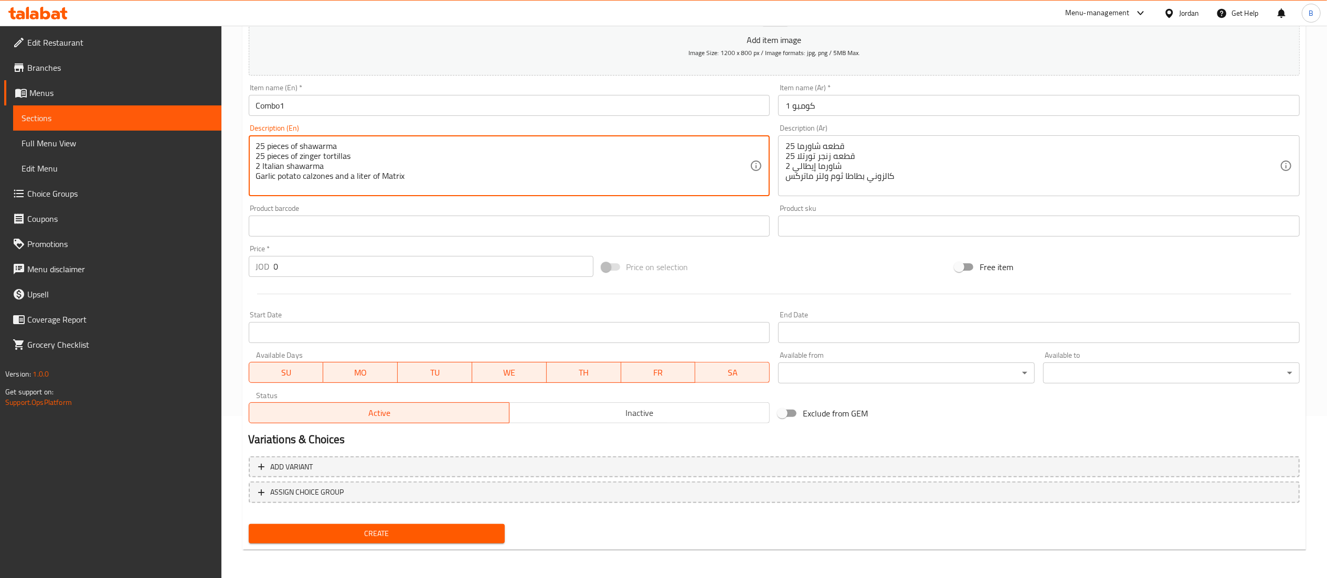
drag, startPoint x: 283, startPoint y: 269, endPoint x: 165, endPoint y: 272, distance: 118.6
click at [168, 270] on div "Edit Restaurant Branches Menus Sections Full Menu View Edit Menu Choice Groups …" at bounding box center [663, 222] width 1327 height 716
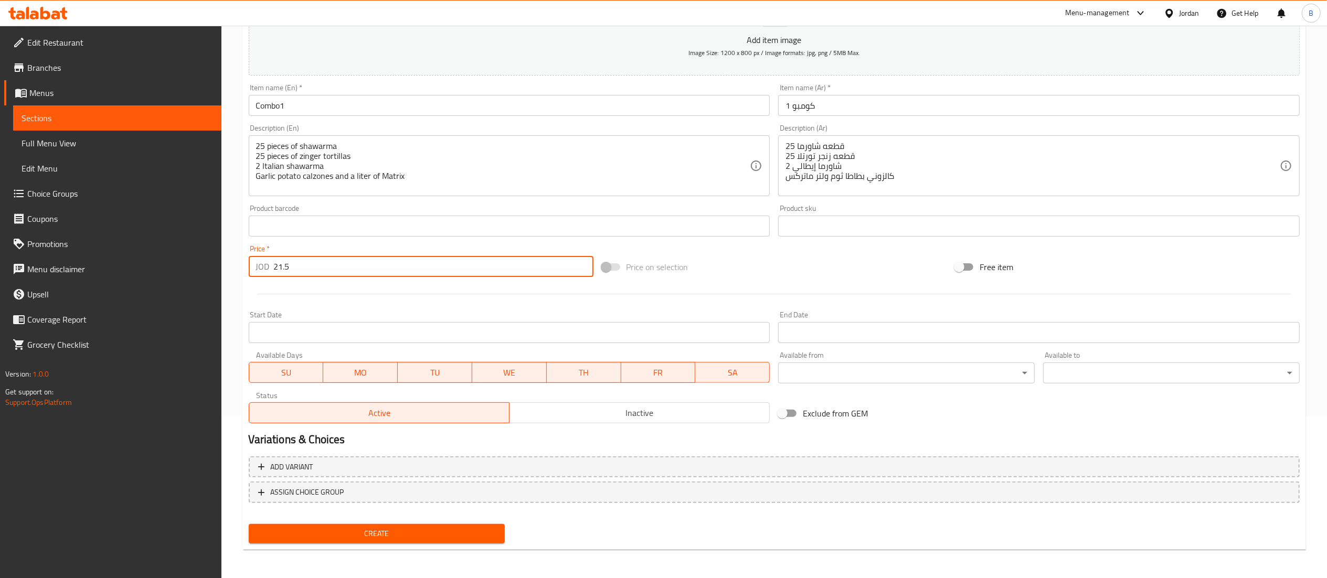
type input "21.5"
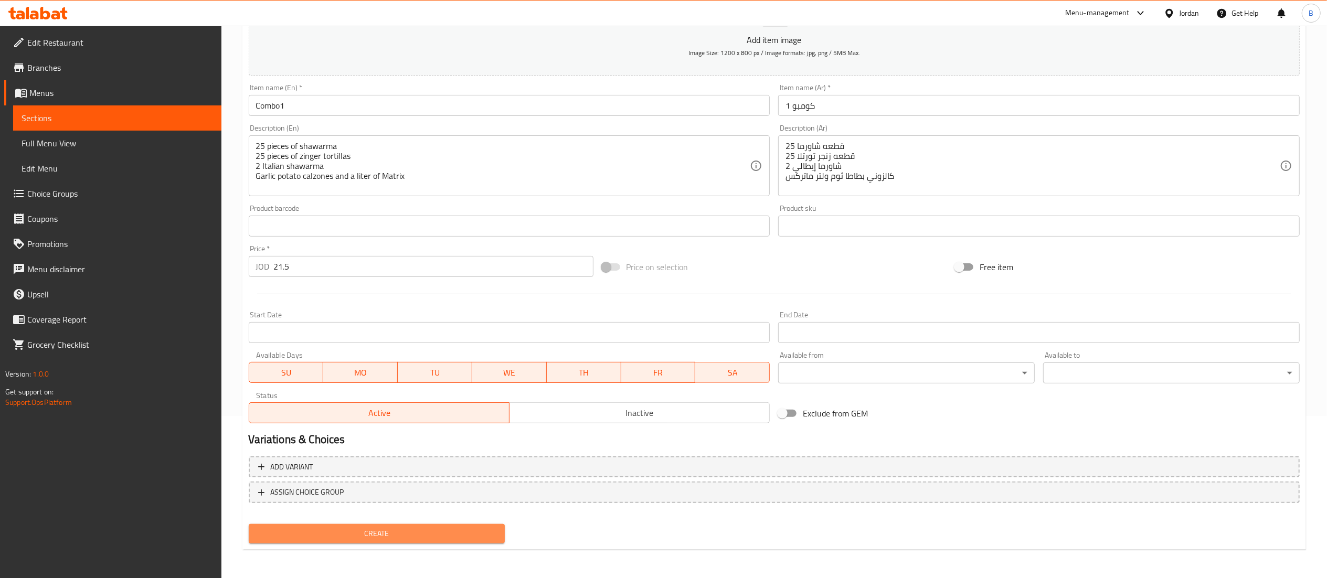
click at [385, 530] on span "Create" at bounding box center [377, 533] width 240 height 13
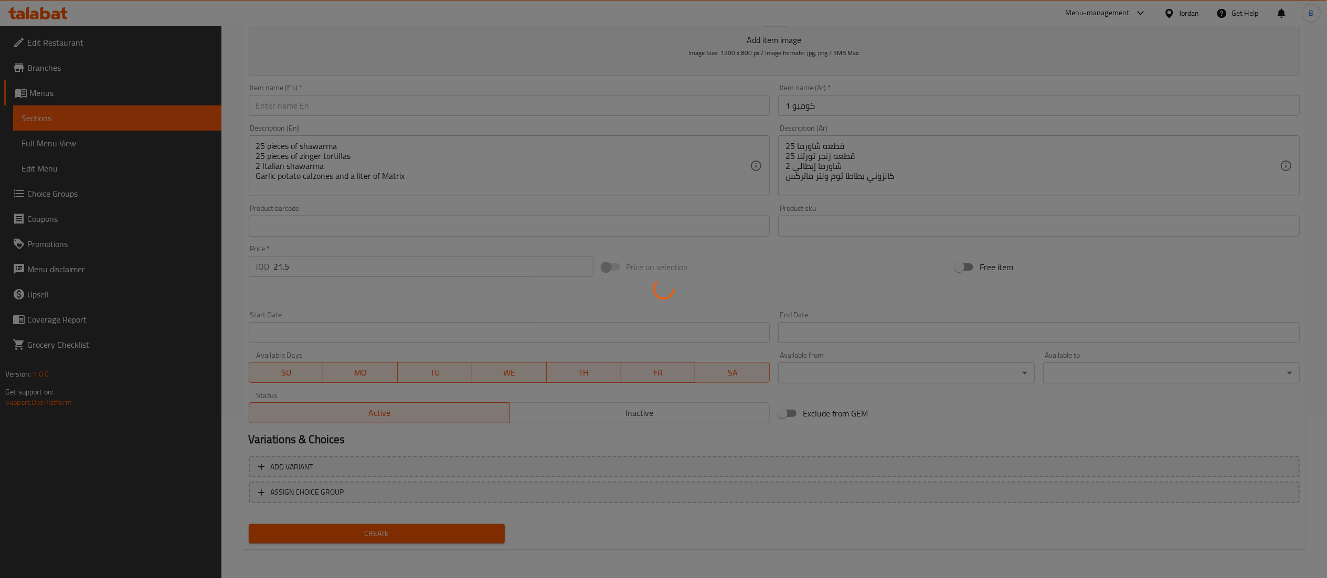
type input "0"
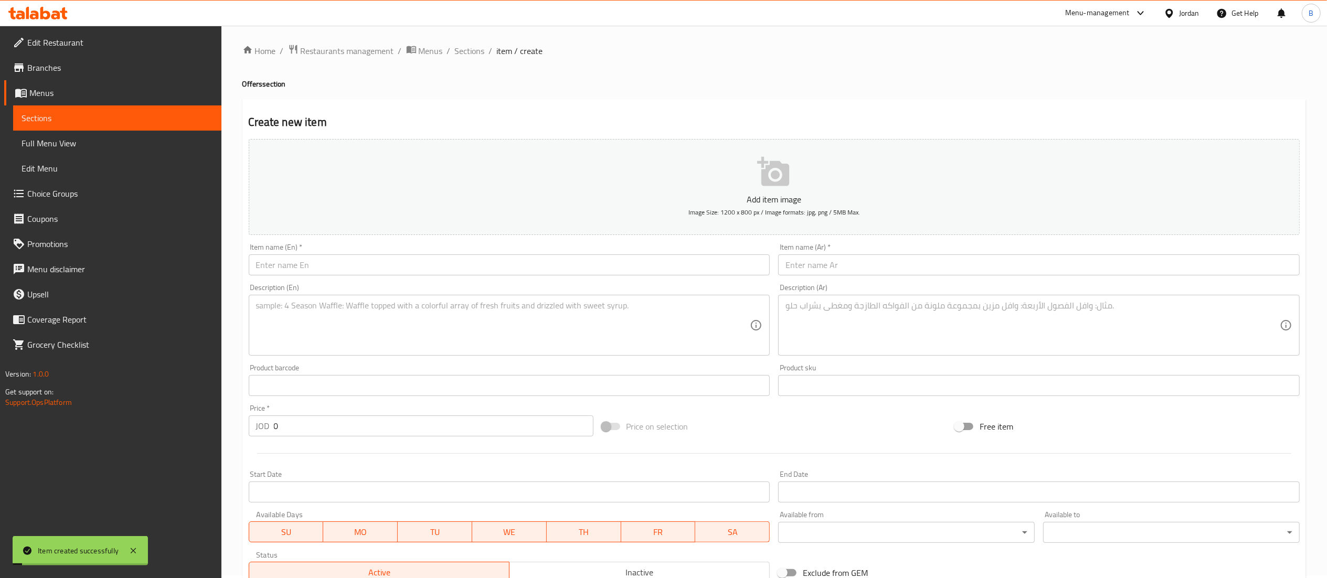
scroll to position [0, 0]
click at [458, 47] on span "Sections" at bounding box center [470, 53] width 30 height 13
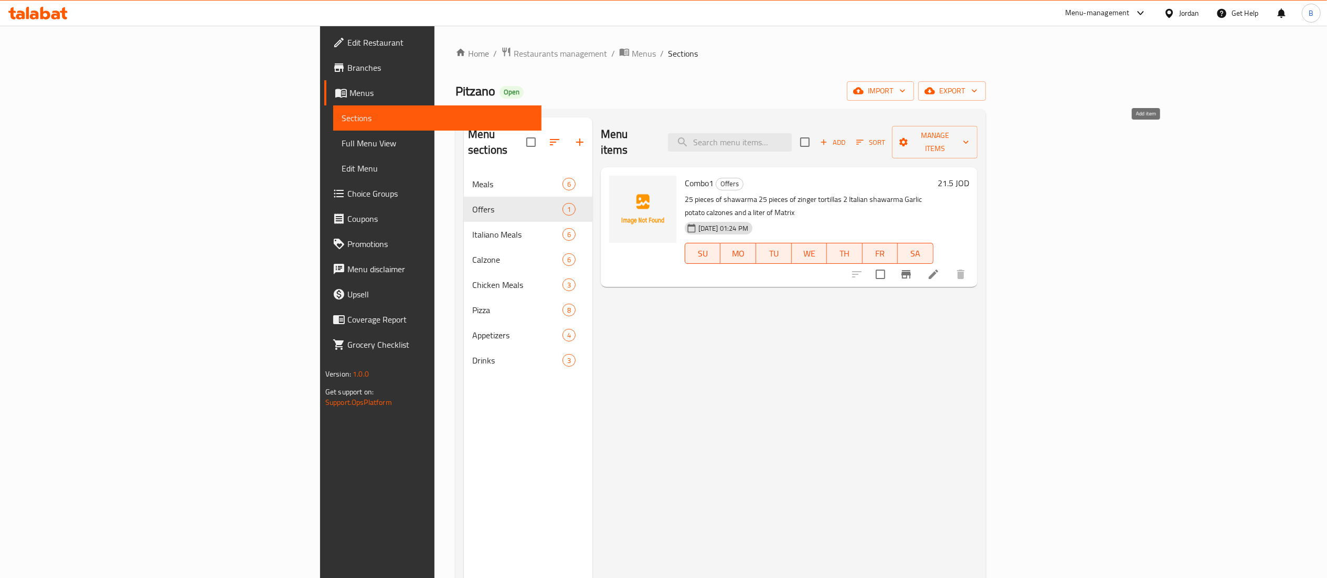
click at [828, 140] on icon "button" at bounding box center [823, 141] width 9 height 9
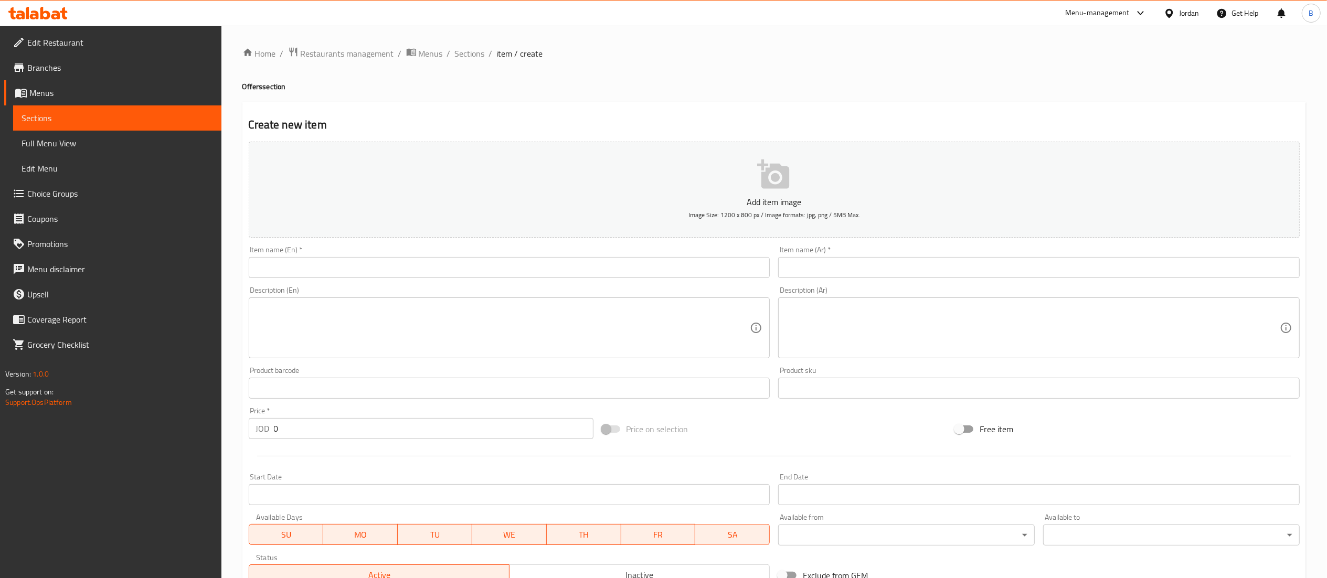
click at [656, 270] on input "text" at bounding box center [509, 267] width 521 height 21
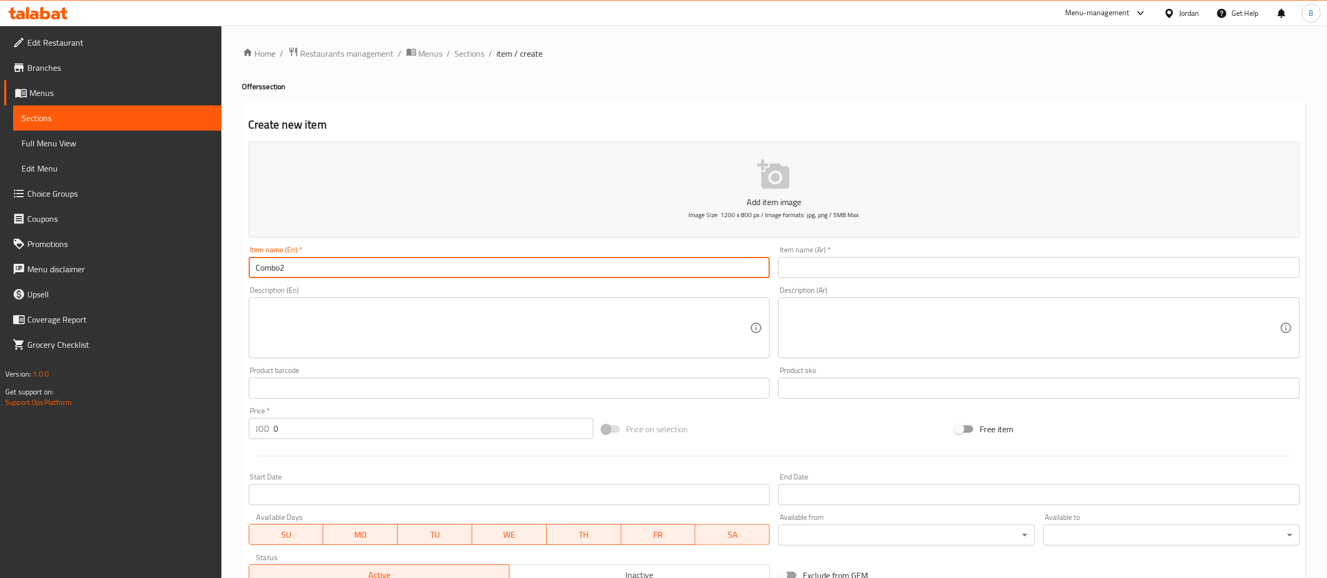
type input "Combo2"
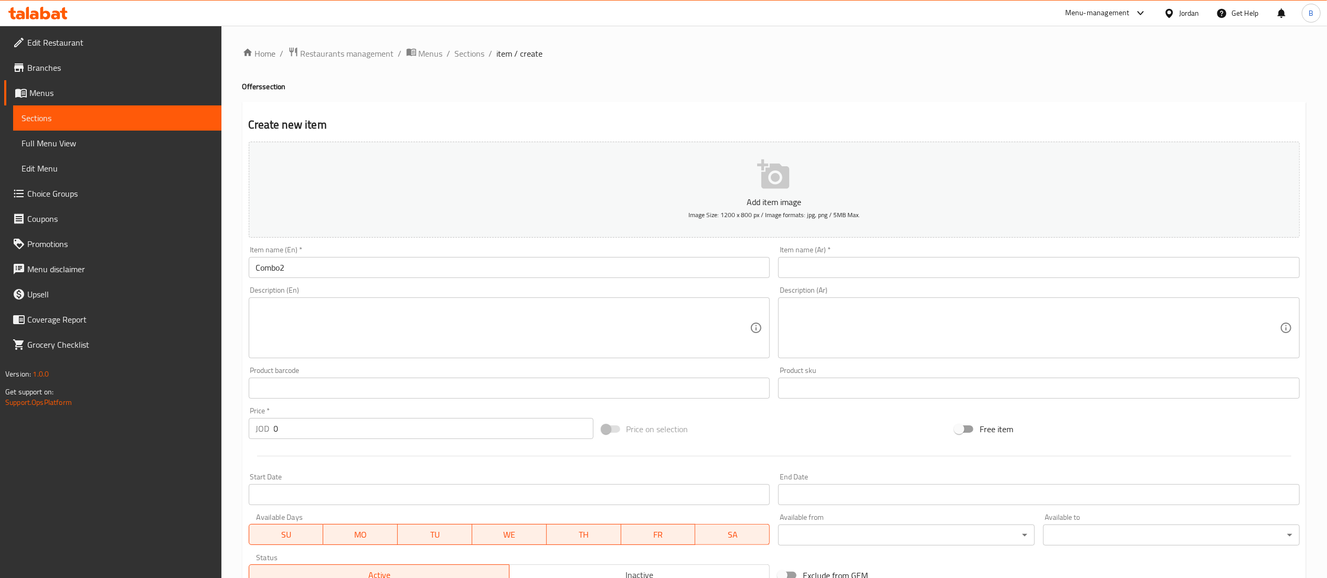
click at [858, 279] on div "Item name (Ar)   * Item name (Ar) *" at bounding box center [1039, 262] width 530 height 40
click at [877, 267] on input "text" at bounding box center [1038, 267] width 521 height 21
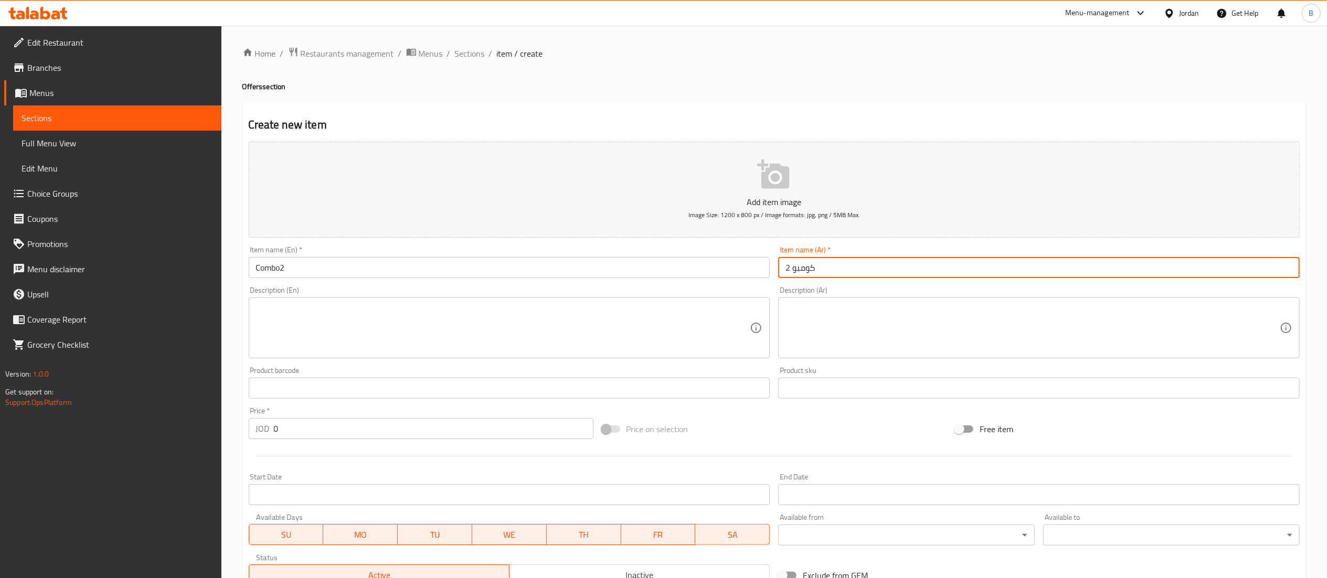
type input "كومبو 2"
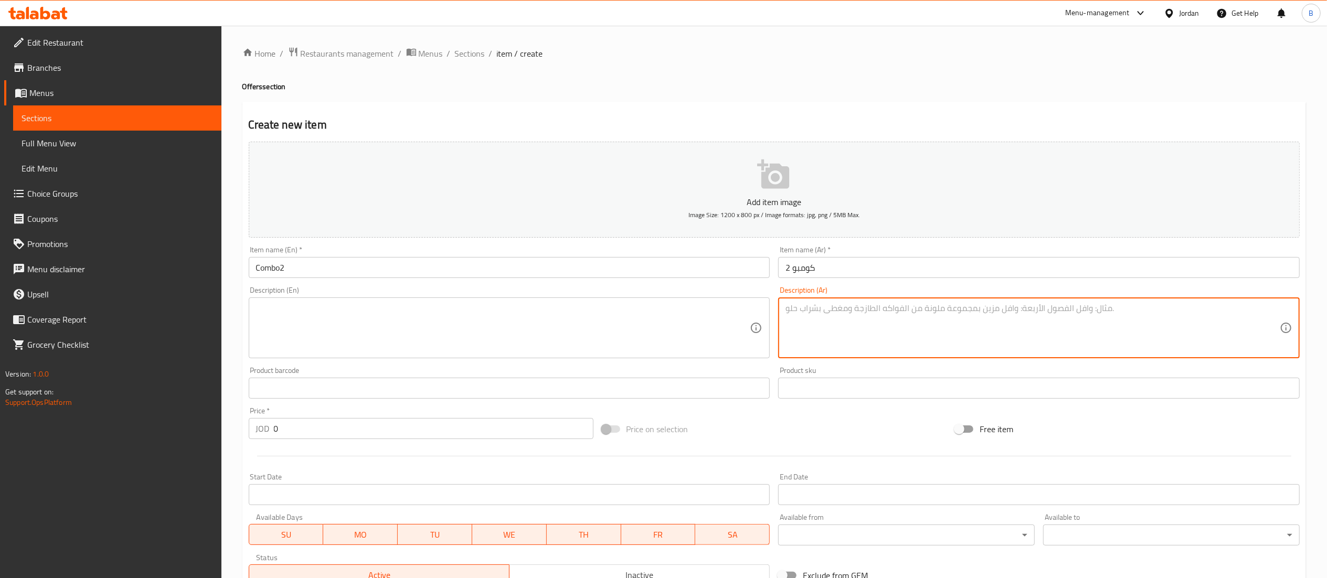
click at [934, 329] on textarea at bounding box center [1032, 328] width 494 height 50
paste textarea "25 قطعه شاورما"
paste textarea "6 قطع بروستد"
click at [836, 318] on textarea "25 قطعه شاورما 6 قطع بروستد" at bounding box center [1032, 328] width 494 height 50
click at [883, 318] on textarea "25 قطعه شاورما 6 قطع بروستد" at bounding box center [1032, 328] width 494 height 50
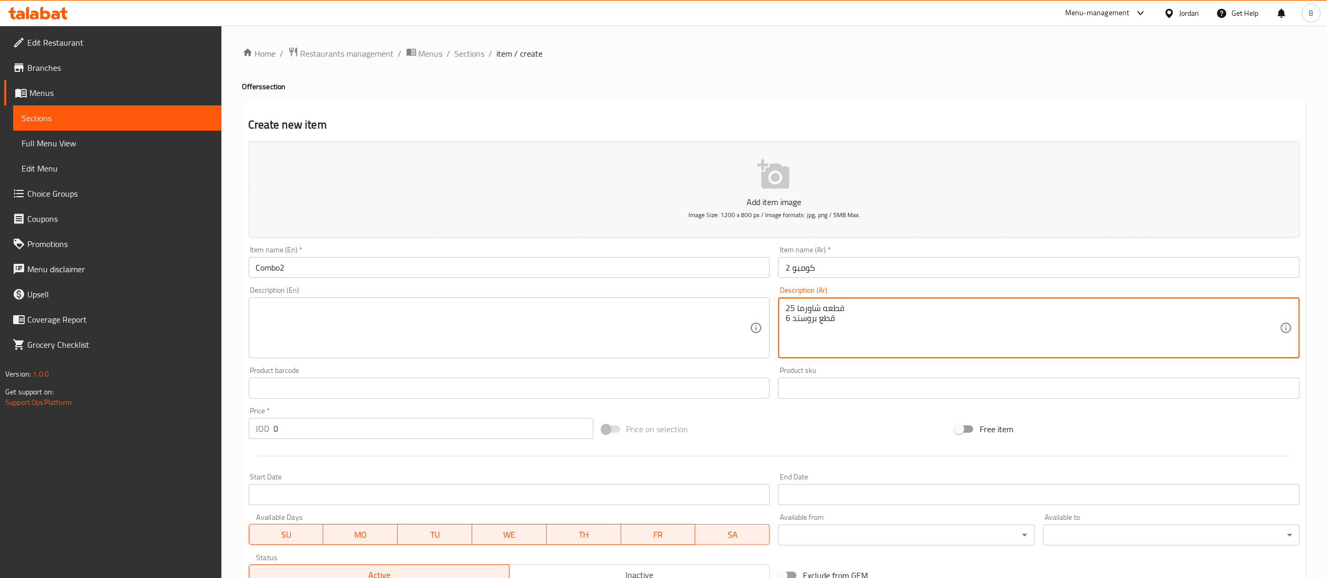
paste textarea "5 قطع مشوي ع الفحم"
paste textarea "بيتزا كبير"
paste textarea "شاورما إيطالي"
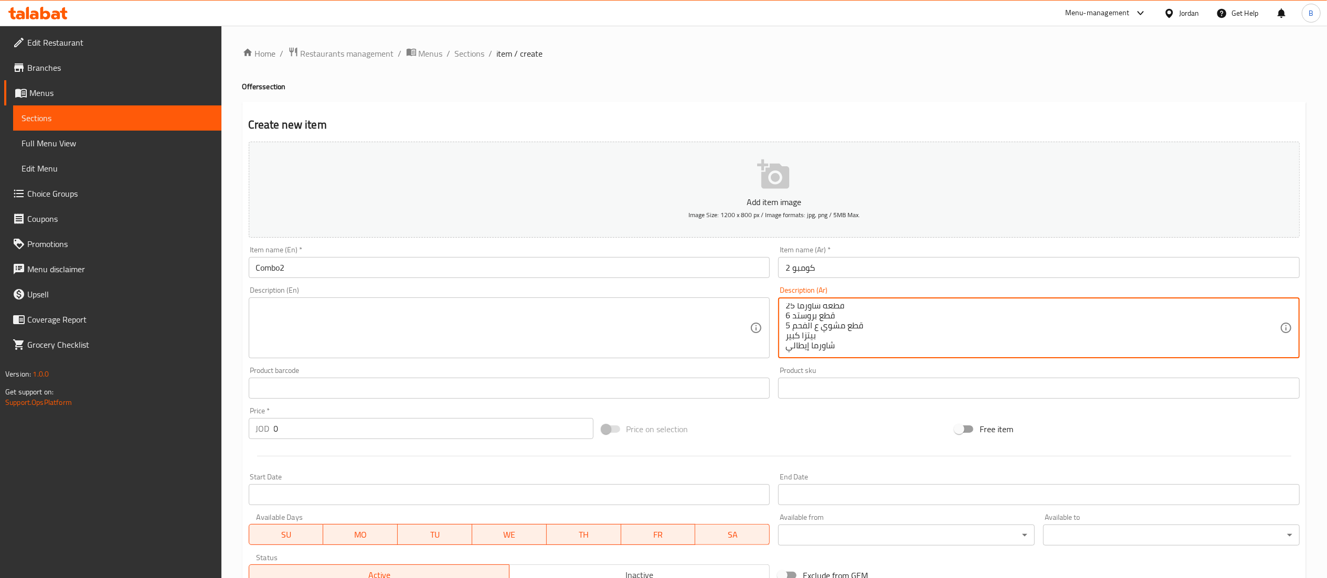
paste textarea "بطاطا ثوم ولتر ماتركس"
type textarea "25 قطعه شاورما 6 قطع بروستد 5 قطع مشوي ع الفحم بيتزا كبير شاورما إيطالي بطاطا ث…"
drag, startPoint x: 904, startPoint y: 354, endPoint x: 779, endPoint y: 281, distance: 145.8
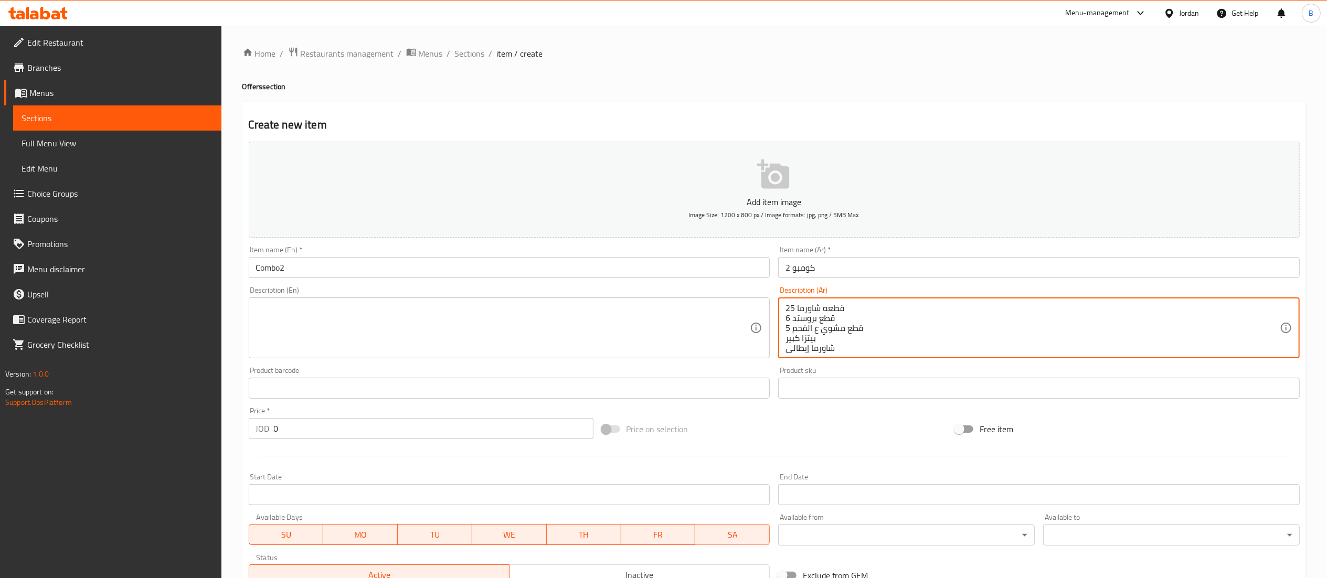
click at [779, 281] on div "Add item image Image Size: 1200 x 800 px / Image formats: jpg, png / 5MB Max. I…" at bounding box center [773, 363] width 1059 height 452
click at [502, 342] on textarea at bounding box center [503, 328] width 494 height 50
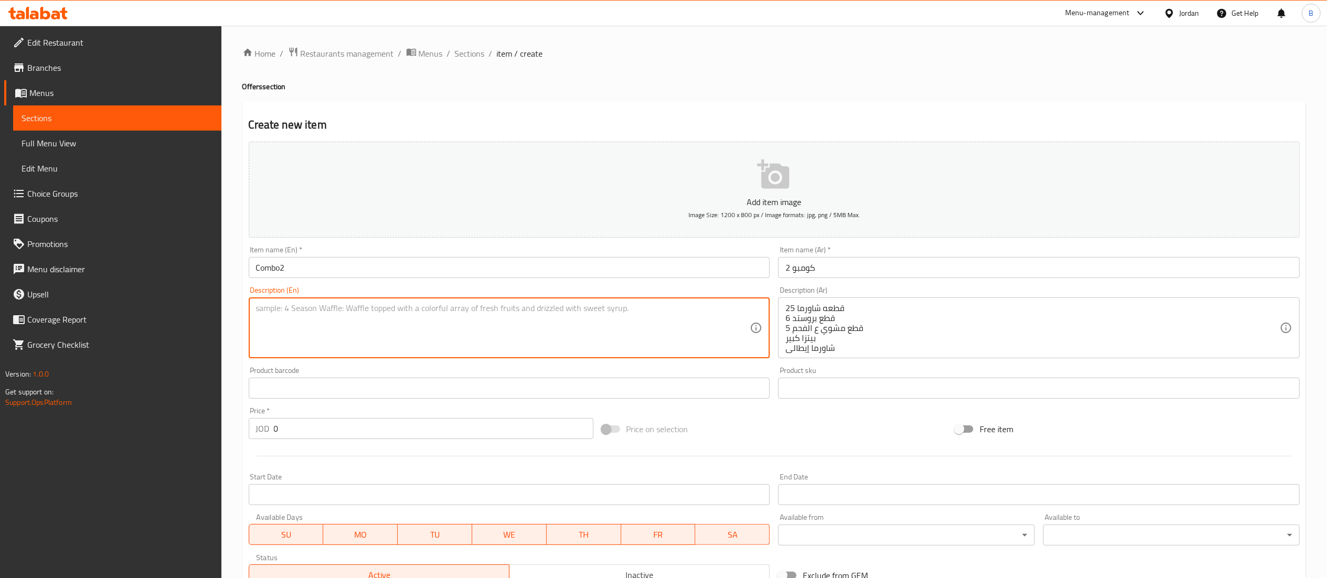
paste textarea "25 pieces of shawarma 6 pieces of broasted chicken 5 pieces of charcoal grilled…"
type textarea "25 pieces of shawarma 6 pieces of broasted chicken 5 pieces of charcoal grilled…"
drag, startPoint x: 382, startPoint y: 432, endPoint x: 40, endPoint y: 407, distance: 342.4
click at [72, 407] on div "Edit Restaurant Branches Menus Sections Full Menu View Edit Menu Choice Groups …" at bounding box center [663, 384] width 1327 height 716
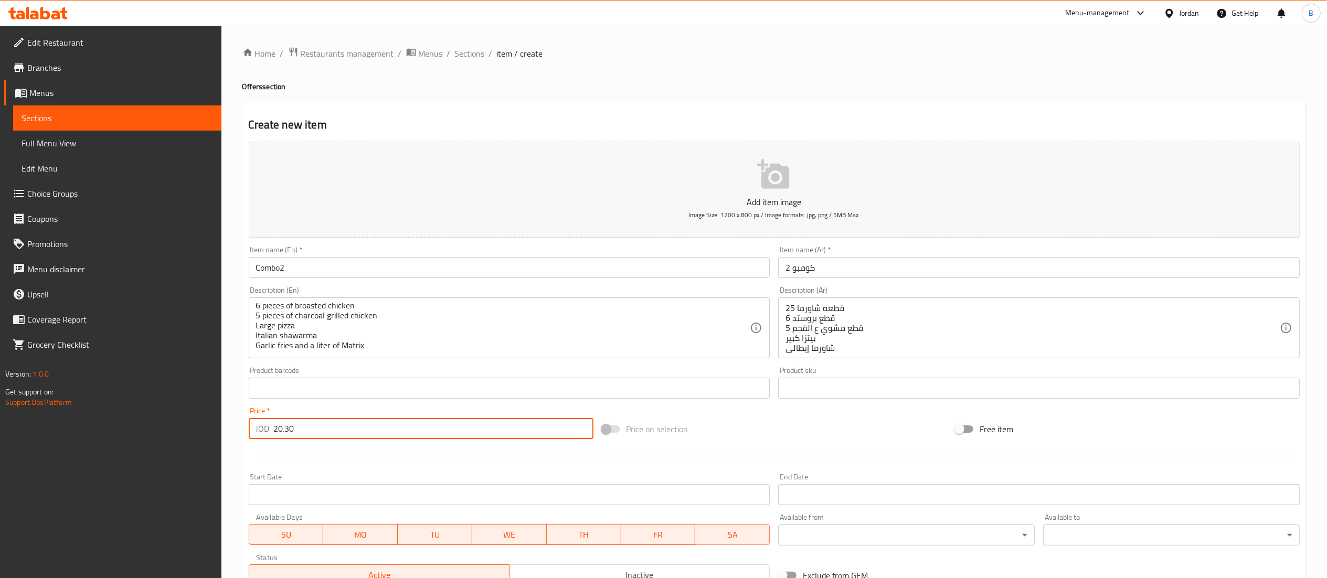
scroll to position [162, 0]
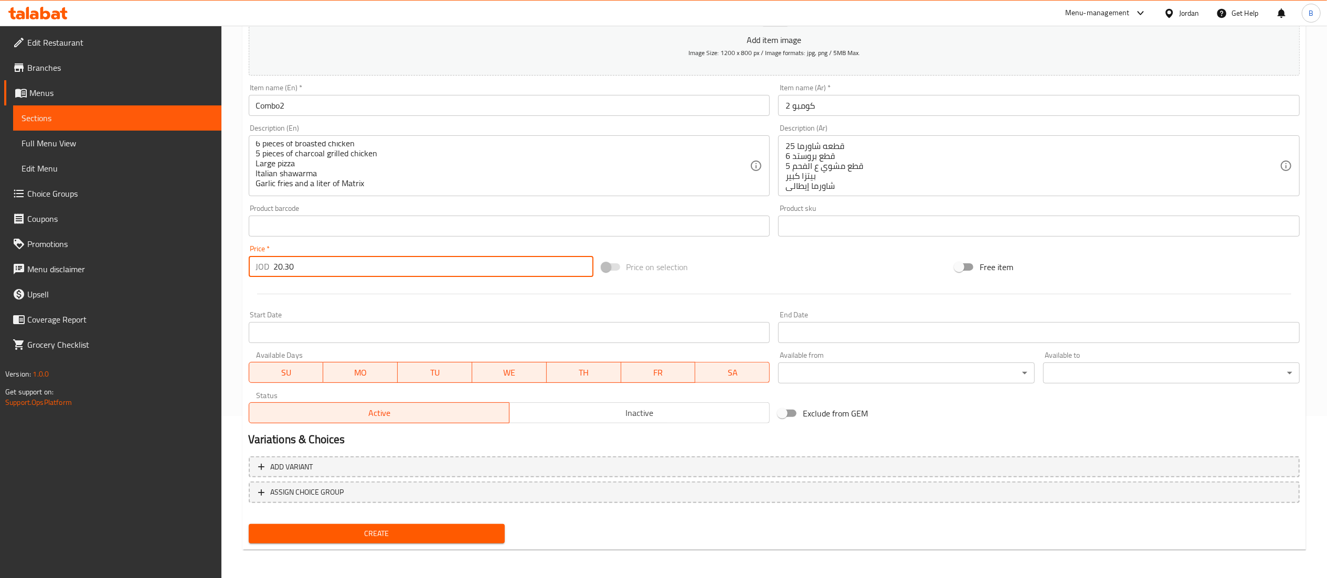
type input "20.30"
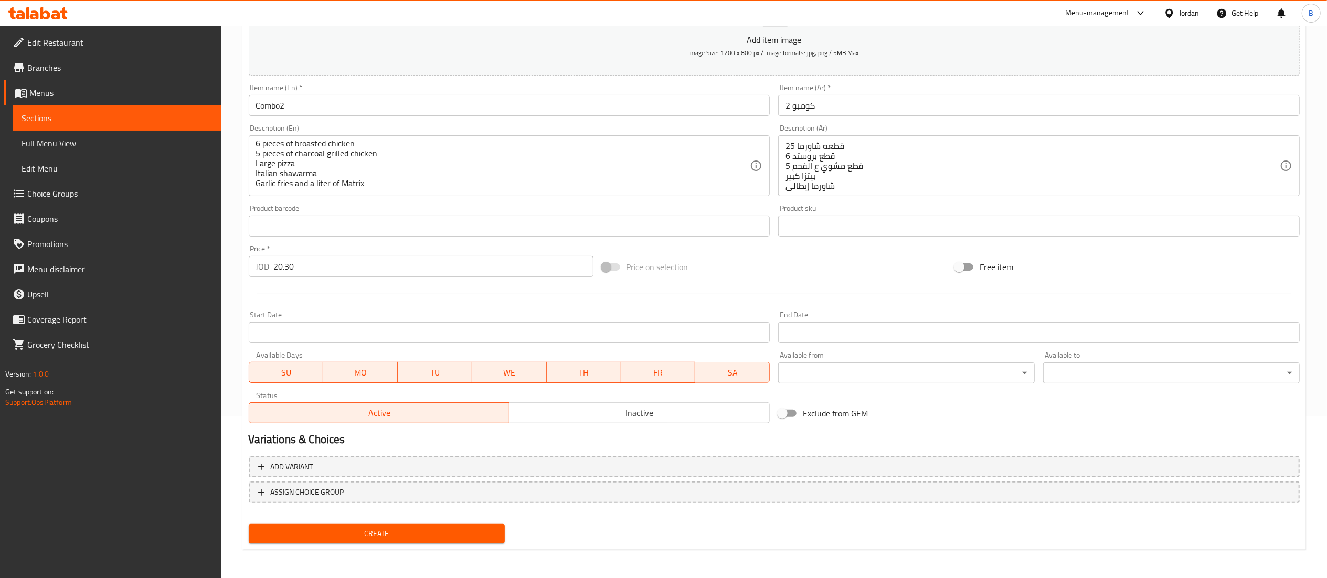
drag, startPoint x: 371, startPoint y: 549, endPoint x: 379, endPoint y: 539, distance: 12.4
click at [372, 549] on div "Create new item Add item image Image Size: 1200 x 800 px / Image formats: jpg, …" at bounding box center [773, 245] width 1063 height 611
click at [380, 535] on span "Create" at bounding box center [377, 533] width 240 height 13
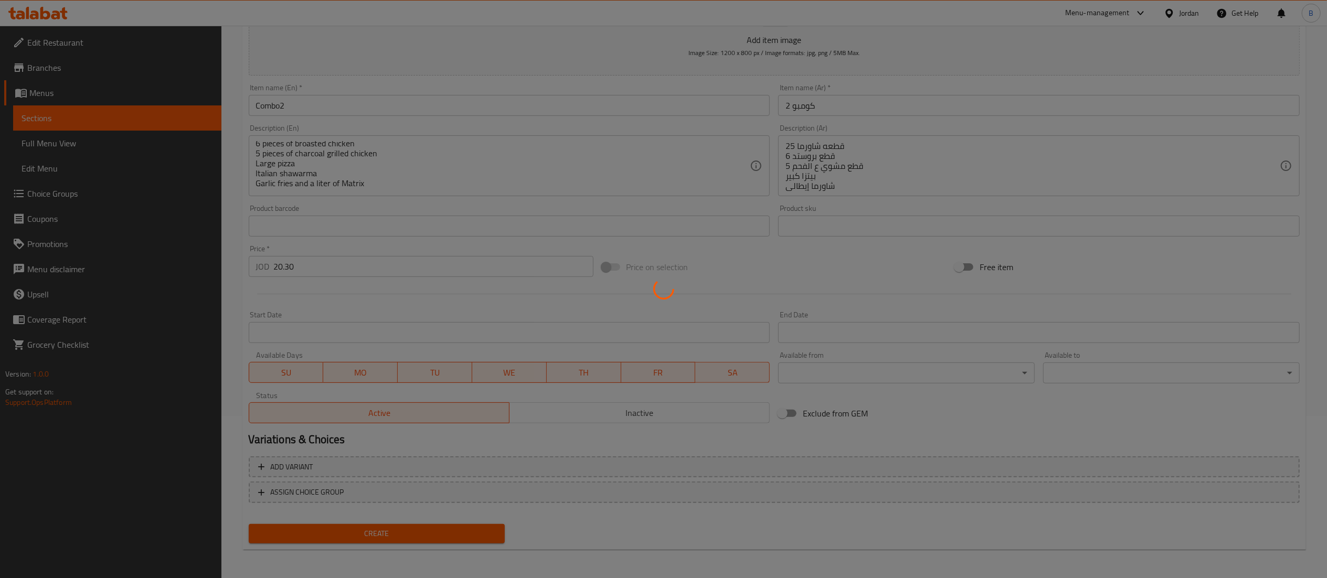
type input "0"
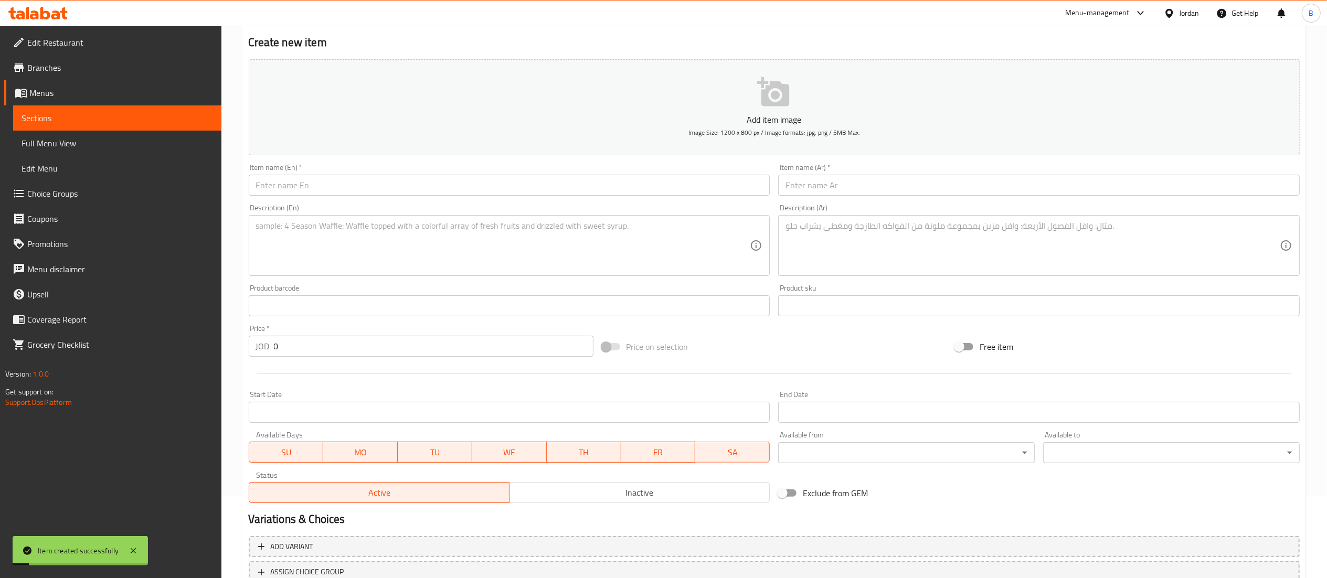
scroll to position [0, 0]
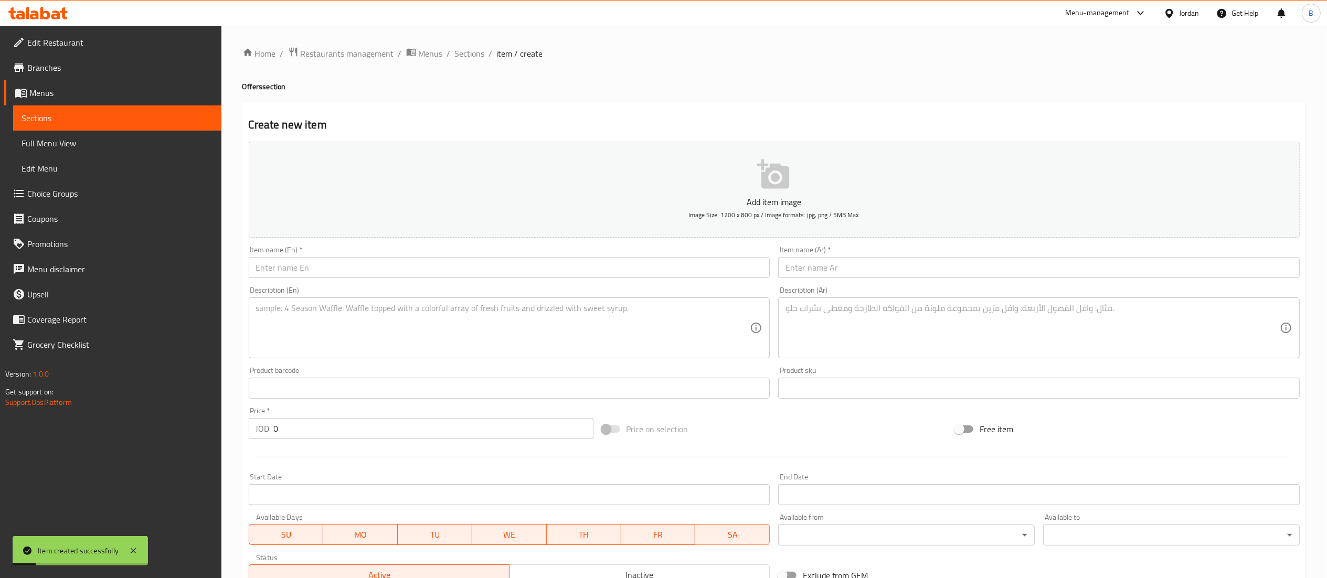
click at [637, 261] on input "text" at bounding box center [509, 267] width 521 height 21
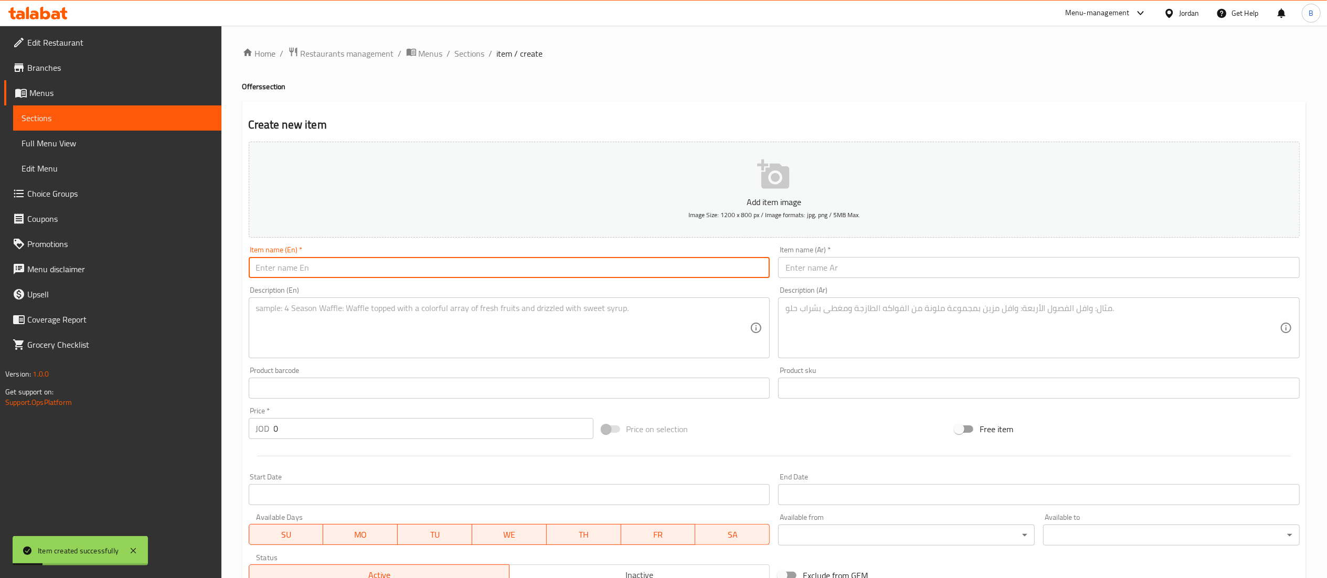
paste input "Combo 3"
type input "Combo 3"
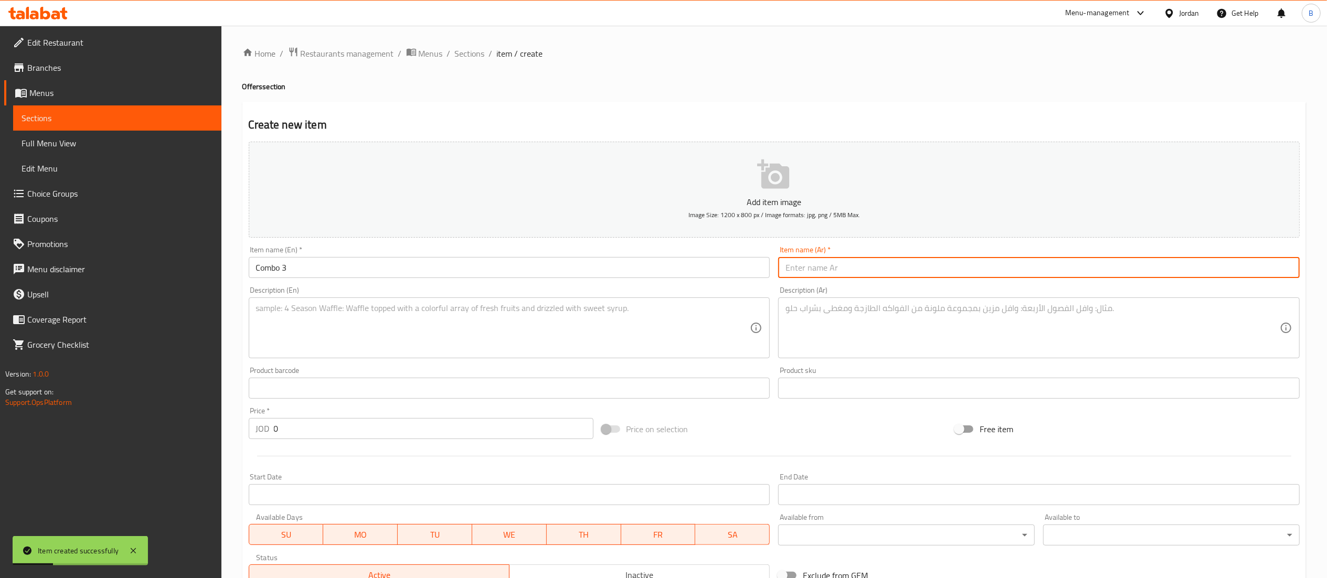
click at [865, 270] on input "text" at bounding box center [1038, 267] width 521 height 21
click at [791, 270] on input "كومبو3" at bounding box center [1038, 267] width 521 height 21
click at [791, 269] on input "كومبو3" at bounding box center [1038, 267] width 521 height 21
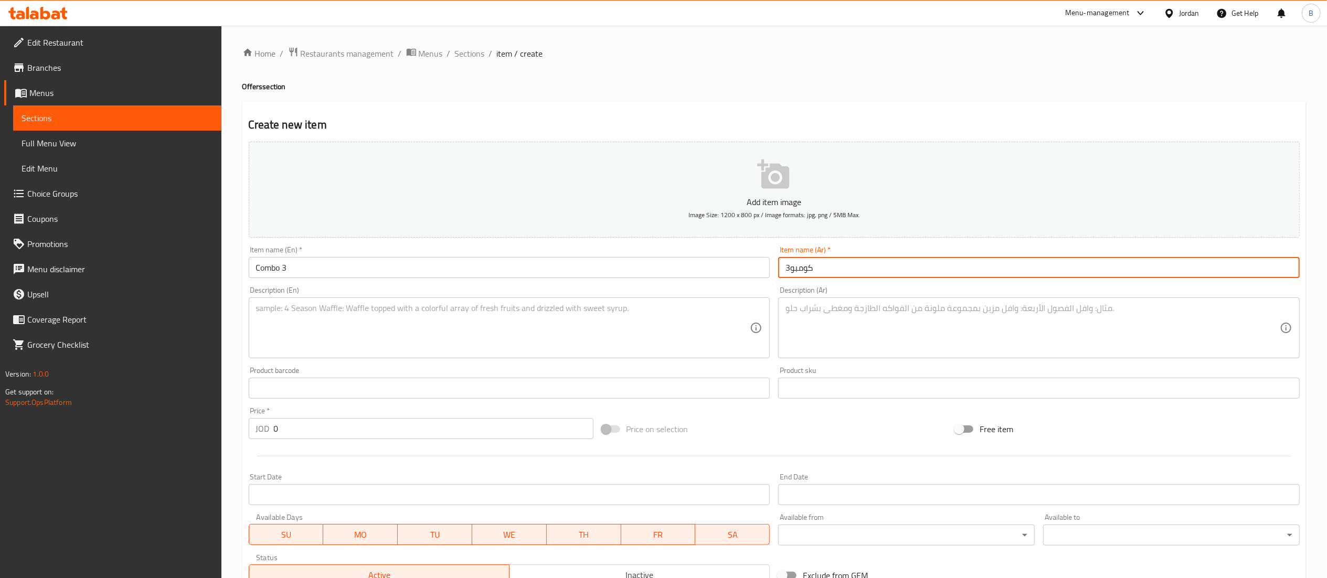
type input "كومبو3"
click at [856, 281] on div "Item name (Ar)   * كومبو3 Item name (Ar) *" at bounding box center [1039, 262] width 530 height 40
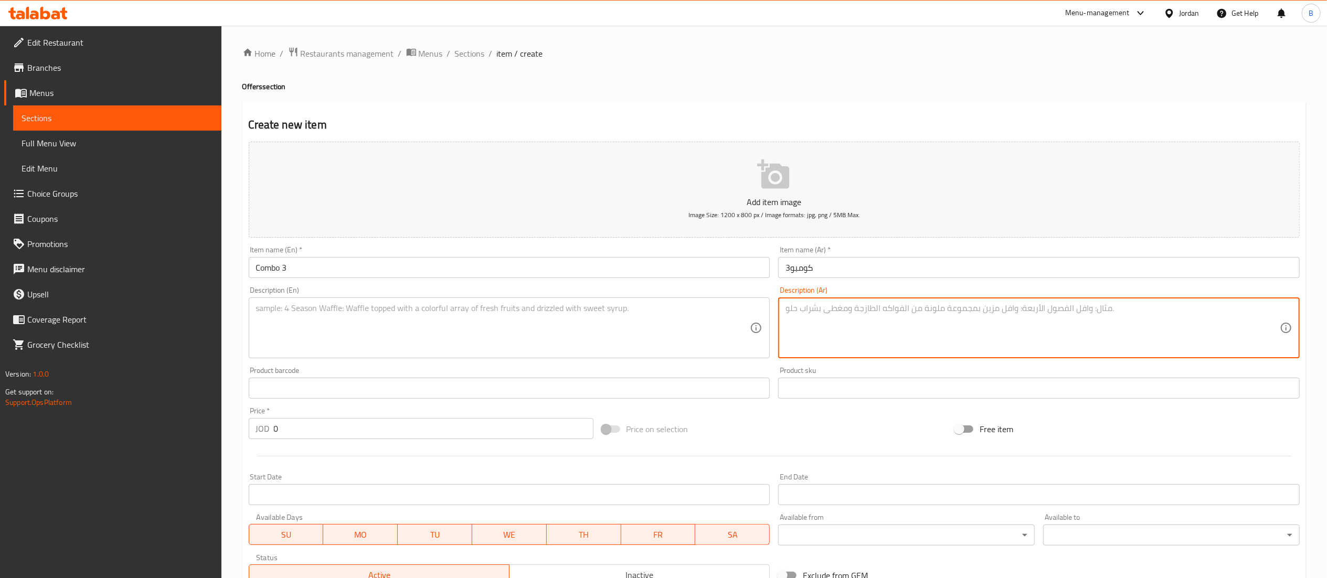
click at [888, 344] on textarea at bounding box center [1032, 328] width 494 height 50
paste textarea "45 قطعه شاورما"
paste textarea "شاورما إيطالي"
paste textarea "بطاطا ثوم"
paste textarea "[PERSON_NAME]"
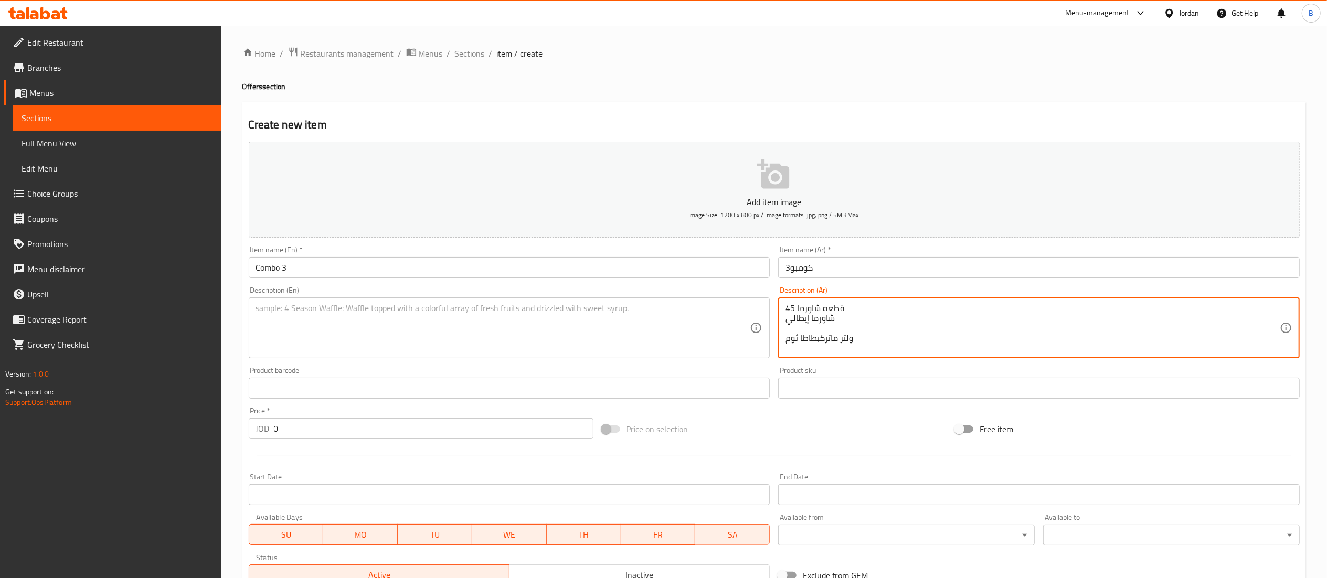
click at [815, 327] on textarea "45 قطعه شاورما شاورما إيطالي ولتر ماتركبطاطا ثوم" at bounding box center [1032, 328] width 494 height 50
click at [819, 325] on textarea "45 قطعه شاورما شاورما إيطالي ولتر ماتركبطاطا ثوم" at bounding box center [1032, 328] width 494 height 50
click at [787, 331] on textarea "45 قطعه شاورما شاورما إيطالي ولتر ماترك بطاطا ثوم" at bounding box center [1032, 328] width 494 height 50
click at [785, 329] on div "45 قطعه شاورما شاورما إيطالي ولتر ماترك بطاطا ثوم Description (Ar)" at bounding box center [1038, 327] width 521 height 61
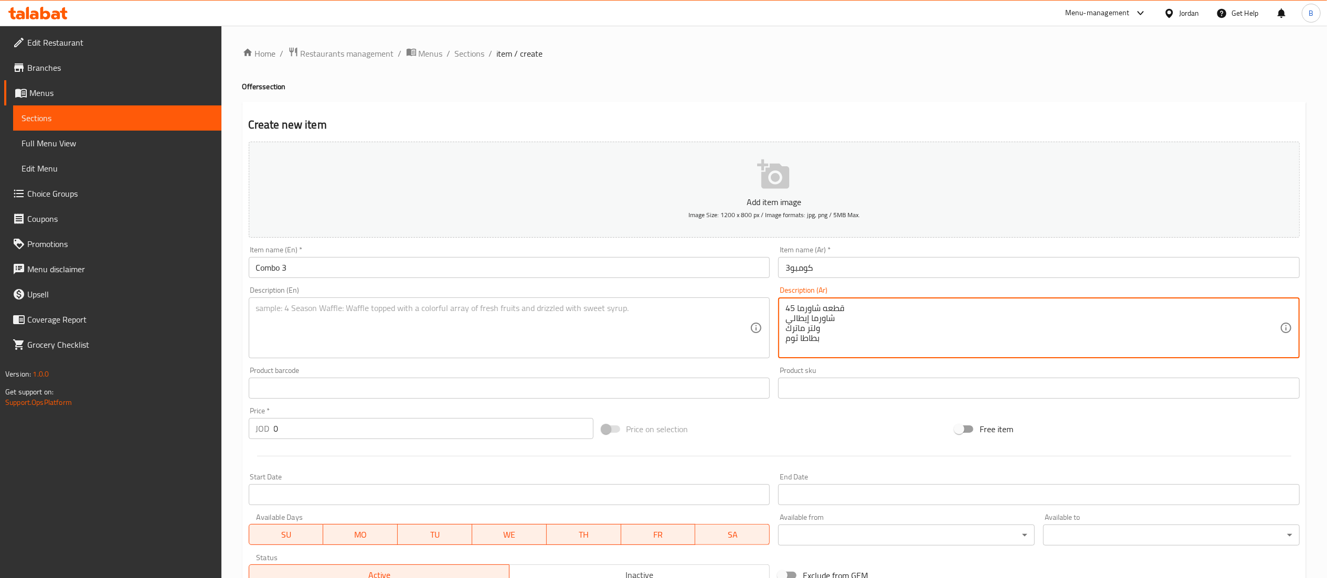
click at [823, 329] on textarea "45 قطعه شاورما شاورما إيطالي ولتر ماترك بطاطا ثوم" at bounding box center [1032, 328] width 494 height 50
type textarea "45 قطعه شاورما شاورما إيطالي [PERSON_NAME] بطاطا ثوم"
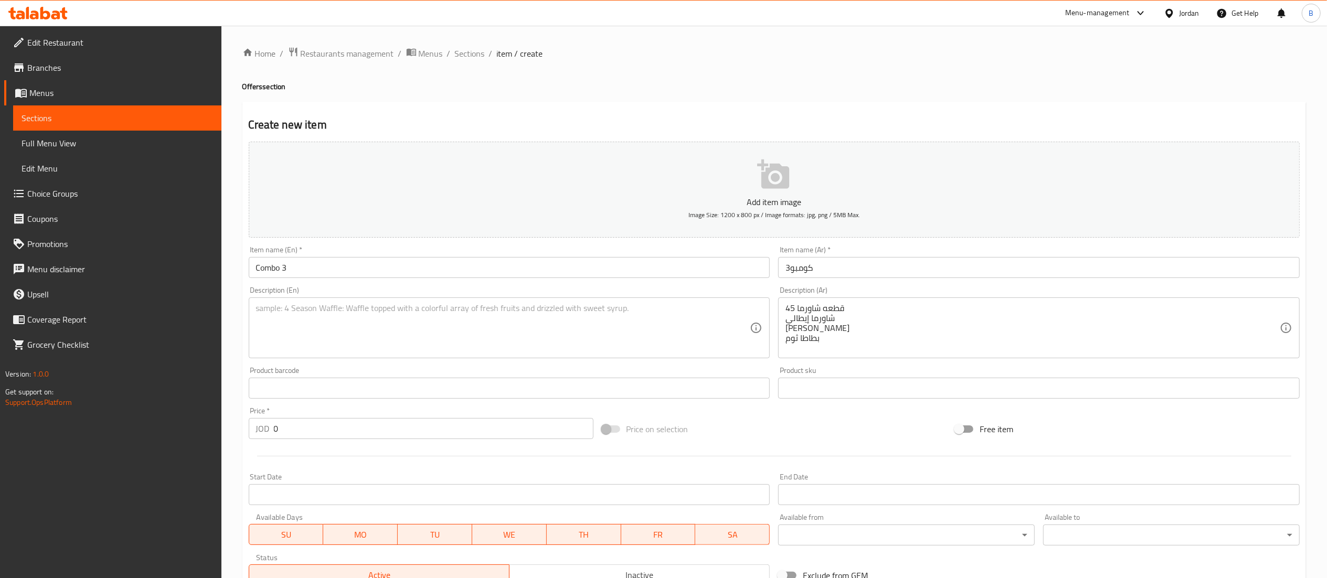
drag, startPoint x: 857, startPoint y: 356, endPoint x: 785, endPoint y: 310, distance: 84.7
click at [785, 310] on div "45 قطعه شاورما شاورما إيطالي [PERSON_NAME] بطاطا ثوم Description (Ar)" at bounding box center [1038, 327] width 521 height 61
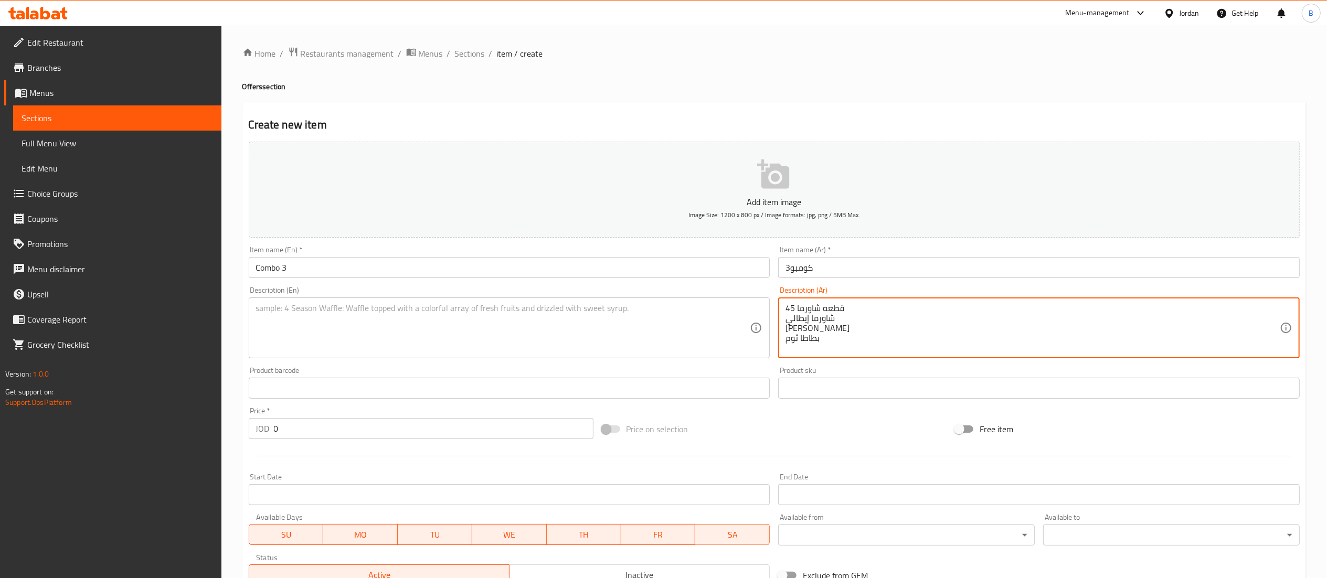
drag, startPoint x: 825, startPoint y: 342, endPoint x: 758, endPoint y: 277, distance: 93.1
click at [758, 277] on div "Add item image Image Size: 1200 x 800 px / Image formats: jpg, png / 5MB Max. I…" at bounding box center [773, 363] width 1059 height 452
click at [441, 331] on textarea at bounding box center [503, 328] width 494 height 50
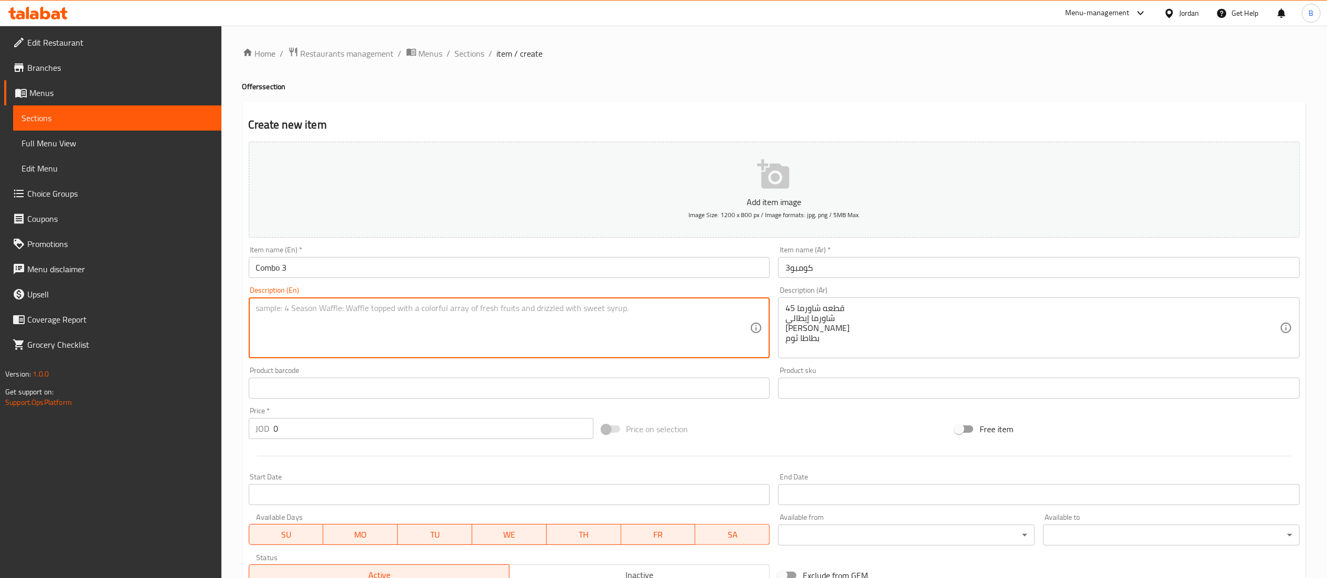
paste textarea "45 pieces of shawarma Italian shawarma [PERSON_NAME] Garlic fries Send feedback…"
type textarea "45 pieces of shawarma Italian shawarma [PERSON_NAME] Garlic fries Send feedback…"
drag, startPoint x: 347, startPoint y: 348, endPoint x: 134, endPoint y: 252, distance: 233.4
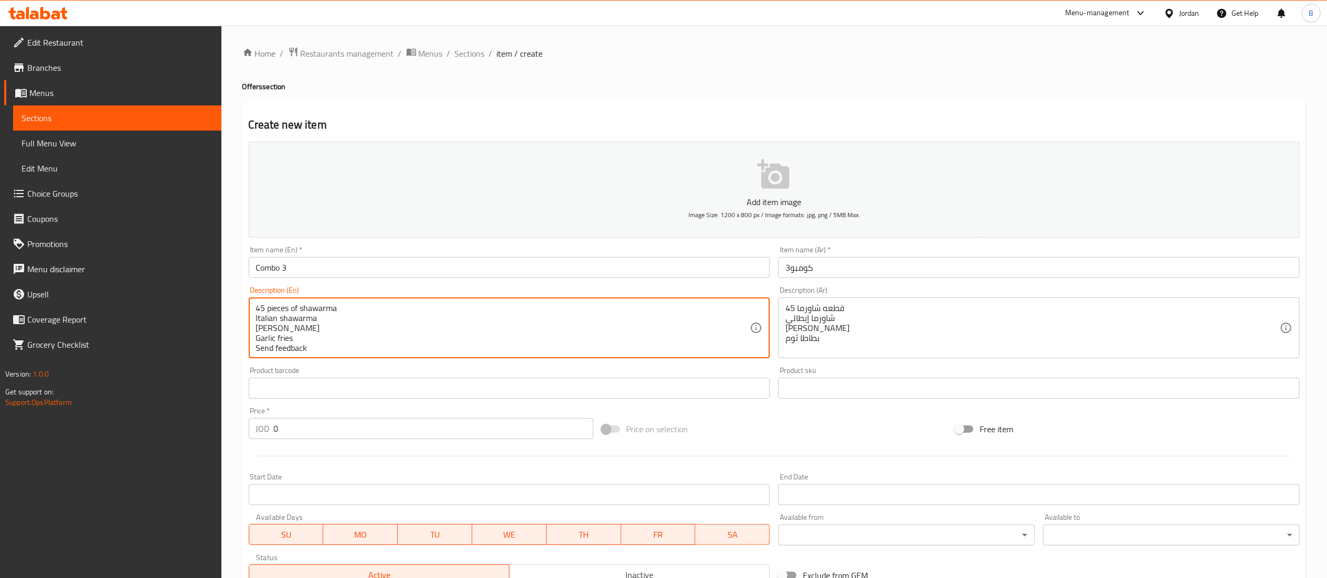
click at [134, 254] on div "Edit Restaurant Branches Menus Sections Full Menu View Edit Menu Choice Groups …" at bounding box center [663, 384] width 1327 height 716
drag, startPoint x: 344, startPoint y: 350, endPoint x: 164, endPoint y: 279, distance: 193.4
click at [164, 280] on div "Edit Restaurant Branches Menus Sections Full Menu View Edit Menu Choice Groups …" at bounding box center [663, 384] width 1327 height 716
paste textarea "45 pieces of shawarma Italian shawarma [PERSON_NAME] Garlic fries"
drag, startPoint x: 277, startPoint y: 329, endPoint x: 247, endPoint y: 329, distance: 30.4
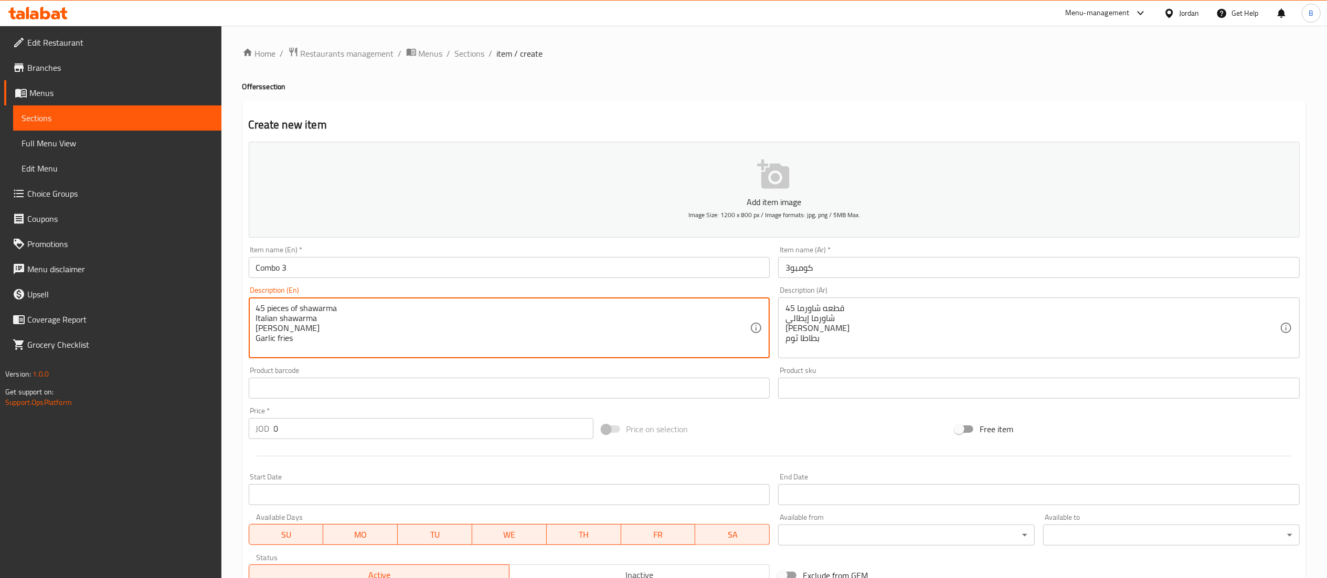
click at [247, 329] on div "Description (En) 45 pieces of shawarma Italian shawarma [PERSON_NAME] Matrix Ga…" at bounding box center [509, 322] width 530 height 80
type textarea "45 pieces of shawarma Italian shawarma Litrer Matrix Garlic fries"
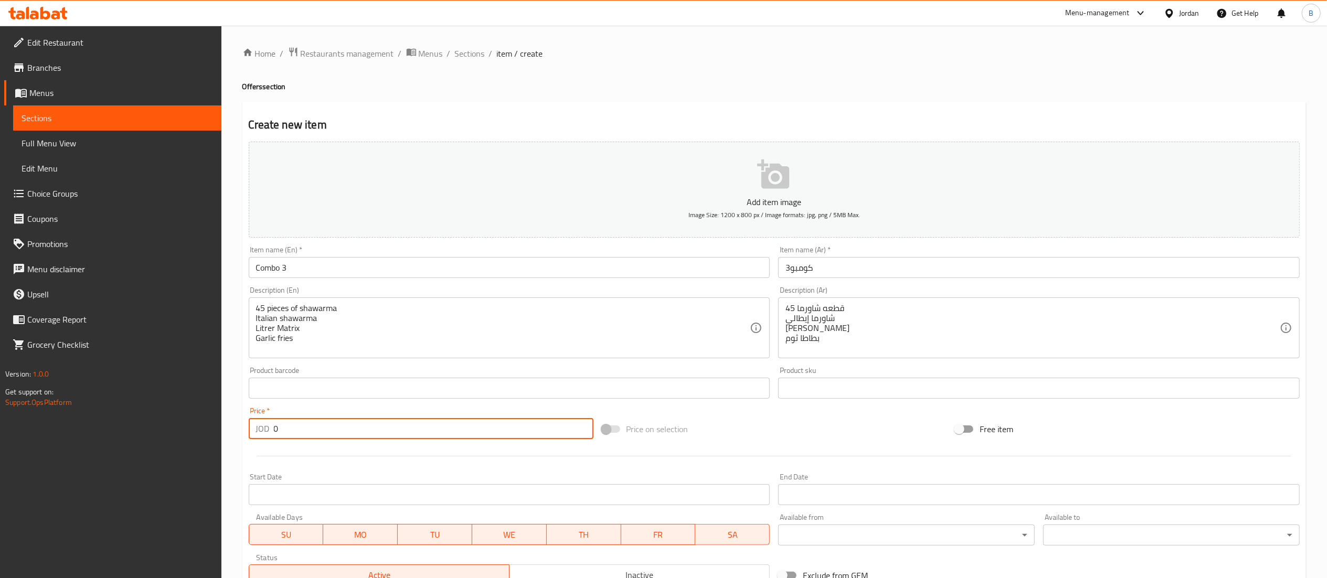
drag, startPoint x: 371, startPoint y: 433, endPoint x: 122, endPoint y: 430, distance: 249.7
click at [125, 430] on div "Edit Restaurant Branches Menus Sections Full Menu View Edit Menu Choice Groups …" at bounding box center [663, 384] width 1327 height 716
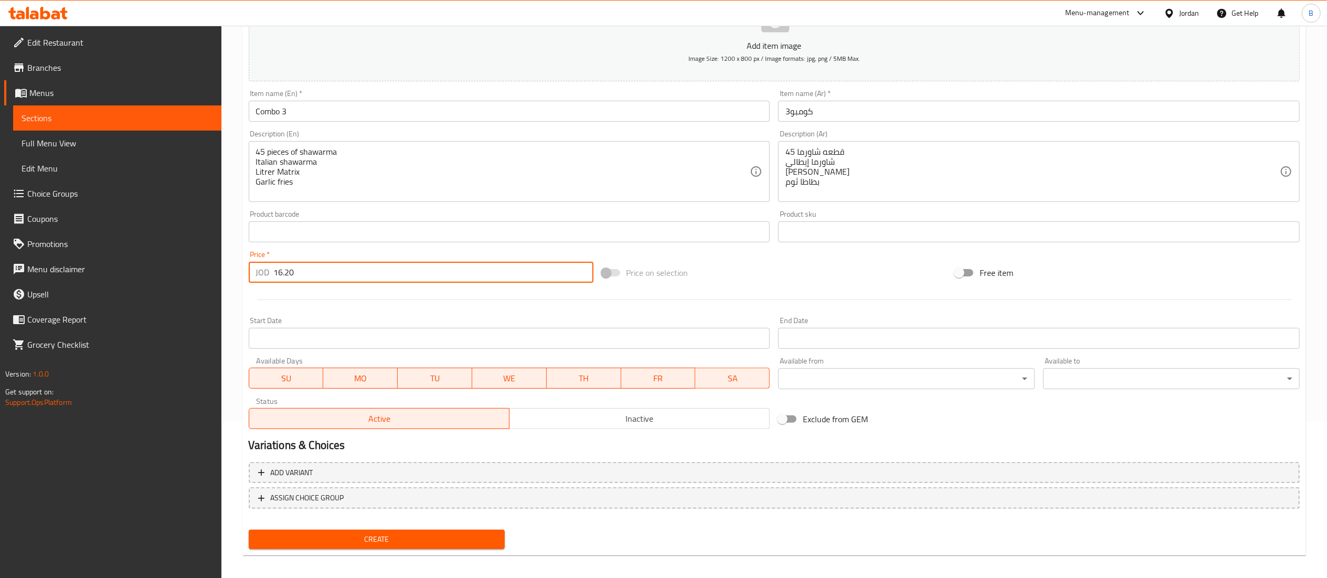
scroll to position [162, 0]
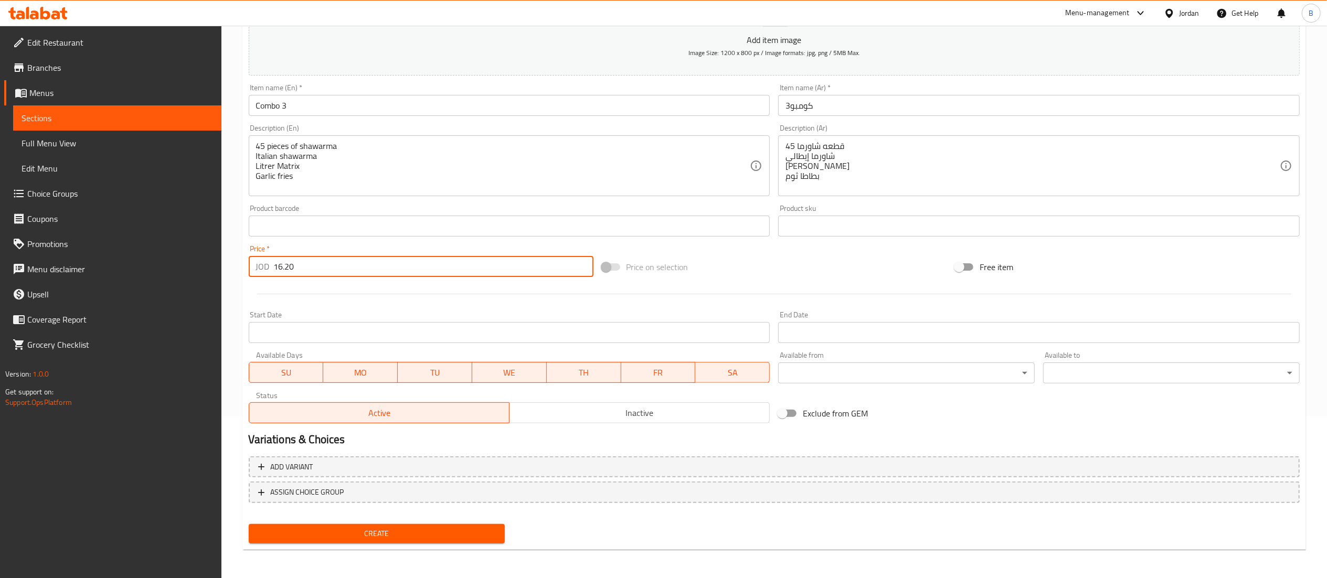
type input "16.20"
click at [407, 530] on span "Create" at bounding box center [377, 533] width 240 height 13
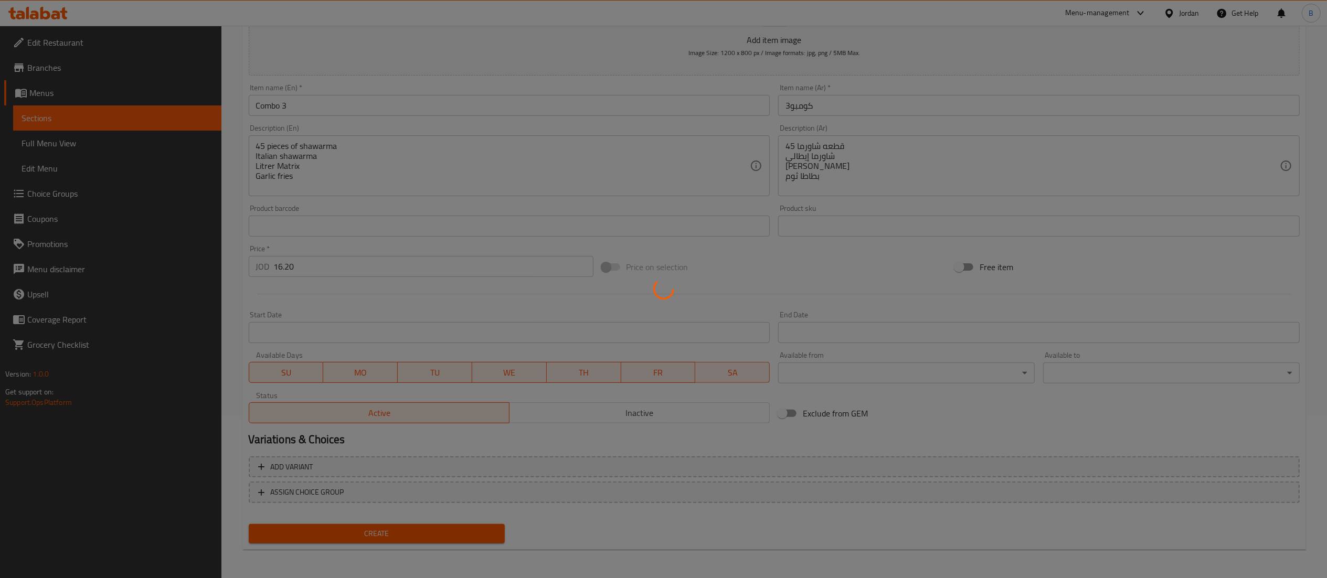
type input "0"
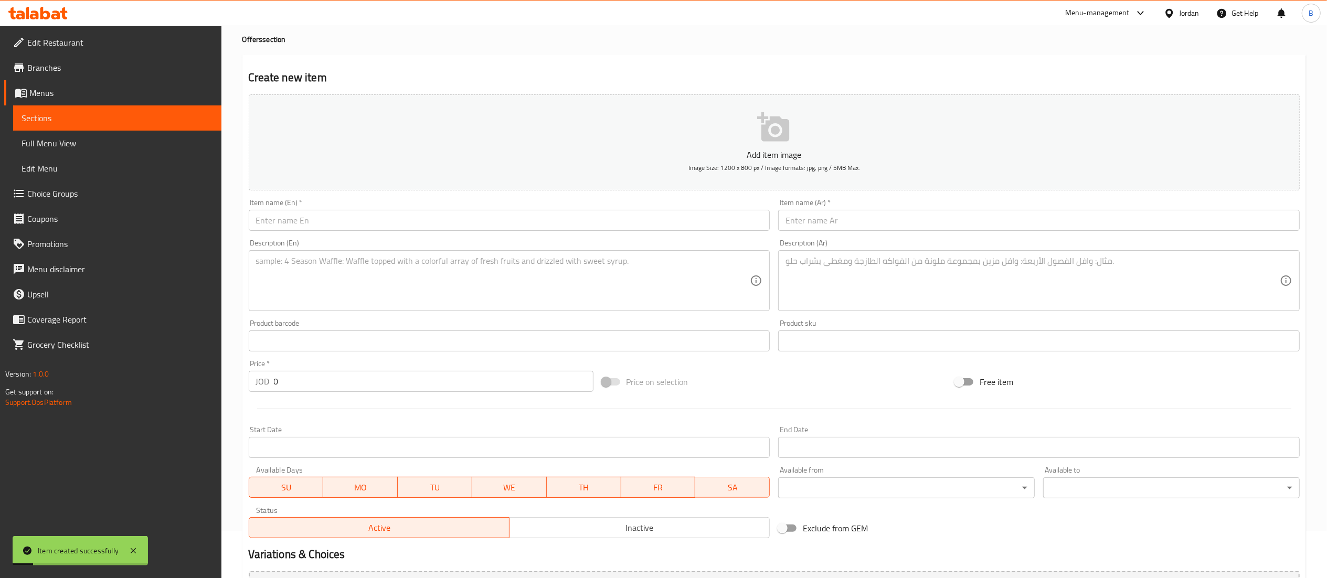
scroll to position [0, 0]
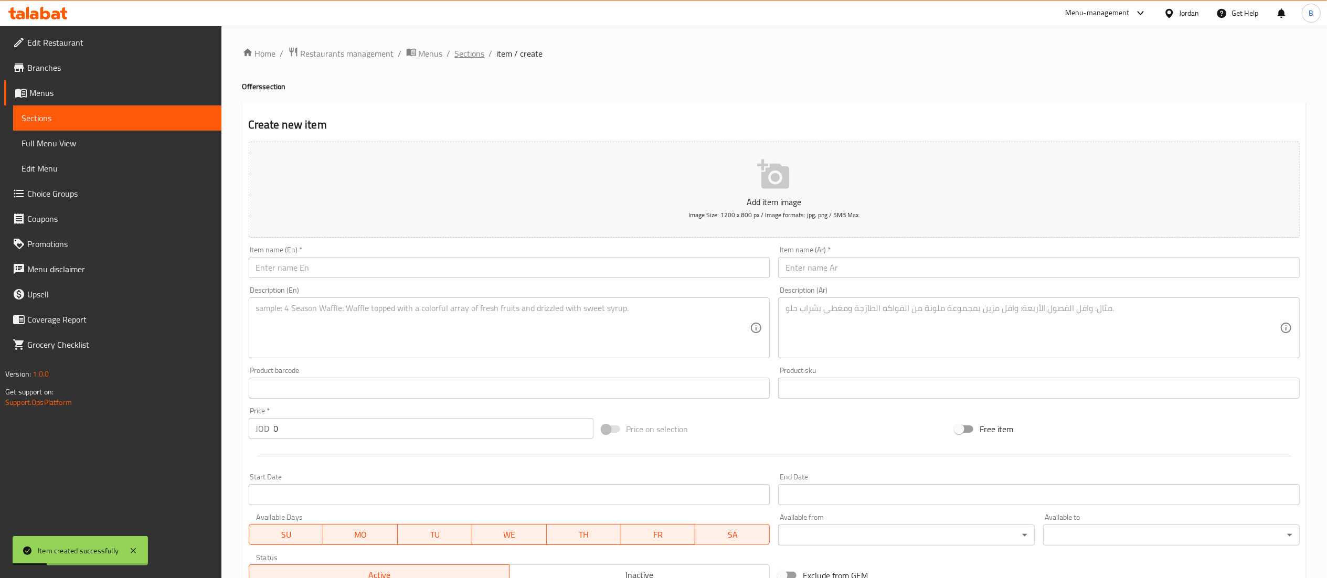
click at [467, 43] on div "Home / Restaurants management / Menus / Sections / item / create Offers section…" at bounding box center [773, 384] width 1105 height 716
click at [468, 54] on span "Sections" at bounding box center [470, 53] width 30 height 13
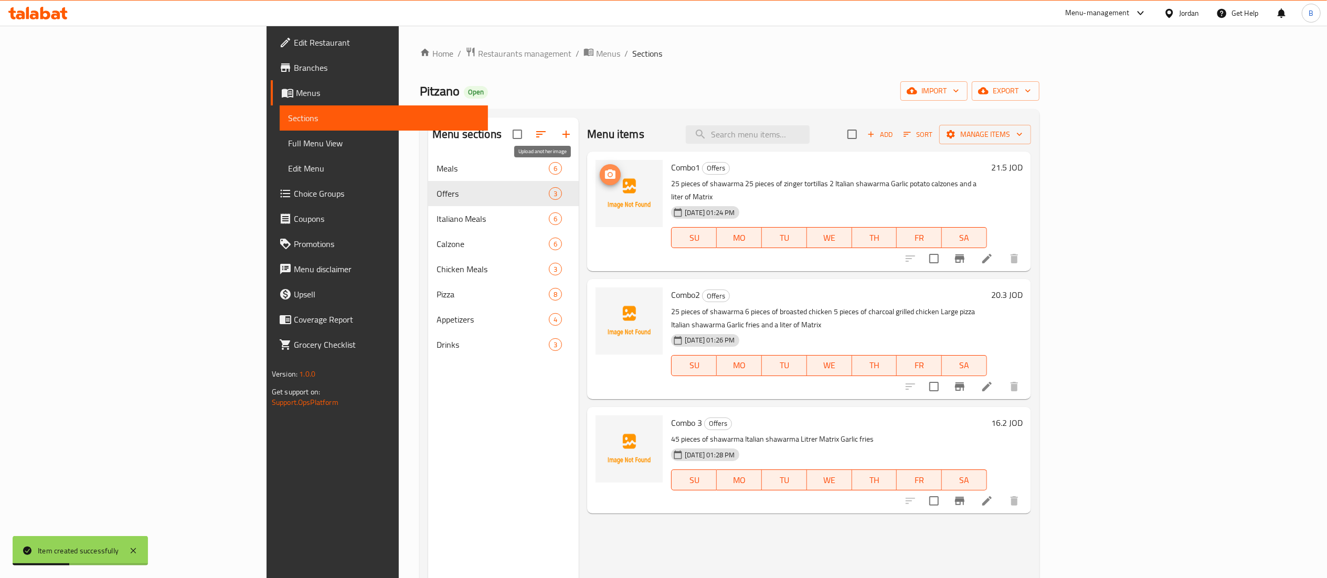
click at [604, 174] on icon "upload picture" at bounding box center [610, 174] width 13 height 13
click at [604, 296] on icon "upload picture" at bounding box center [610, 302] width 13 height 13
click at [874, 240] on div "[DATE] 01:24 PM SU MO TU WE TH FR SA" at bounding box center [829, 230] width 324 height 57
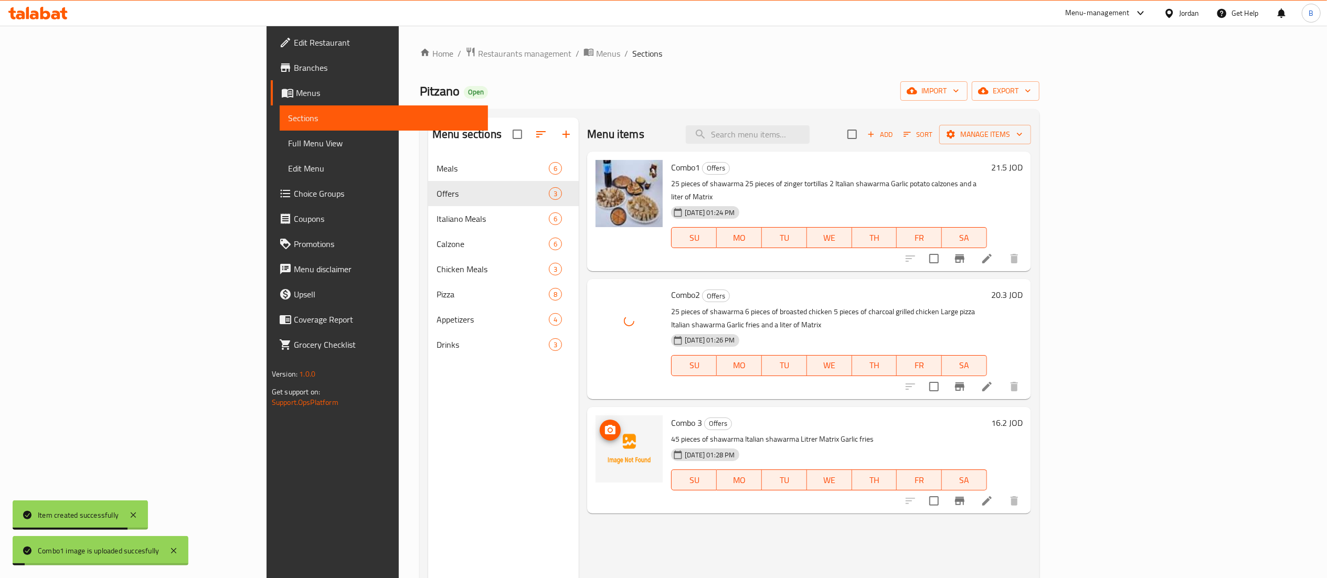
click at [605, 425] on icon "upload picture" at bounding box center [610, 429] width 10 height 9
